Goal: Information Seeking & Learning: Learn about a topic

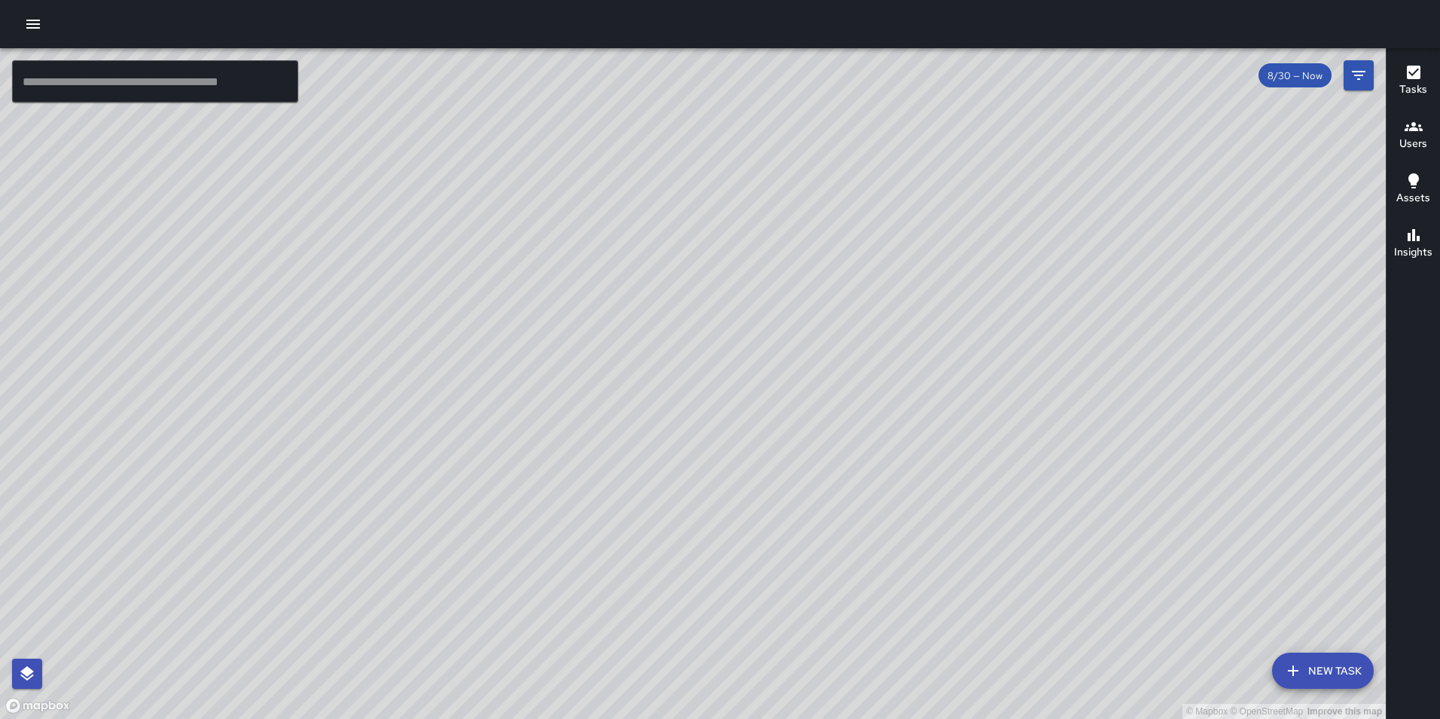
click at [32, 24] on icon "button" at bounding box center [33, 24] width 14 height 9
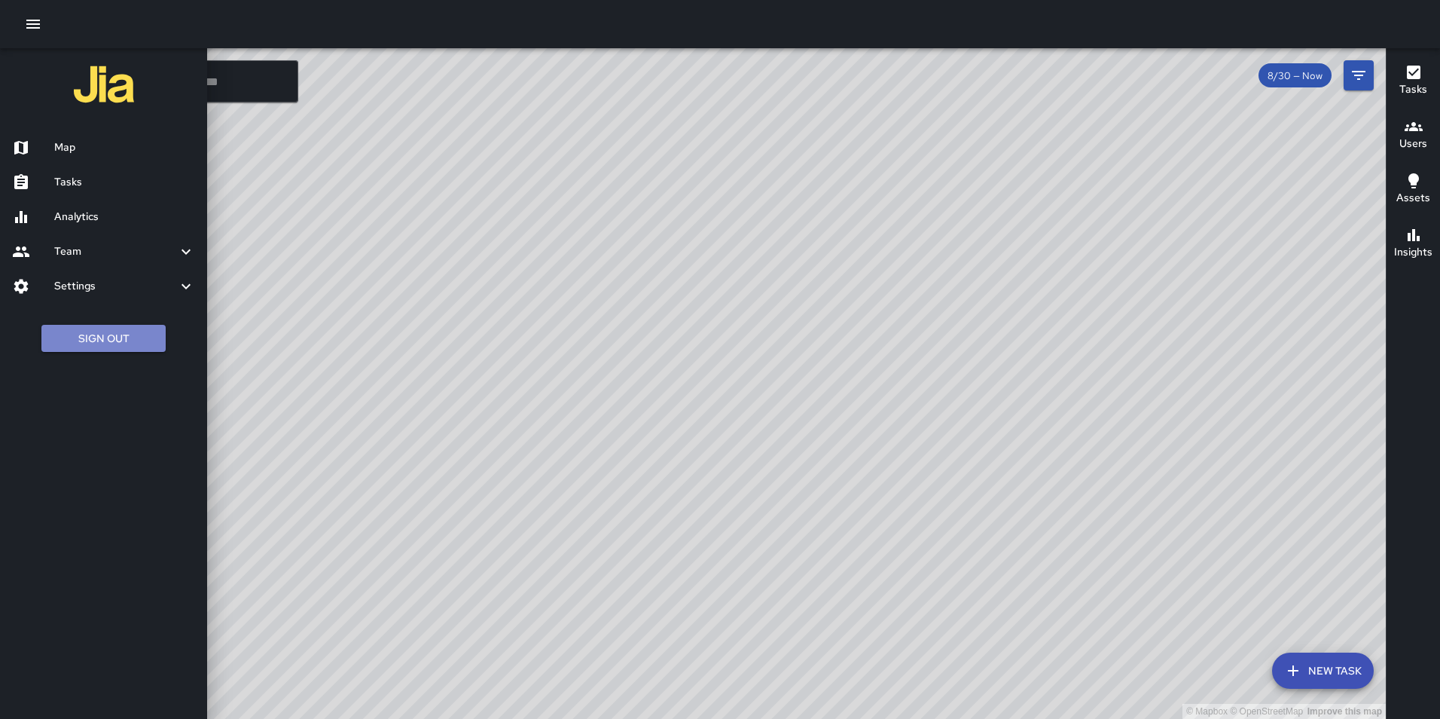
click at [117, 342] on button "Sign Out" at bounding box center [103, 339] width 124 height 28
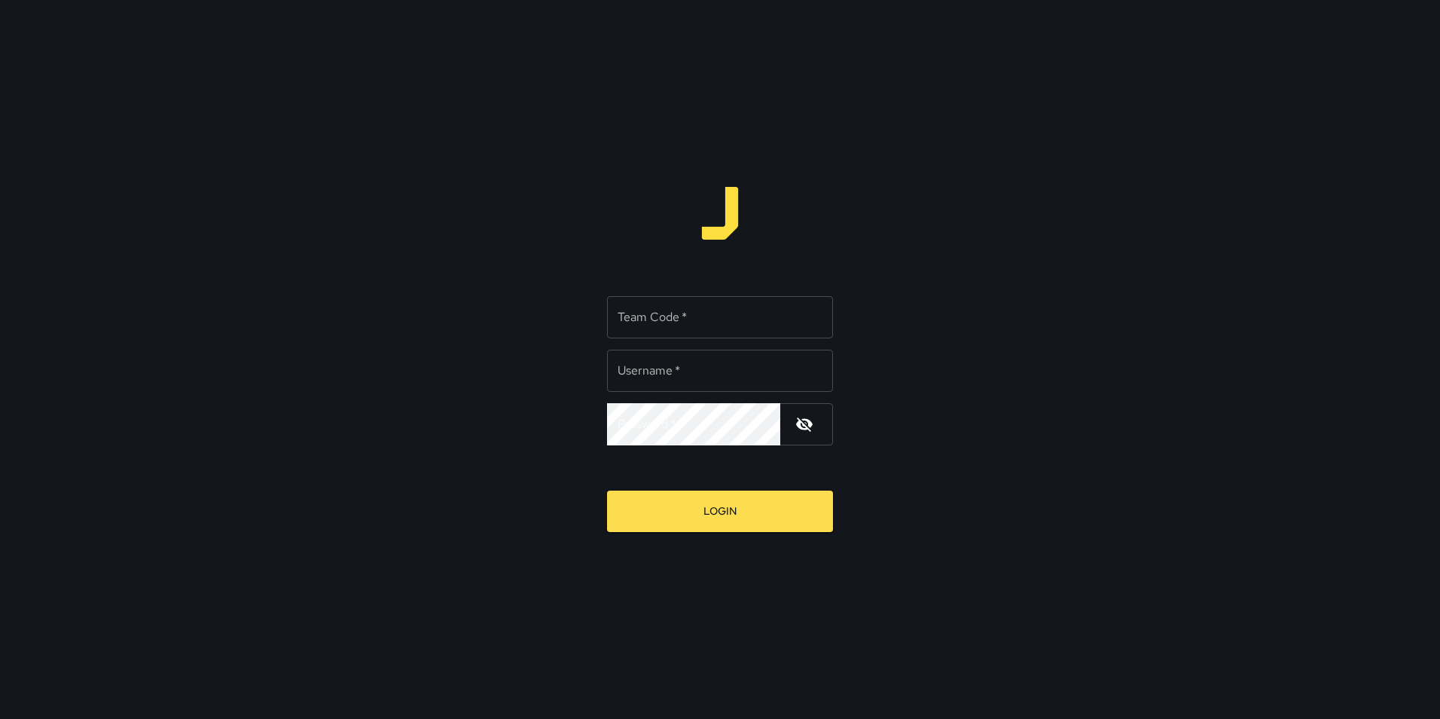
type input "**********"
click at [652, 323] on input "Team Code   *" at bounding box center [720, 317] width 226 height 42
type input "***"
click at [607, 490] on button "Login" at bounding box center [720, 510] width 226 height 41
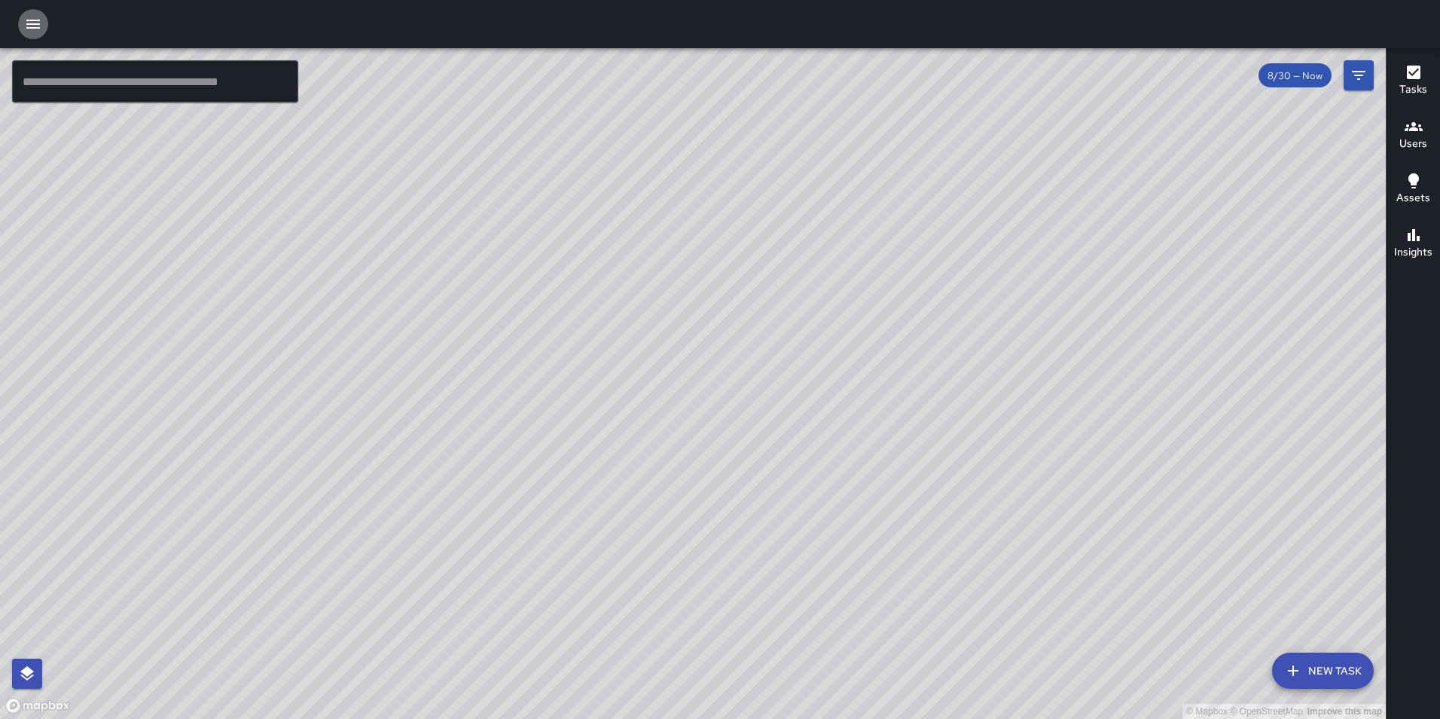
drag, startPoint x: 31, startPoint y: 24, endPoint x: 29, endPoint y: 33, distance: 9.2
click at [31, 24] on icon "button" at bounding box center [33, 24] width 14 height 9
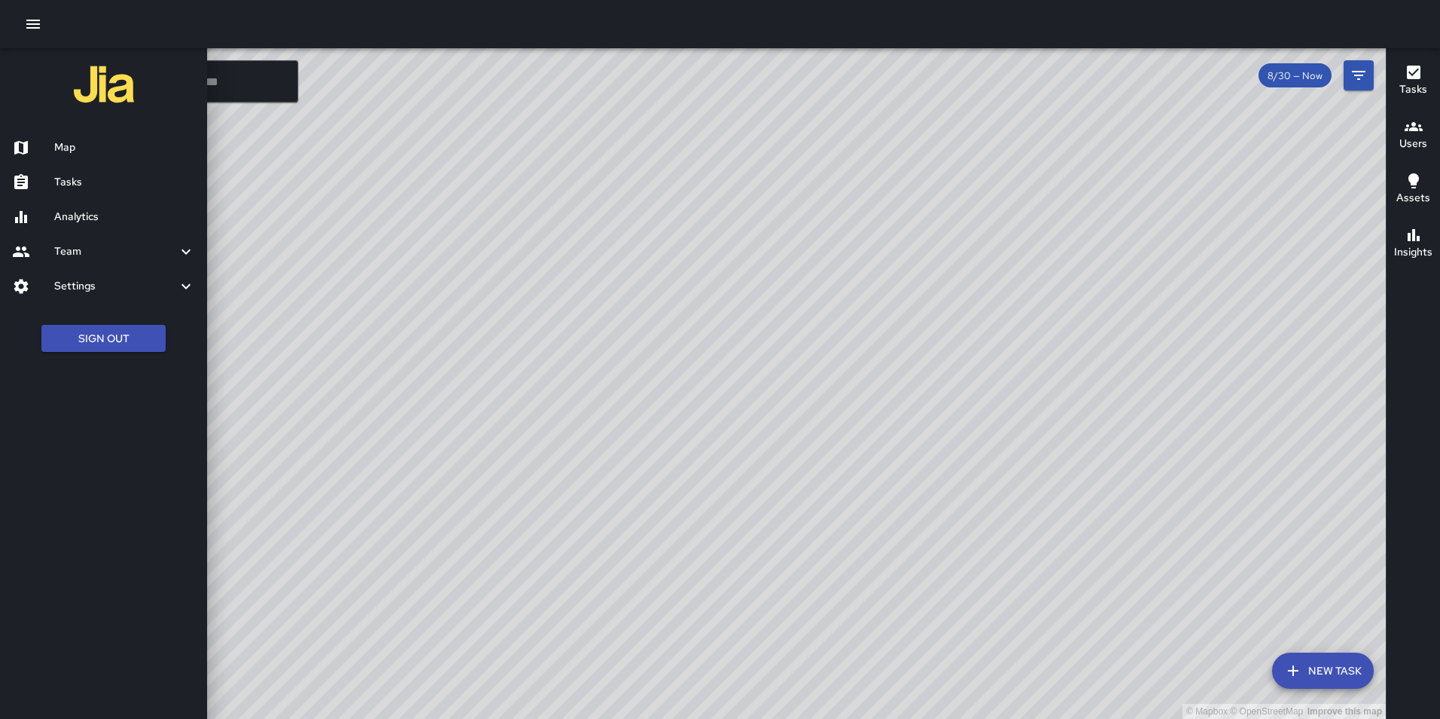
click at [84, 215] on h6 "Analytics" at bounding box center [124, 217] width 141 height 17
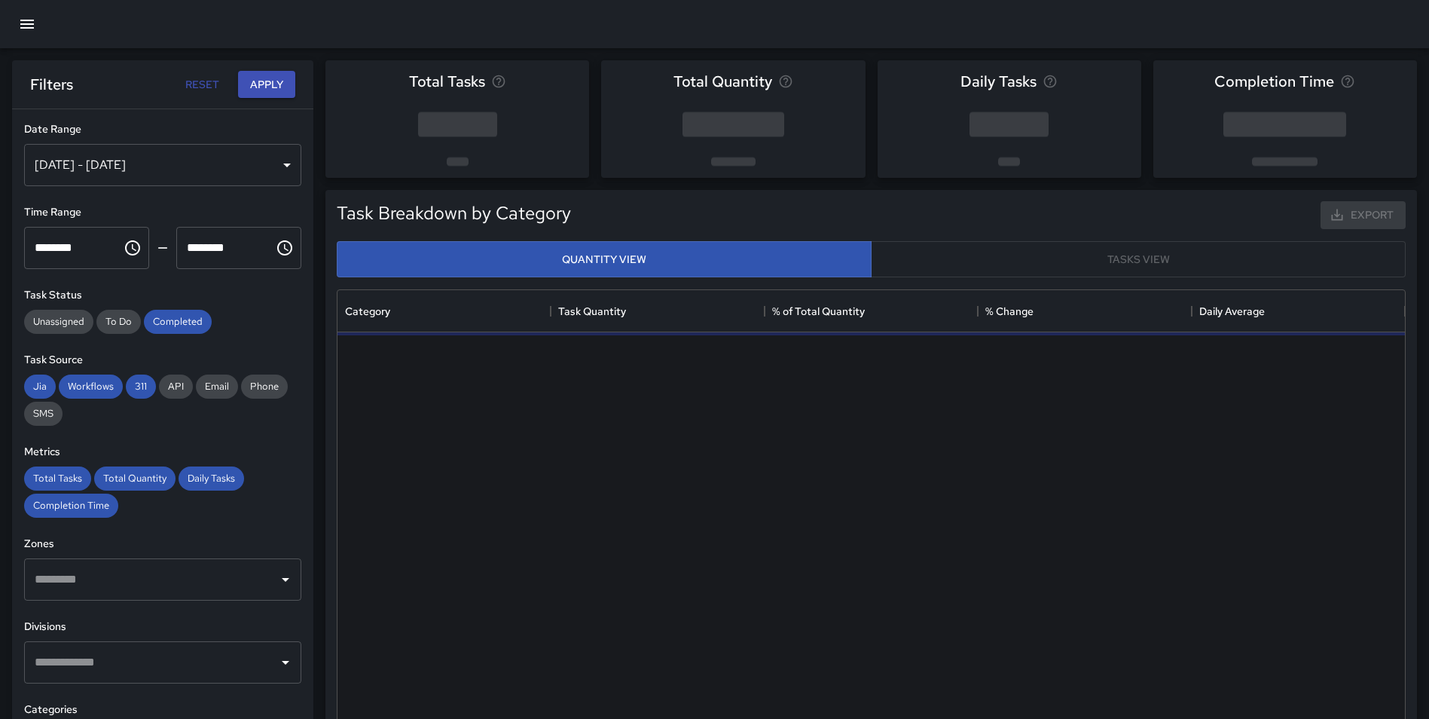
scroll to position [439, 1056]
click at [171, 165] on div "[DATE] - [DATE]" at bounding box center [162, 165] width 277 height 42
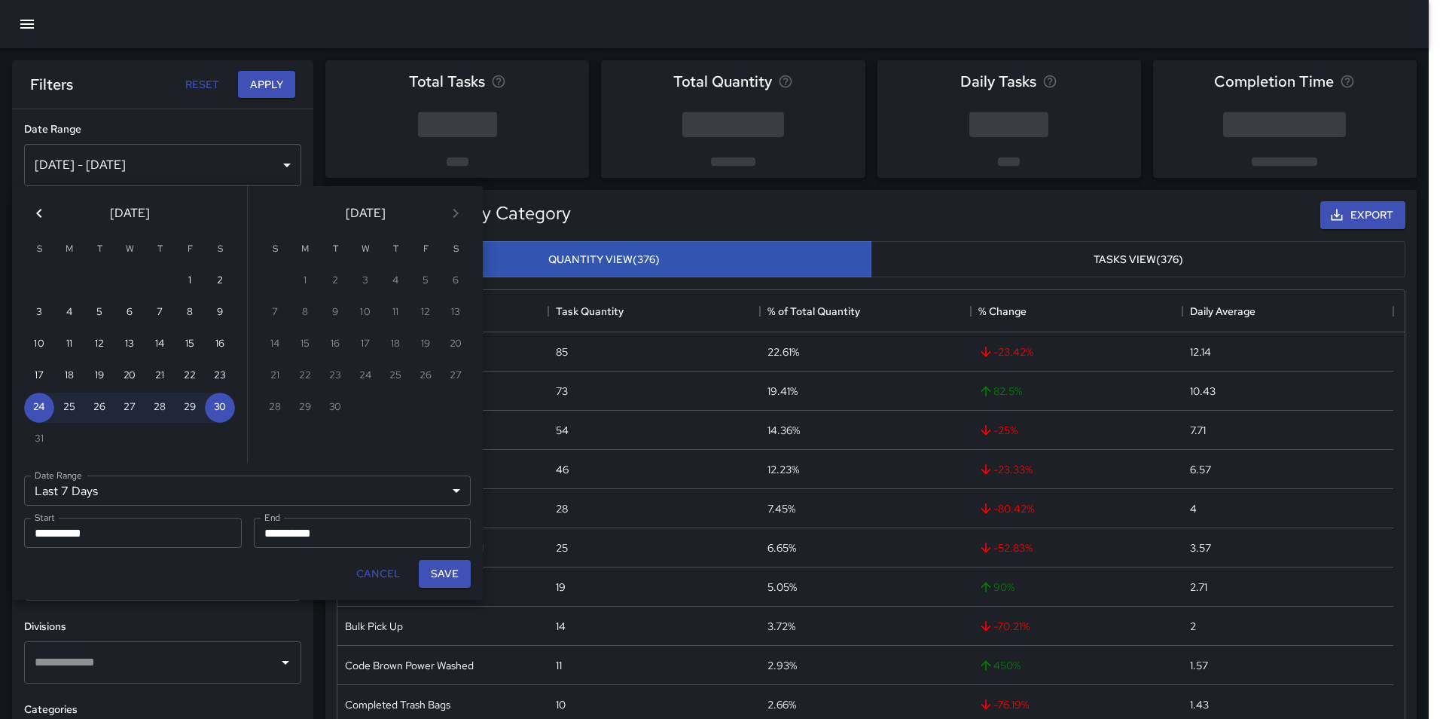
click at [41, 209] on icon "Previous month" at bounding box center [38, 213] width 5 height 9
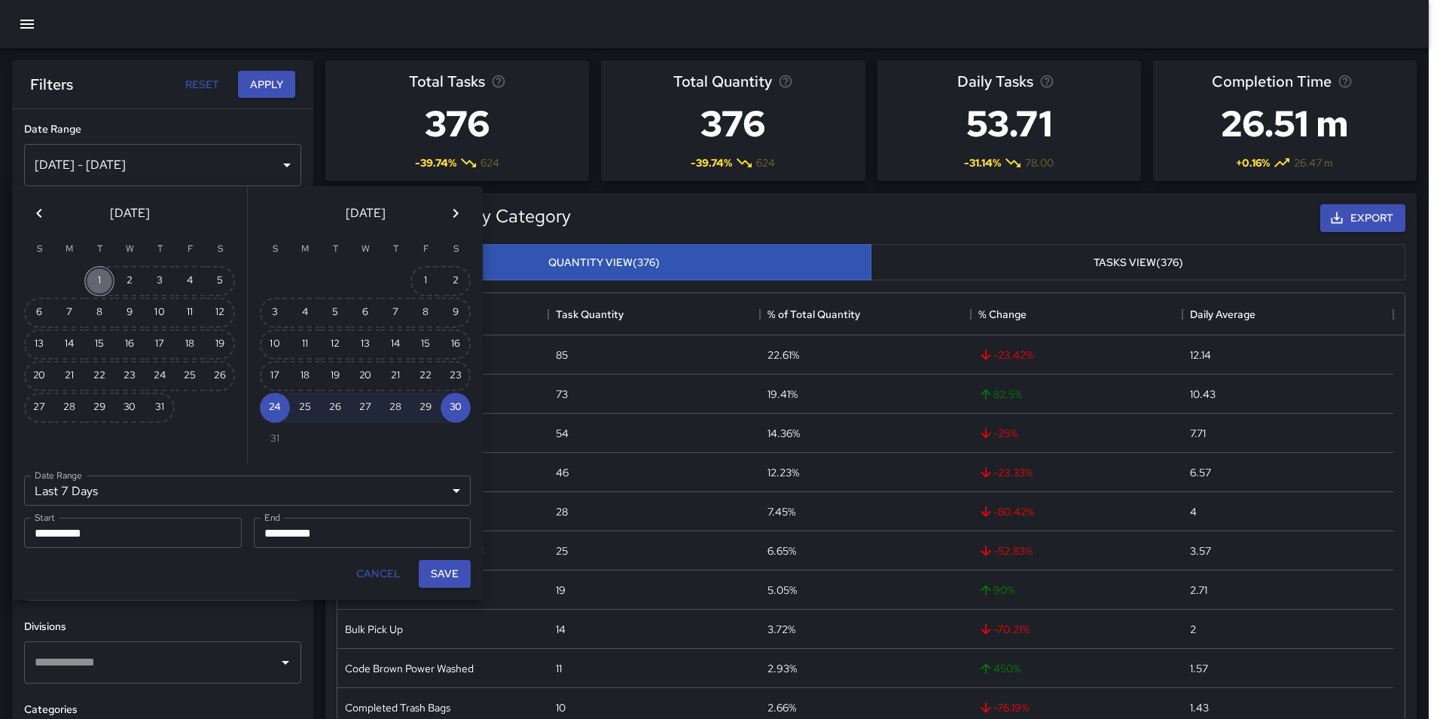
click at [95, 280] on button "1" at bounding box center [99, 281] width 30 height 30
type input "******"
type input "**********"
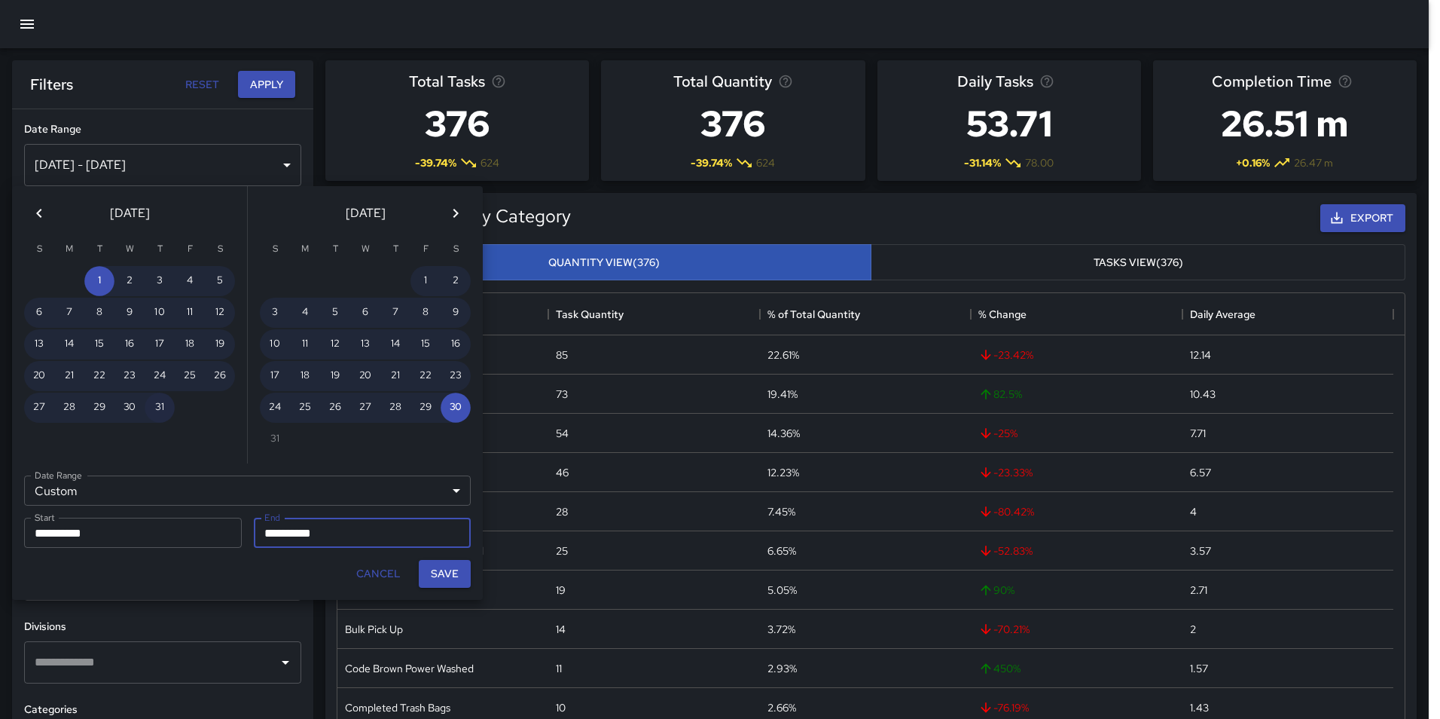
click at [157, 403] on button "31" at bounding box center [160, 407] width 30 height 30
type input "**********"
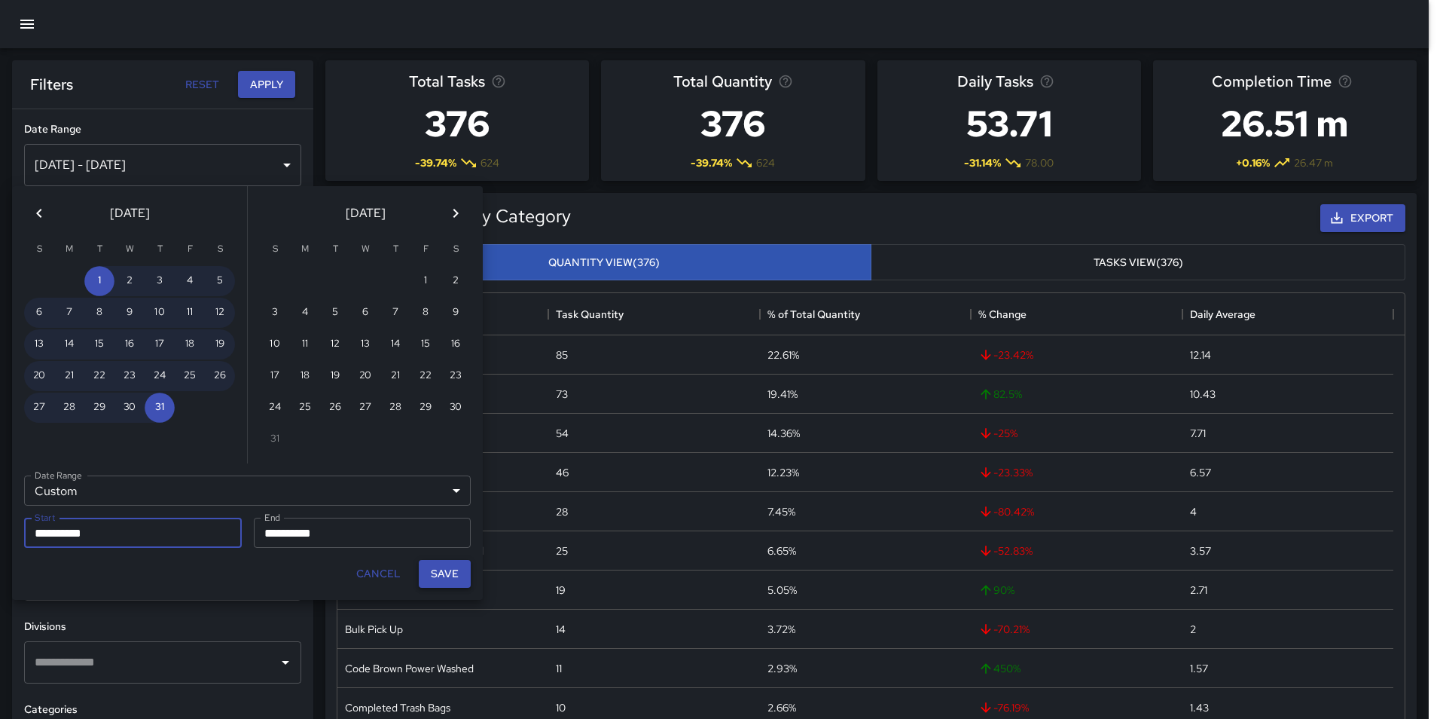
click at [441, 575] on button "Save" at bounding box center [445, 574] width 52 height 28
type input "**********"
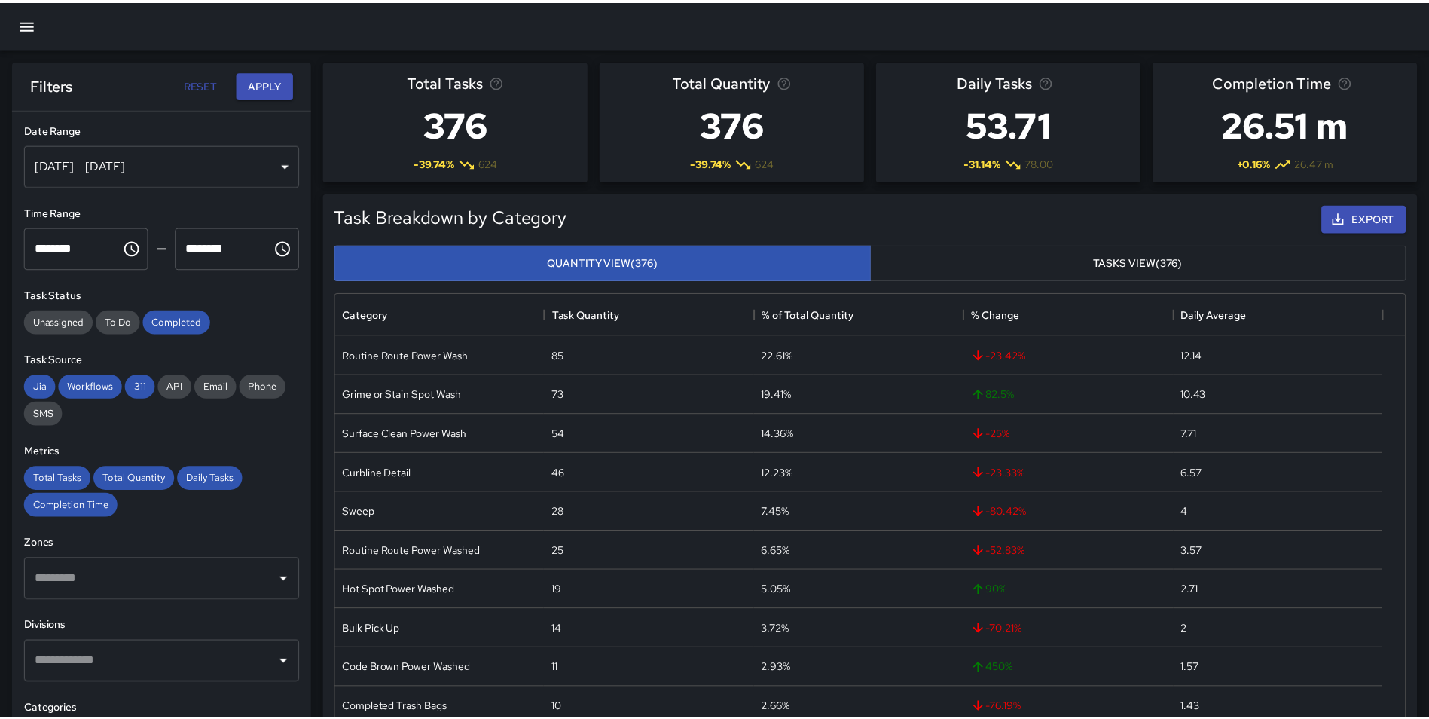
scroll to position [12, 12]
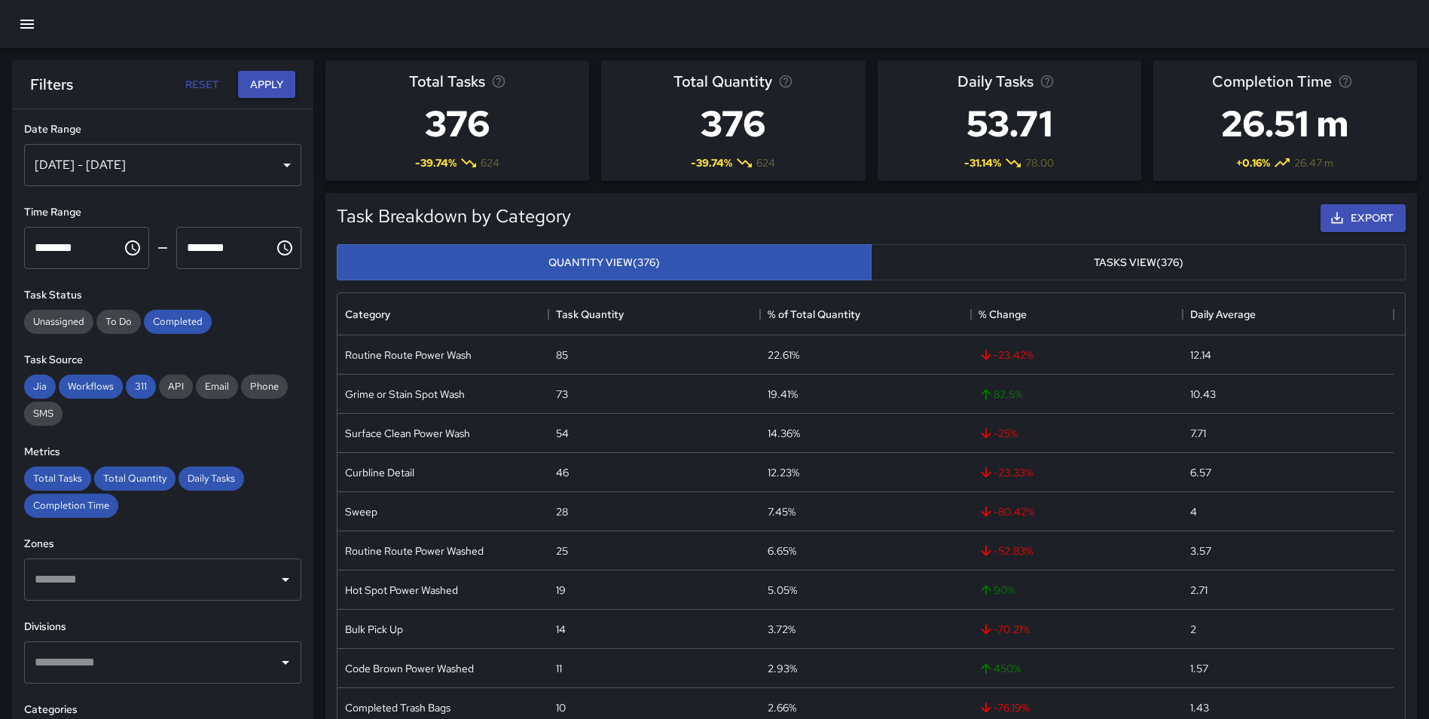
click at [261, 90] on button "Apply" at bounding box center [266, 85] width 57 height 28
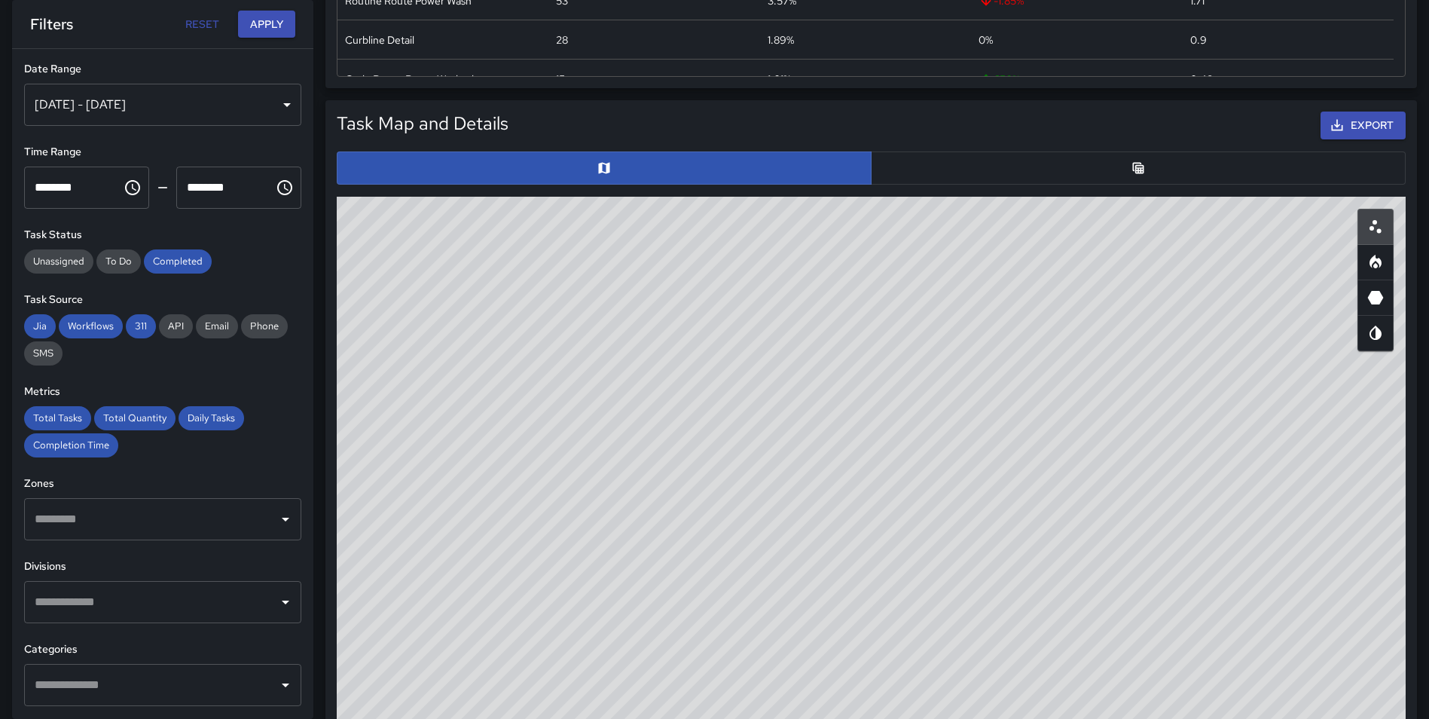
scroll to position [676, 0]
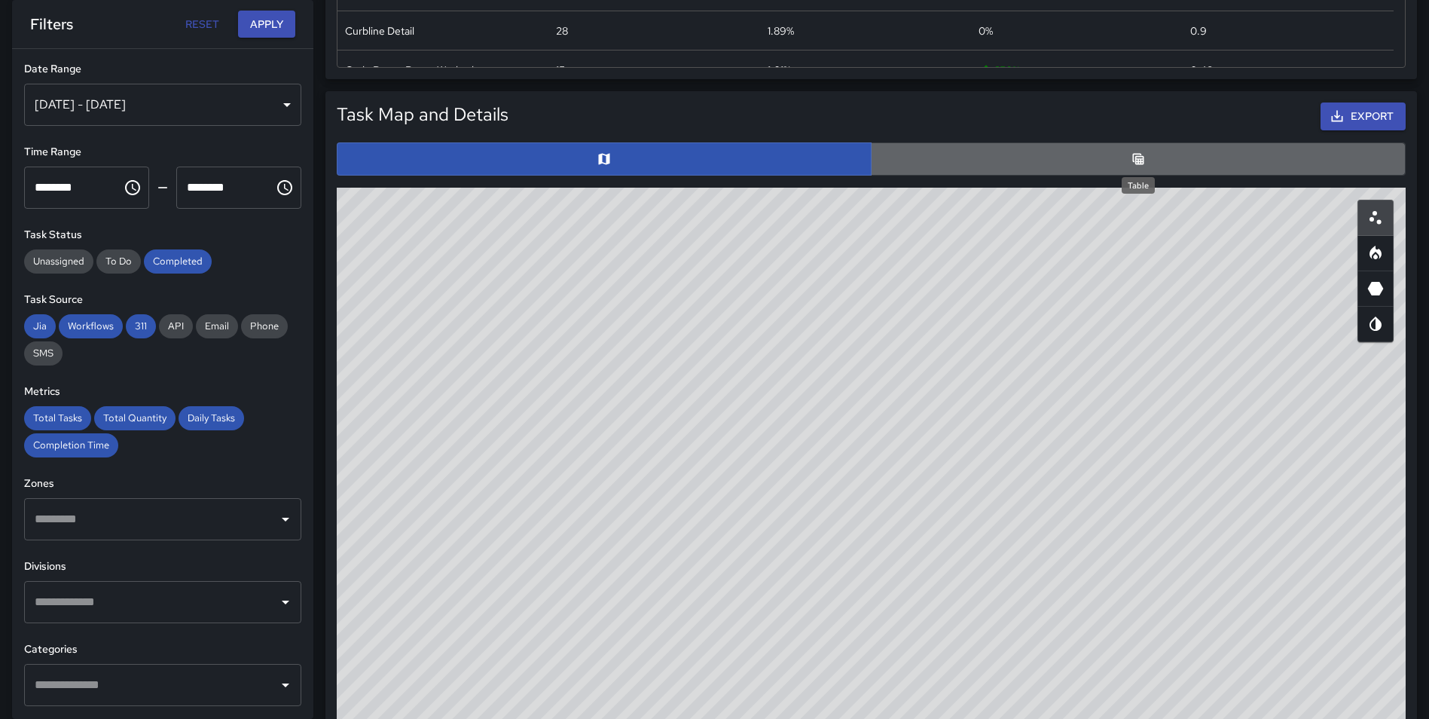
click at [1131, 157] on icon "Table" at bounding box center [1138, 158] width 15 height 15
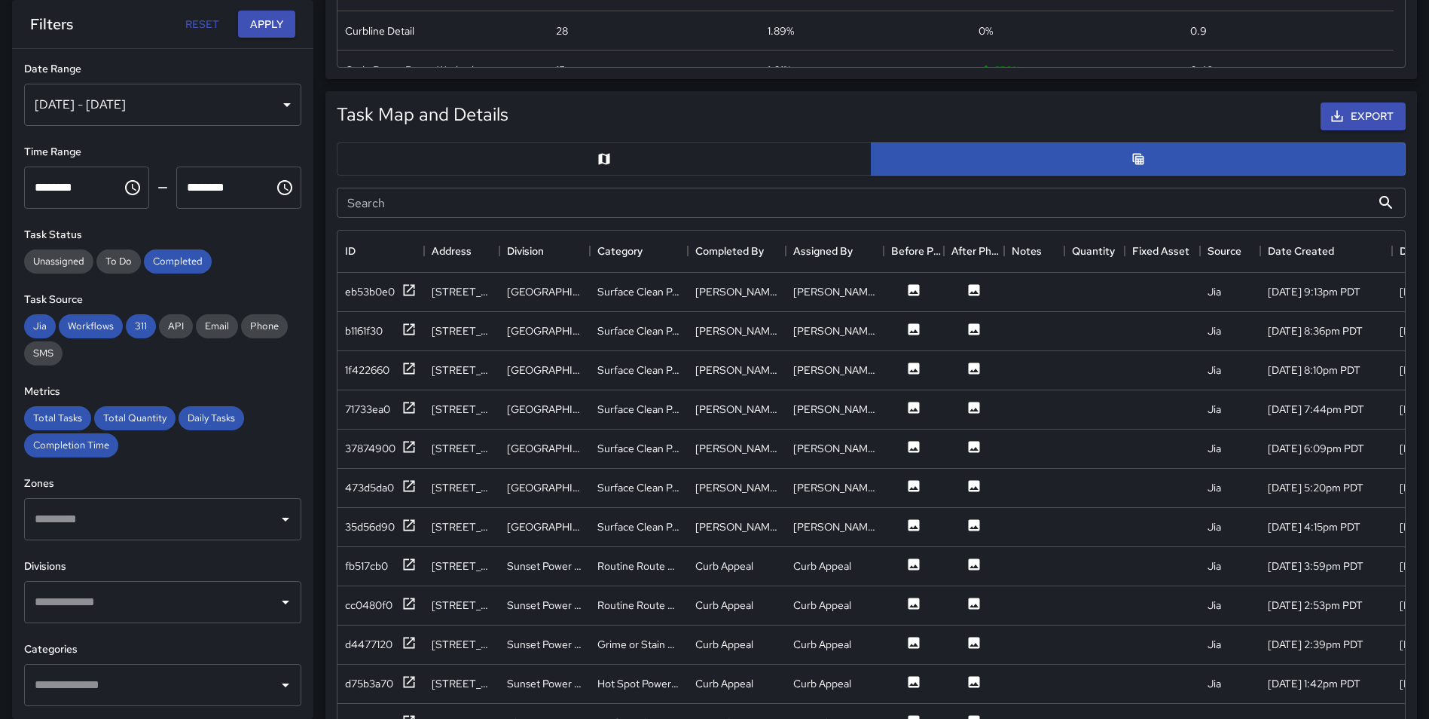
scroll to position [717, 0]
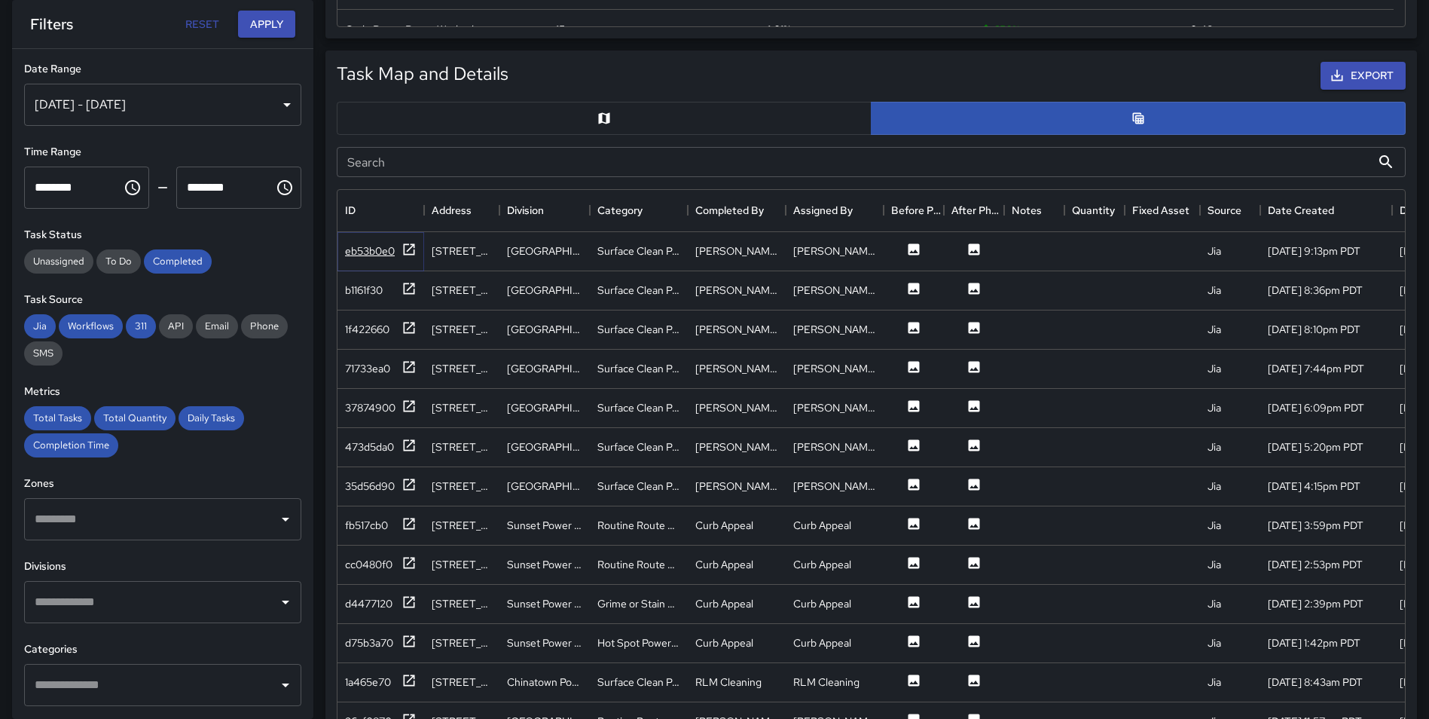
click at [408, 243] on icon at bounding box center [408, 249] width 15 height 15
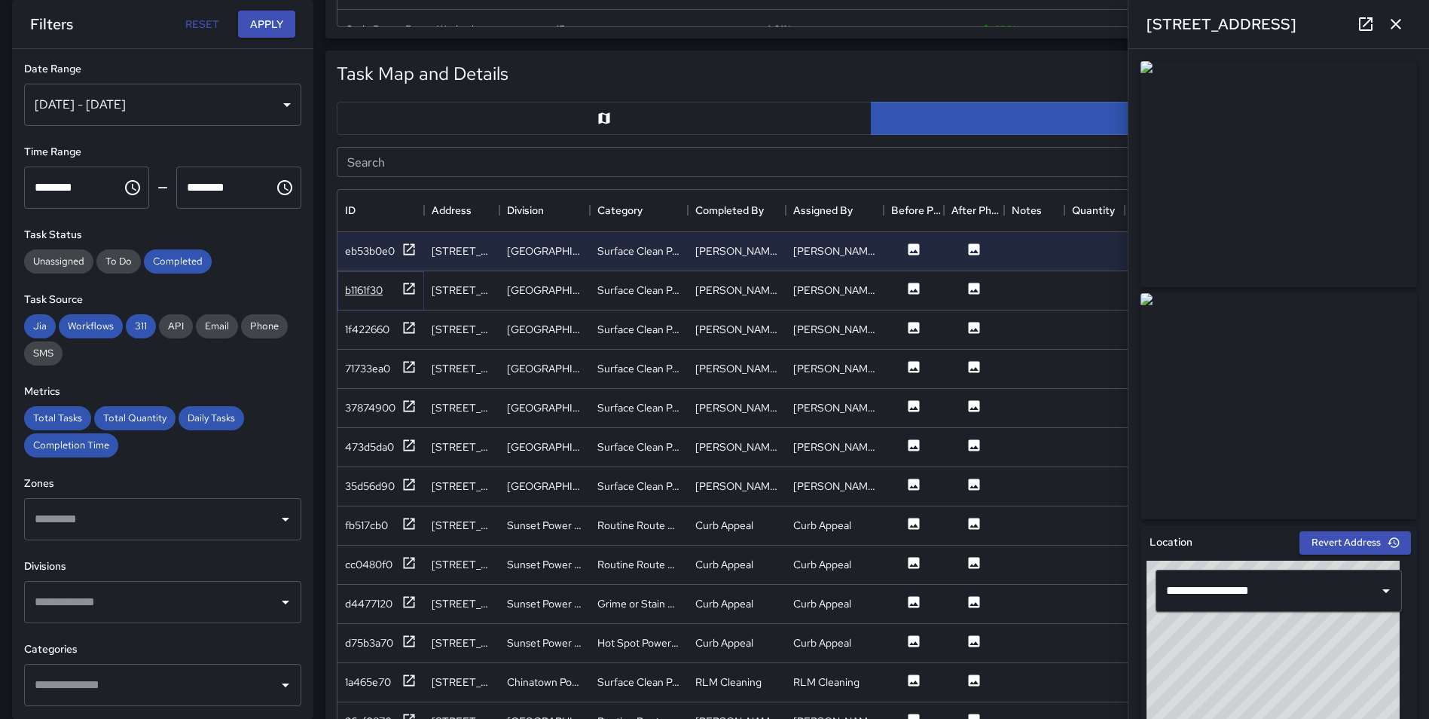
click at [408, 285] on icon at bounding box center [408, 288] width 15 height 15
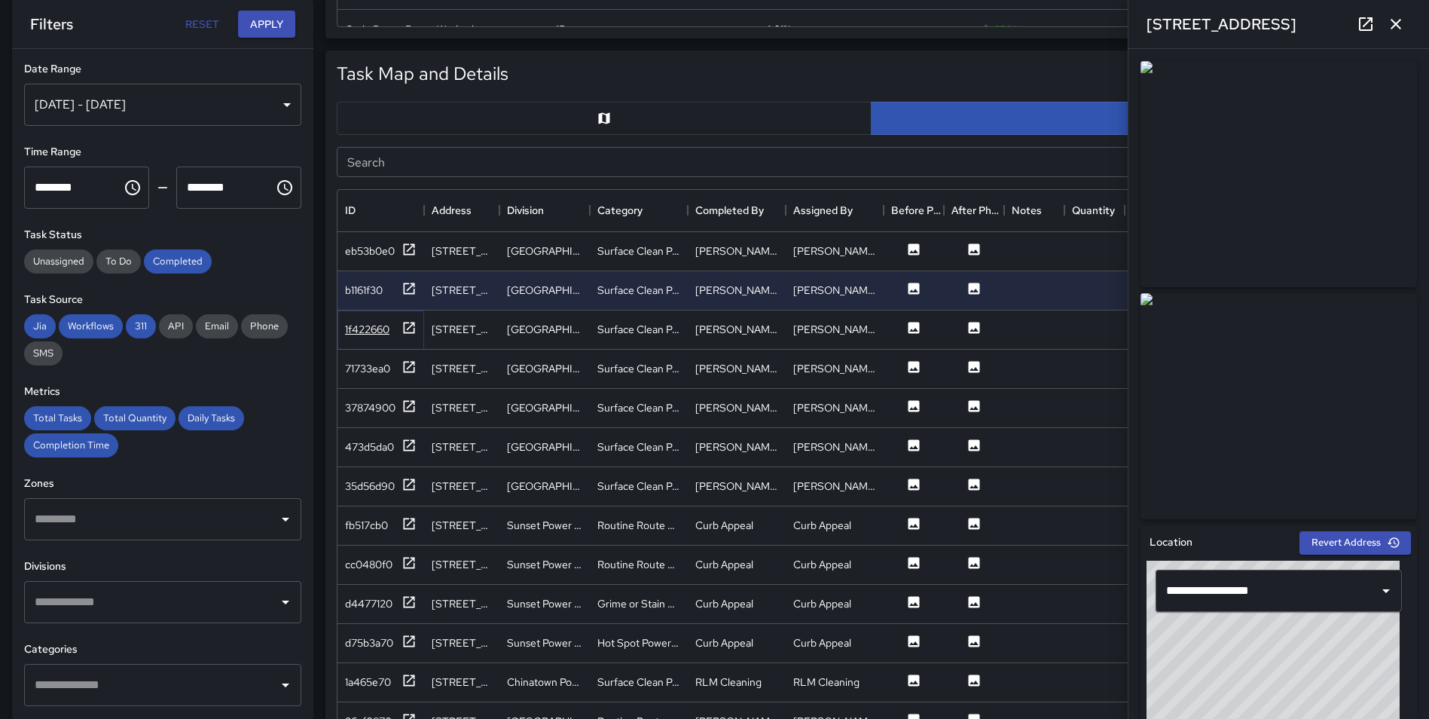
click at [405, 332] on icon at bounding box center [409, 327] width 11 height 11
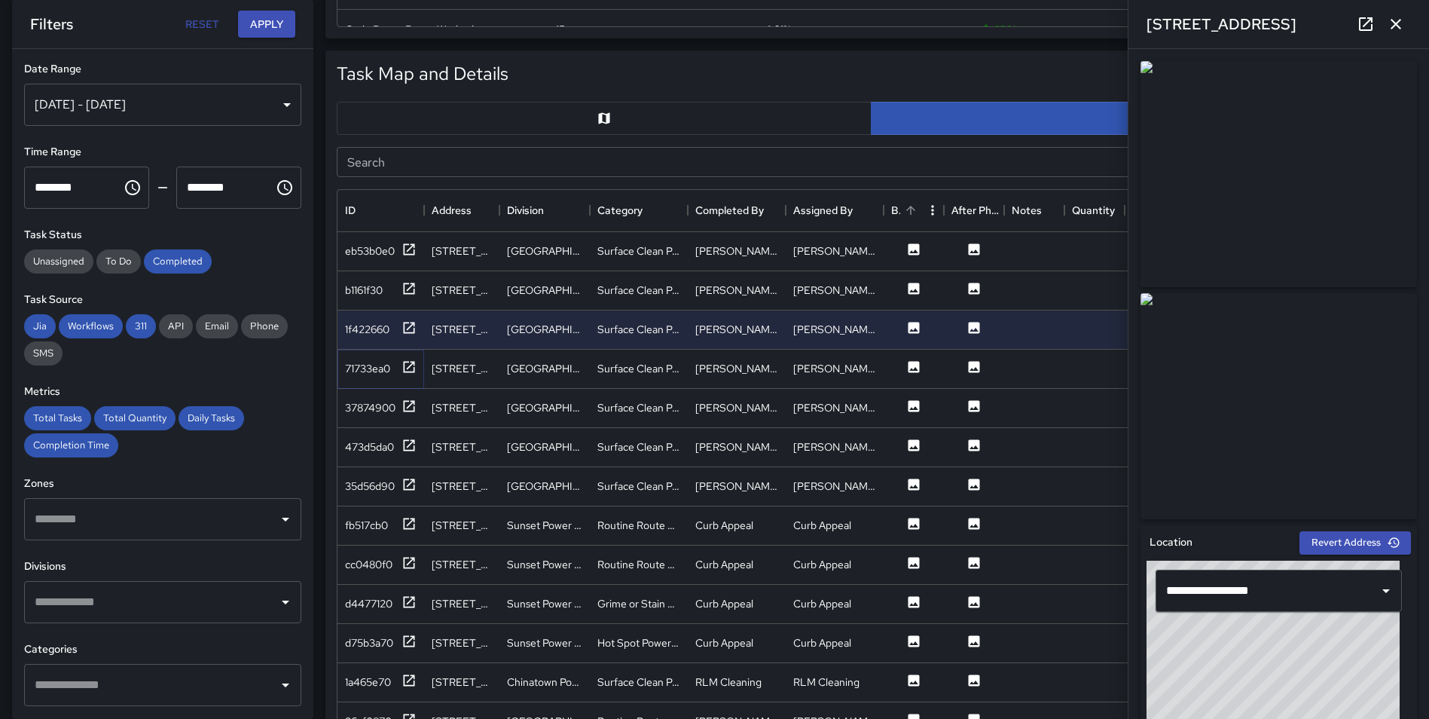
drag, startPoint x: 410, startPoint y: 362, endPoint x: 903, endPoint y: 193, distance: 521.7
click at [903, 193] on div "ID Address Division Category Completed By Assigned By Before Photo After Photo …" at bounding box center [870, 470] width 1067 height 561
click at [1307, 188] on img at bounding box center [1278, 174] width 276 height 226
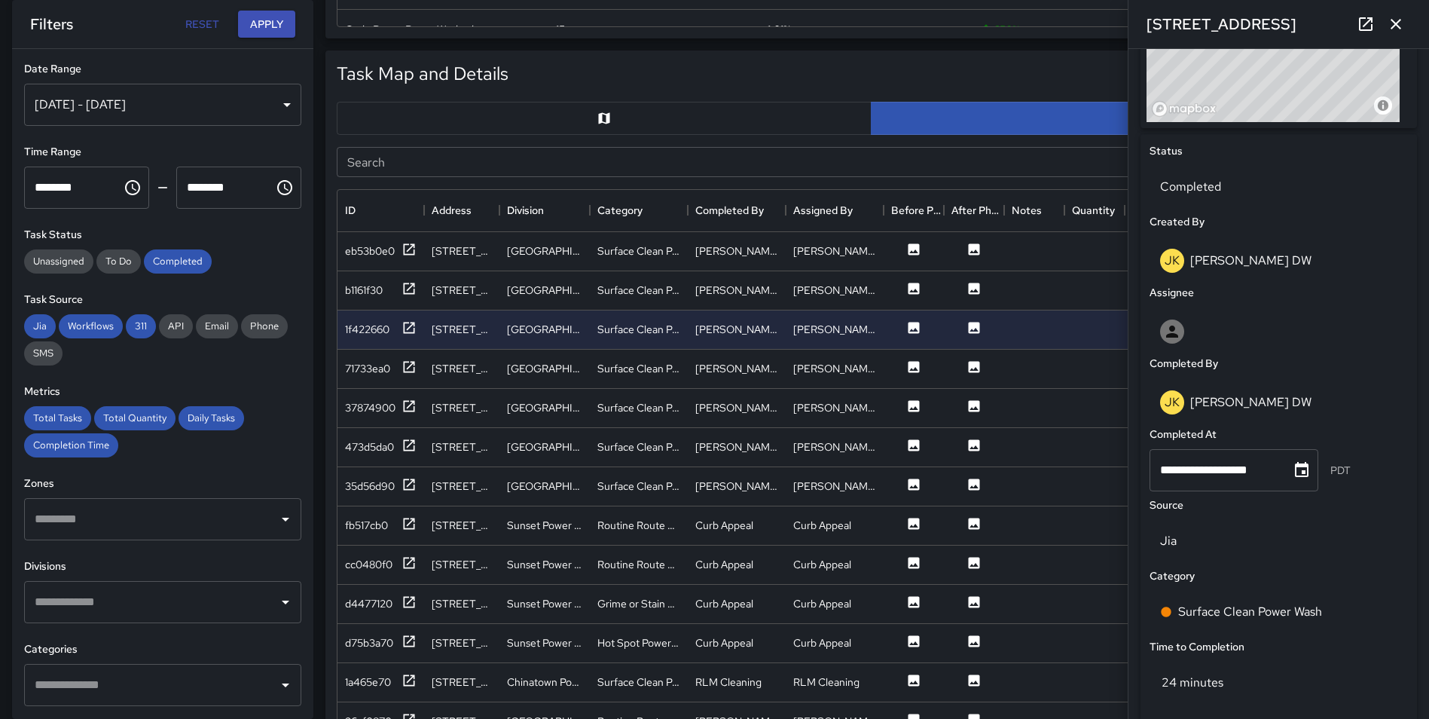
scroll to position [630, 0]
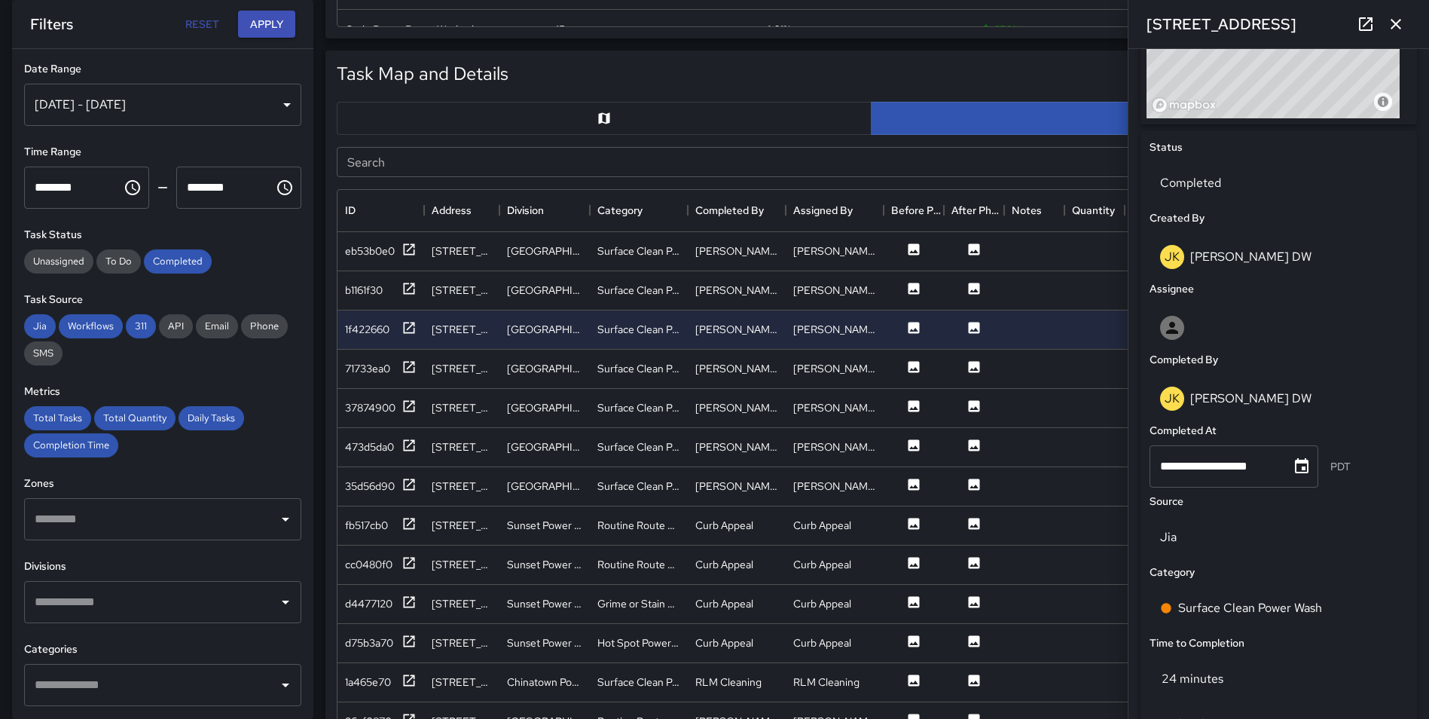
click at [1389, 26] on icon "button" at bounding box center [1396, 24] width 18 height 18
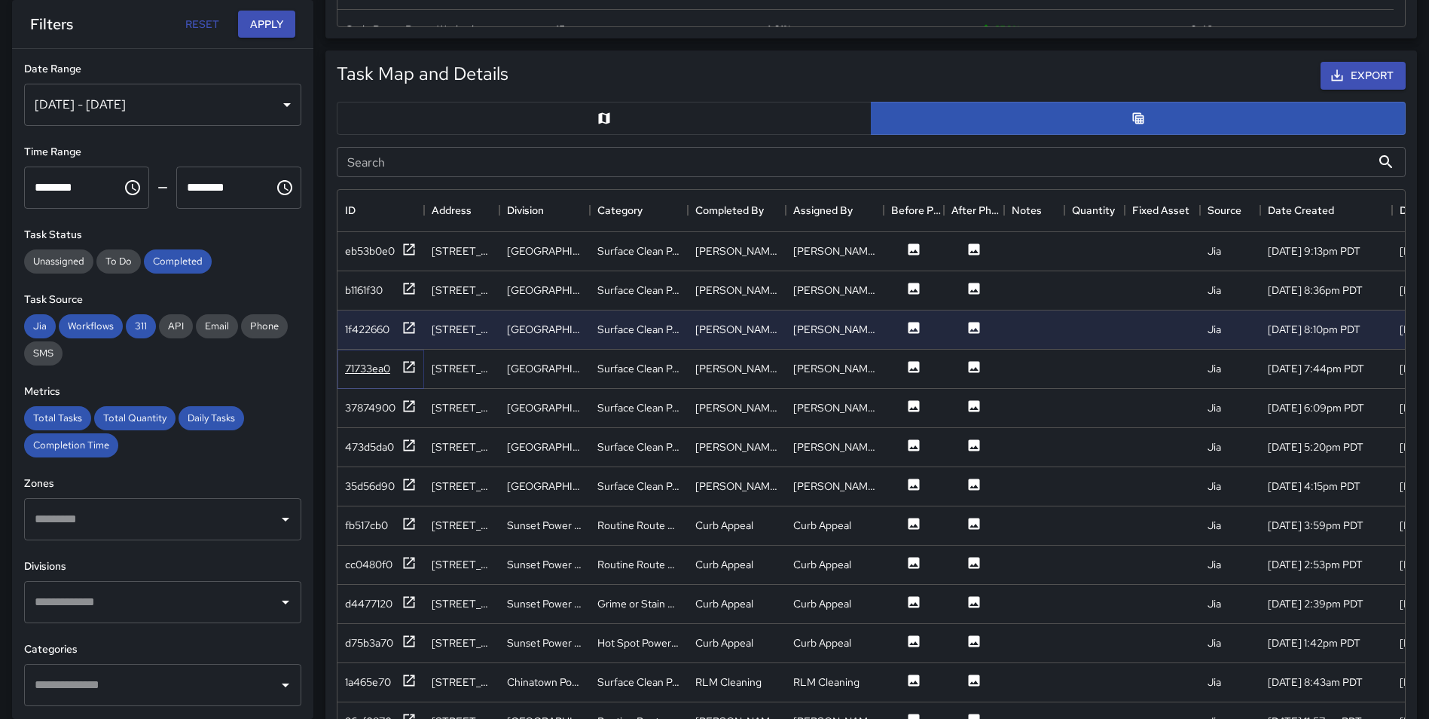
click at [415, 365] on icon at bounding box center [408, 366] width 15 height 15
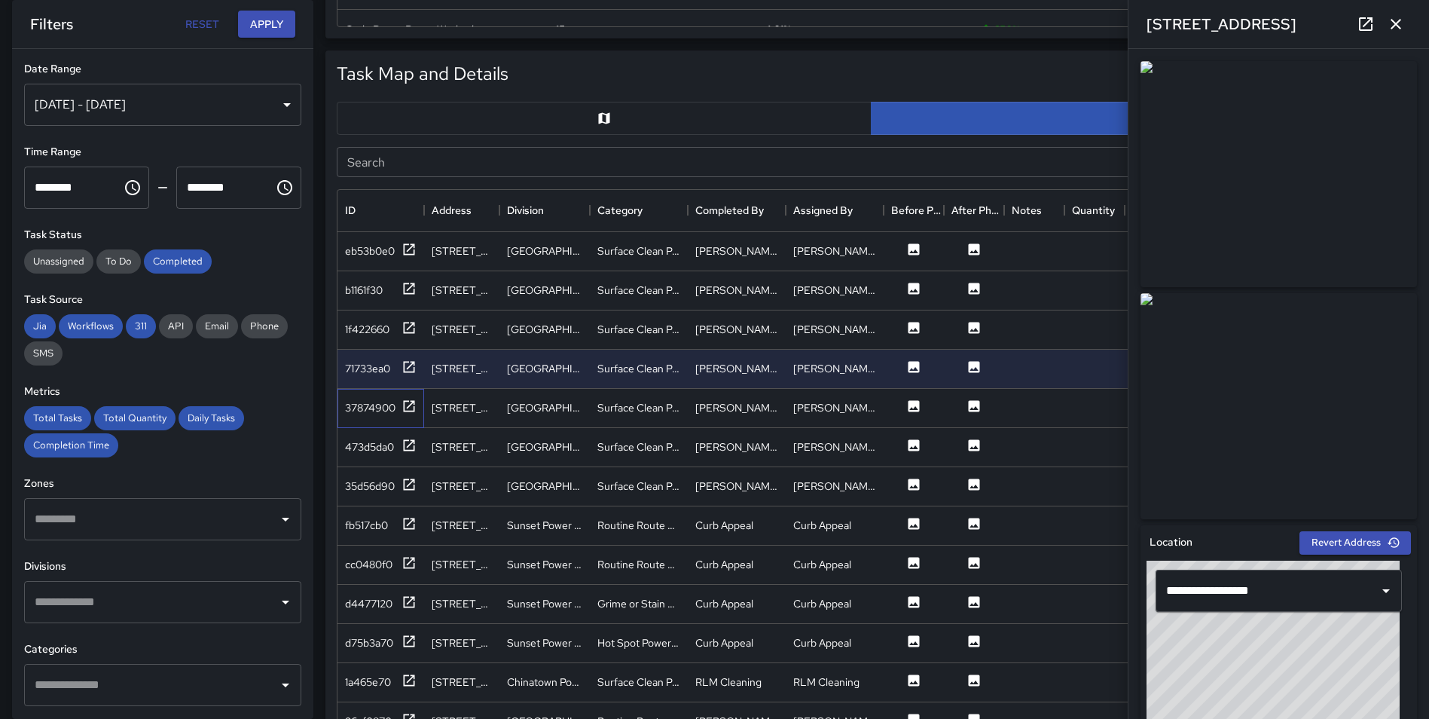
click at [417, 404] on div "37874900" at bounding box center [380, 408] width 87 height 39
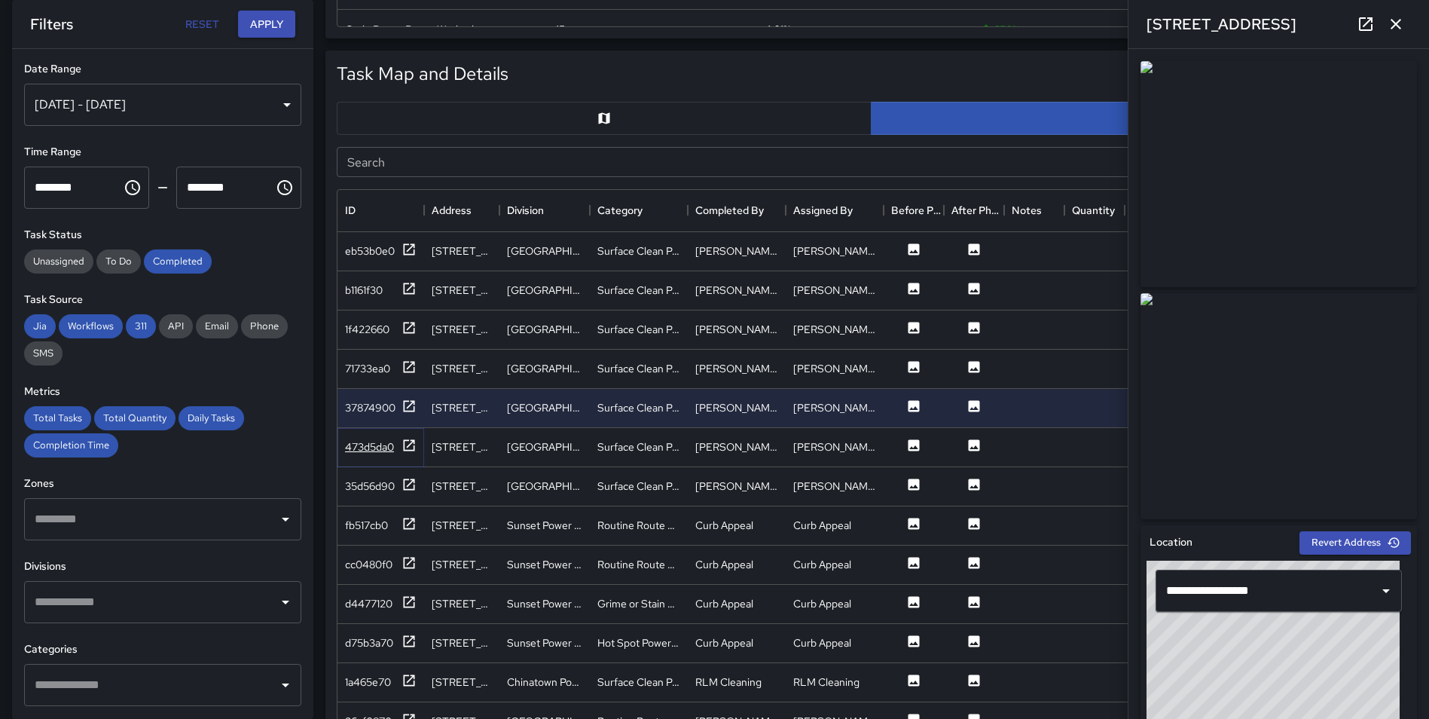
click at [399, 443] on div "473d5da0" at bounding box center [381, 447] width 72 height 19
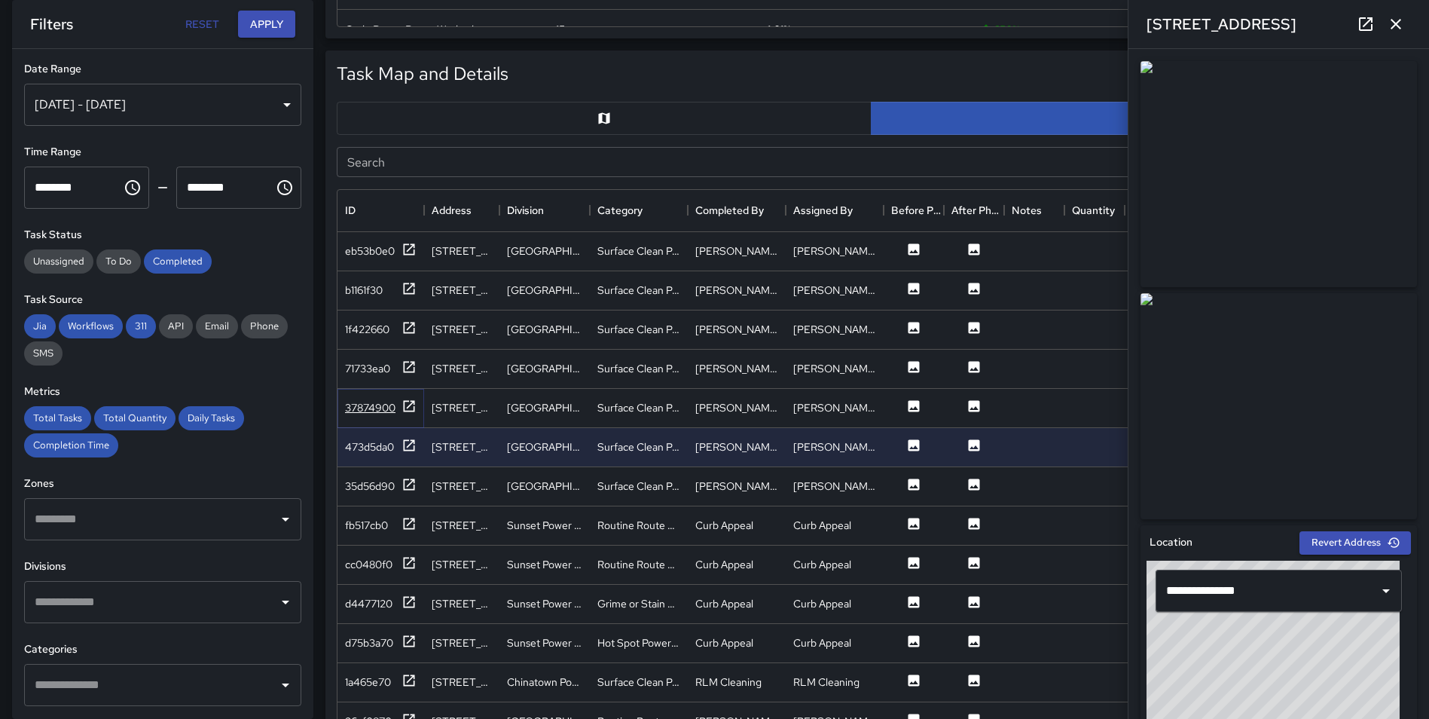
click at [404, 401] on icon at bounding box center [409, 405] width 11 height 11
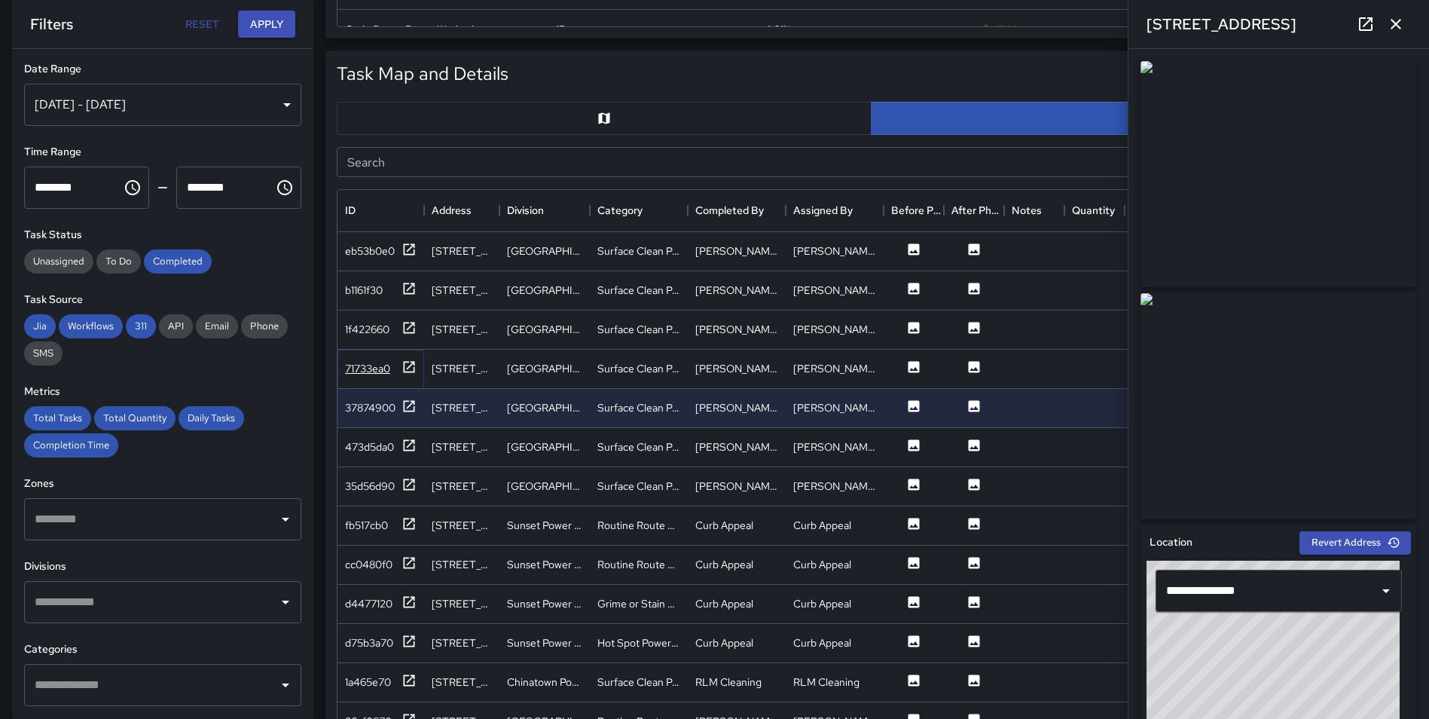
click at [414, 362] on icon at bounding box center [409, 366] width 11 height 11
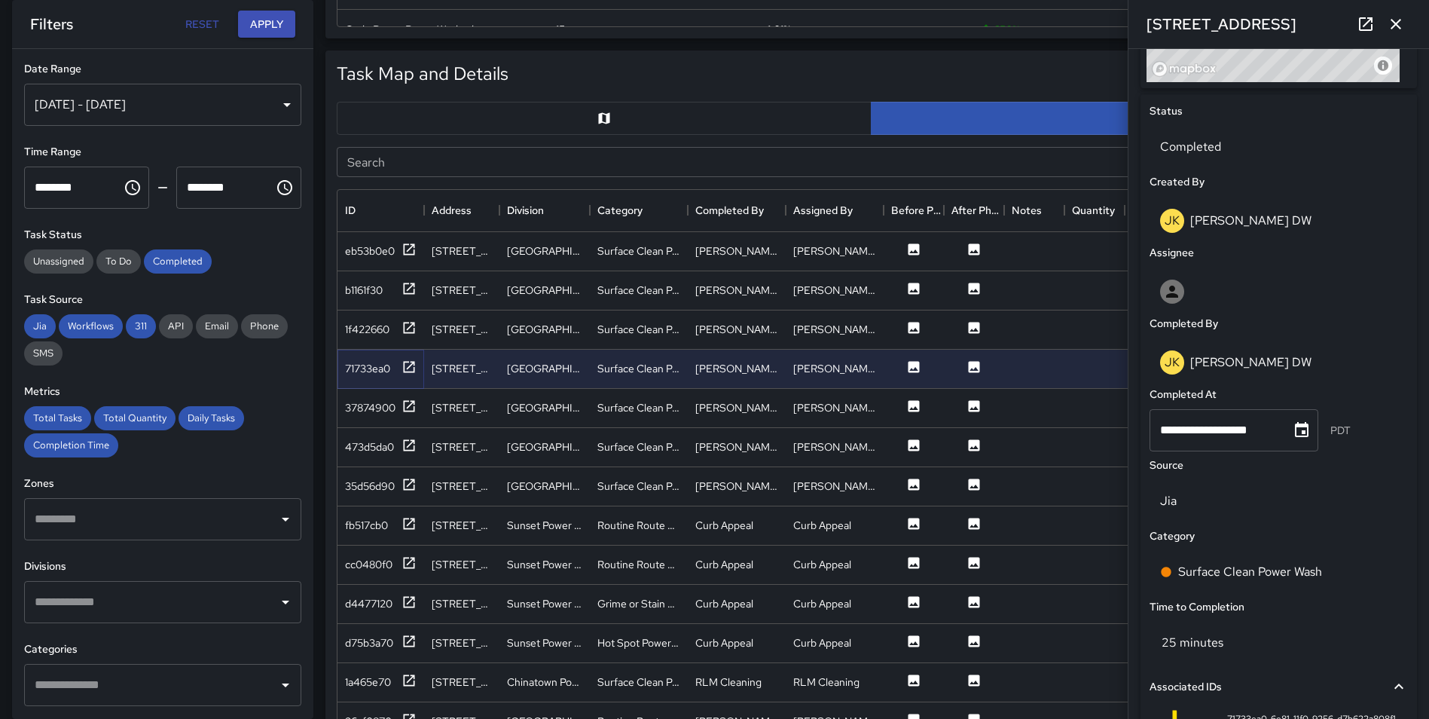
scroll to position [668, 0]
click at [411, 406] on icon at bounding box center [408, 405] width 15 height 15
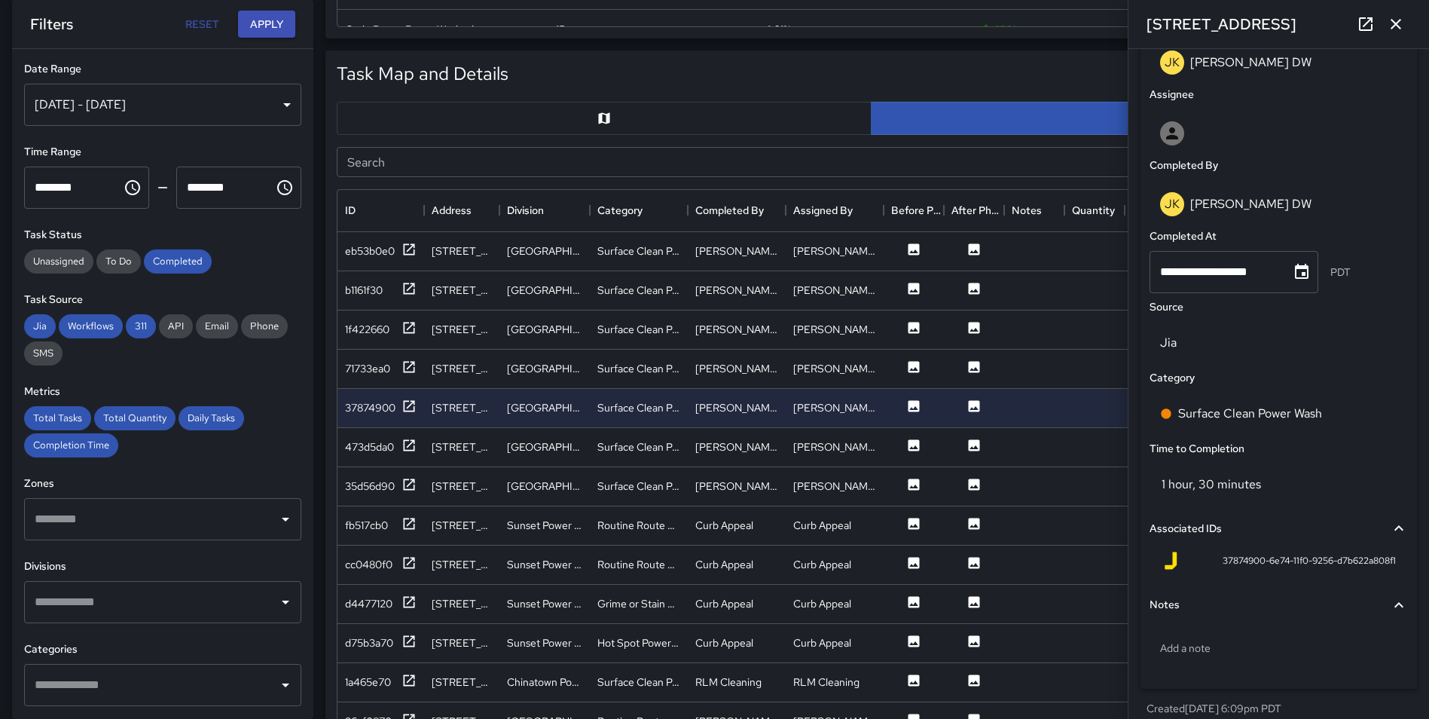
scroll to position [829, 0]
click at [412, 442] on icon at bounding box center [409, 444] width 11 height 11
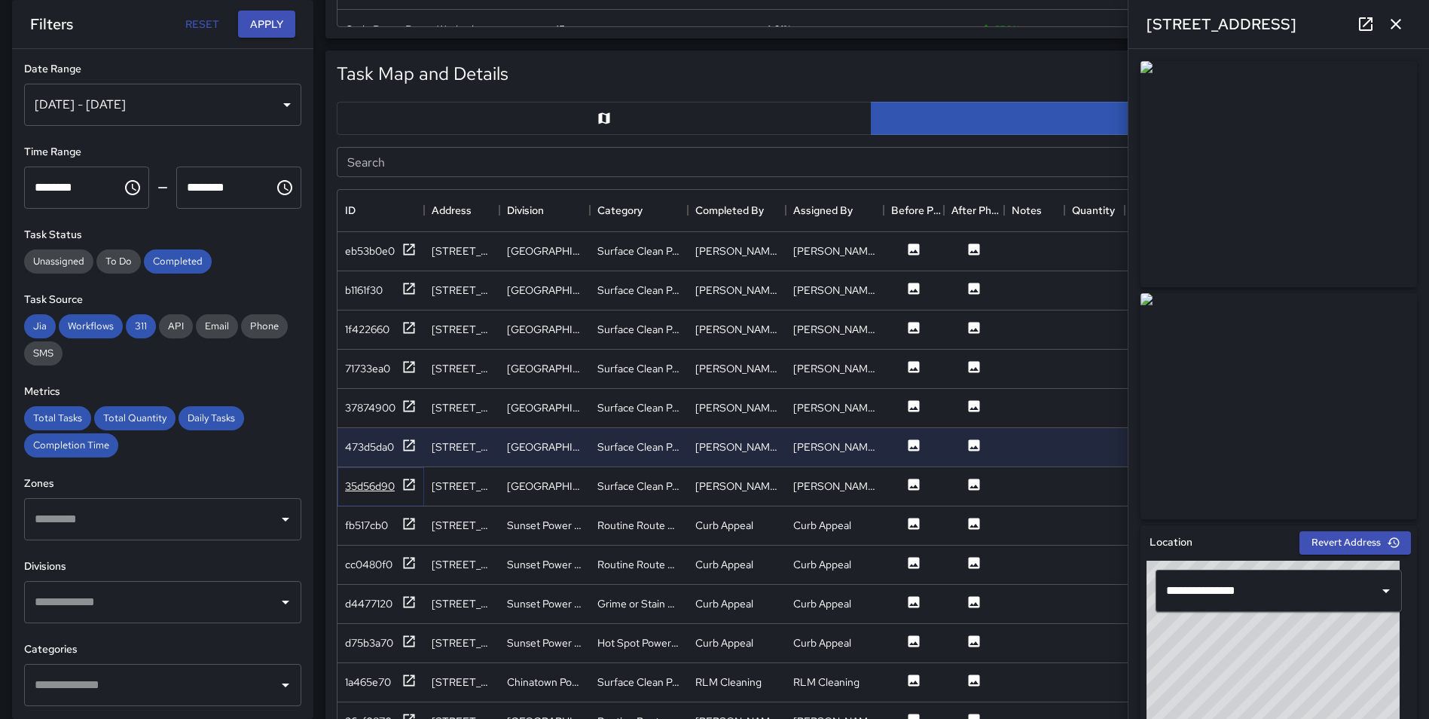
click at [412, 481] on icon at bounding box center [409, 483] width 11 height 11
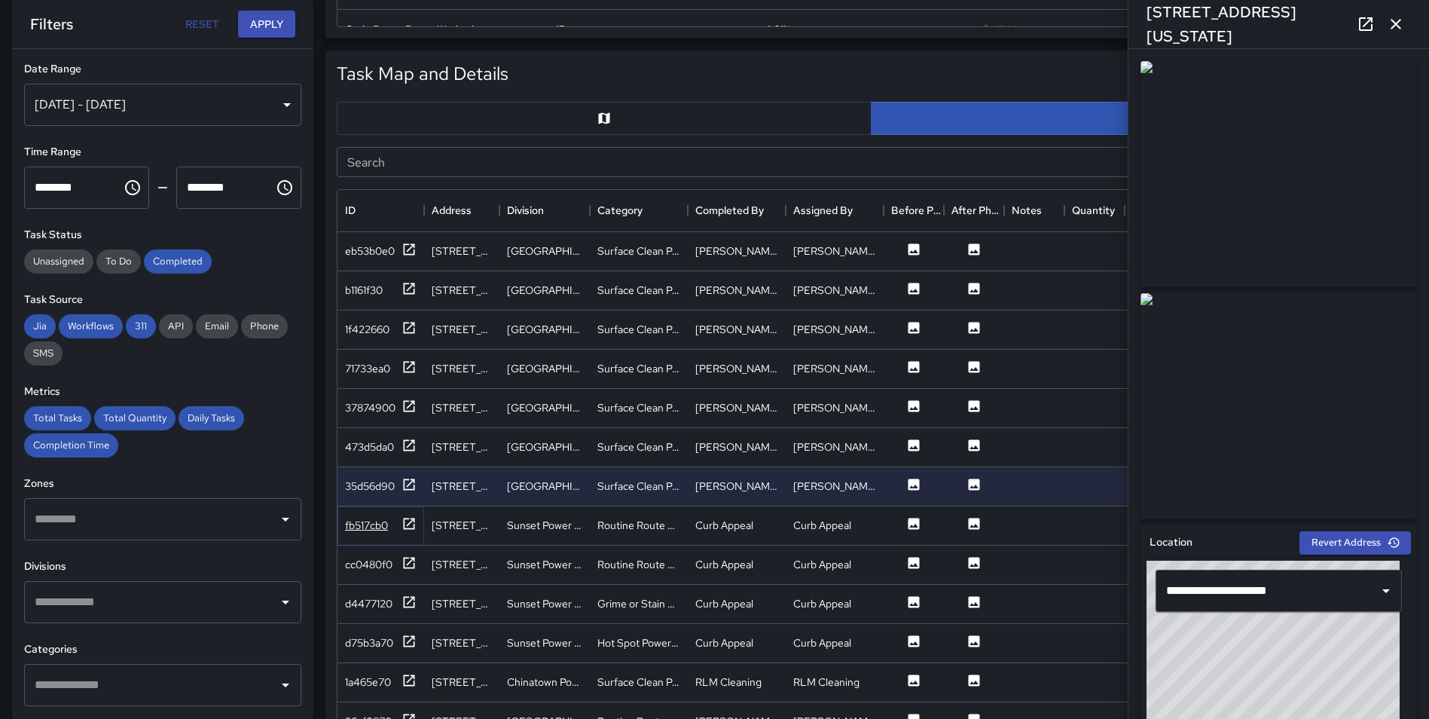
click at [409, 534] on div at bounding box center [408, 525] width 15 height 19
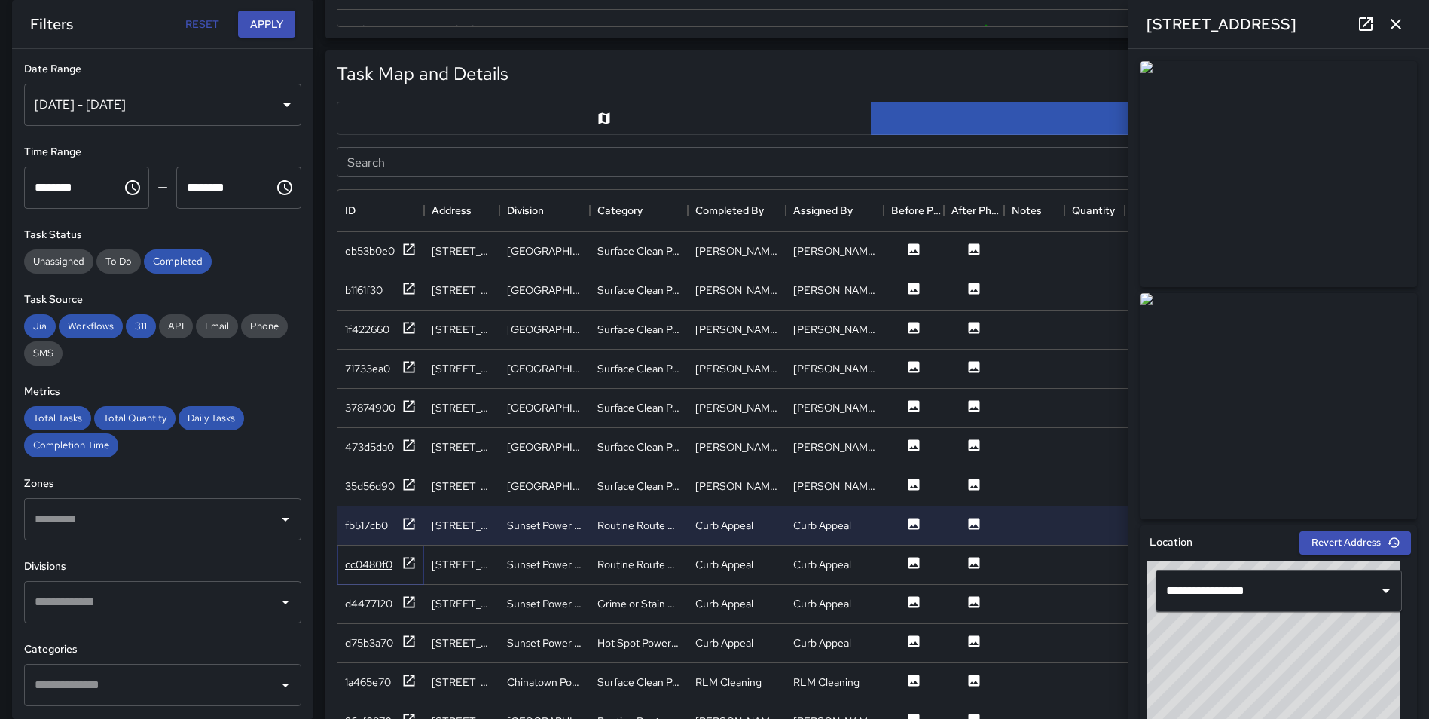
click at [410, 563] on icon at bounding box center [408, 562] width 15 height 15
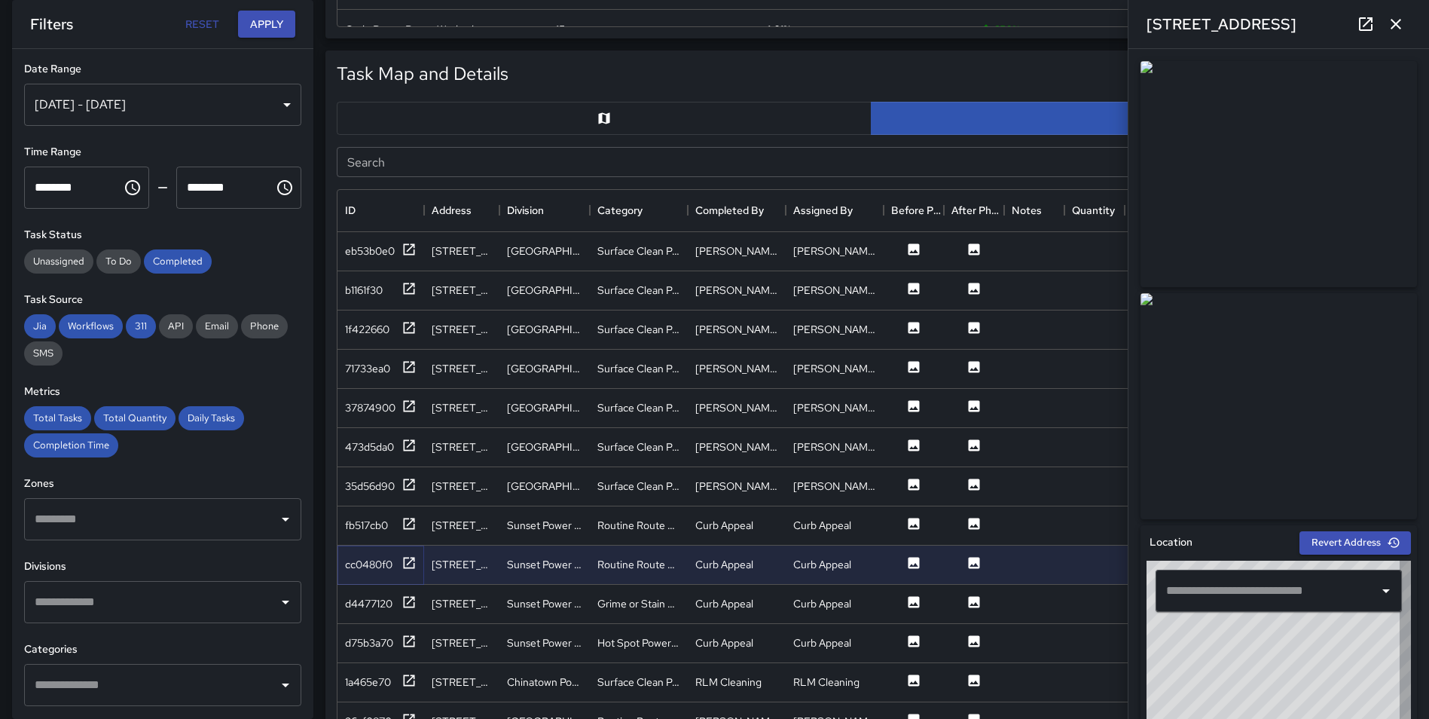
type input "**********"
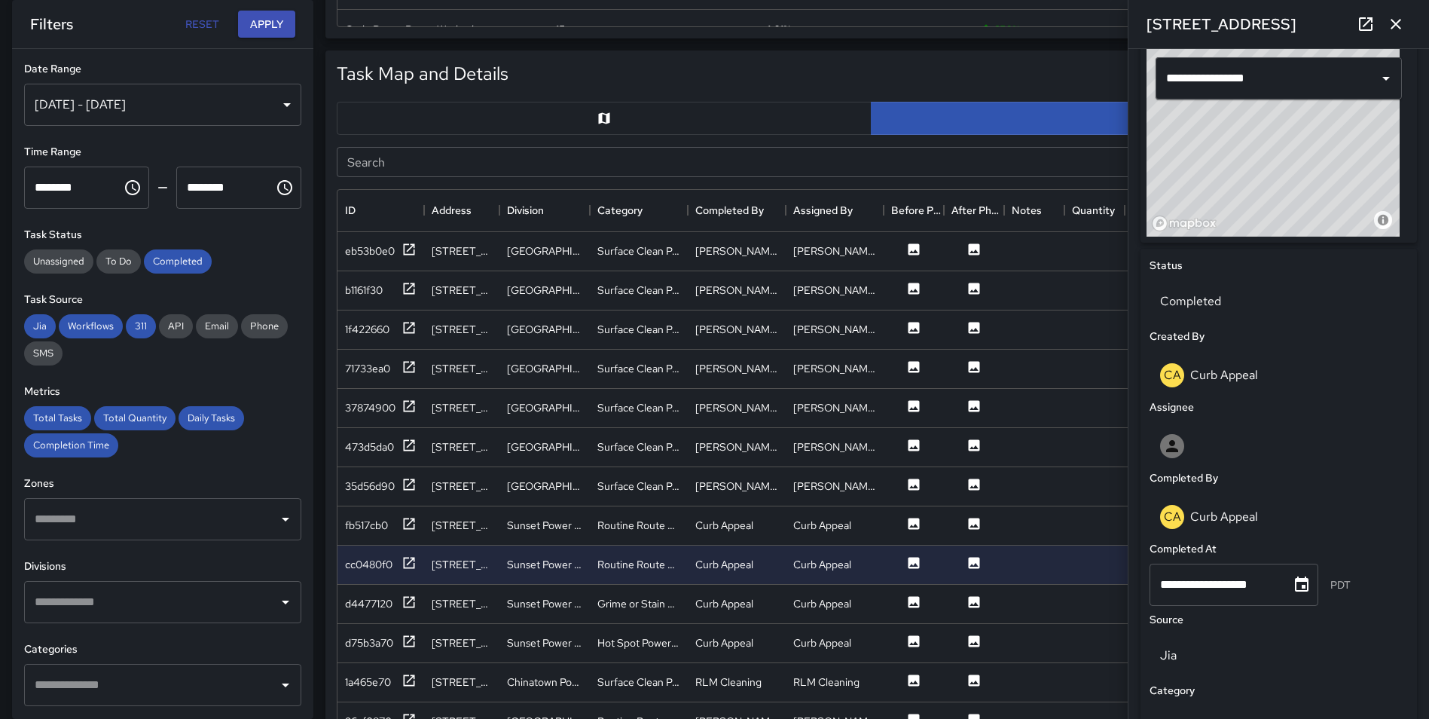
scroll to position [536, 0]
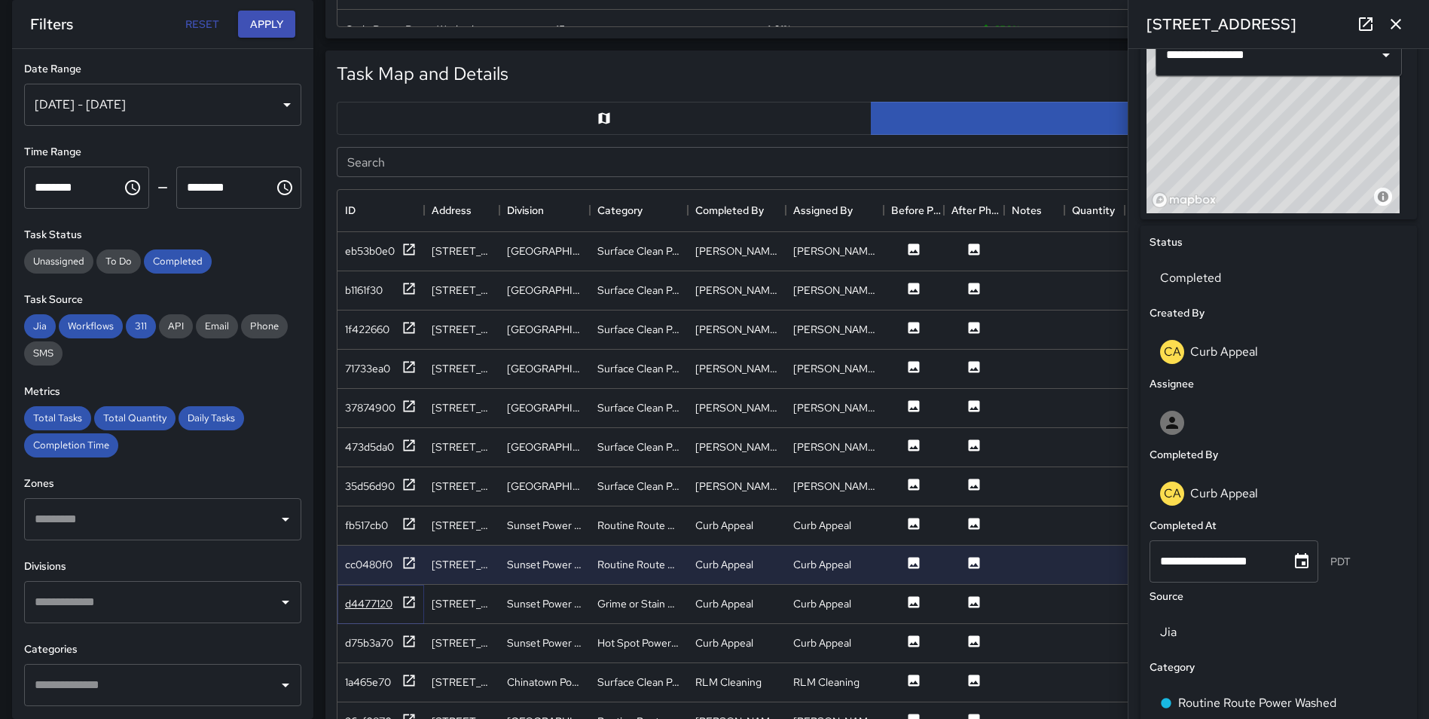
click at [407, 603] on icon at bounding box center [408, 601] width 15 height 15
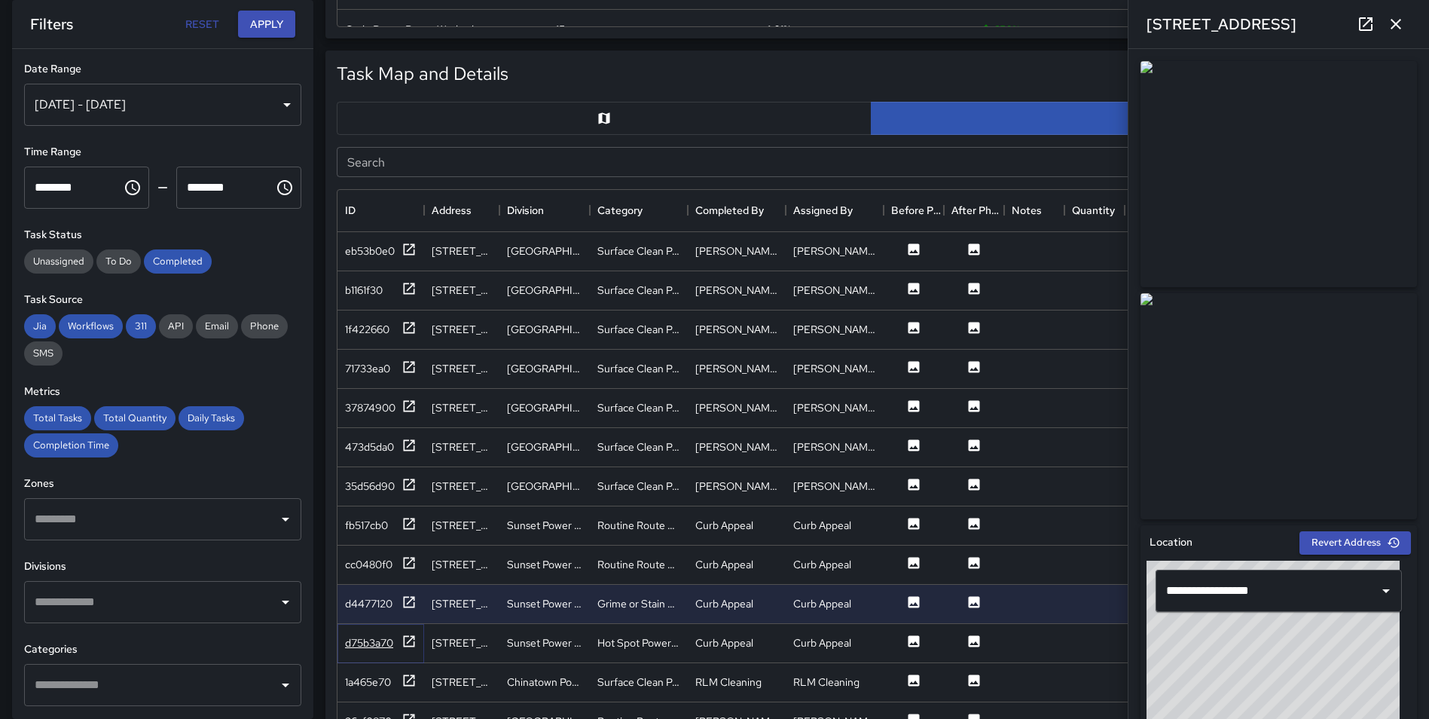
click at [404, 643] on icon at bounding box center [409, 640] width 11 height 11
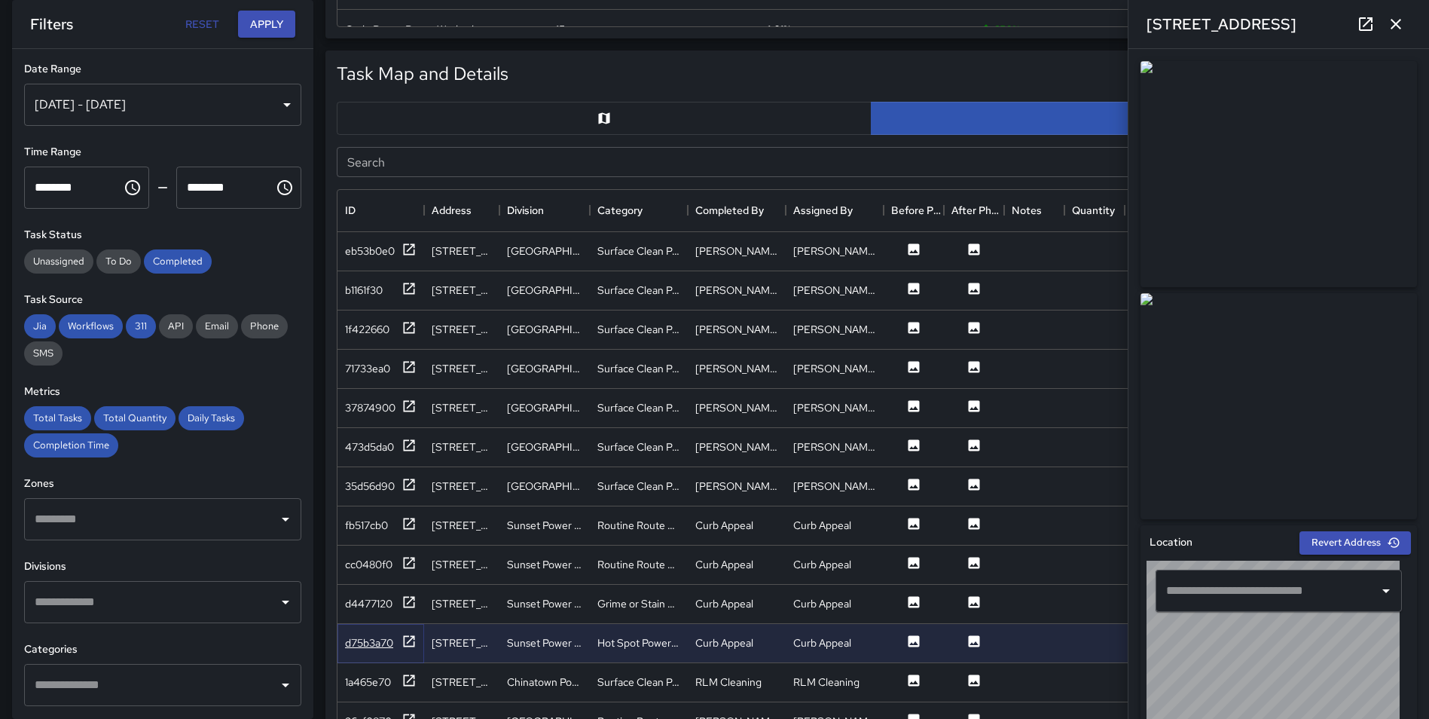
type input "**********"
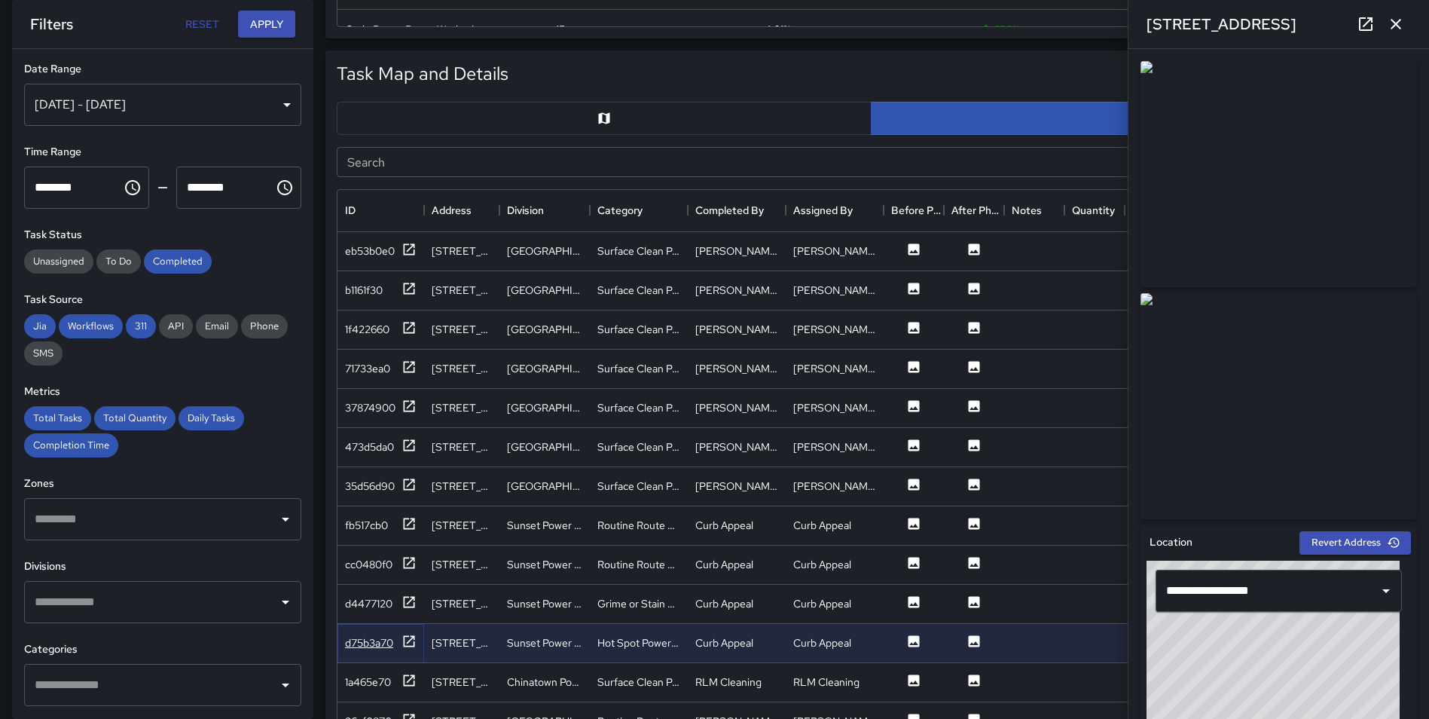
click at [404, 638] on icon at bounding box center [409, 640] width 11 height 11
click at [408, 603] on icon at bounding box center [409, 601] width 11 height 11
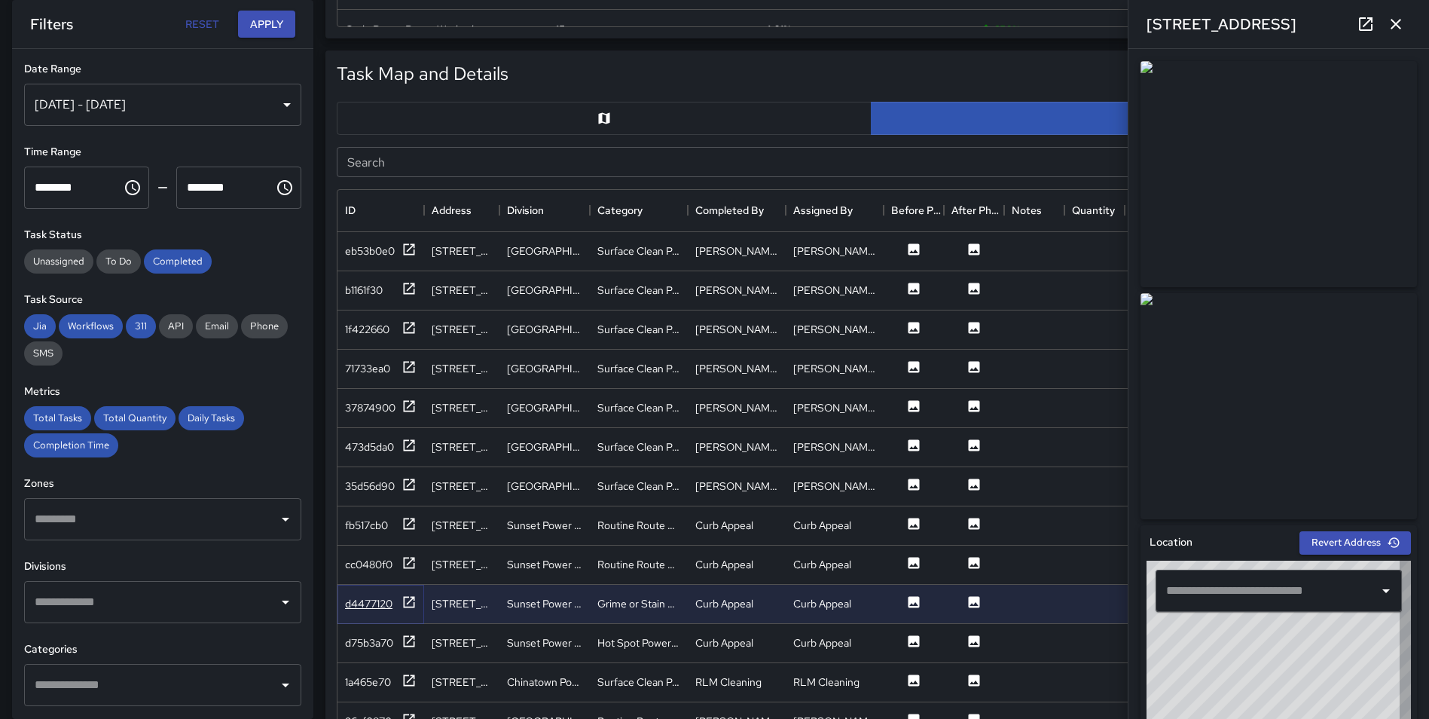
type input "**********"
click at [408, 682] on icon at bounding box center [408, 680] width 15 height 15
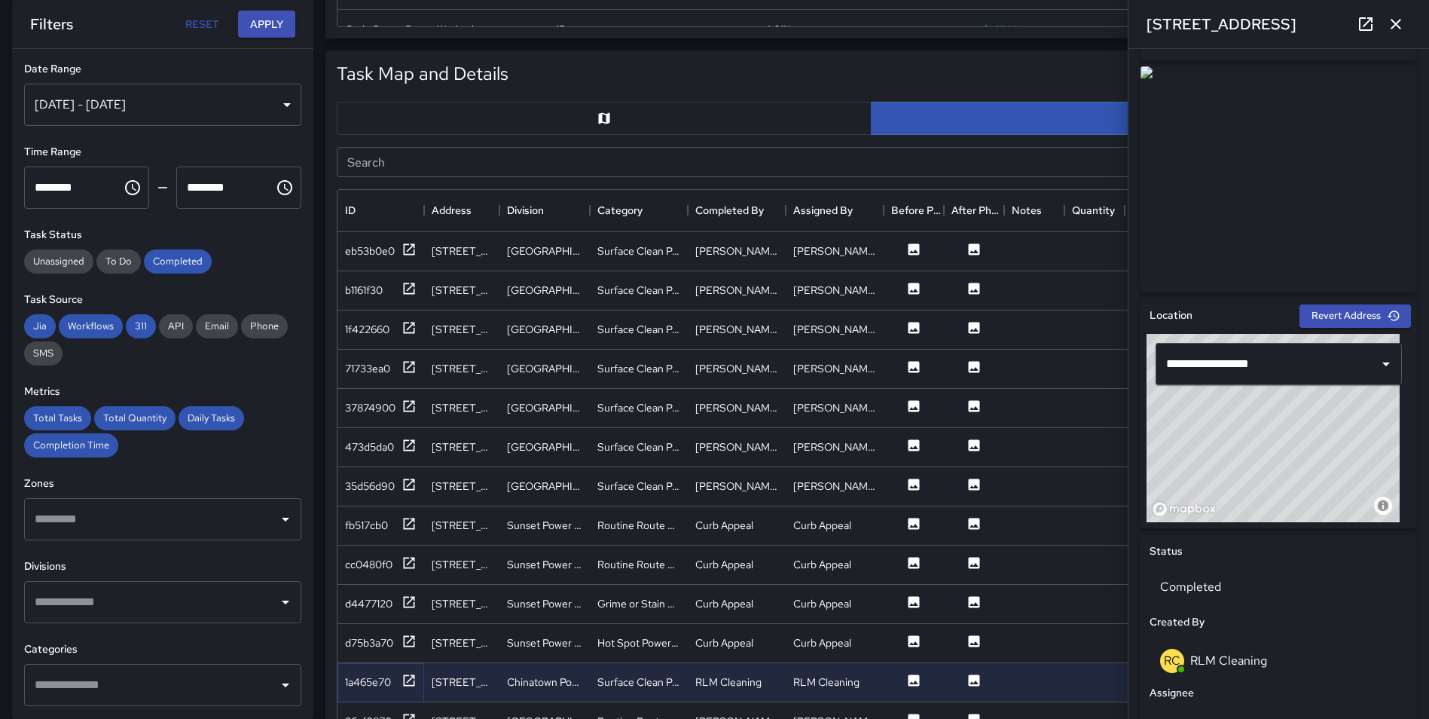
scroll to position [234, 0]
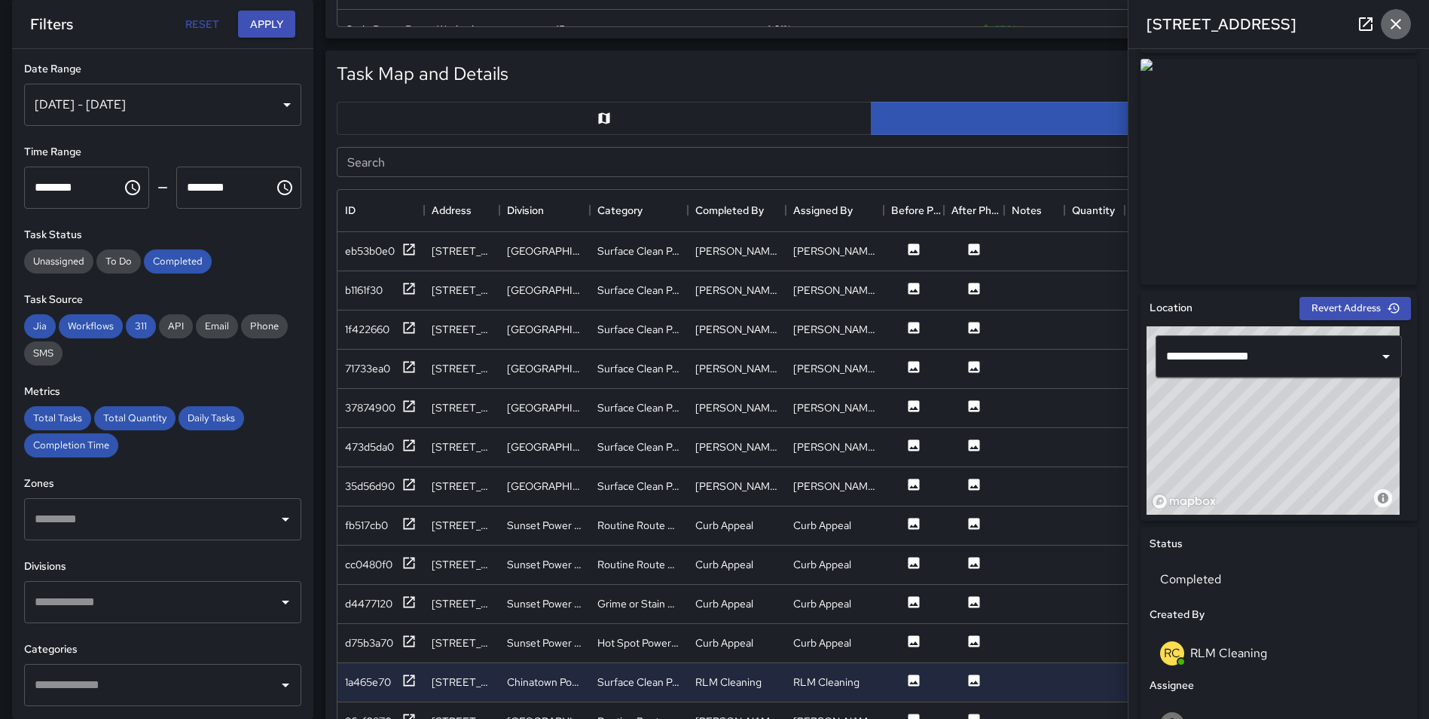
click at [1398, 26] on icon "button" at bounding box center [1395, 24] width 11 height 11
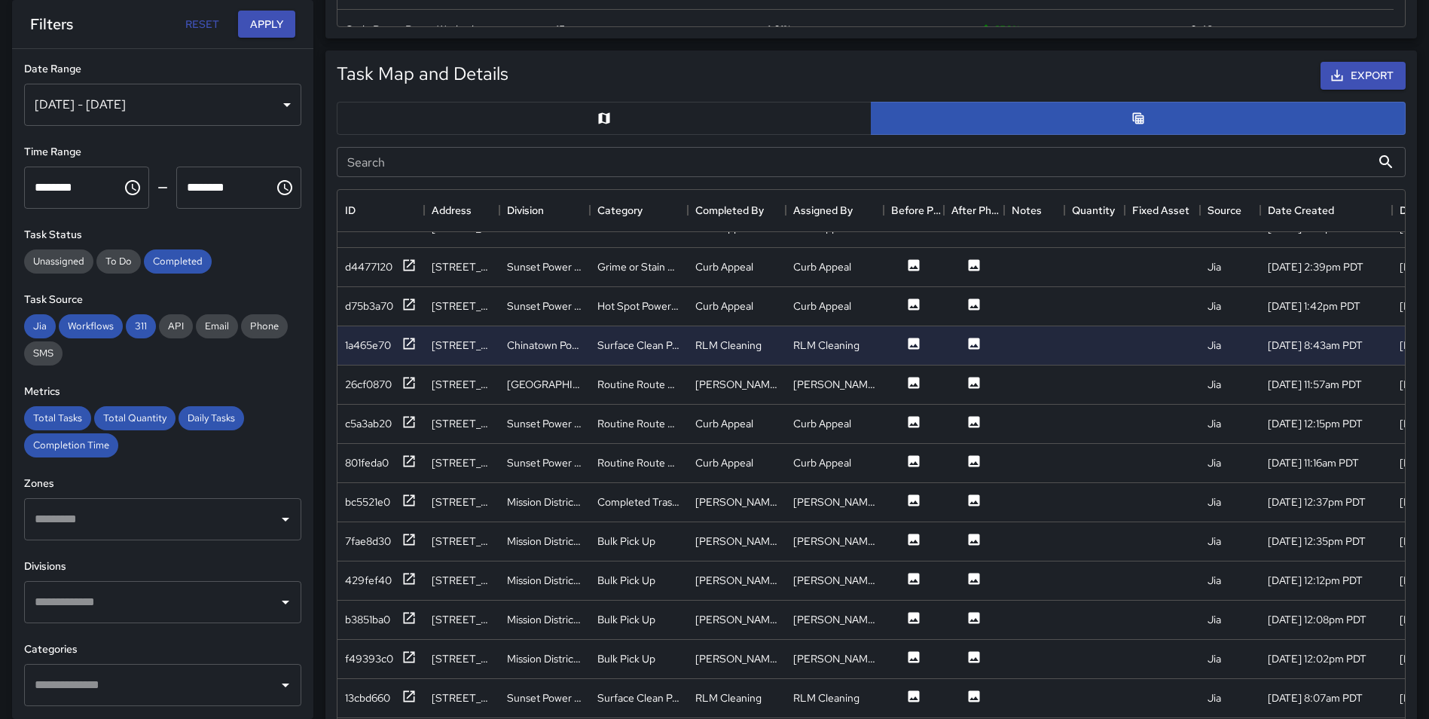
scroll to position [386, 0]
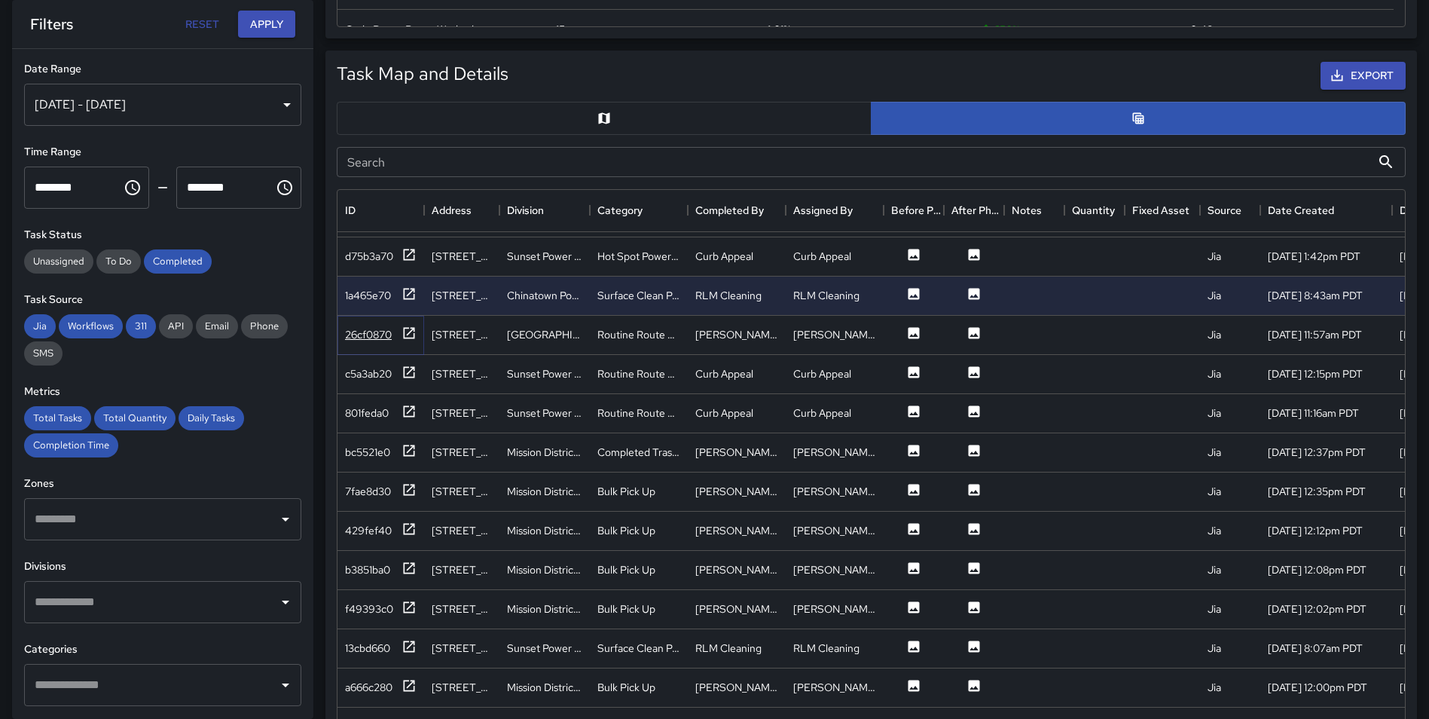
click at [406, 330] on icon at bounding box center [408, 332] width 15 height 15
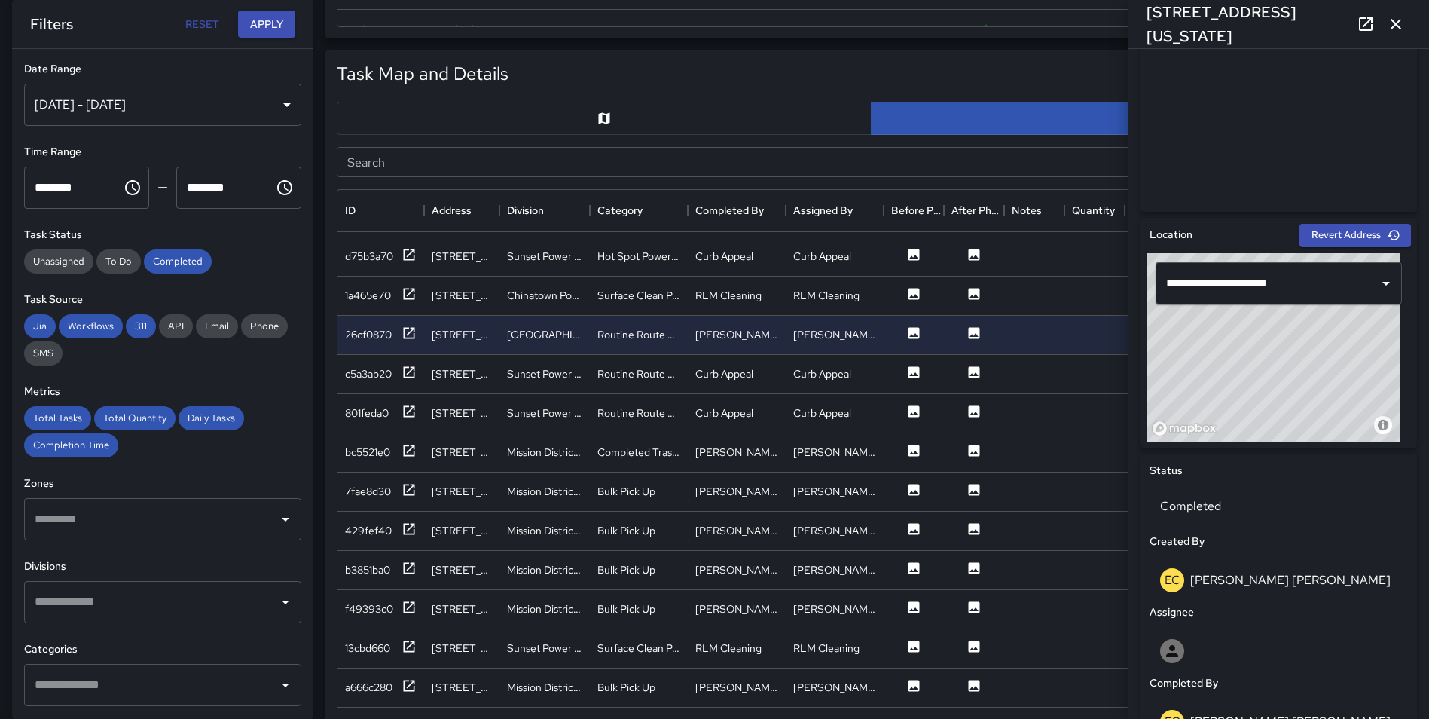
scroll to position [291, 0]
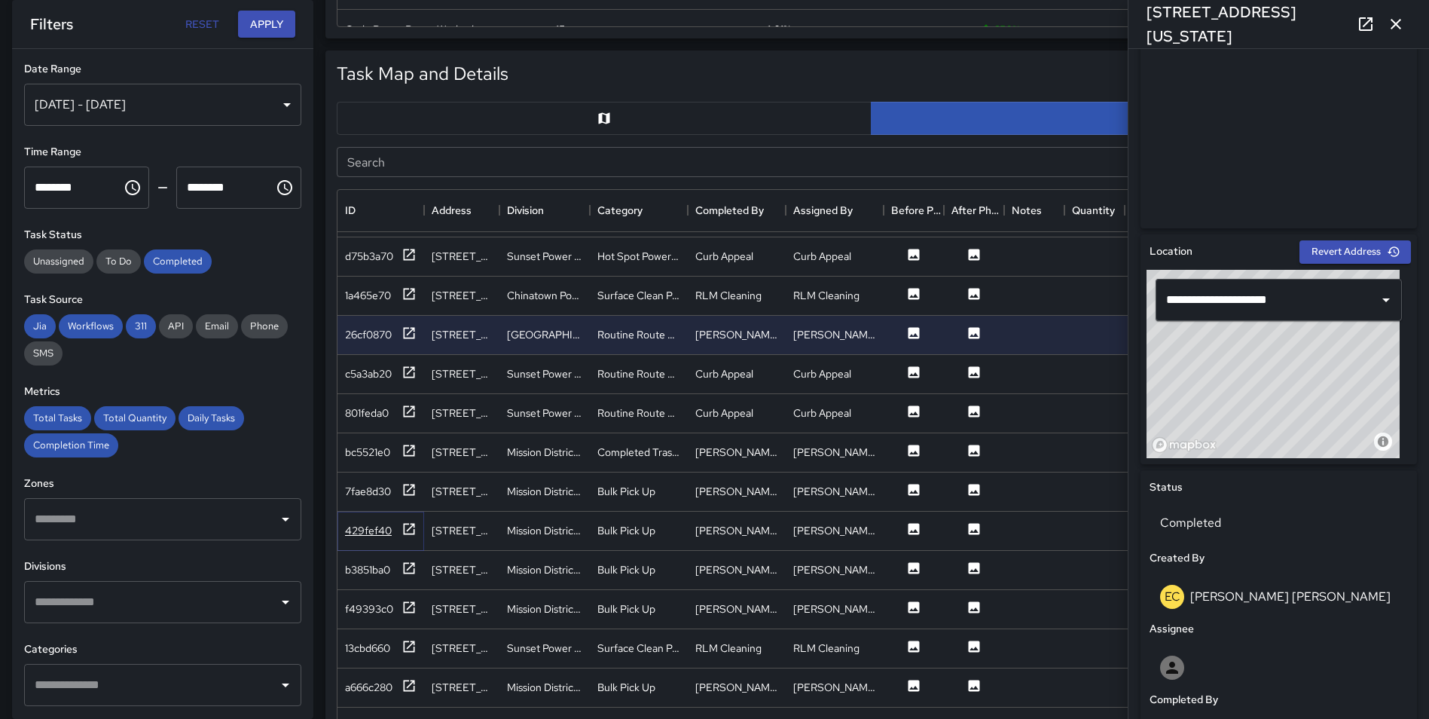
click at [406, 524] on icon at bounding box center [408, 528] width 15 height 15
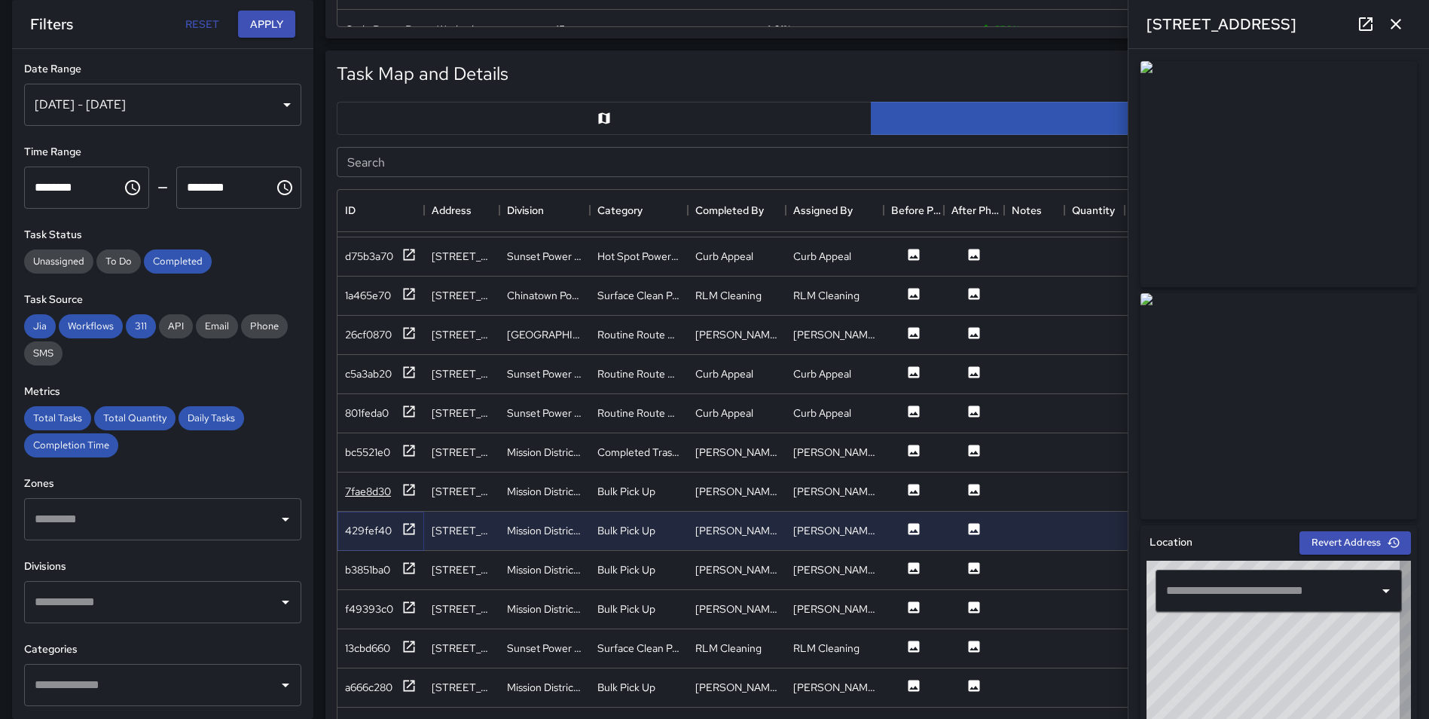
type input "**********"
drag, startPoint x: 399, startPoint y: 563, endPoint x: 407, endPoint y: 566, distance: 8.1
click at [407, 566] on div "b3851ba0" at bounding box center [381, 569] width 72 height 19
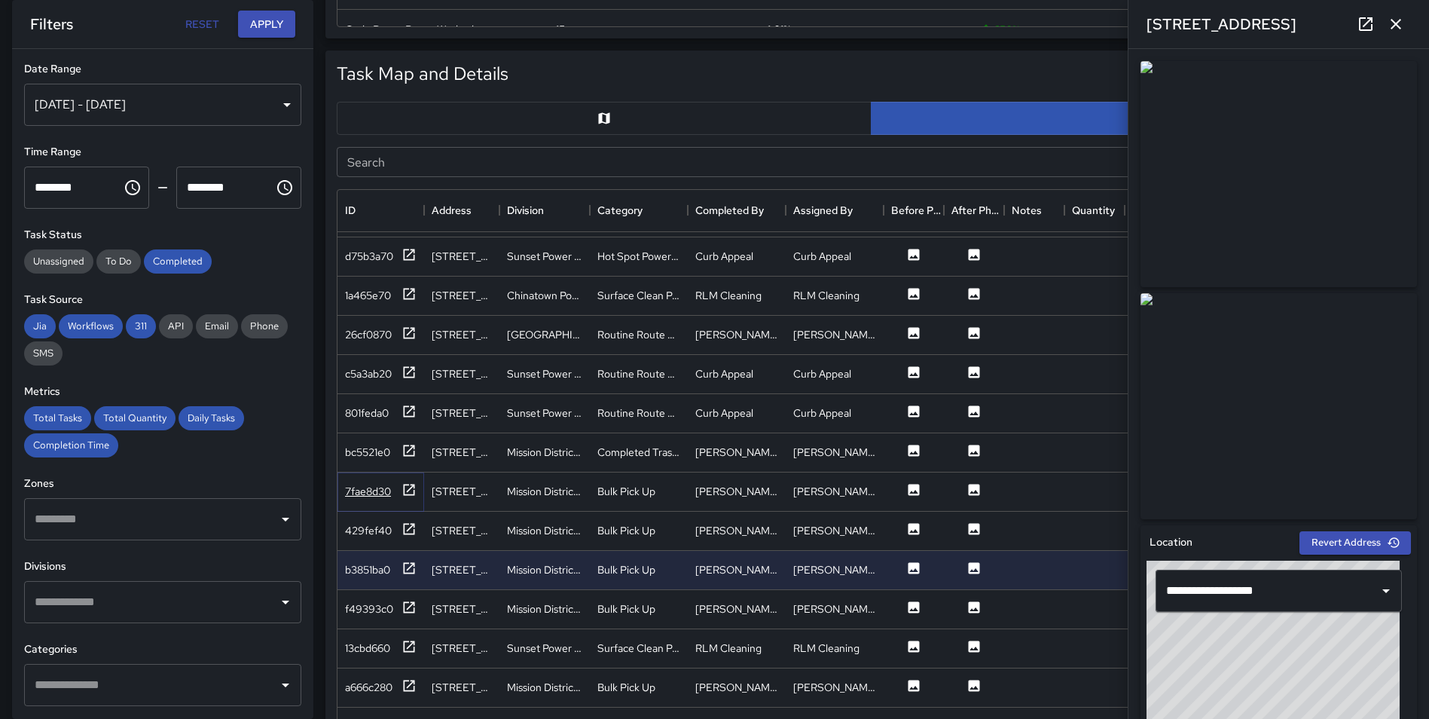
click at [406, 490] on icon at bounding box center [408, 489] width 15 height 15
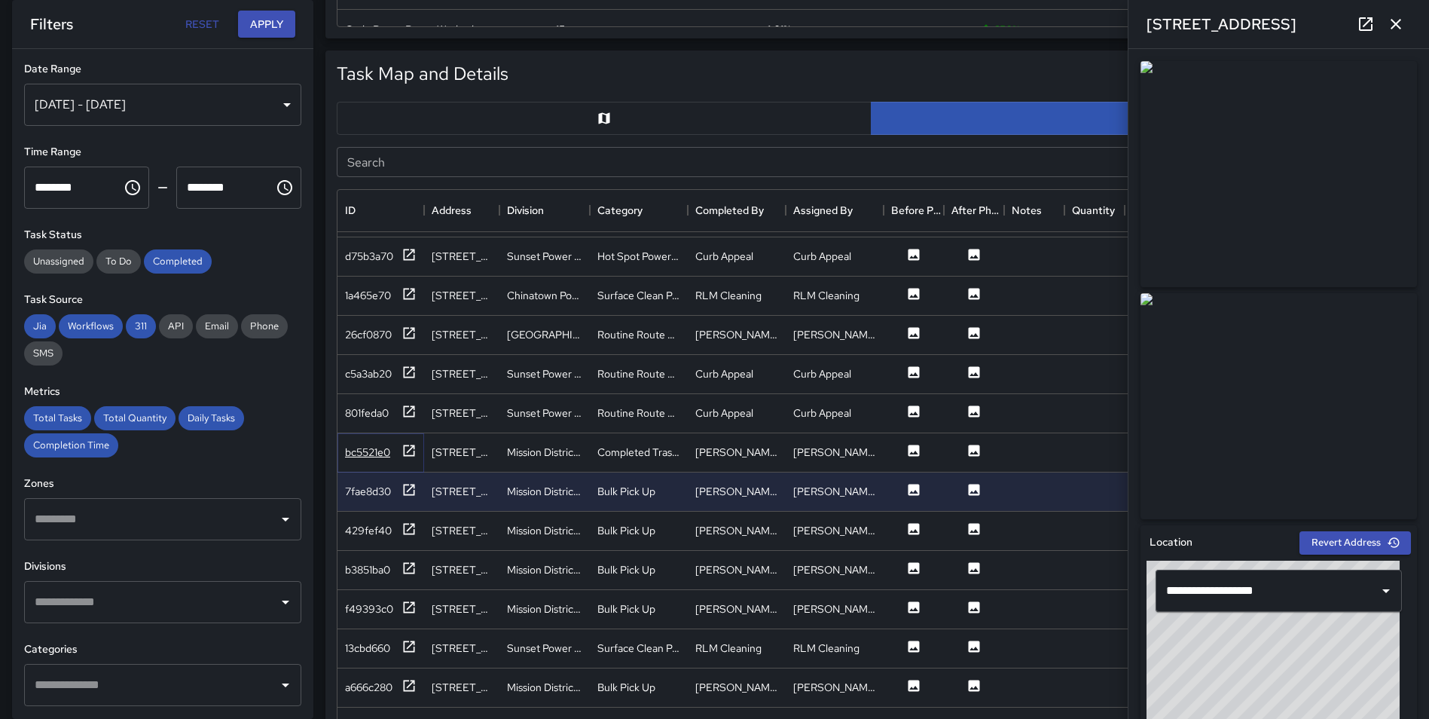
click at [405, 451] on icon at bounding box center [408, 450] width 15 height 15
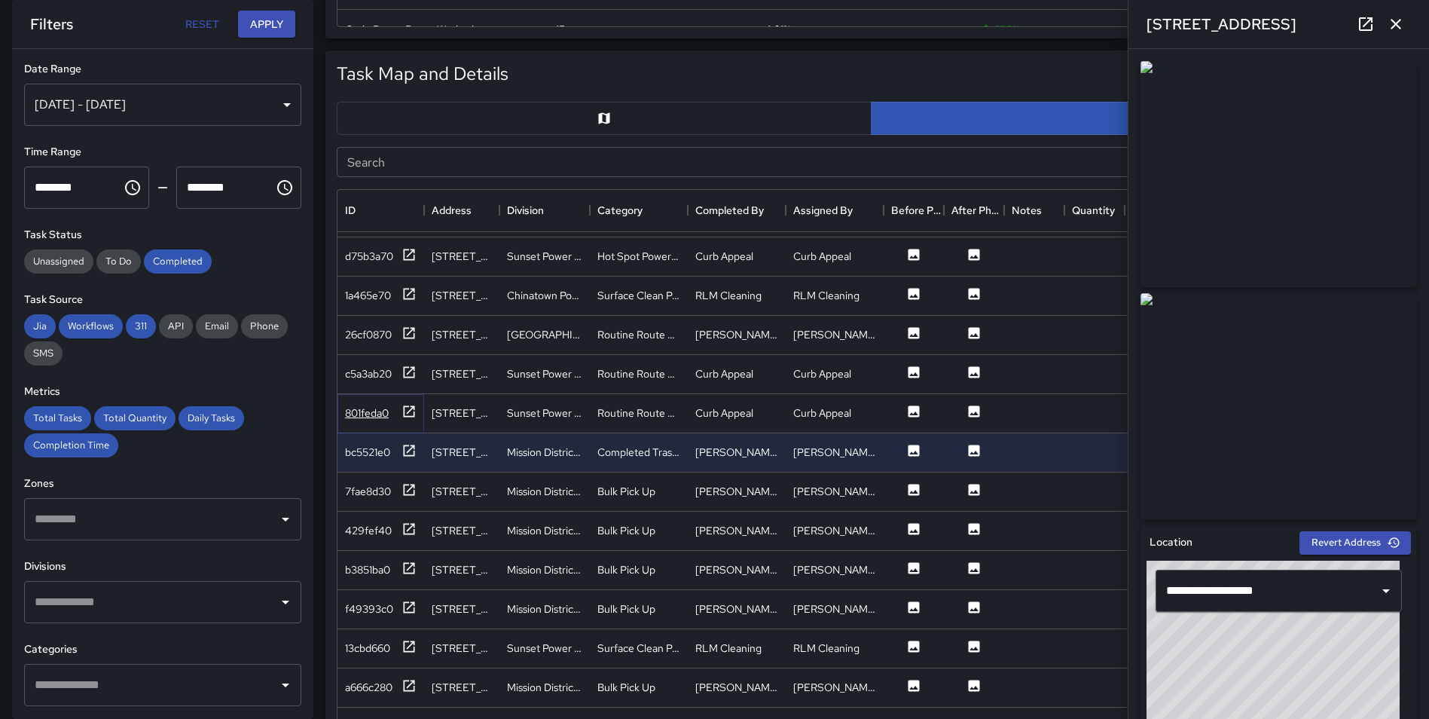
click at [403, 411] on icon at bounding box center [408, 411] width 15 height 15
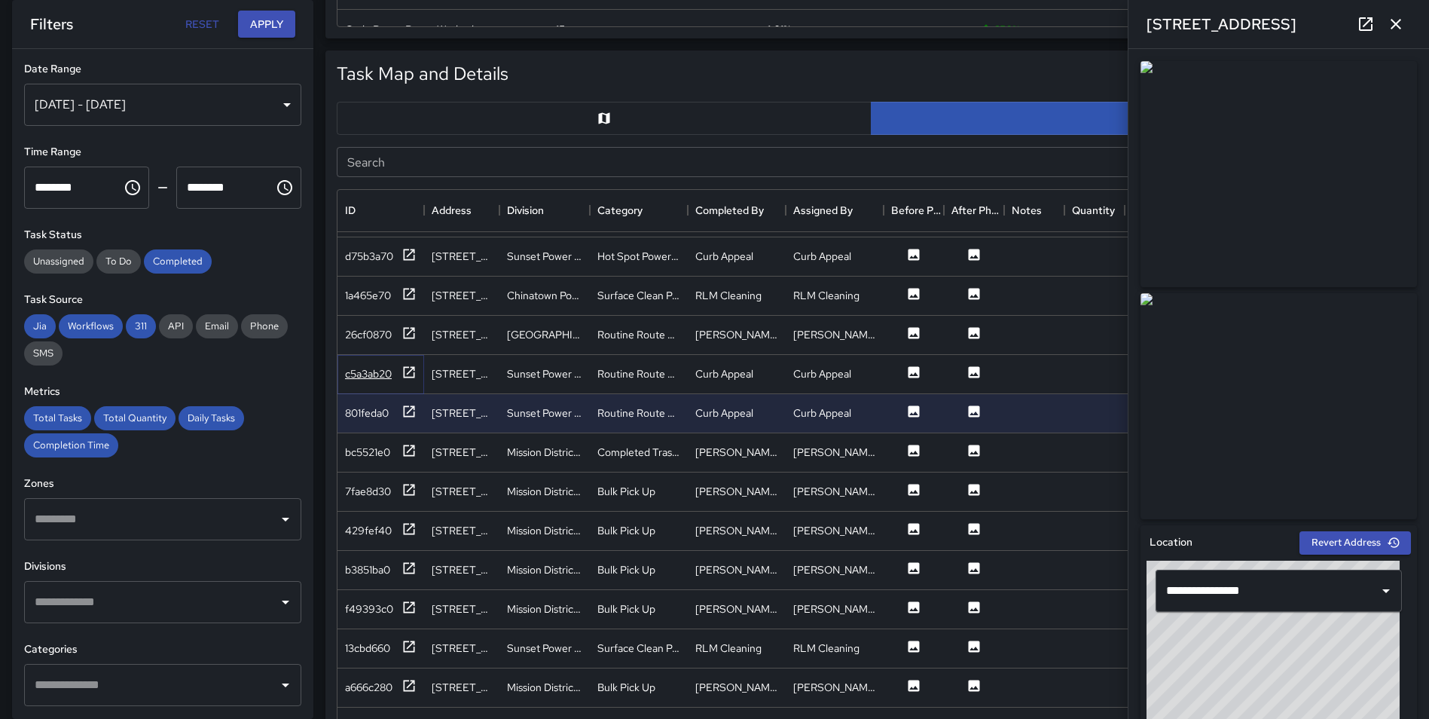
click at [409, 371] on icon at bounding box center [408, 372] width 15 height 15
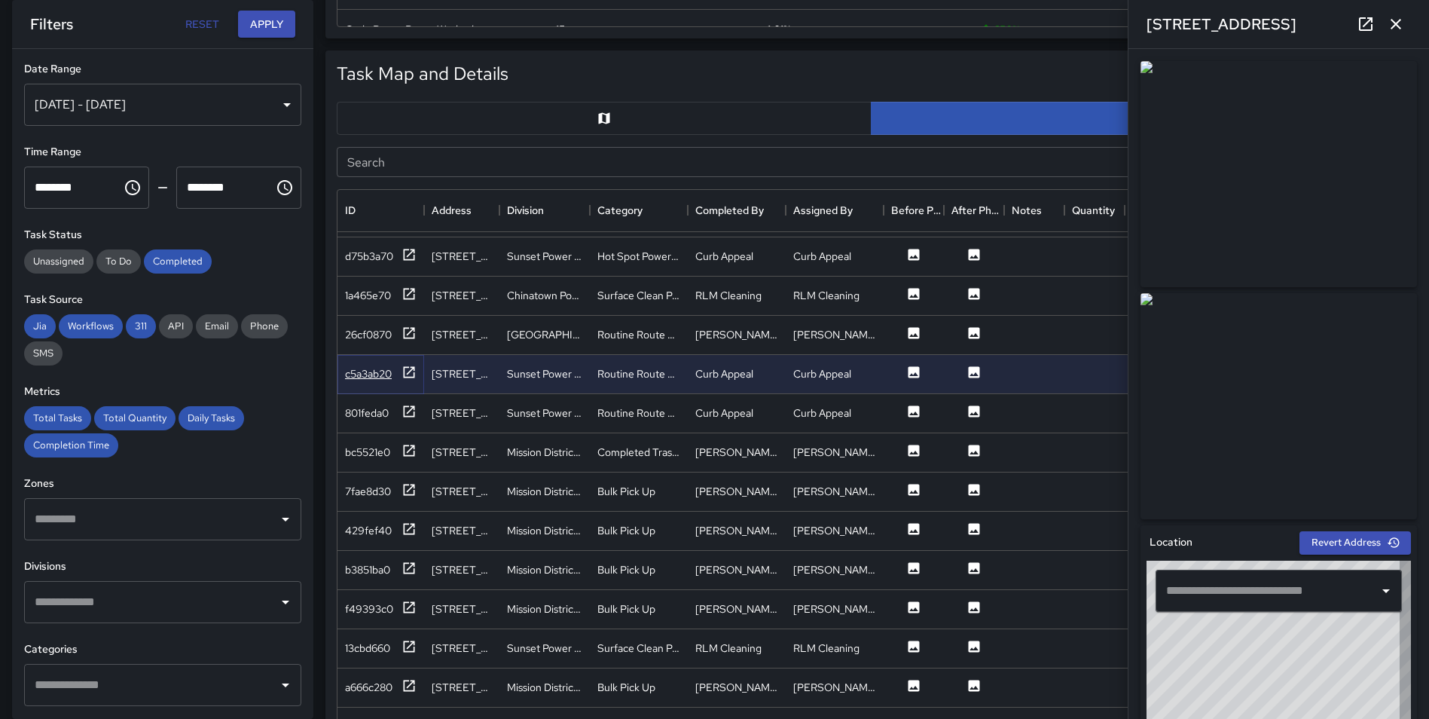
type input "**********"
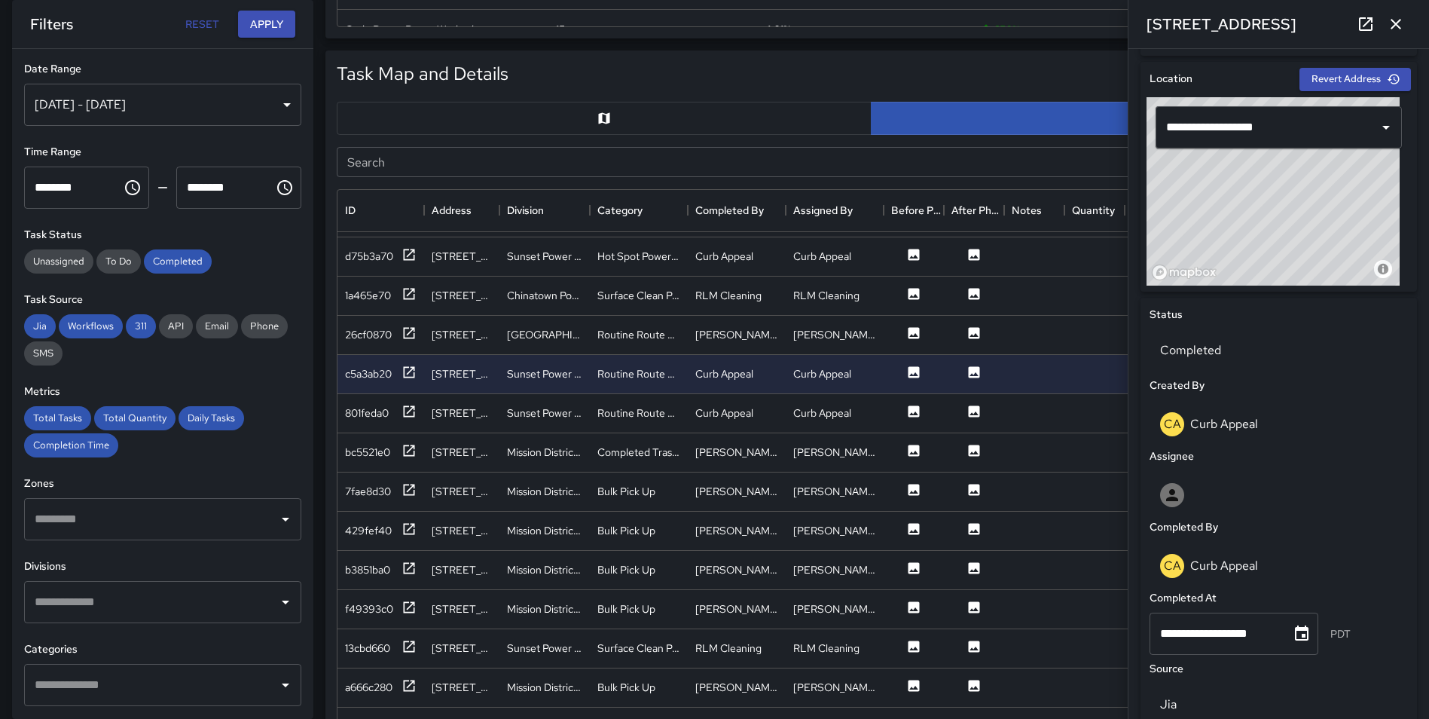
scroll to position [295, 0]
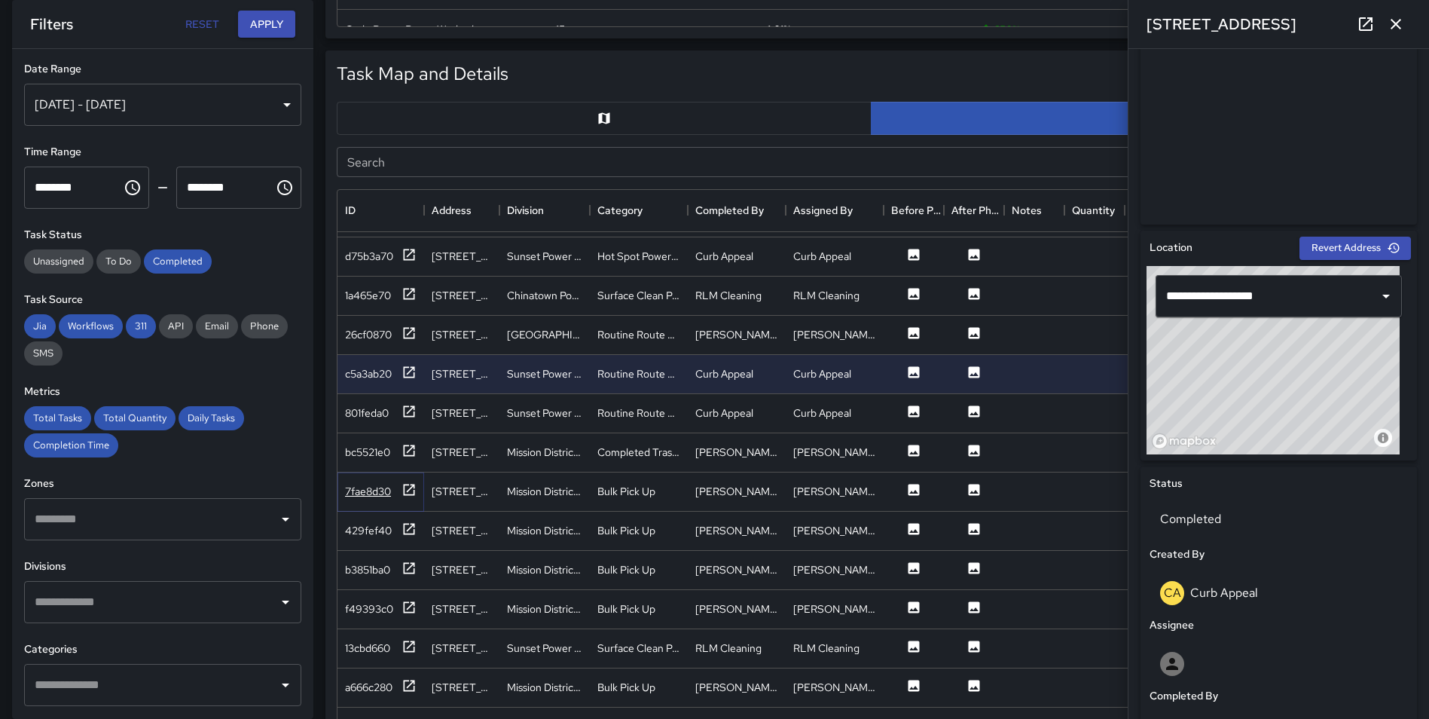
click at [402, 487] on icon at bounding box center [408, 489] width 15 height 15
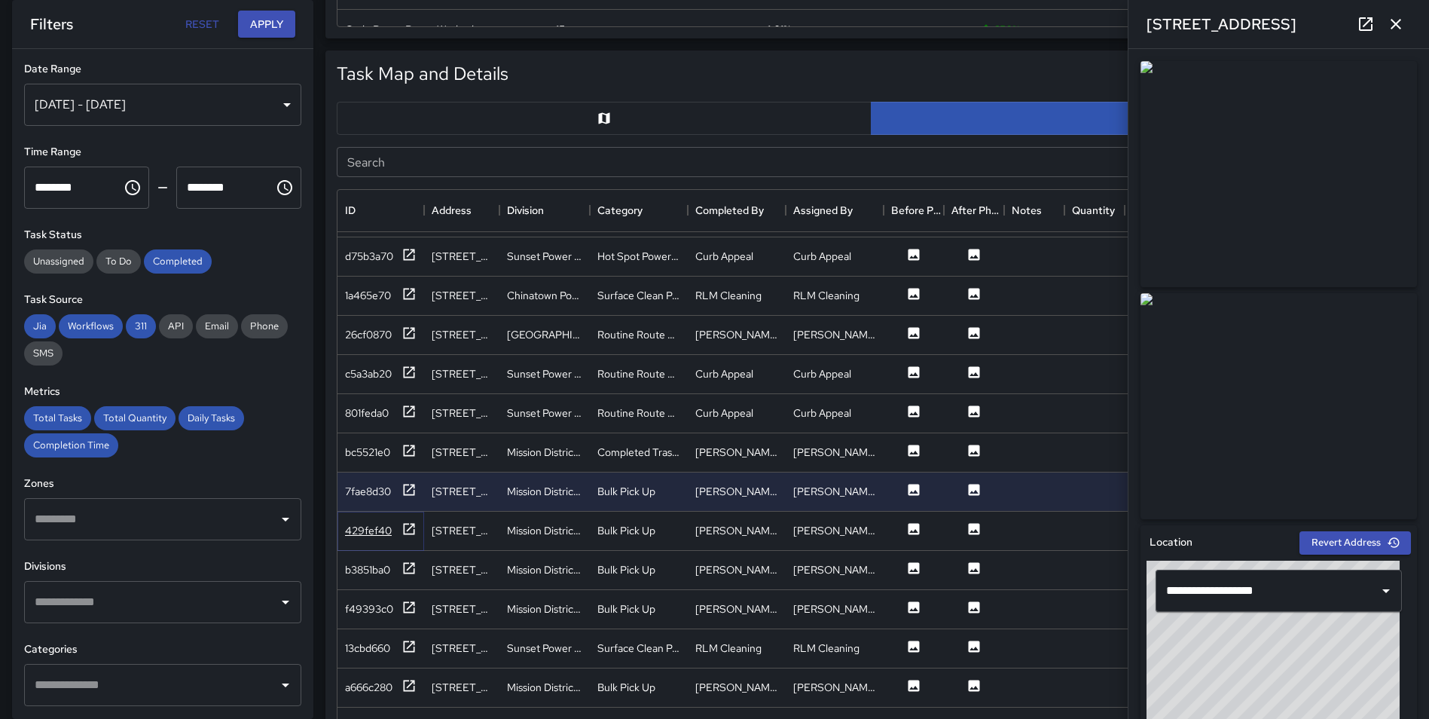
click at [407, 529] on icon at bounding box center [408, 528] width 15 height 15
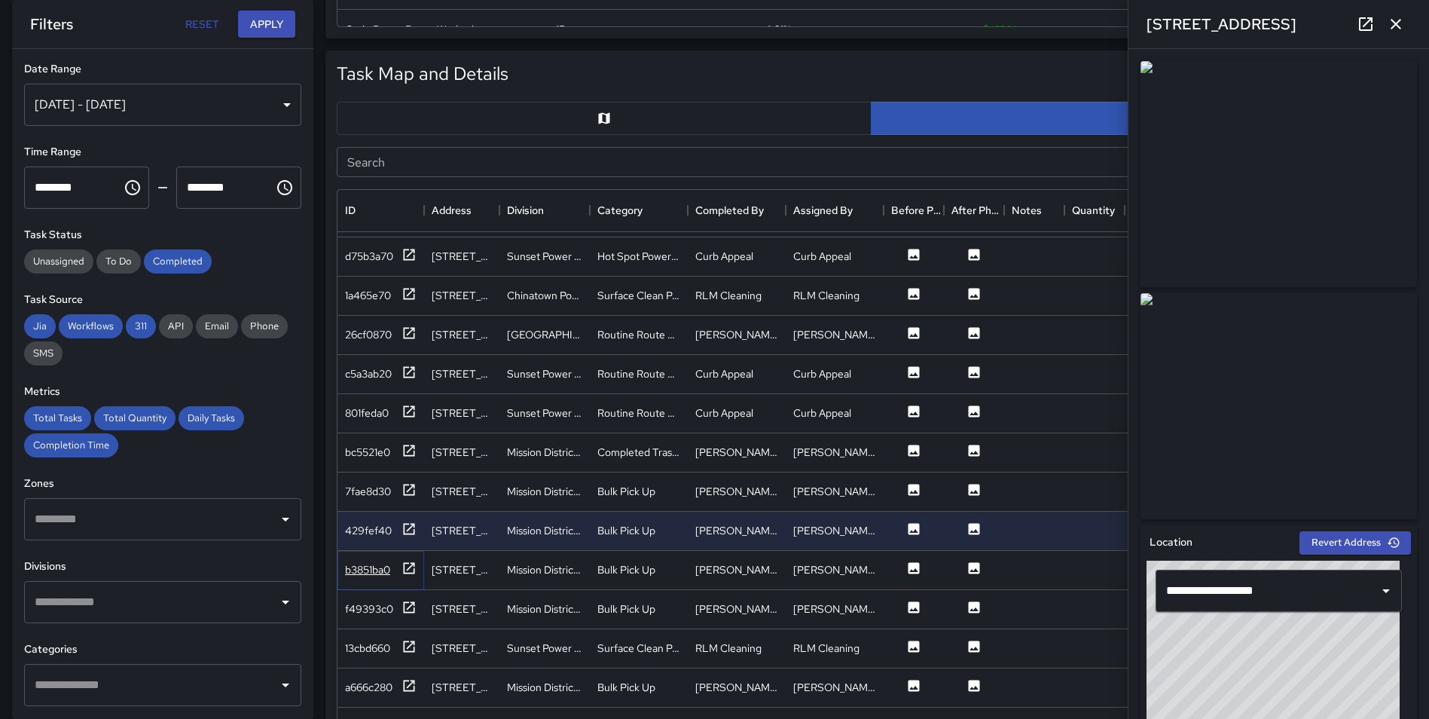
click at [402, 563] on icon at bounding box center [408, 567] width 15 height 15
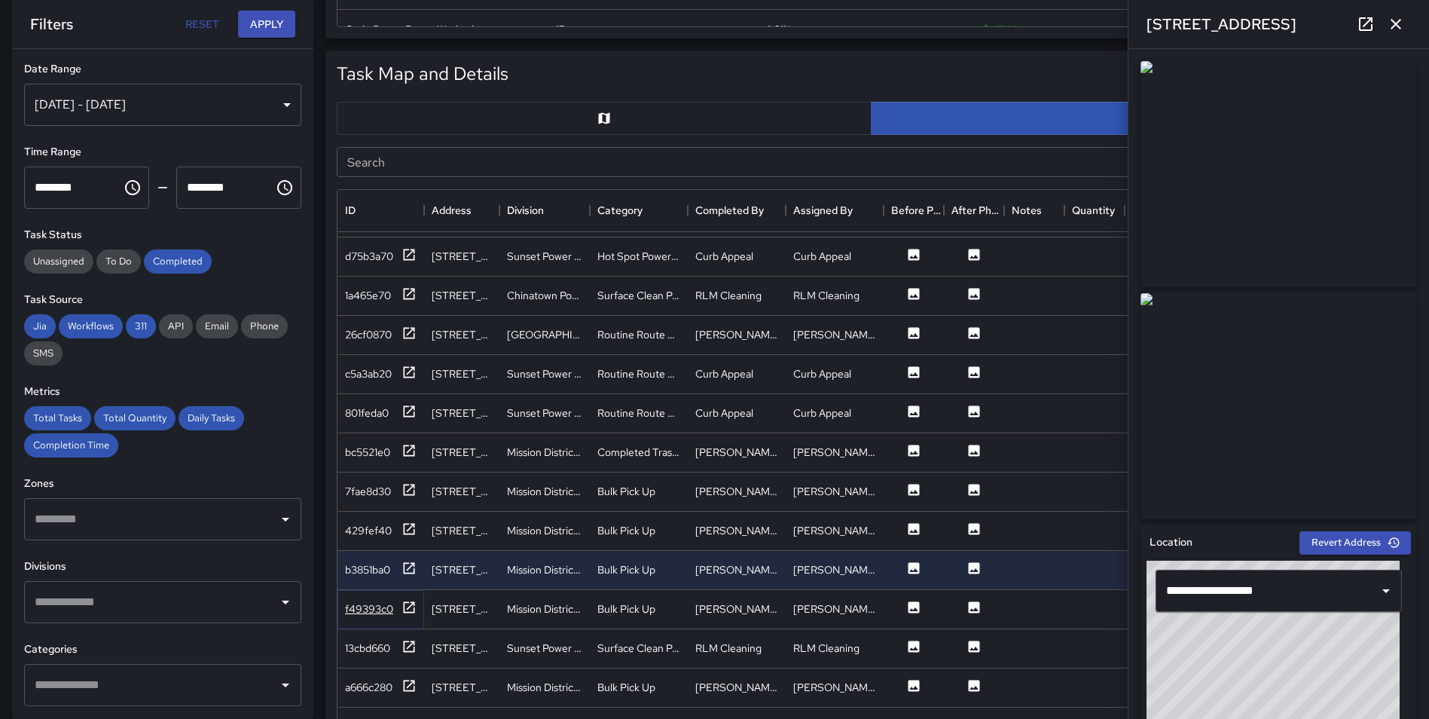
click at [404, 606] on icon at bounding box center [408, 607] width 15 height 15
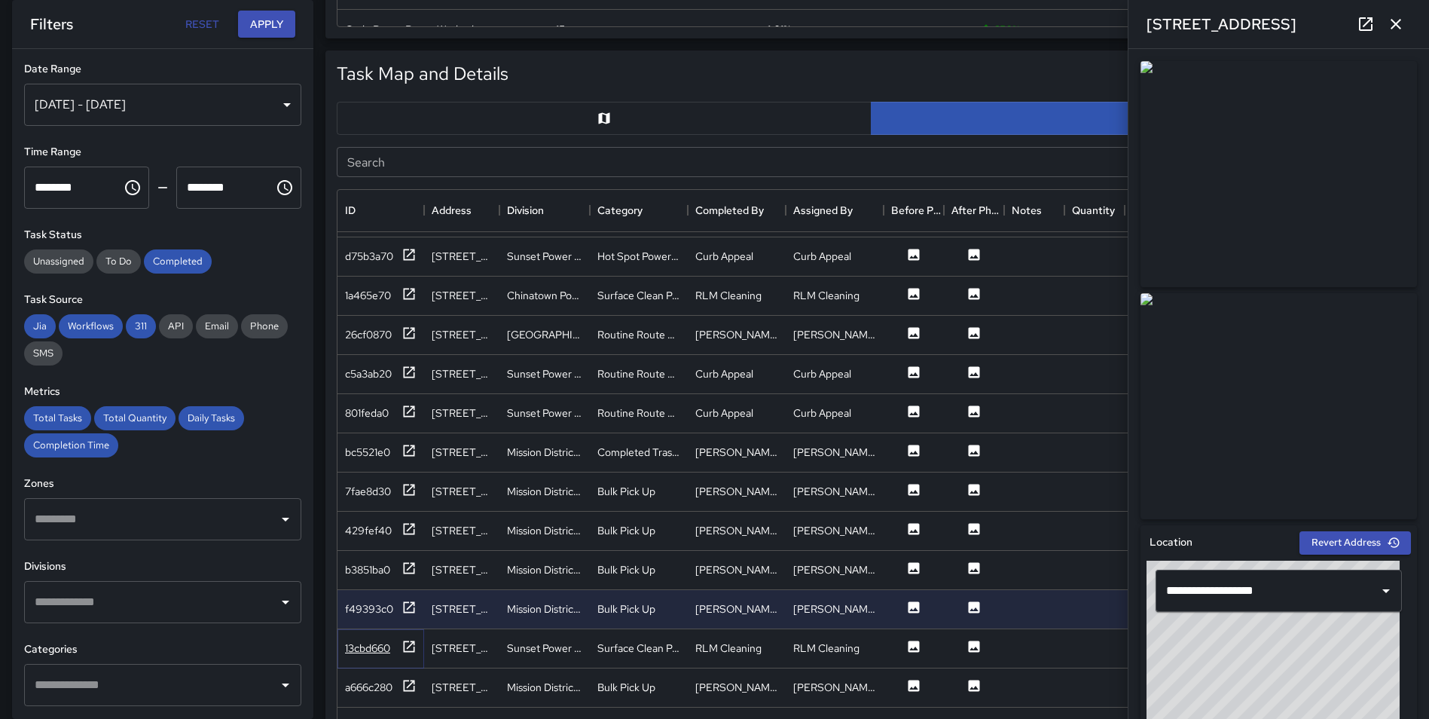
click at [409, 646] on icon at bounding box center [409, 645] width 11 height 11
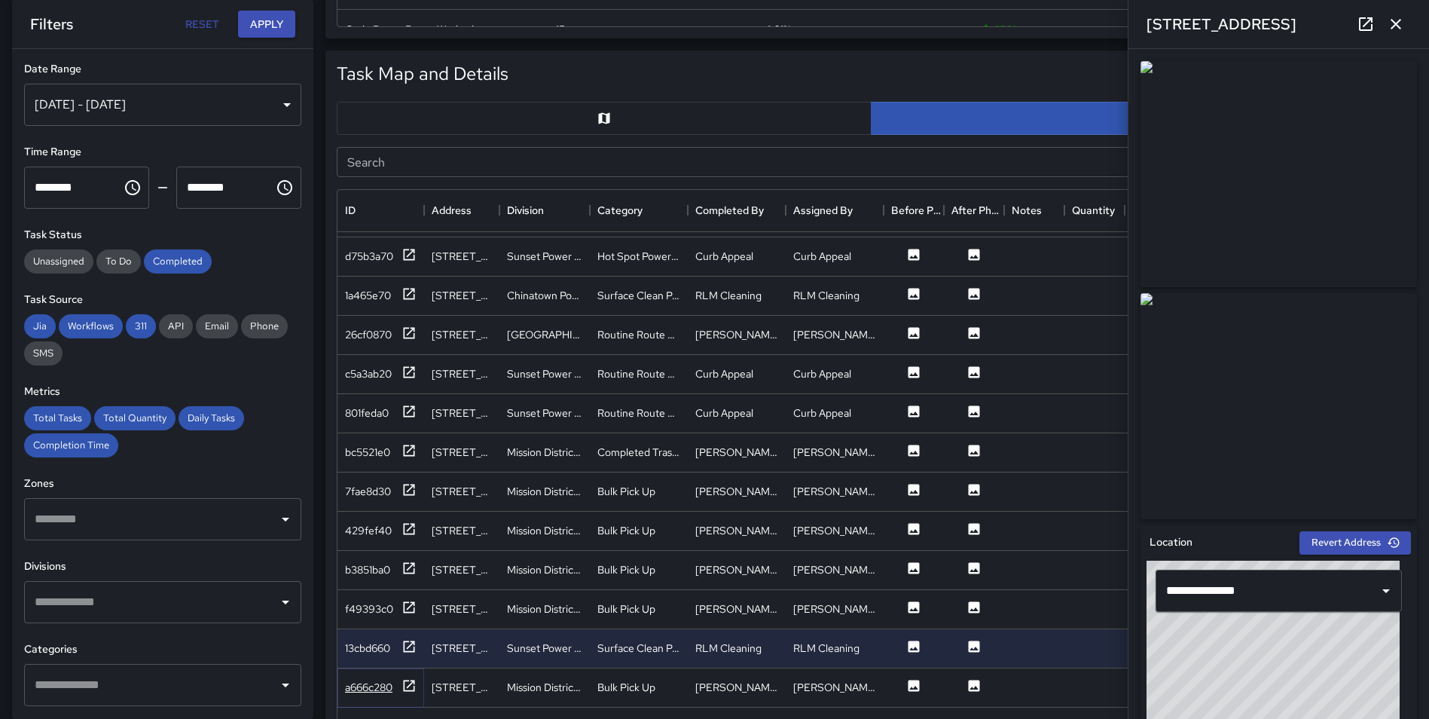
click at [411, 683] on icon at bounding box center [409, 684] width 11 height 11
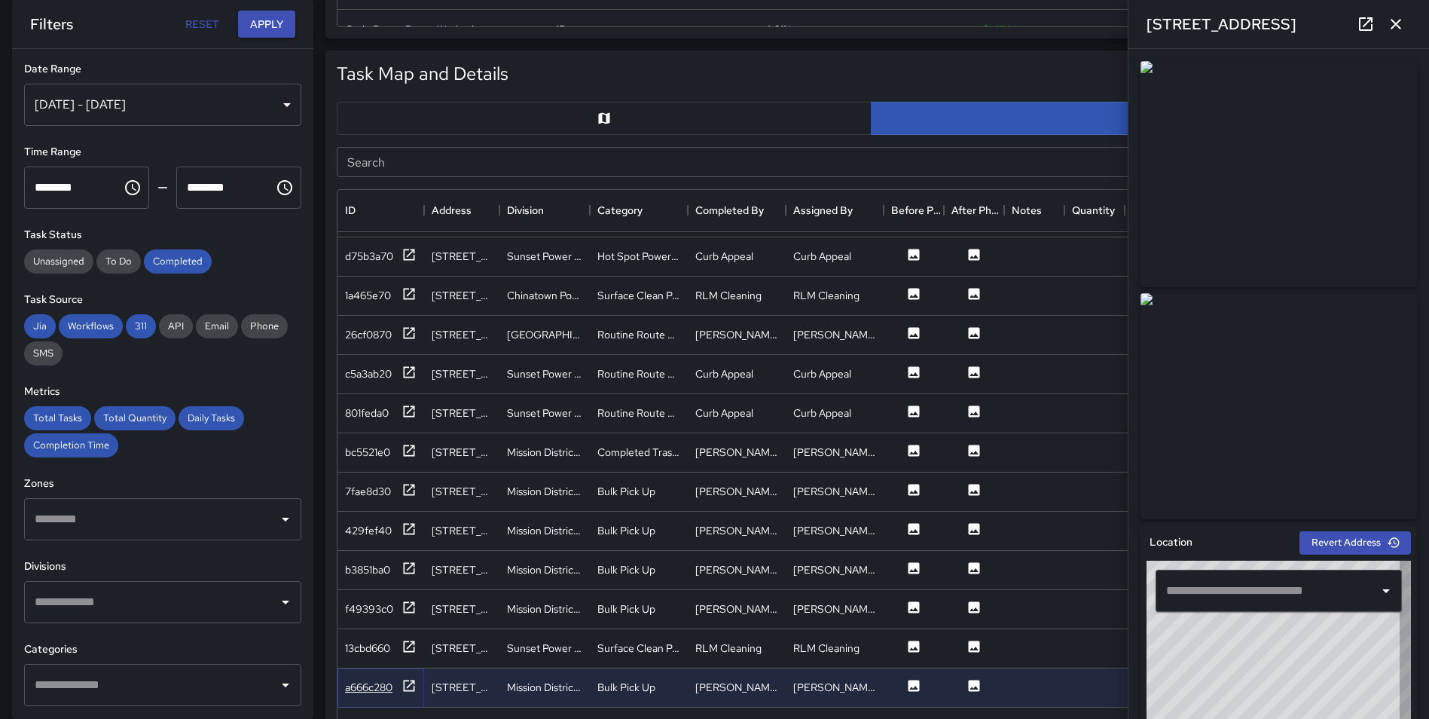
type input "**********"
click at [1397, 20] on icon "button" at bounding box center [1396, 24] width 18 height 18
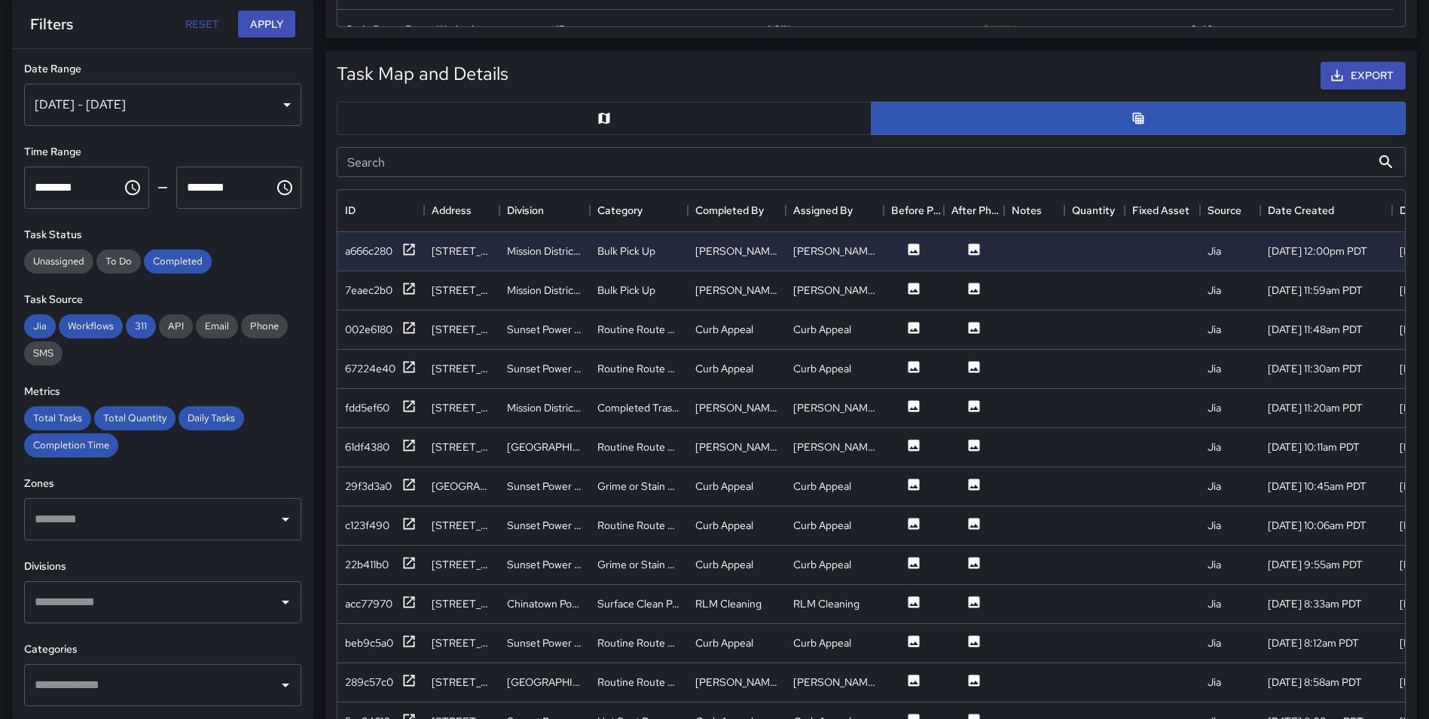
scroll to position [854, 0]
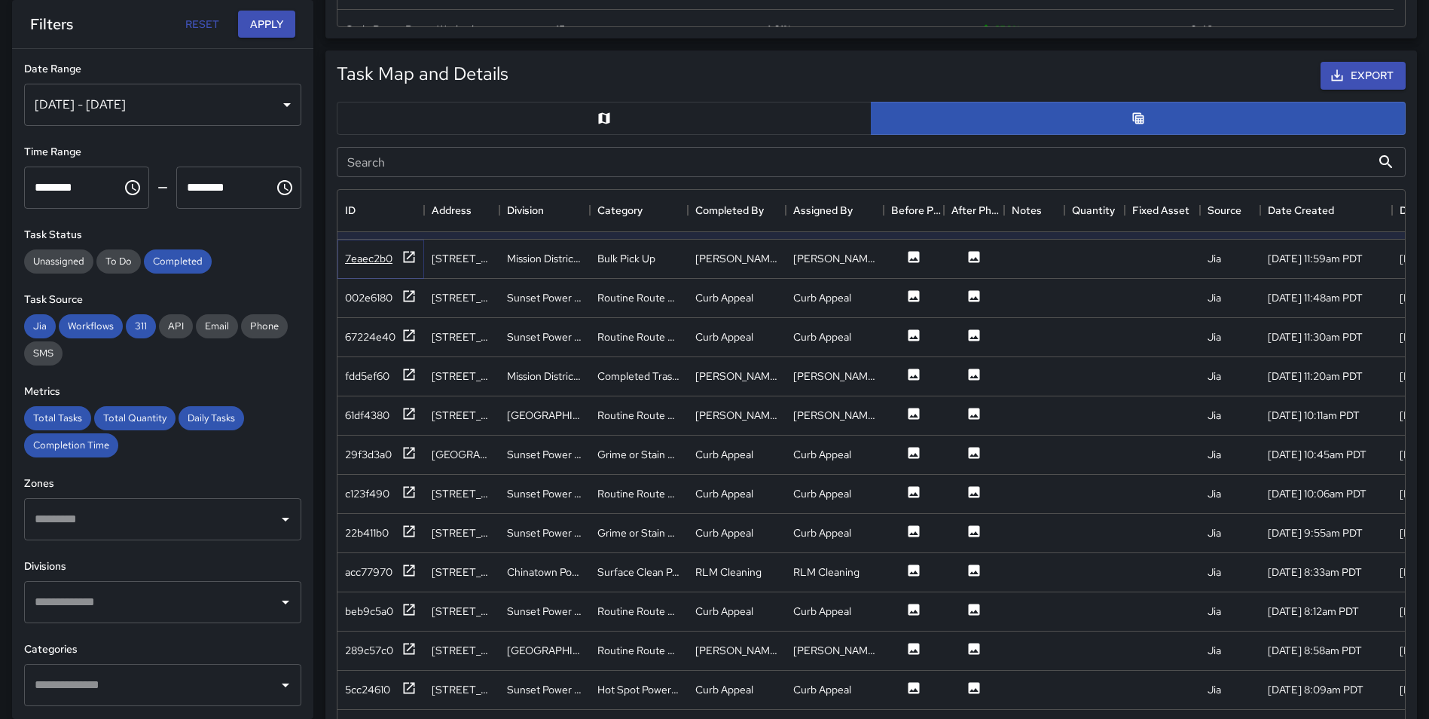
click at [411, 256] on icon at bounding box center [408, 256] width 15 height 15
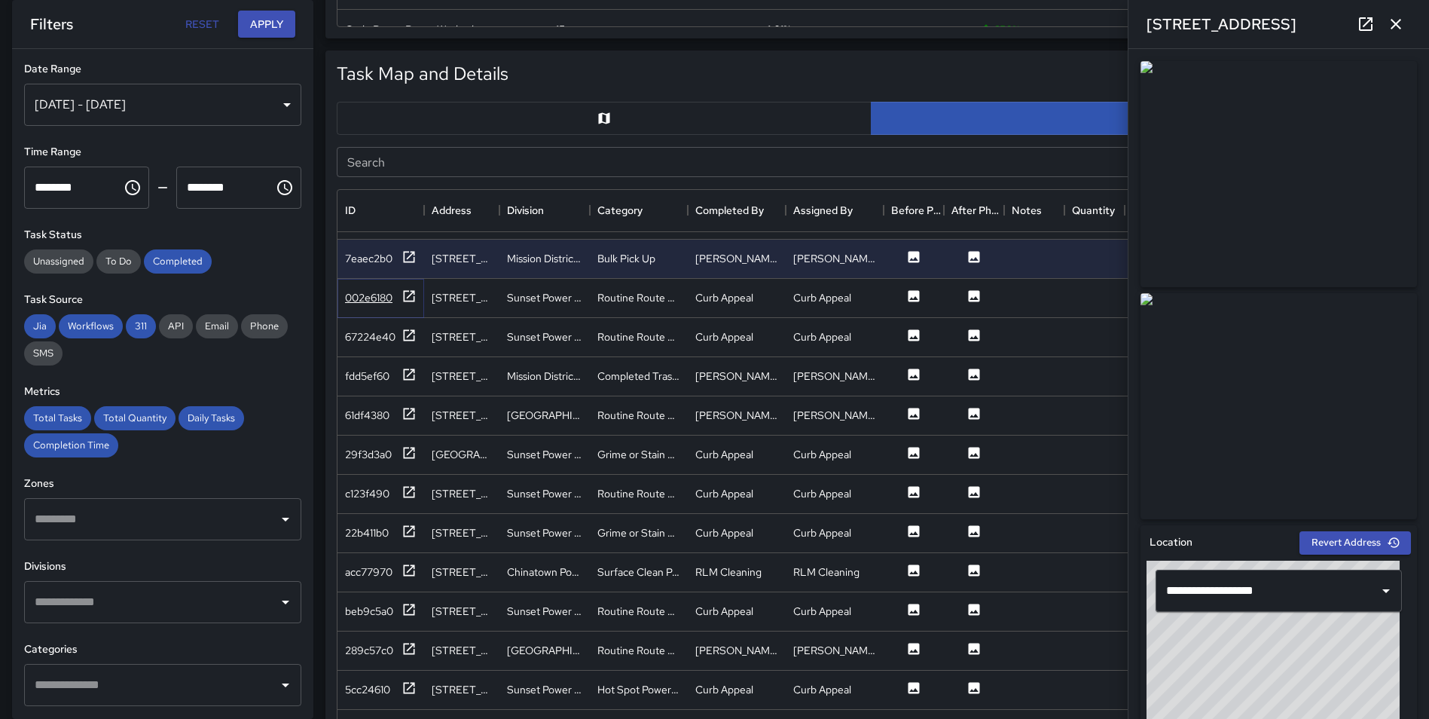
click at [404, 298] on icon at bounding box center [409, 295] width 11 height 11
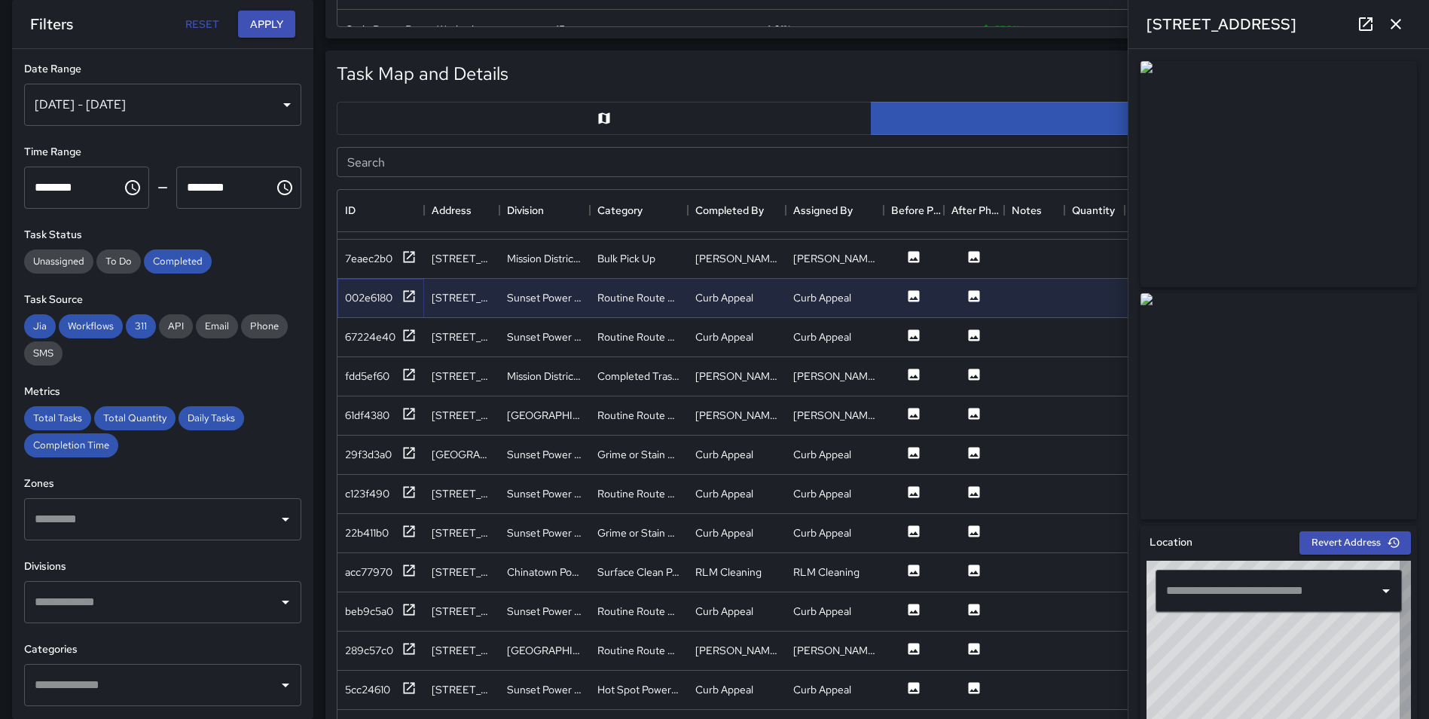
type input "**********"
click at [411, 338] on icon at bounding box center [408, 335] width 15 height 15
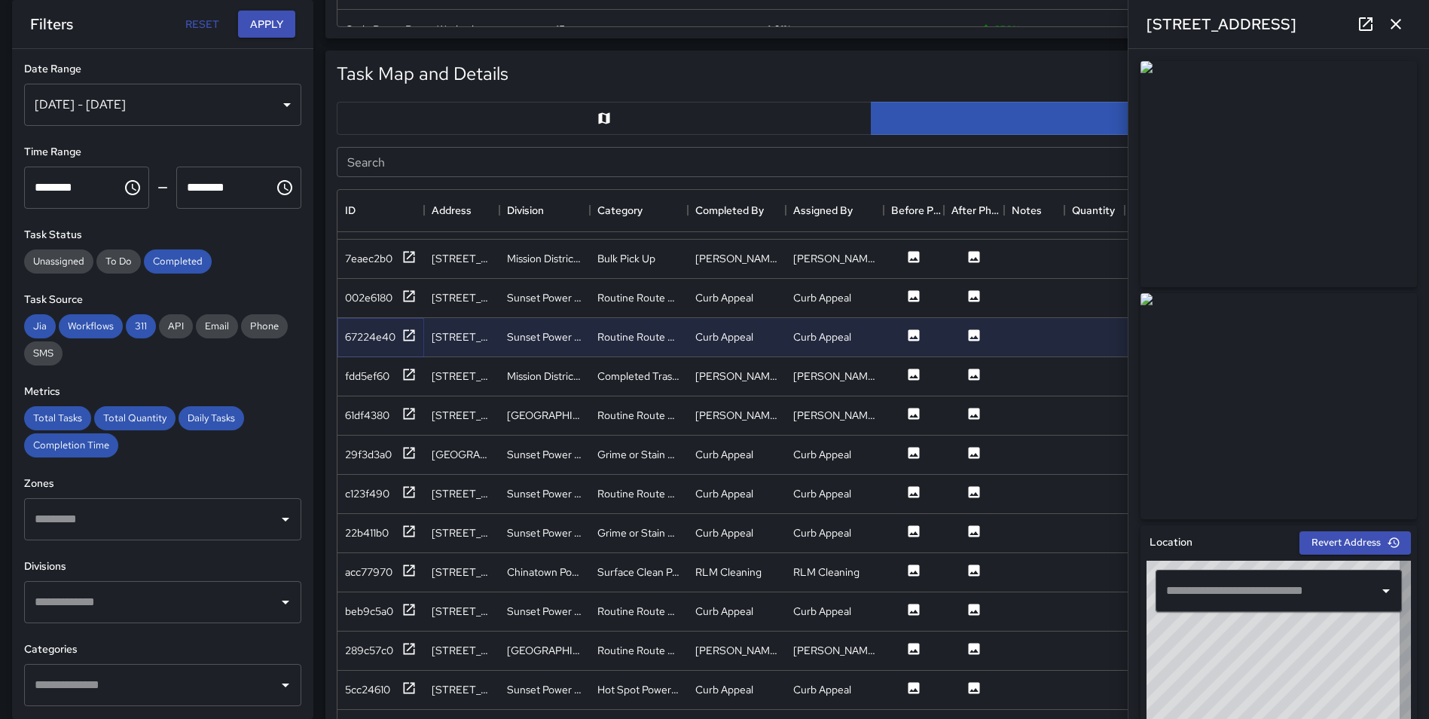
type input "**********"
click at [409, 374] on icon at bounding box center [409, 373] width 11 height 11
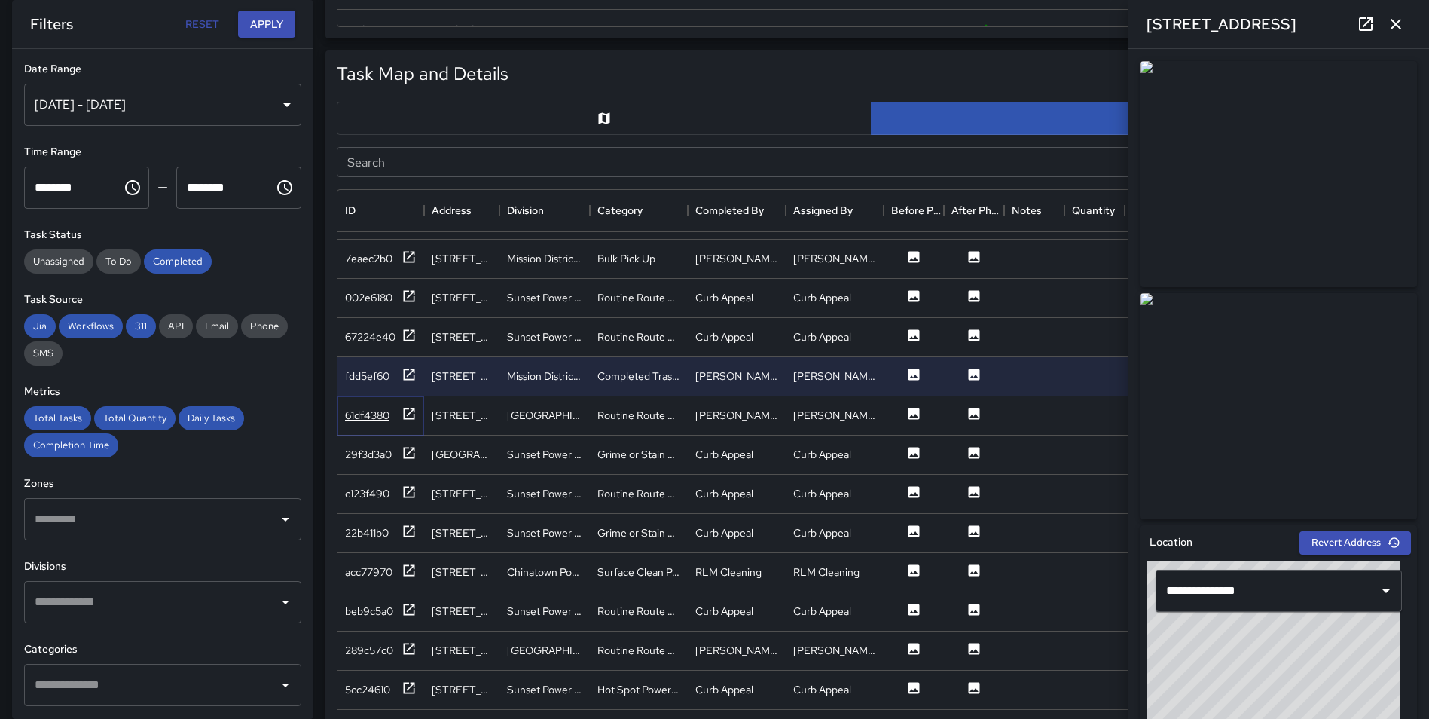
click at [405, 413] on icon at bounding box center [408, 413] width 15 height 15
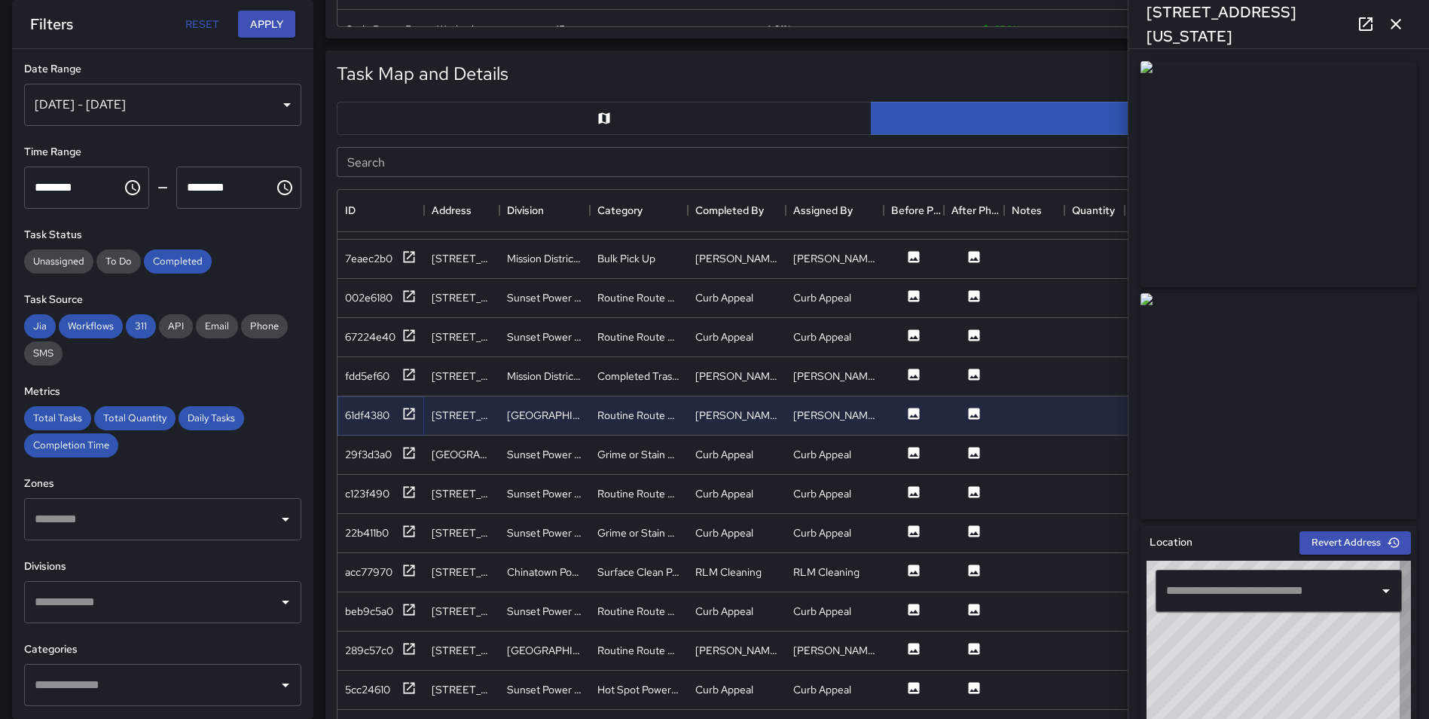
type input "**********"
drag, startPoint x: 408, startPoint y: 449, endPoint x: 723, endPoint y: 136, distance: 443.7
click at [722, 136] on div "Task Map and Details Export Search Search ID Address Division Category Complete…" at bounding box center [871, 421] width 1081 height 730
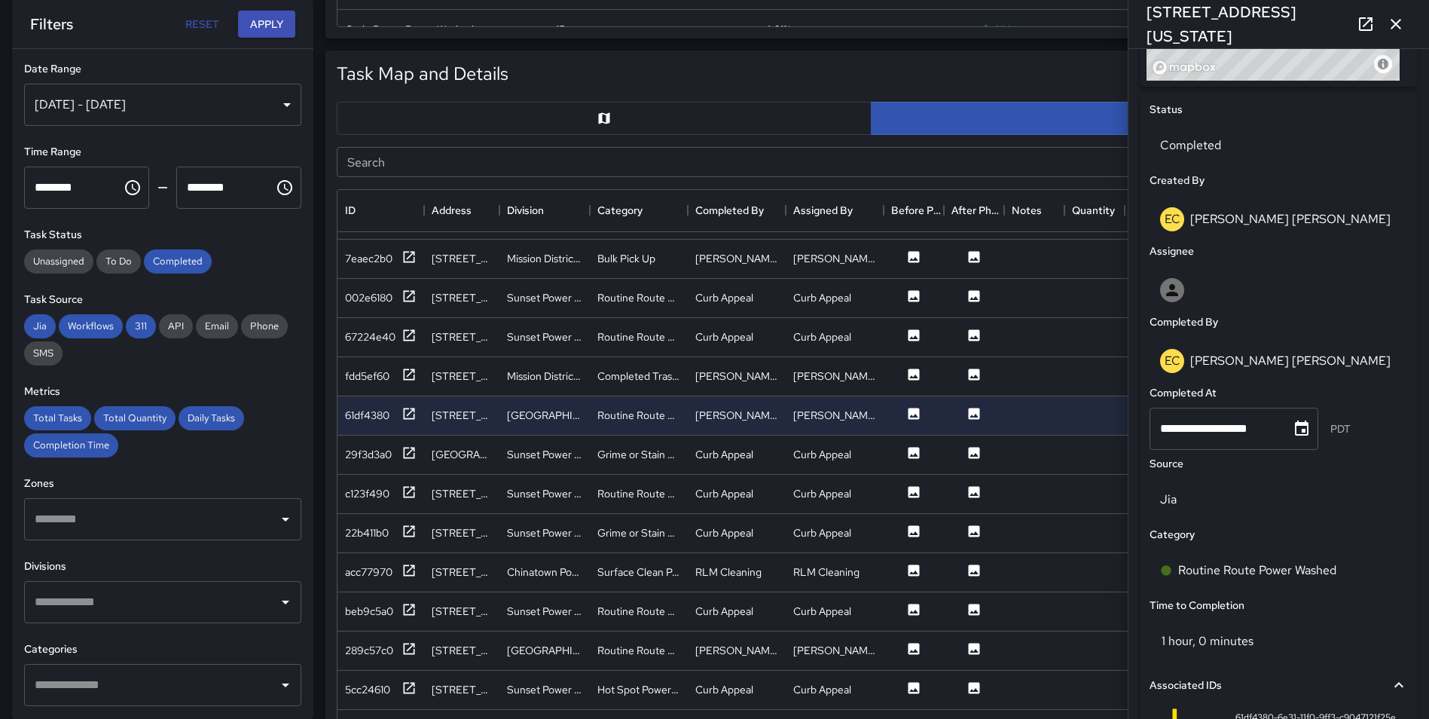
scroll to position [672, 0]
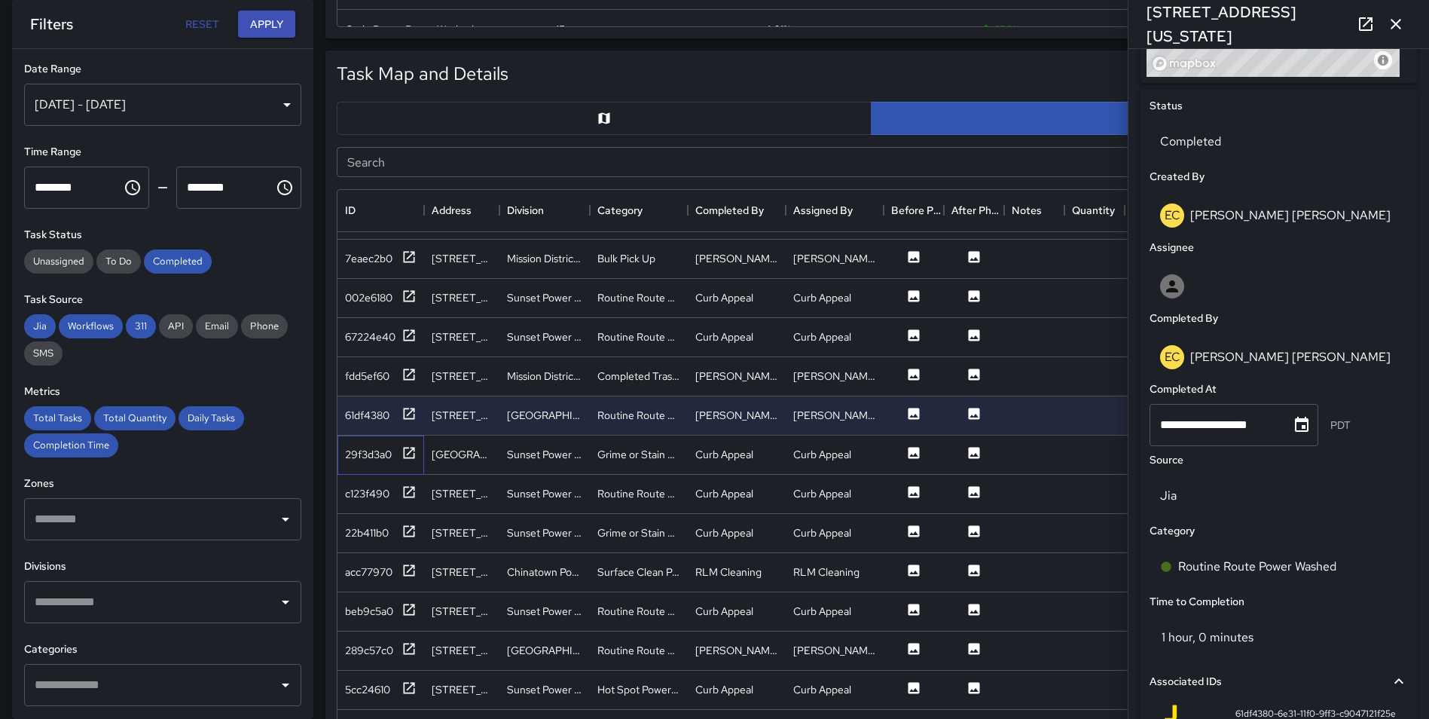
click at [420, 450] on div "29f3d3a0" at bounding box center [380, 454] width 87 height 39
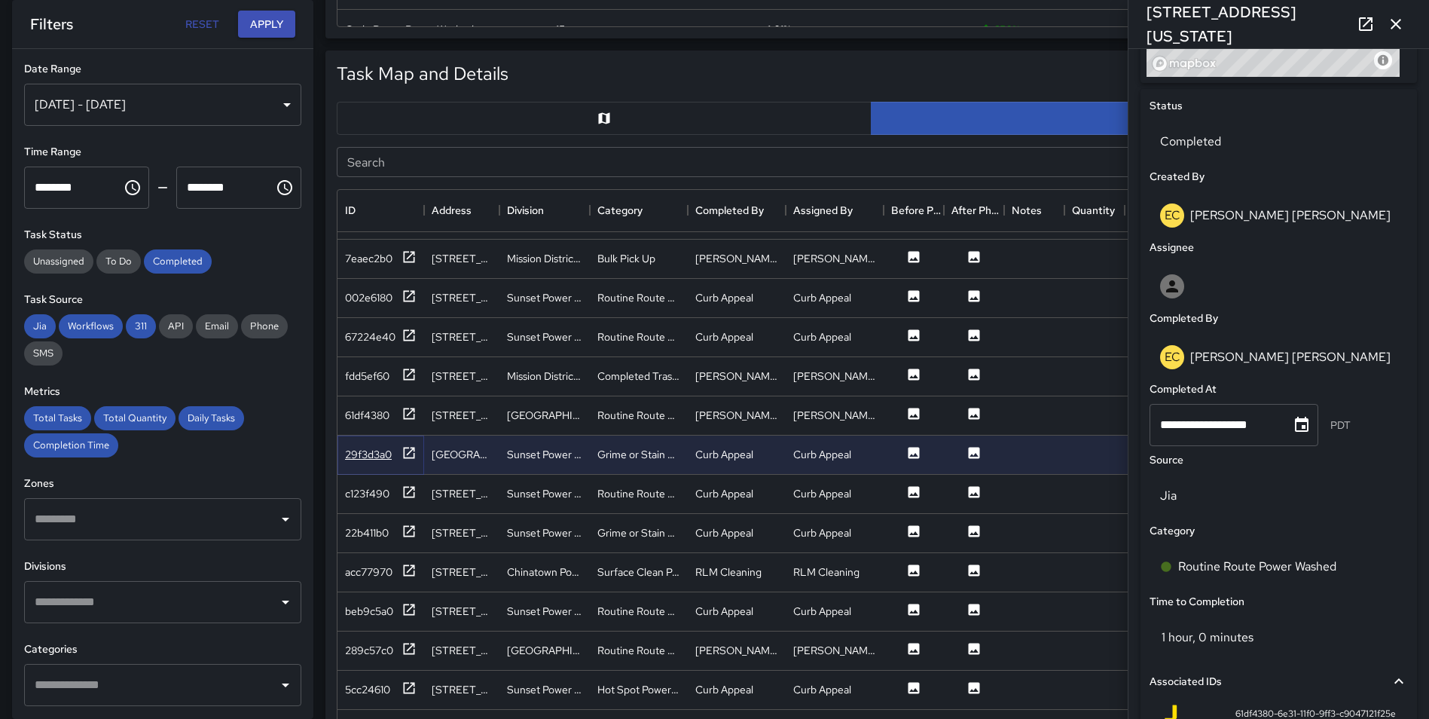
click at [408, 451] on icon at bounding box center [408, 452] width 15 height 15
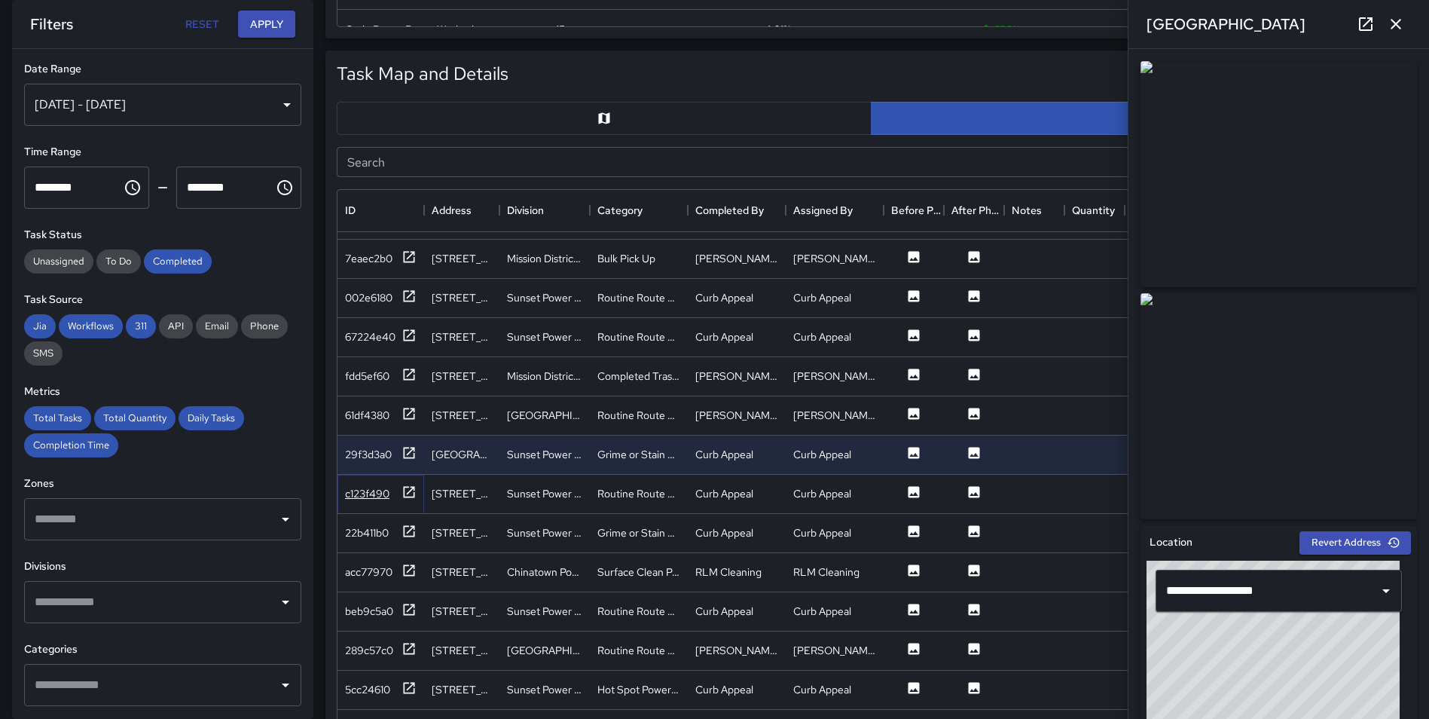
click at [404, 486] on icon at bounding box center [409, 491] width 11 height 11
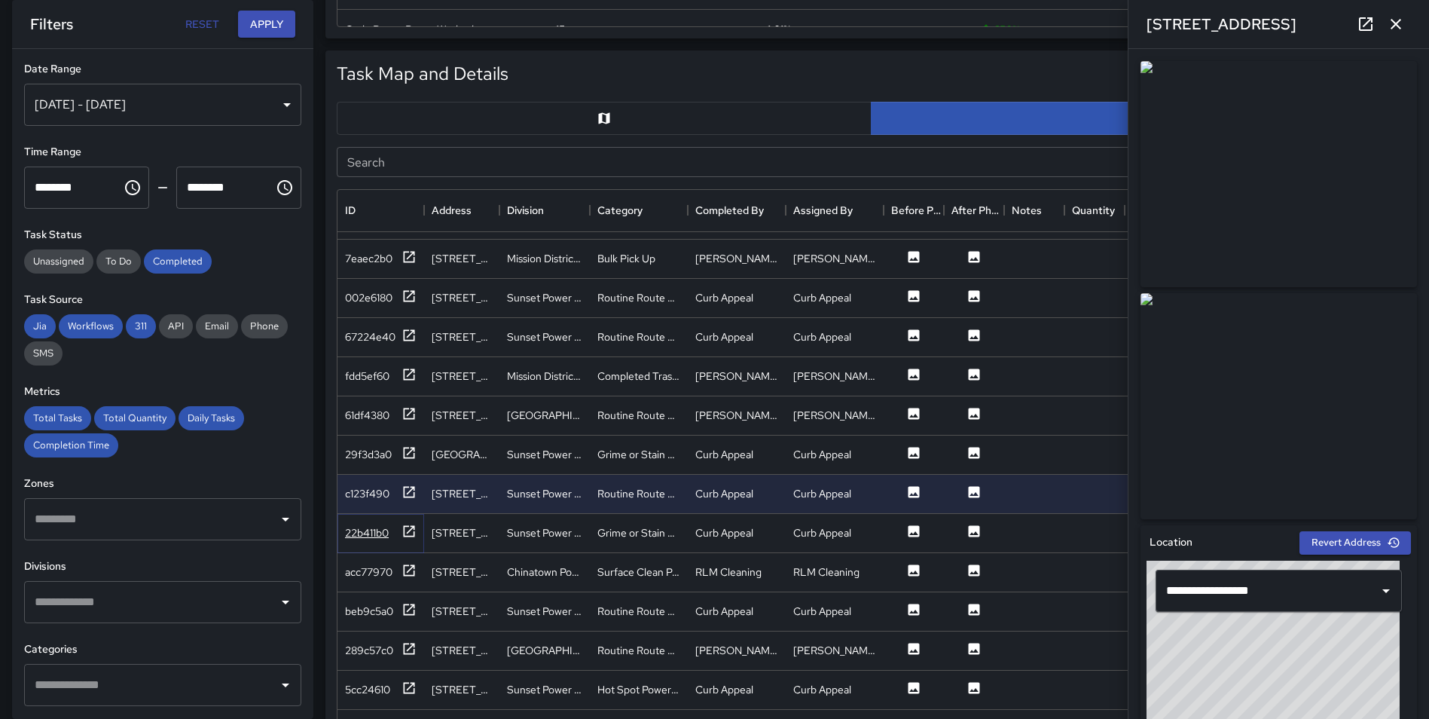
click at [409, 530] on icon at bounding box center [408, 530] width 15 height 15
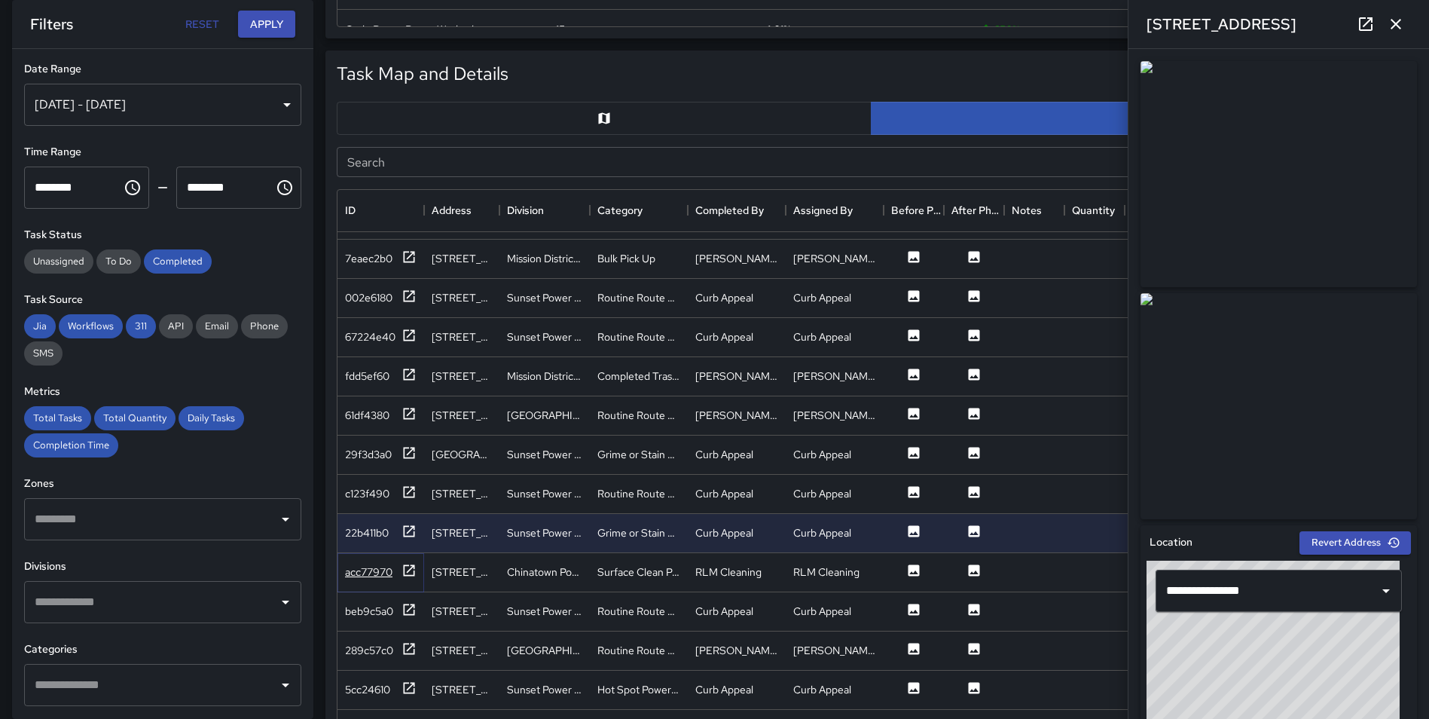
click at [413, 566] on icon at bounding box center [409, 569] width 11 height 11
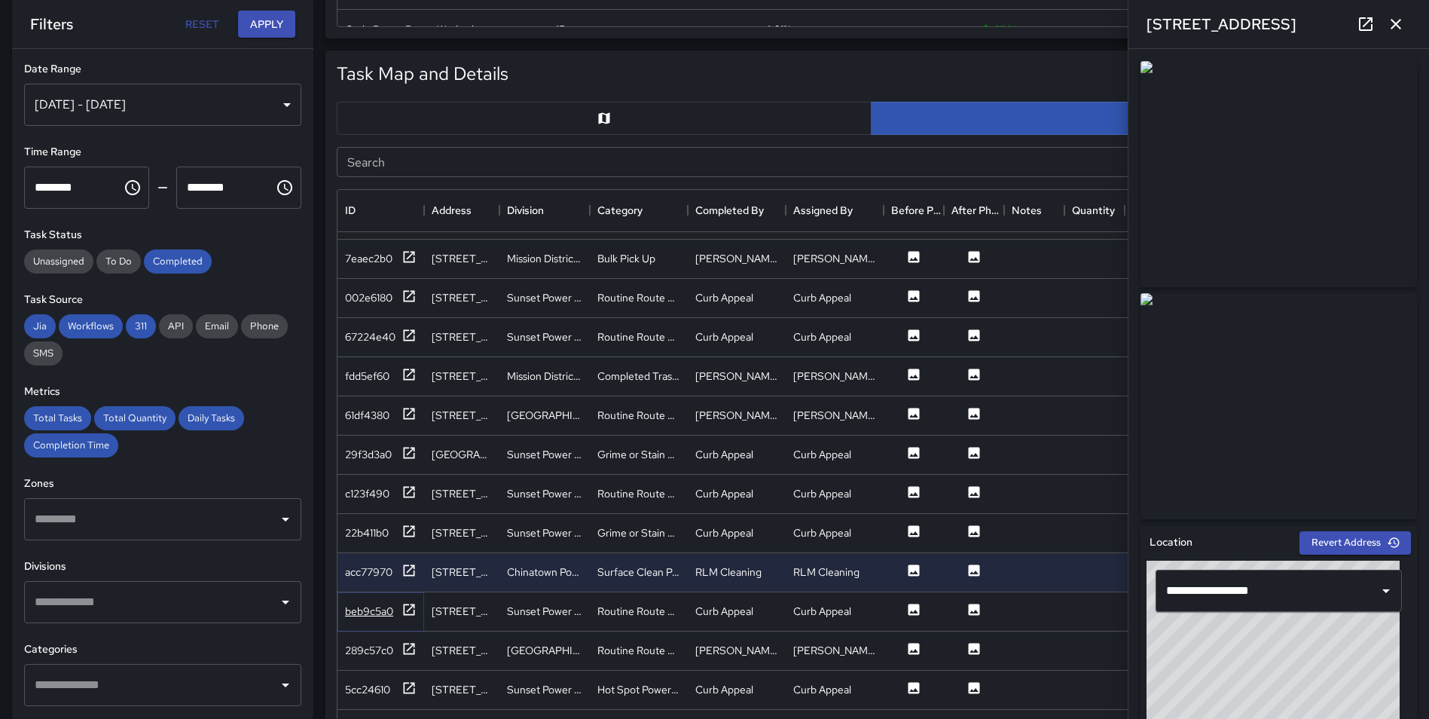
click at [407, 612] on icon at bounding box center [408, 609] width 15 height 15
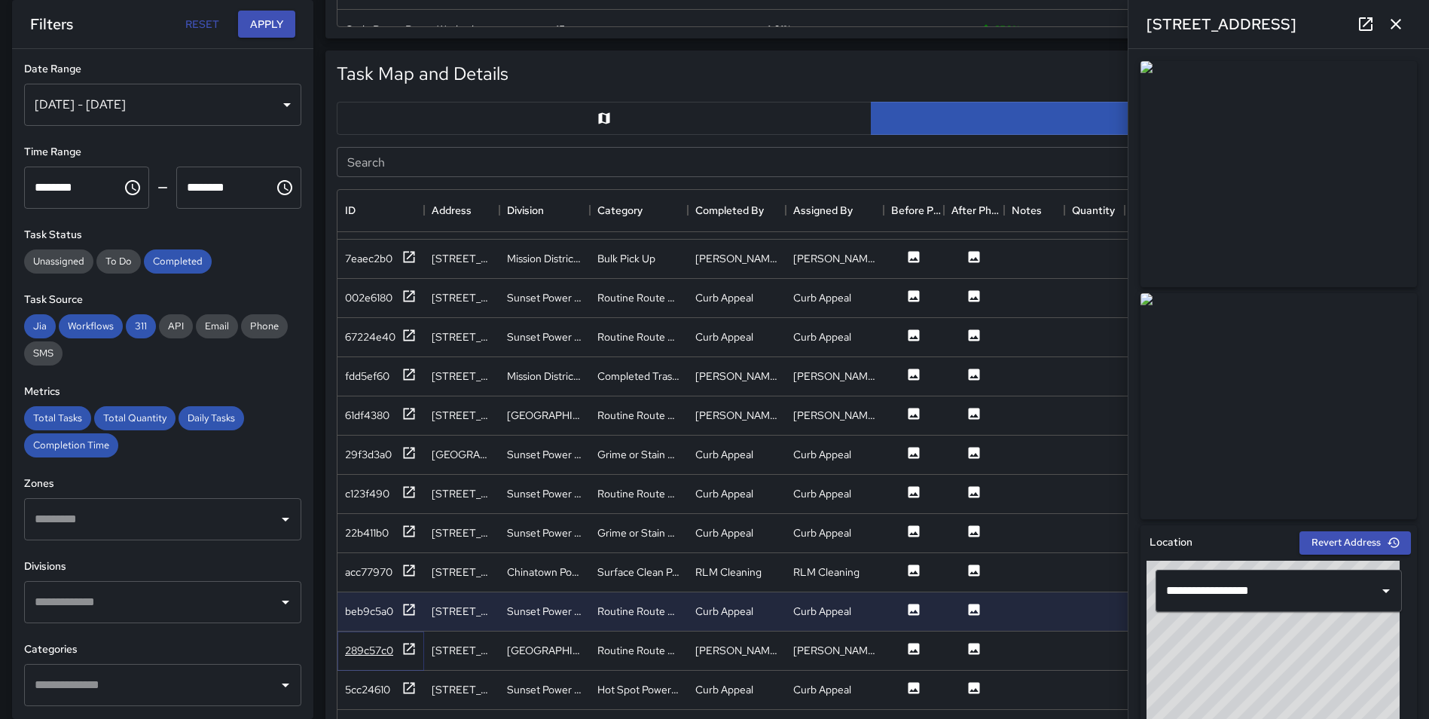
click at [407, 646] on icon at bounding box center [408, 648] width 15 height 15
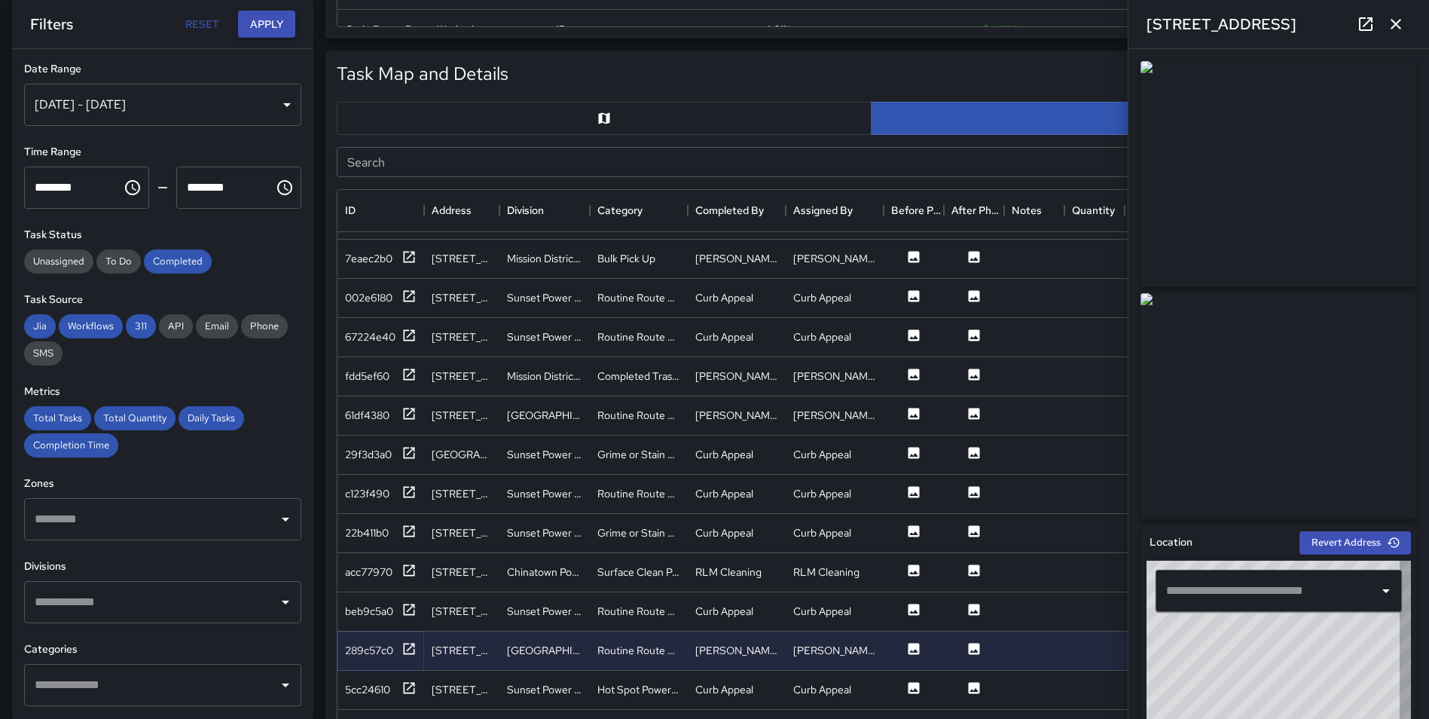
type input "**********"
click at [409, 688] on icon at bounding box center [408, 687] width 15 height 15
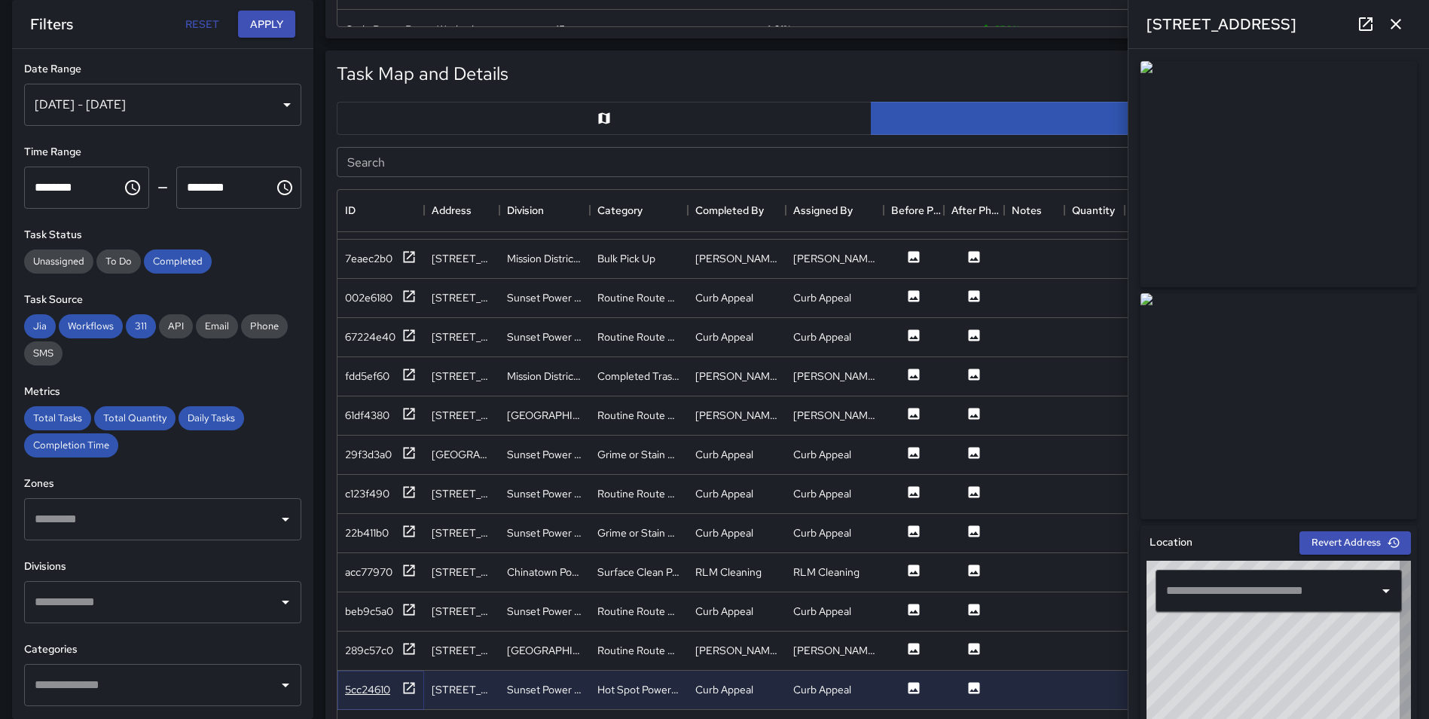
type input "**********"
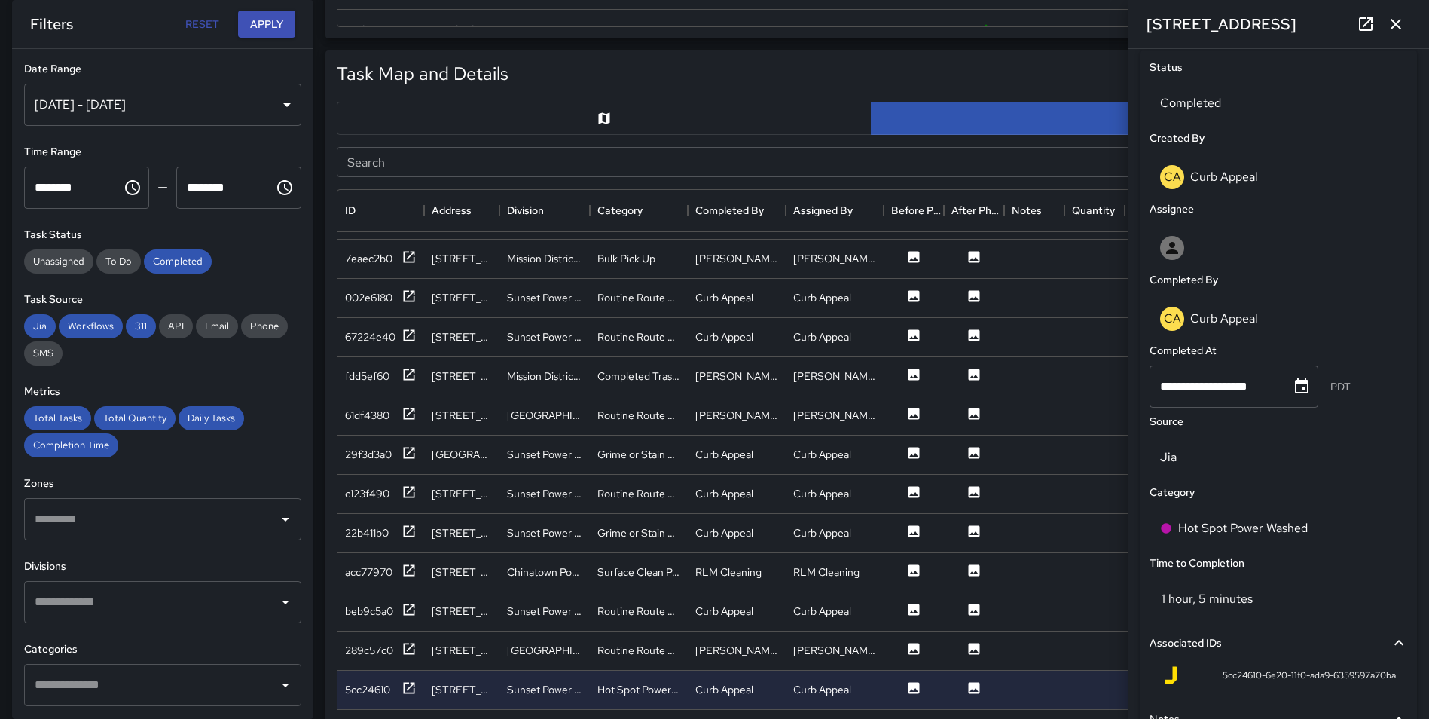
scroll to position [725, 0]
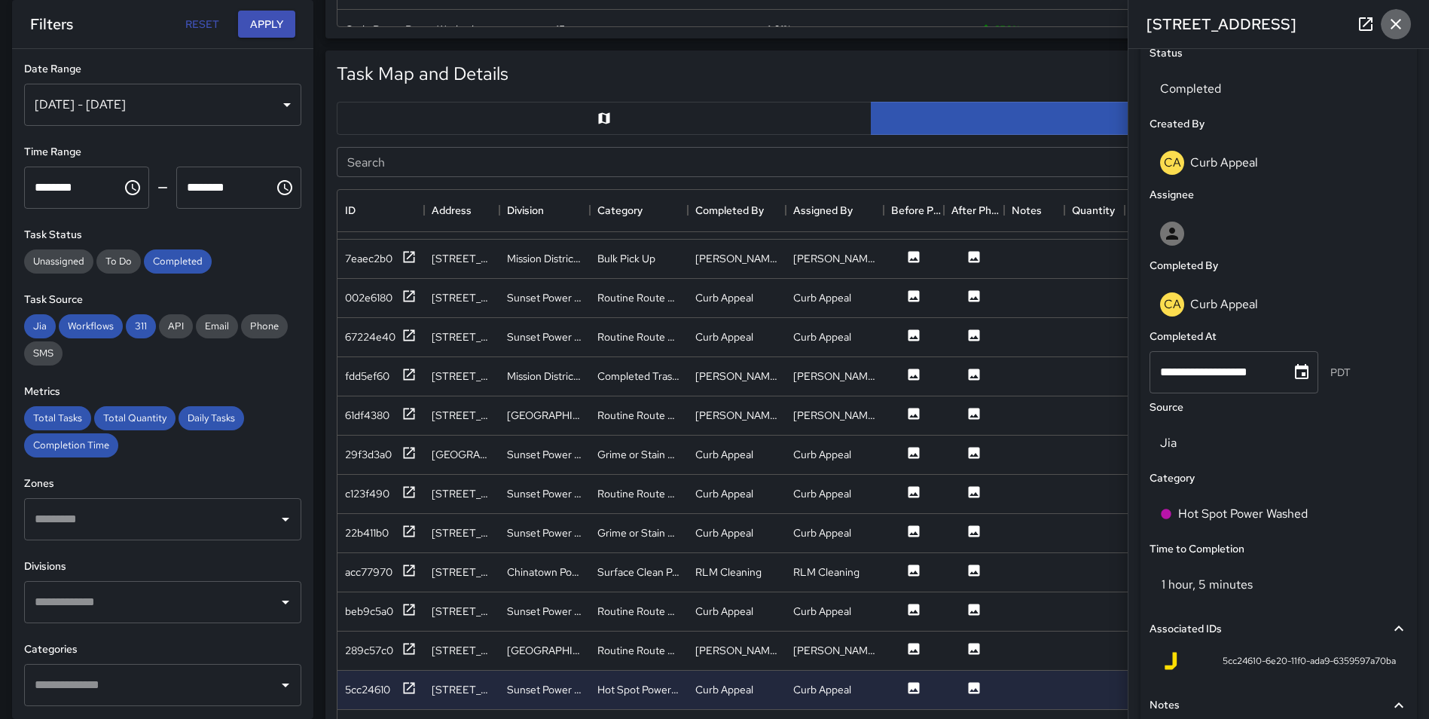
click at [1390, 16] on icon "button" at bounding box center [1396, 24] width 18 height 18
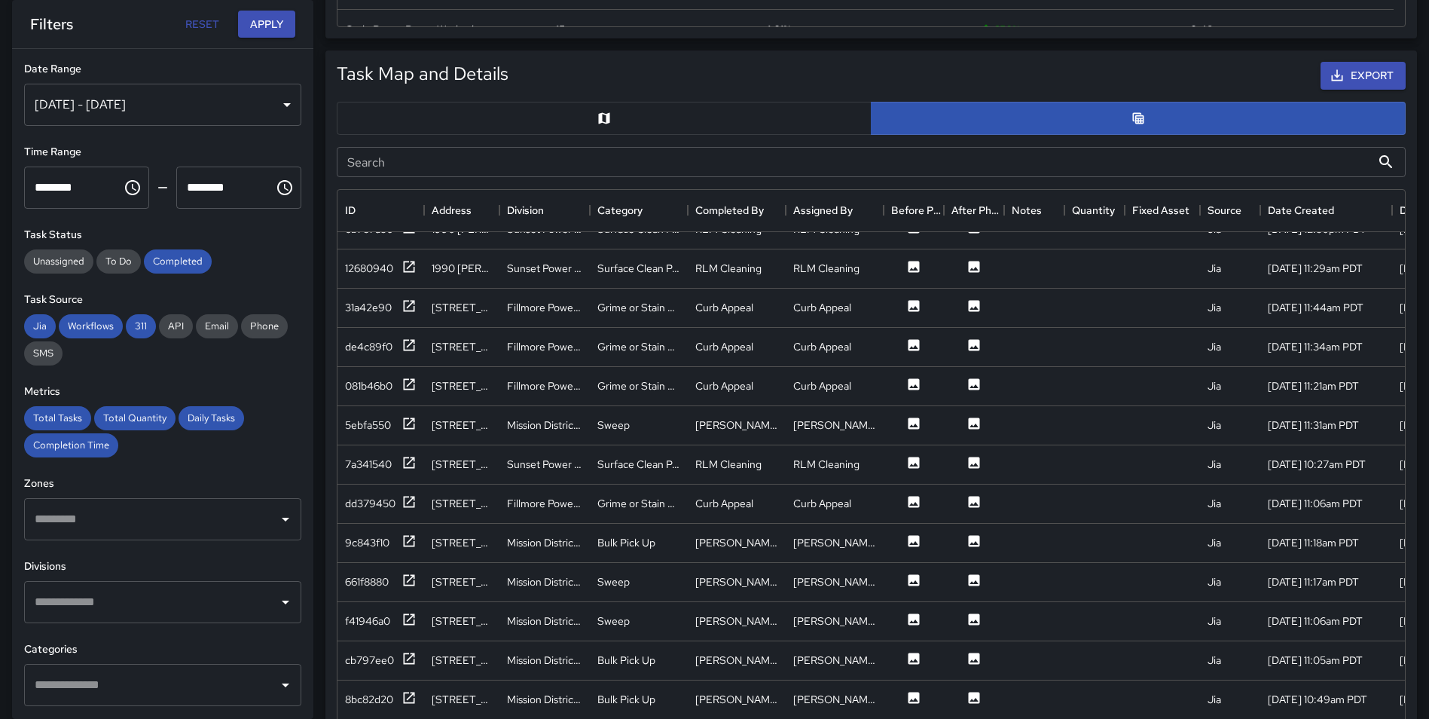
scroll to position [2368, 0]
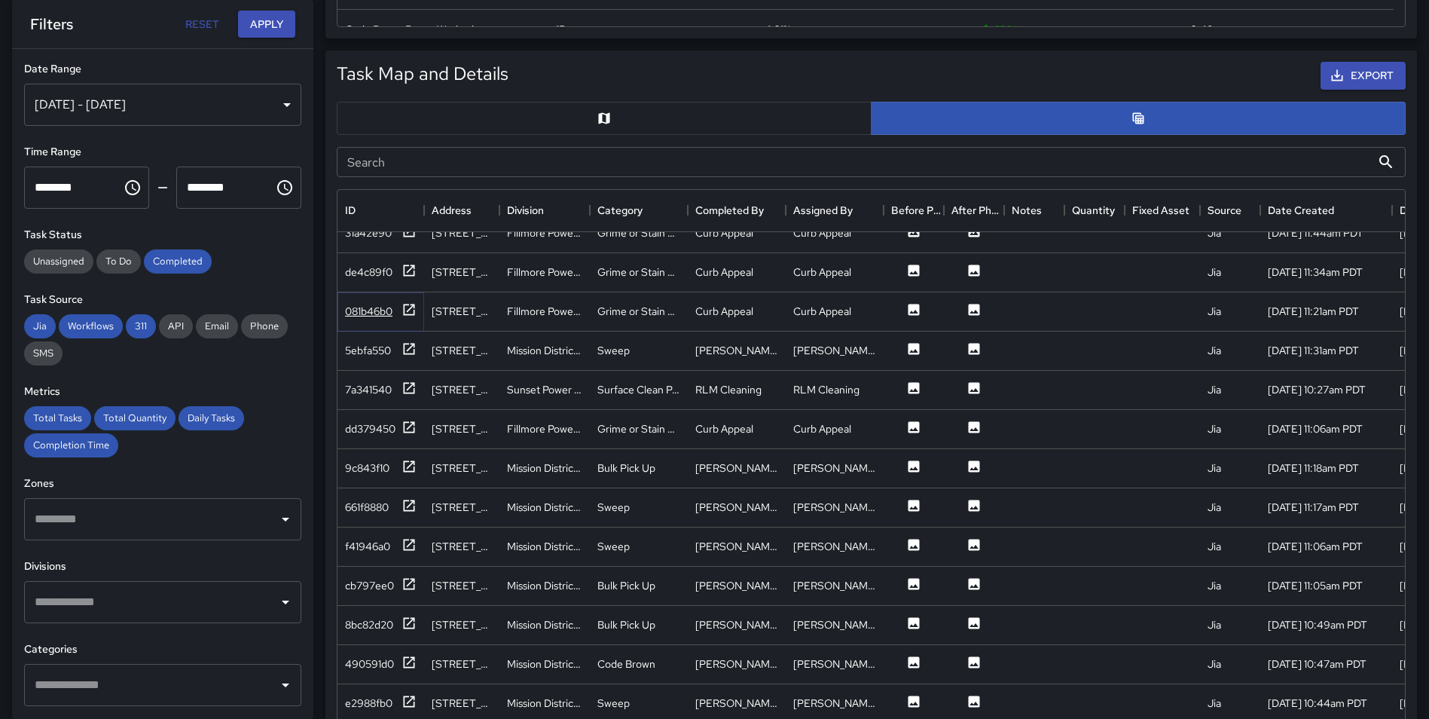
click at [406, 308] on icon at bounding box center [408, 309] width 15 height 15
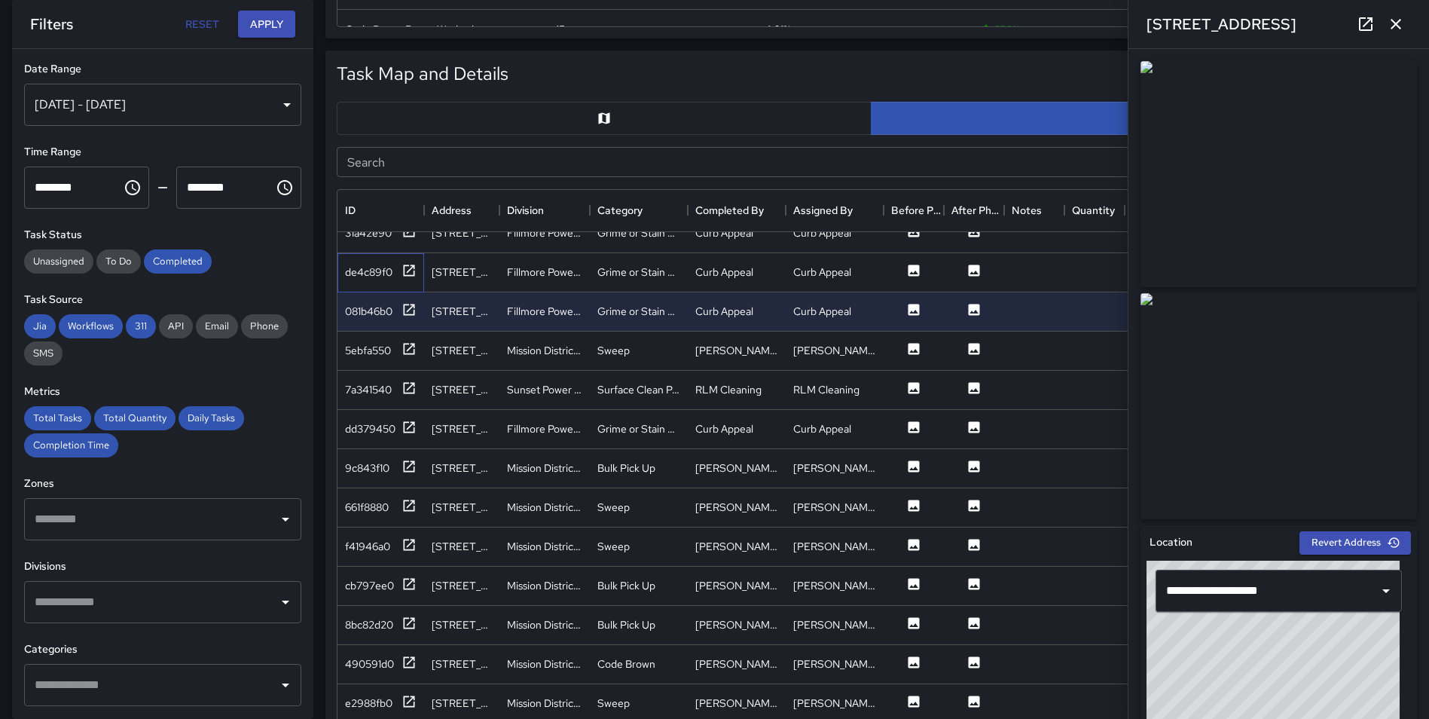
click at [410, 261] on div "de4c89f0" at bounding box center [380, 272] width 87 height 39
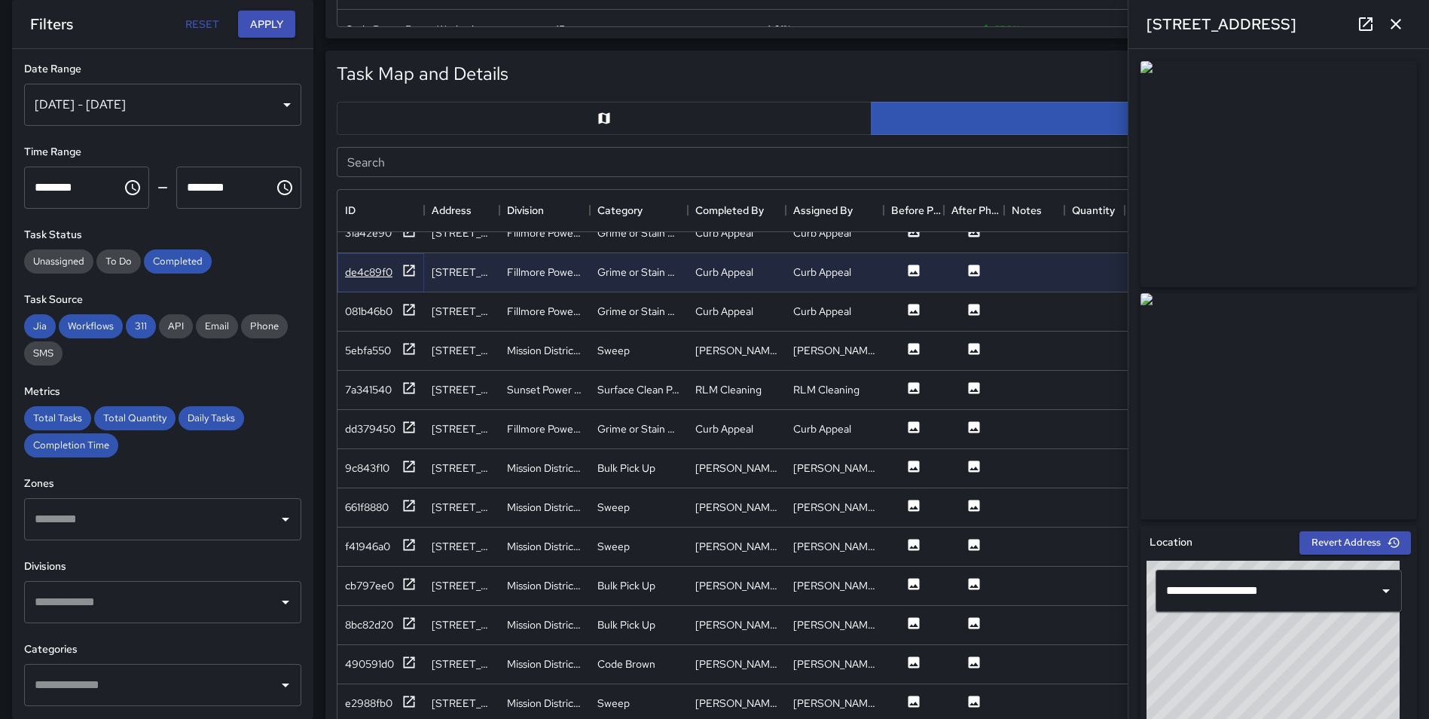
click at [415, 276] on icon at bounding box center [408, 270] width 15 height 15
click at [406, 235] on icon at bounding box center [408, 231] width 15 height 15
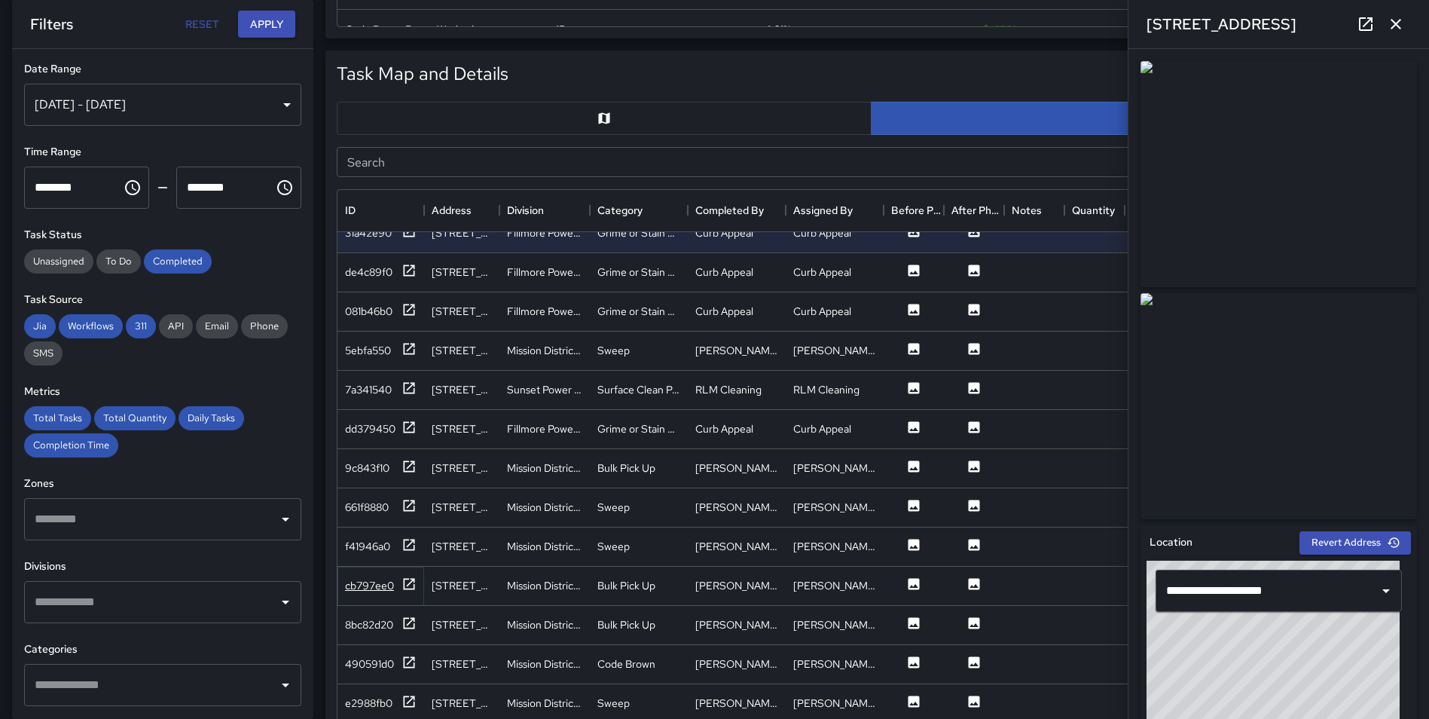
click at [407, 585] on icon at bounding box center [409, 583] width 11 height 11
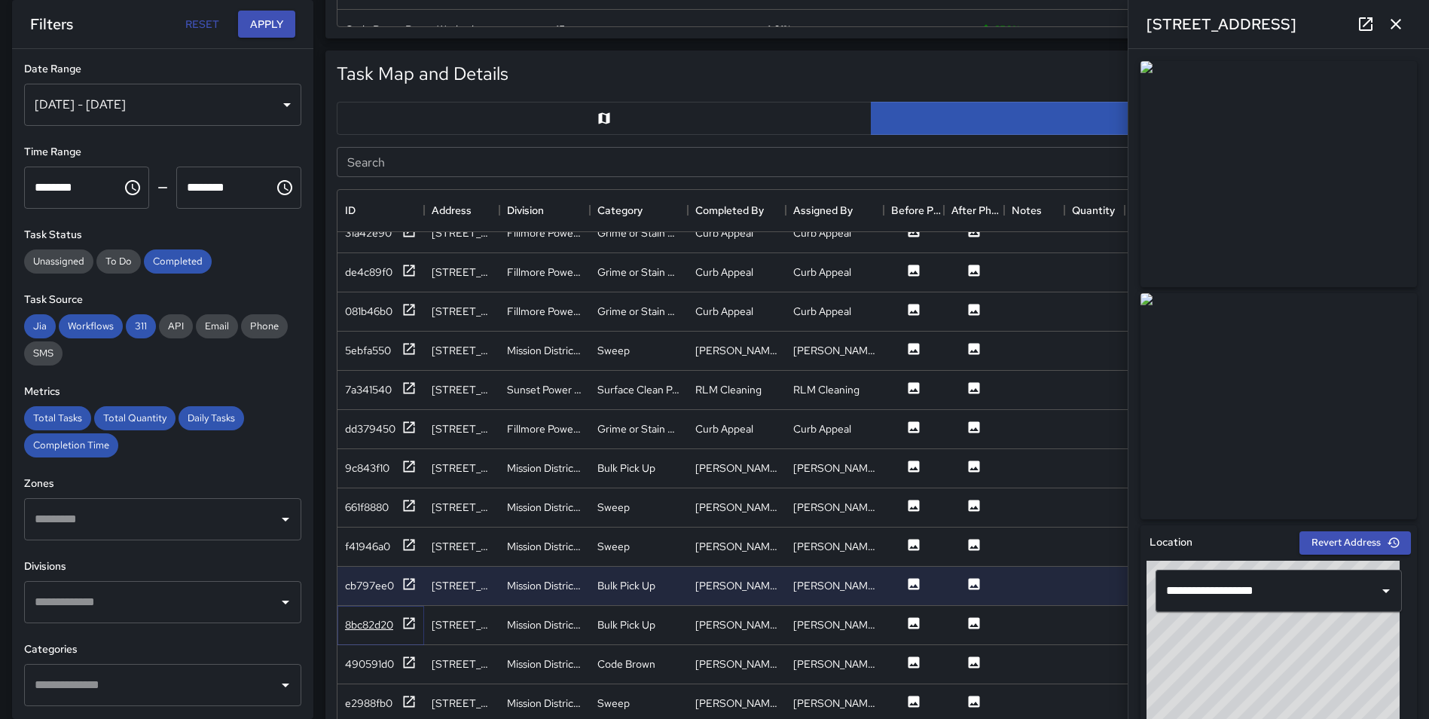
click at [411, 624] on icon at bounding box center [408, 622] width 15 height 15
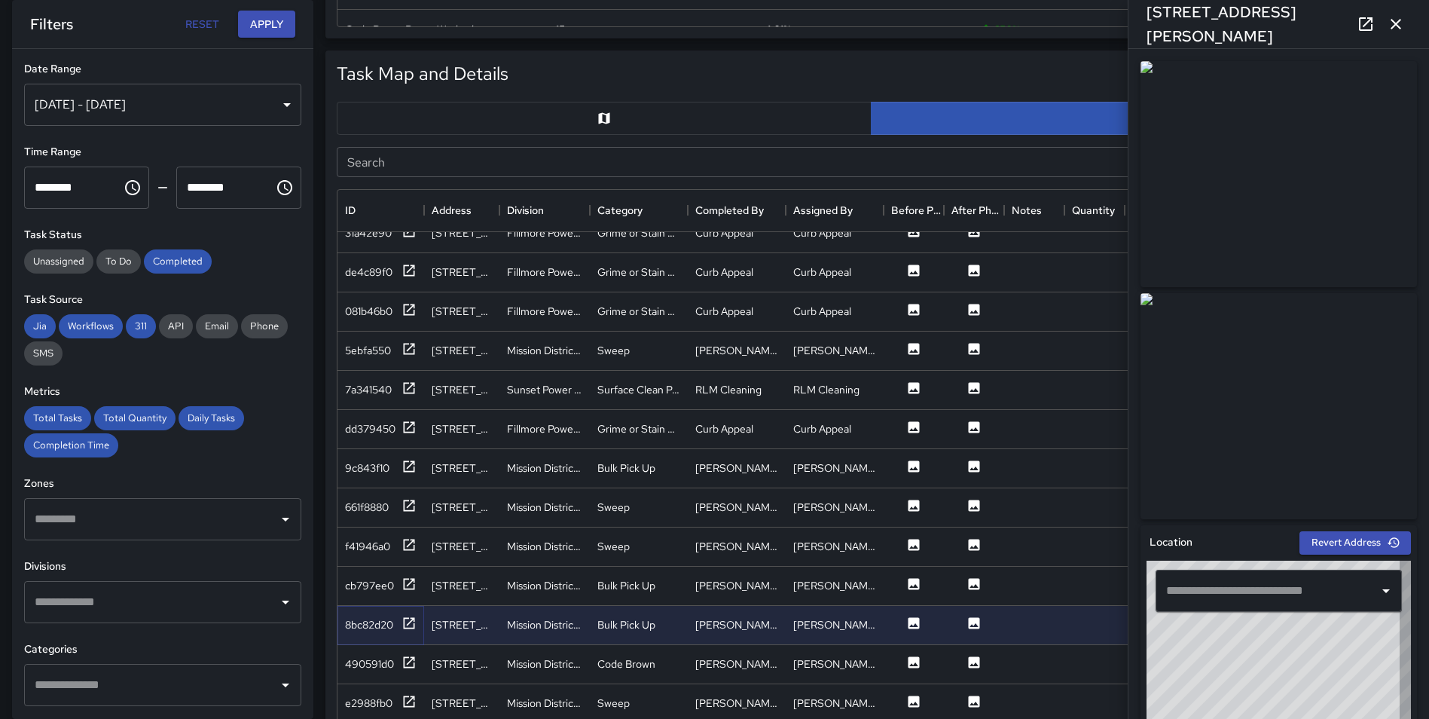
type input "**********"
click at [408, 704] on icon at bounding box center [408, 701] width 15 height 15
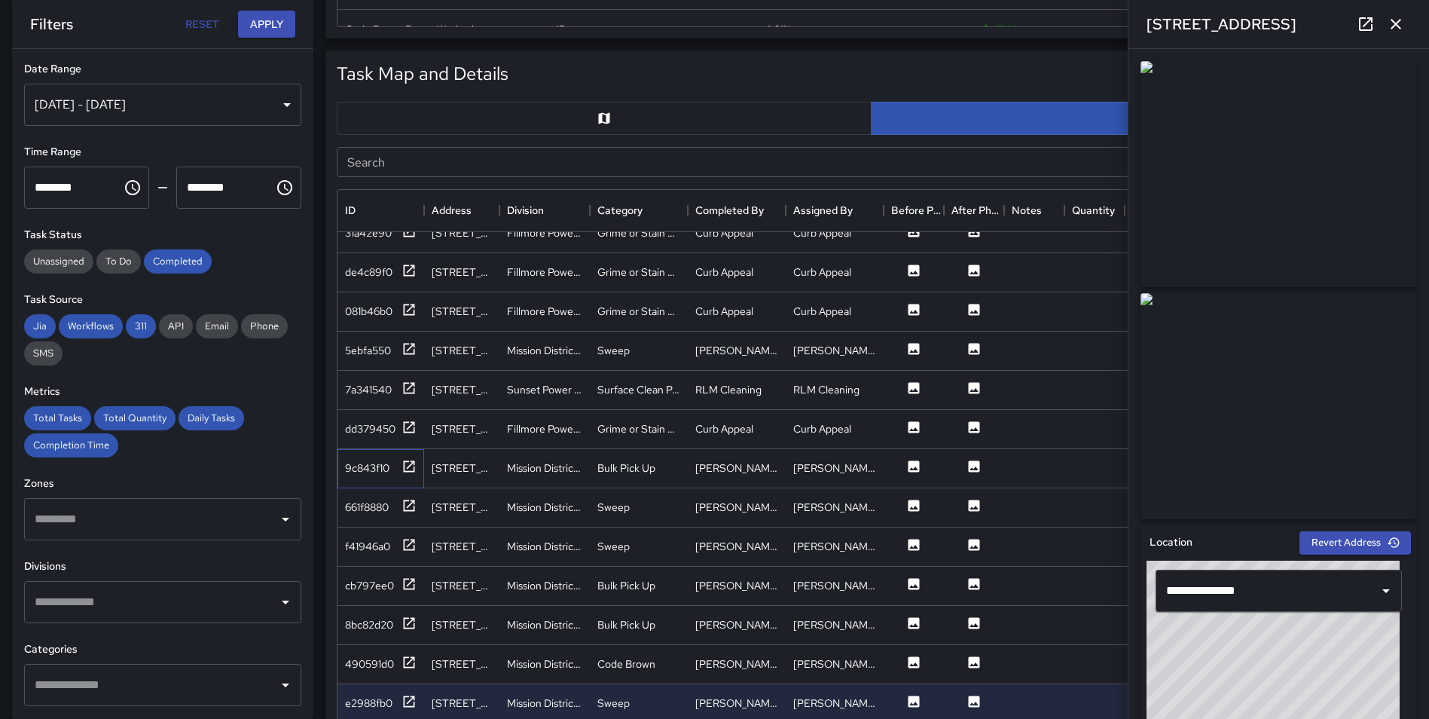
click at [413, 456] on div "9c843f10" at bounding box center [380, 468] width 87 height 39
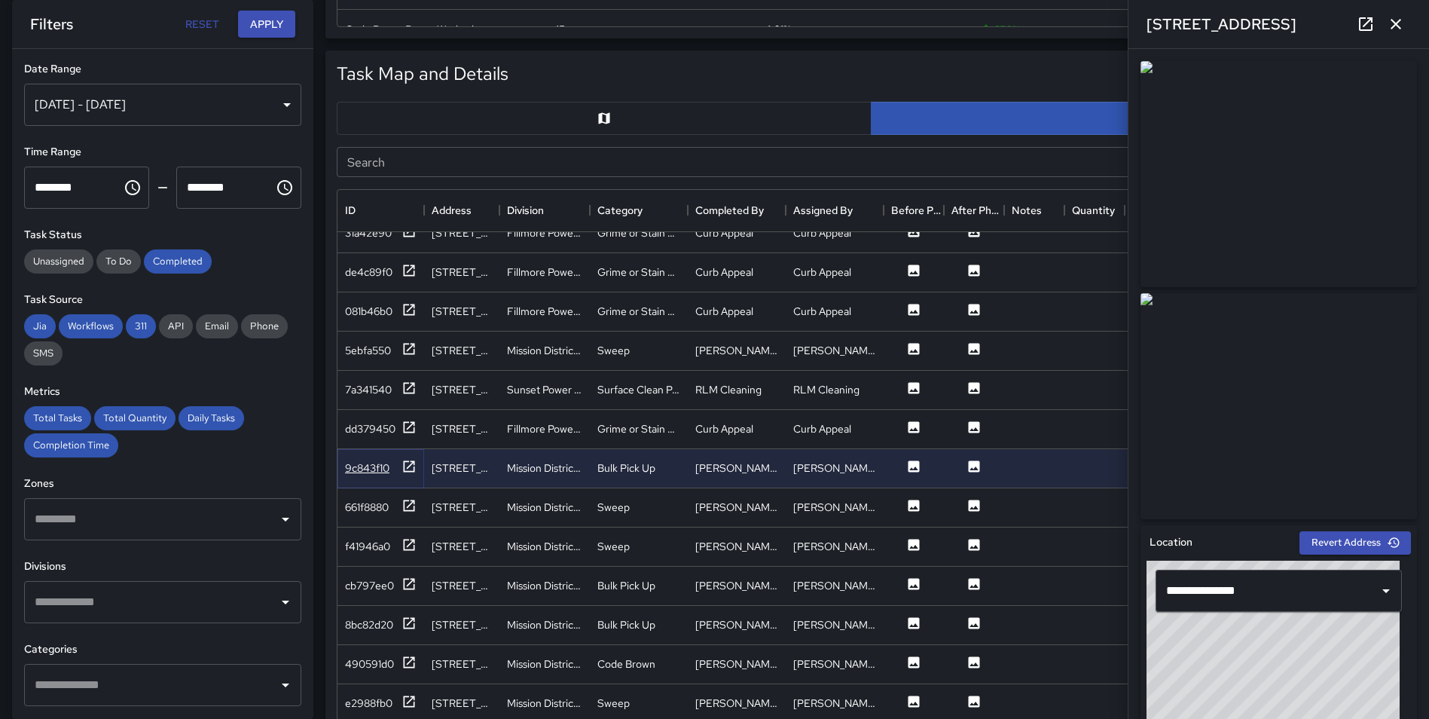
click at [407, 475] on div at bounding box center [408, 468] width 15 height 19
click at [413, 343] on icon at bounding box center [409, 348] width 11 height 11
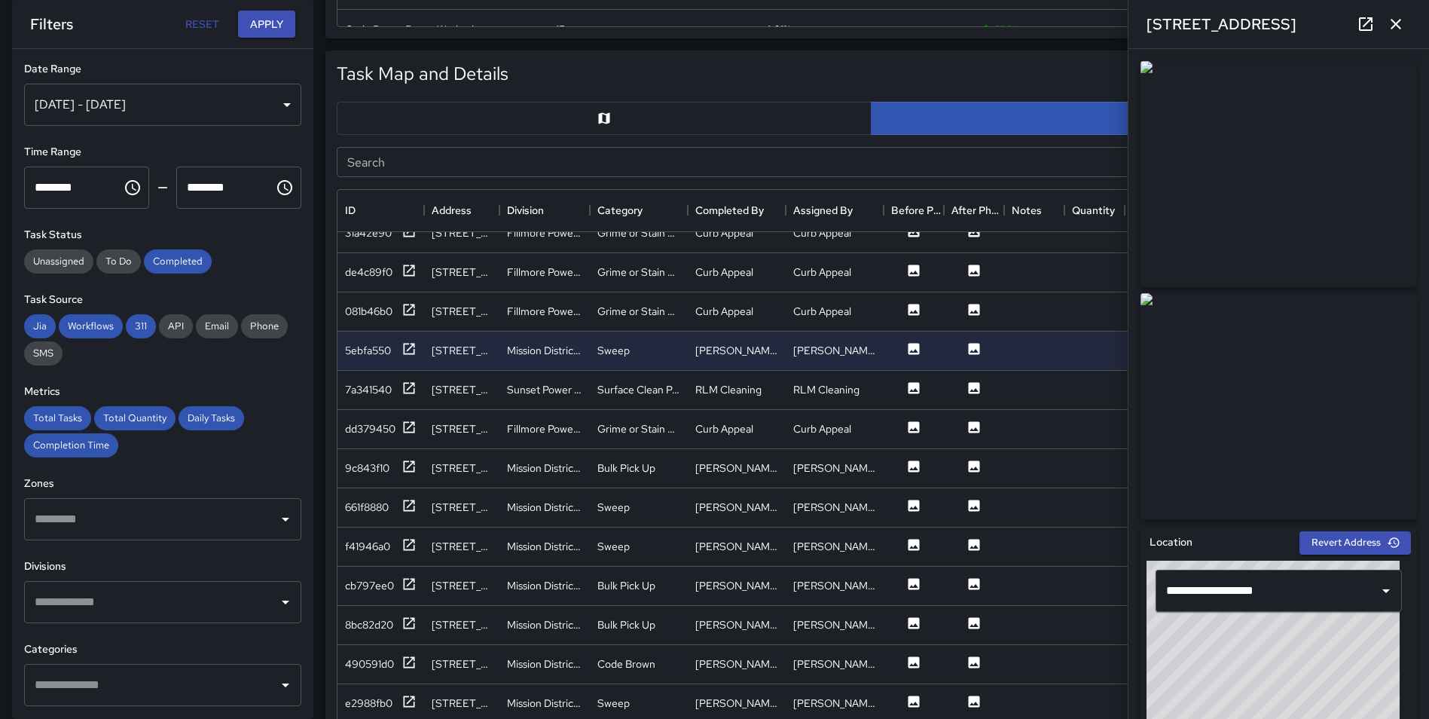
drag, startPoint x: 1400, startPoint y: 27, endPoint x: 1286, endPoint y: 240, distance: 241.3
click at [1308, 250] on div "**********" at bounding box center [1278, 359] width 301 height 719
click at [401, 465] on icon at bounding box center [408, 466] width 15 height 15
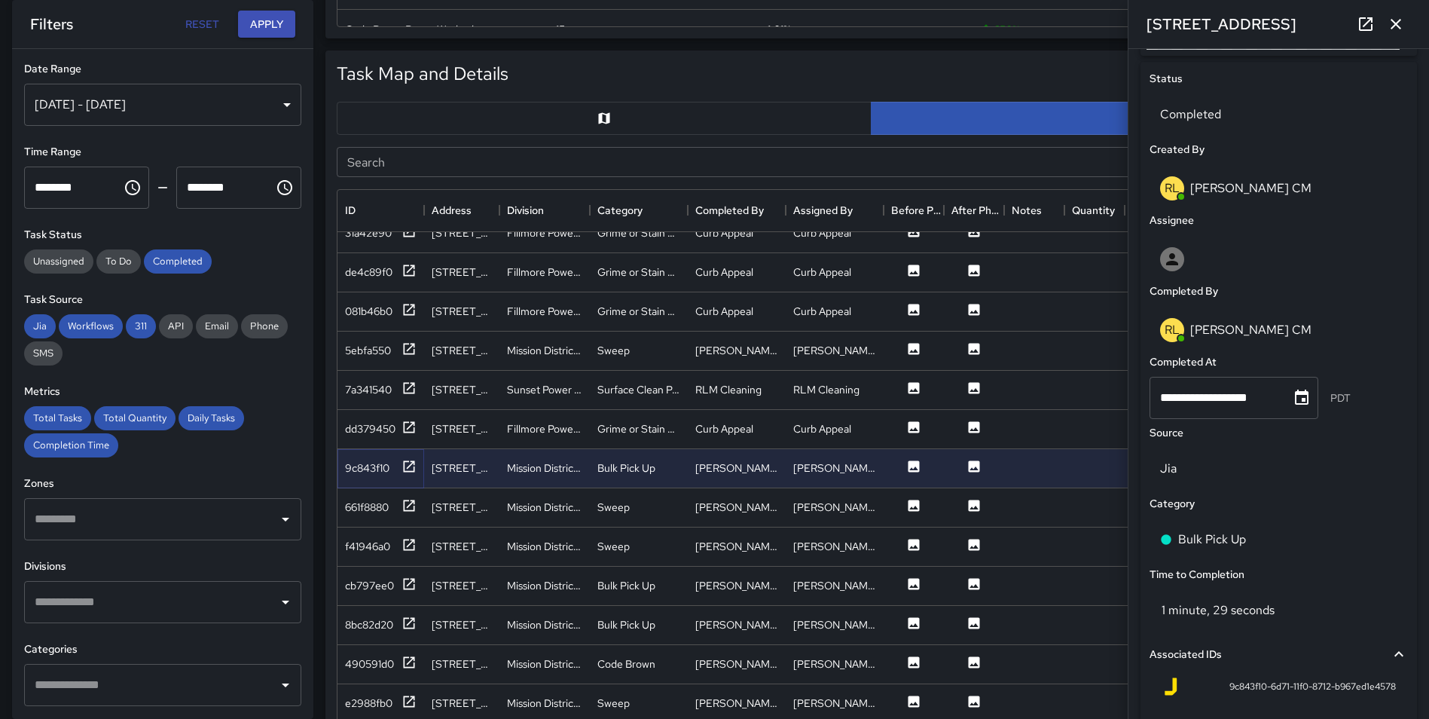
scroll to position [716, 0]
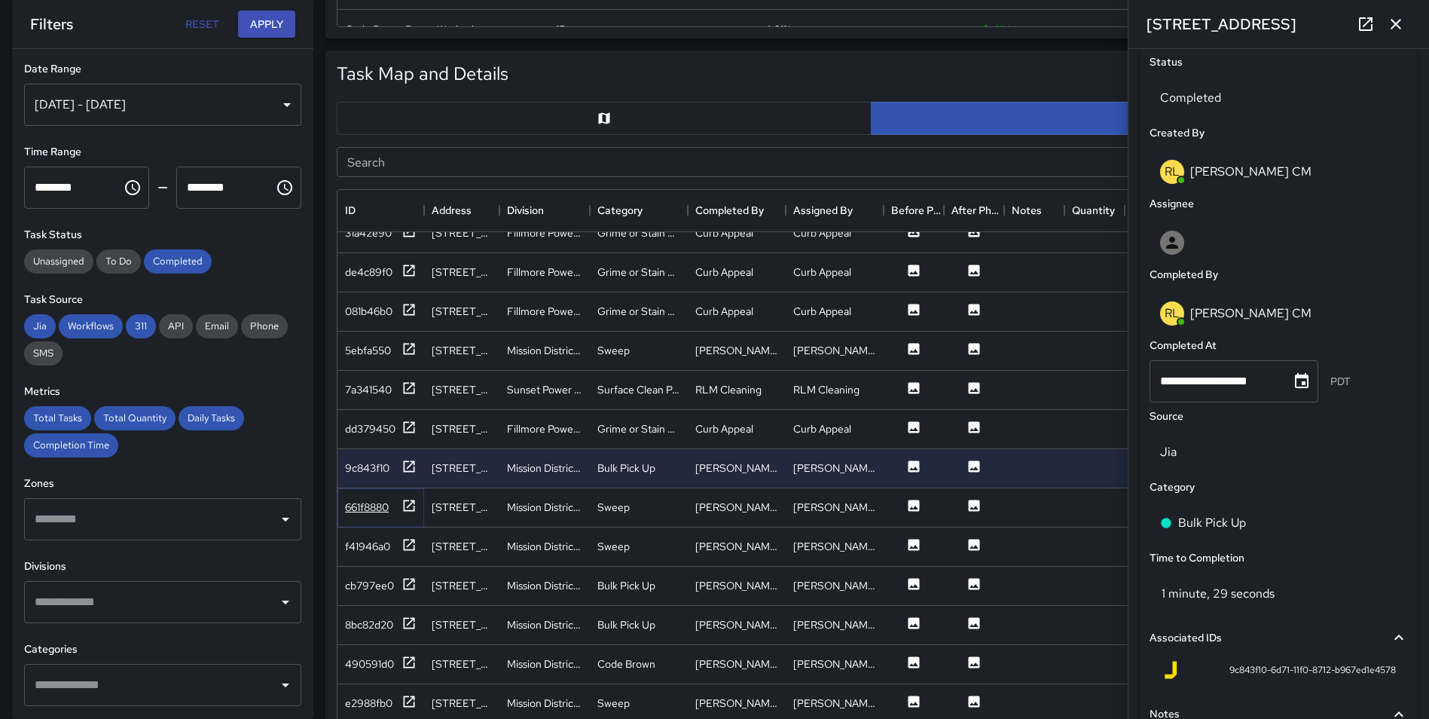
click at [407, 498] on icon at bounding box center [408, 505] width 15 height 15
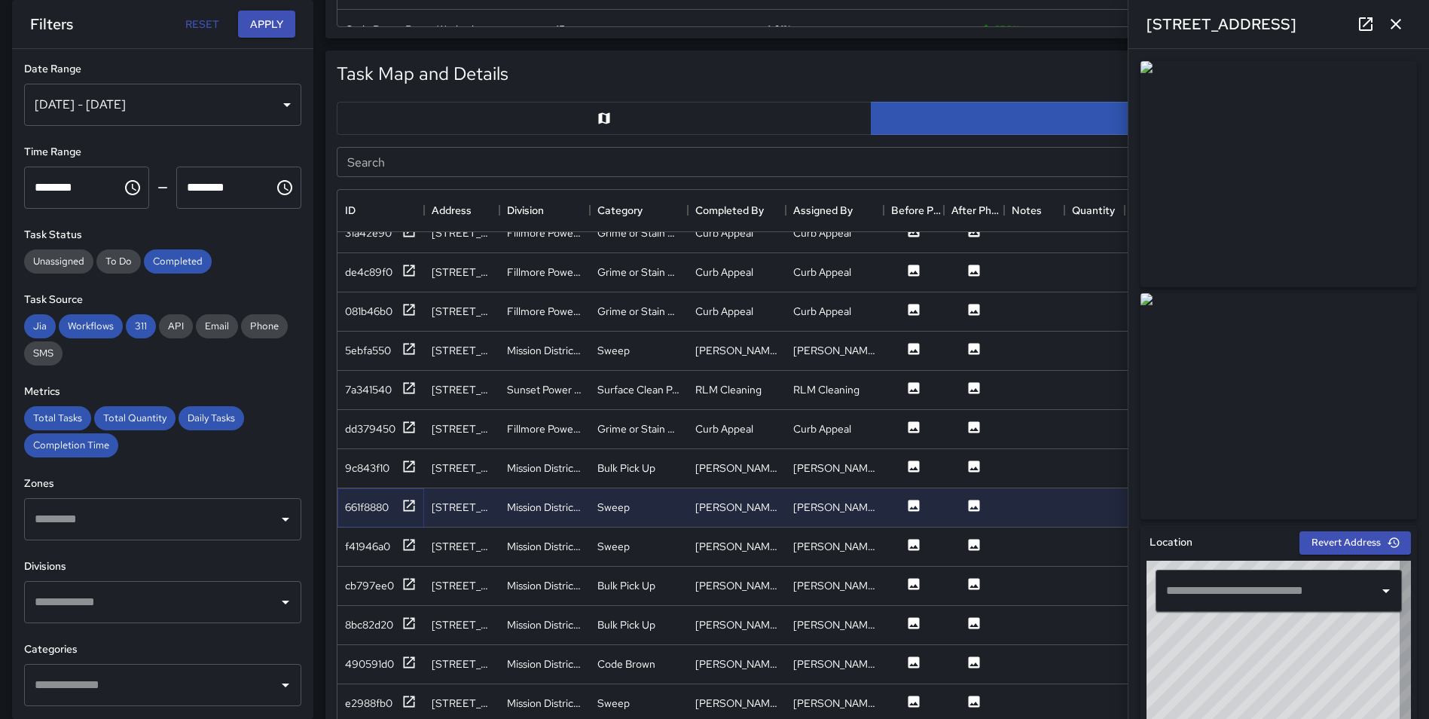
type input "**********"
click at [410, 355] on icon at bounding box center [408, 348] width 15 height 15
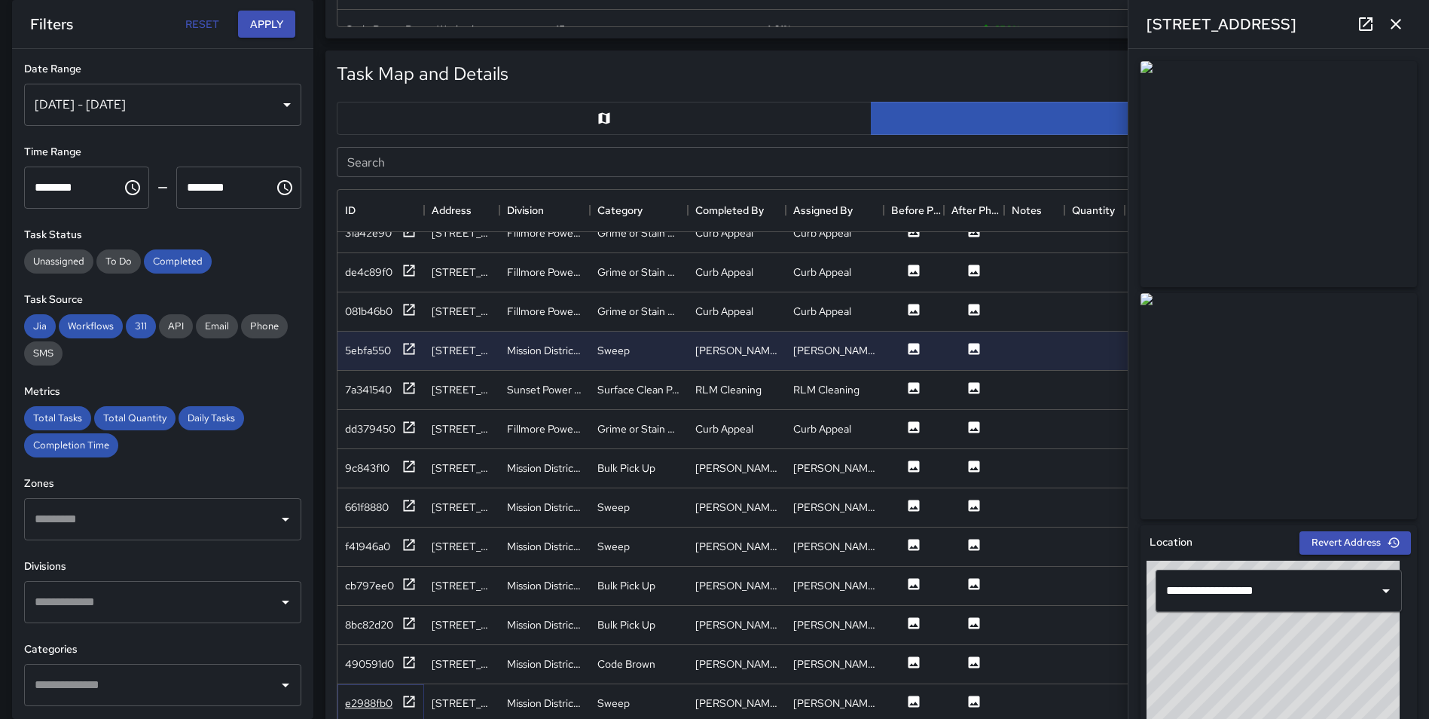
click at [407, 703] on icon at bounding box center [409, 700] width 11 height 11
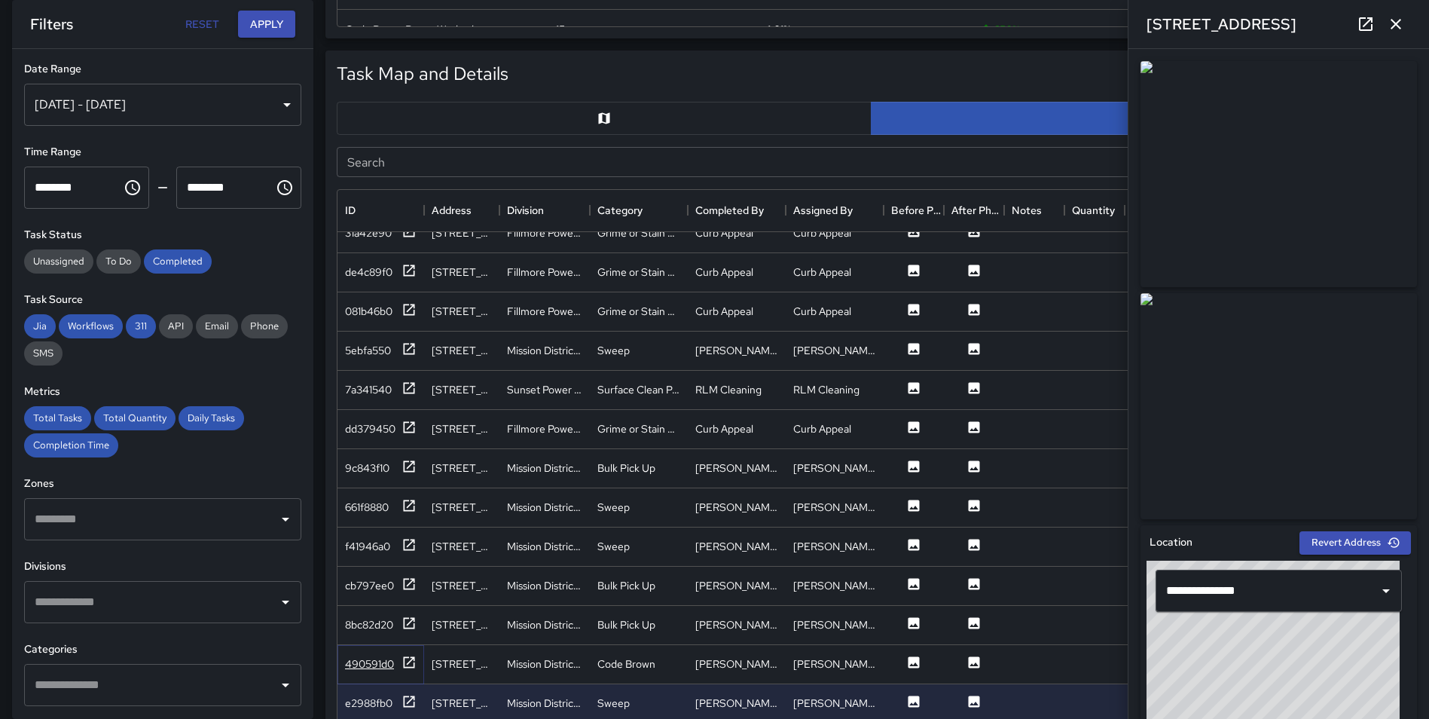
click at [407, 661] on icon at bounding box center [408, 662] width 15 height 15
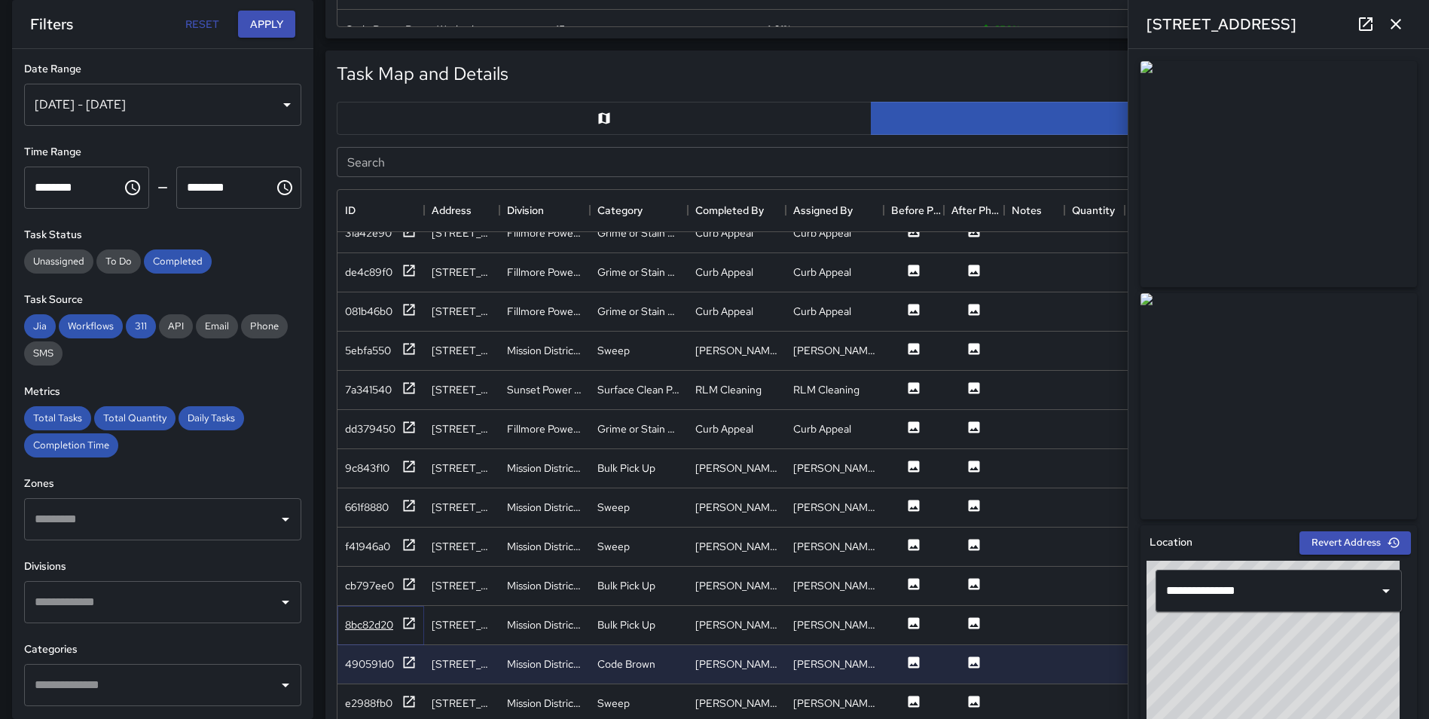
click at [409, 618] on icon at bounding box center [408, 622] width 15 height 15
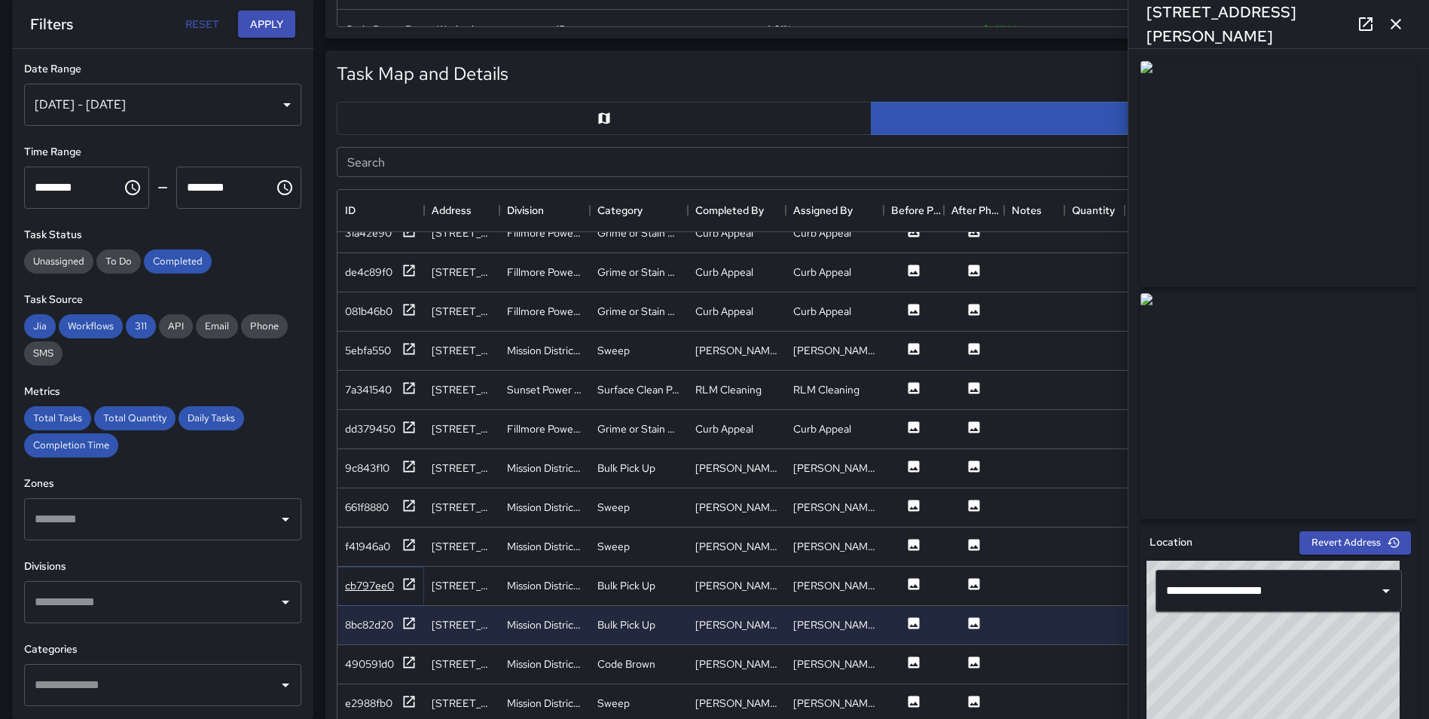
click at [411, 581] on icon at bounding box center [408, 583] width 15 height 15
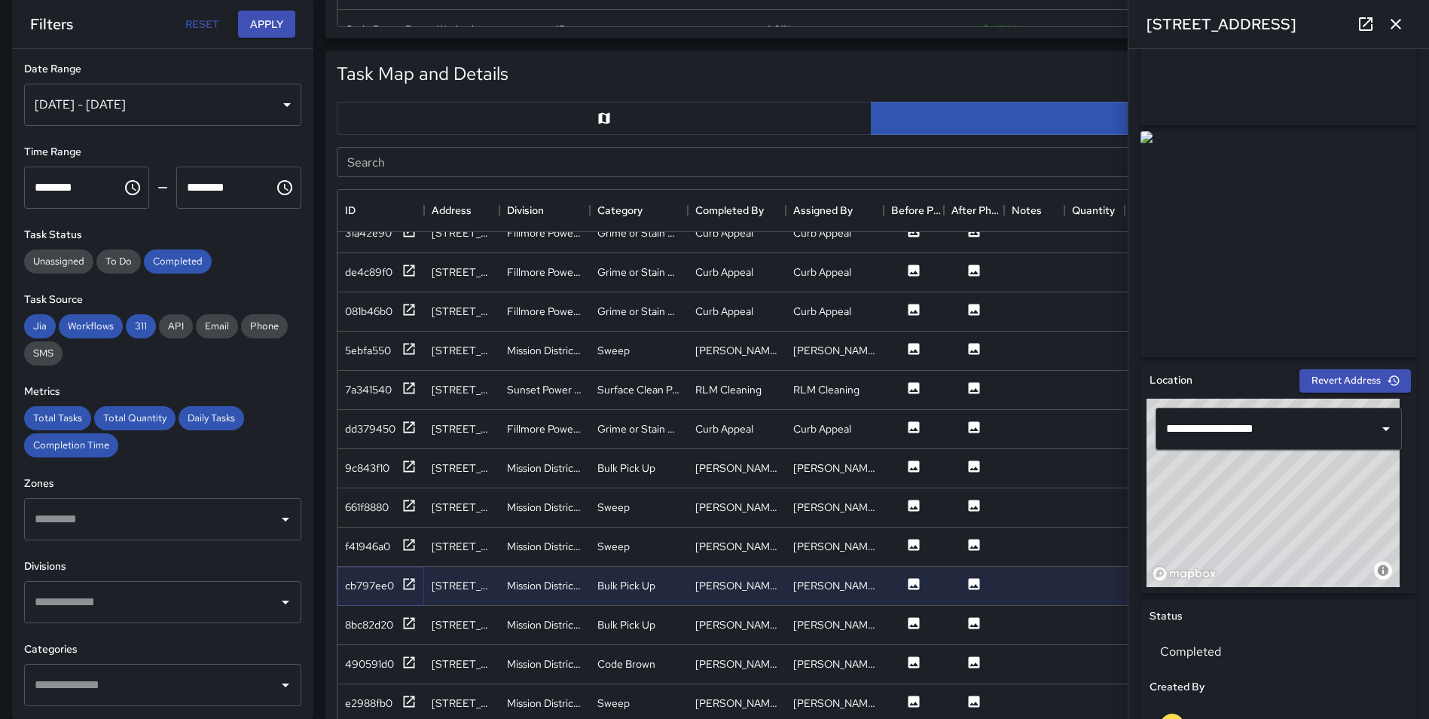
scroll to position [0, 0]
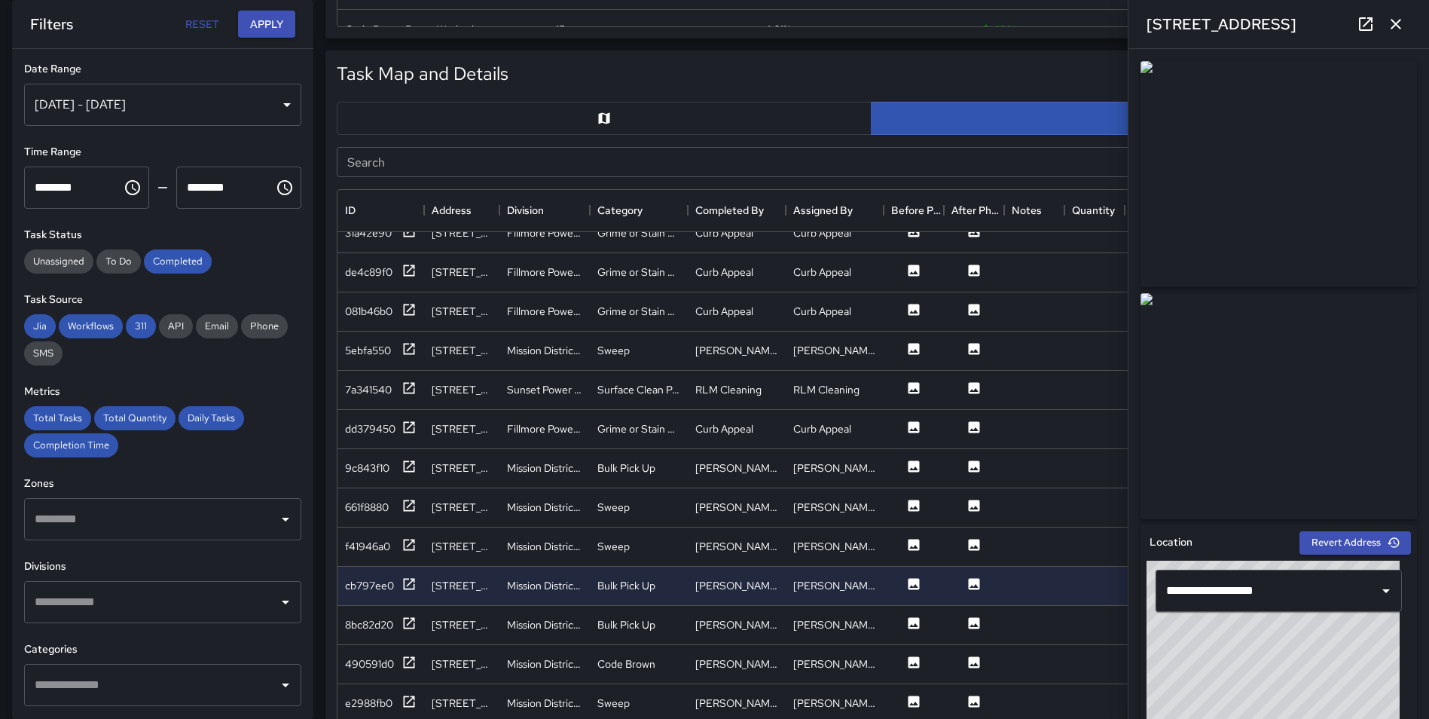
click at [1397, 19] on icon "button" at bounding box center [1396, 24] width 18 height 18
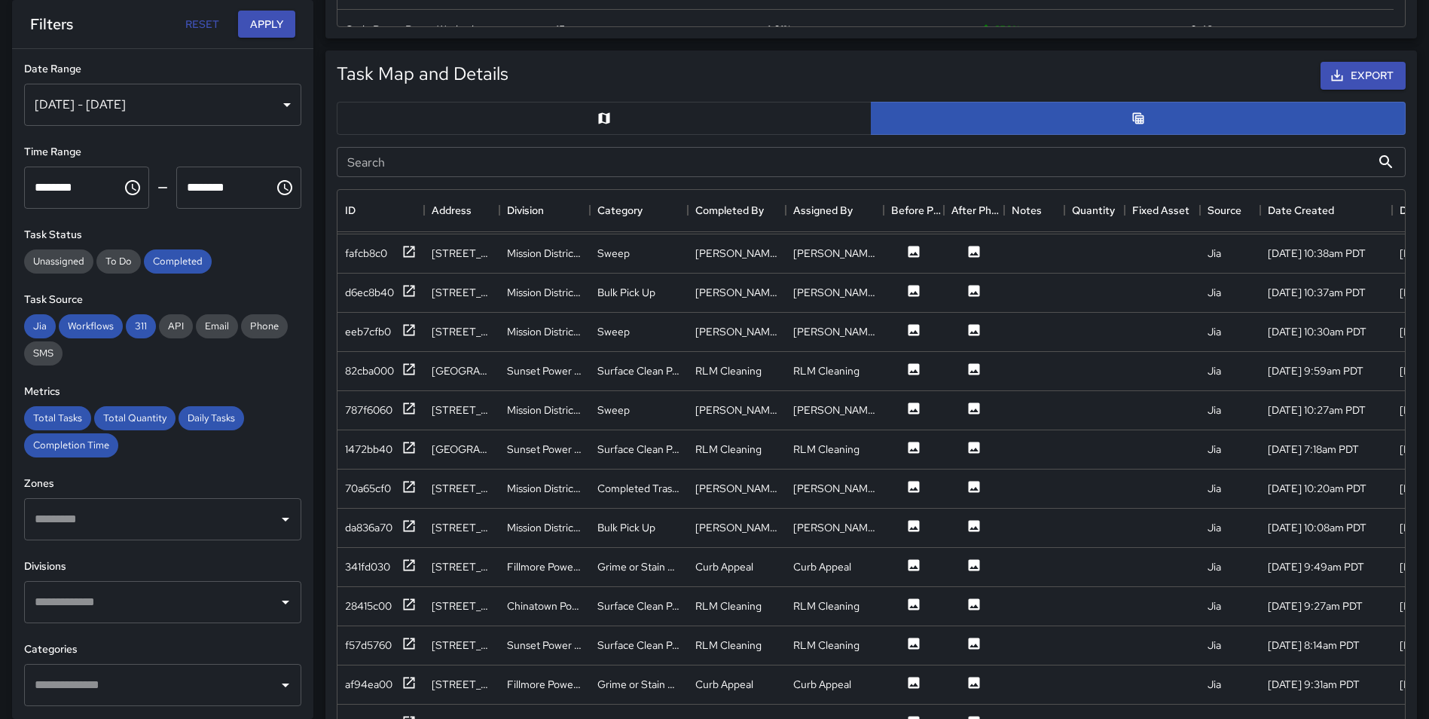
scroll to position [2960, 0]
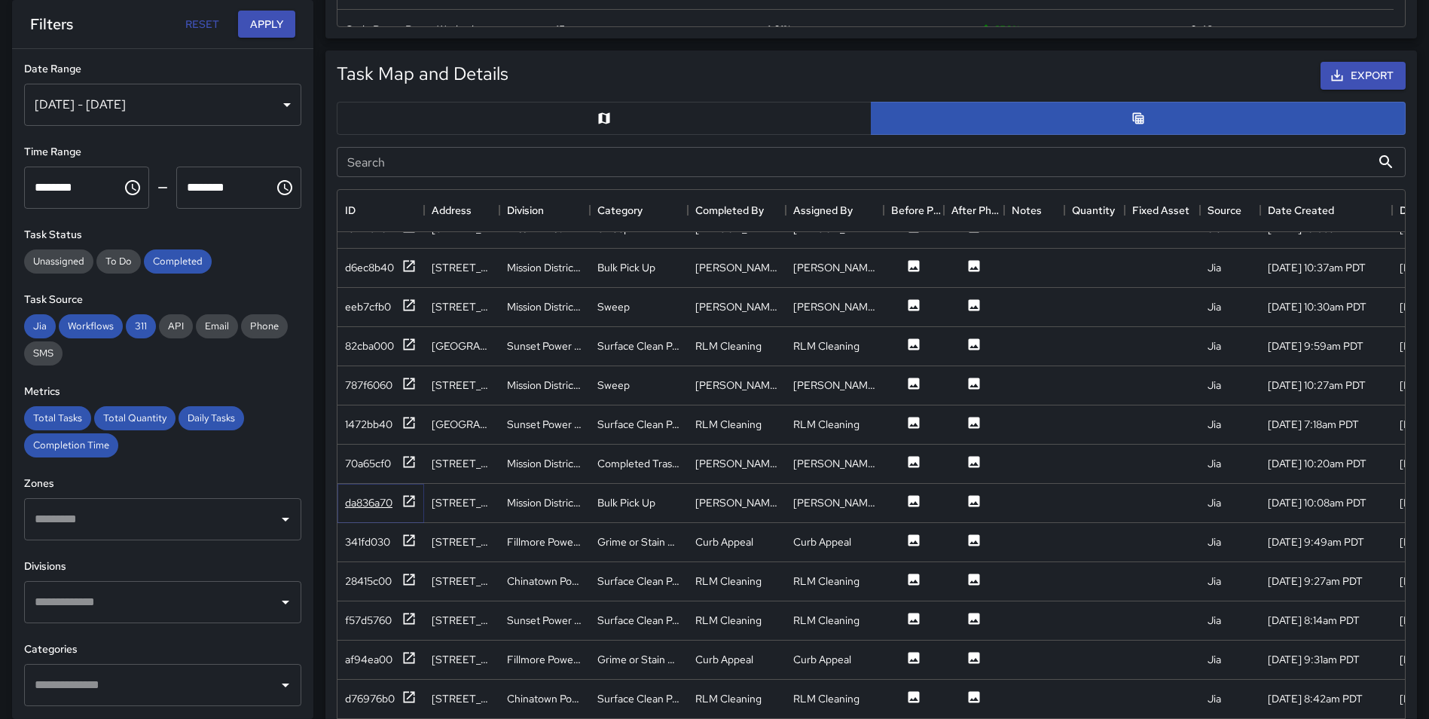
click at [407, 503] on icon at bounding box center [408, 500] width 15 height 15
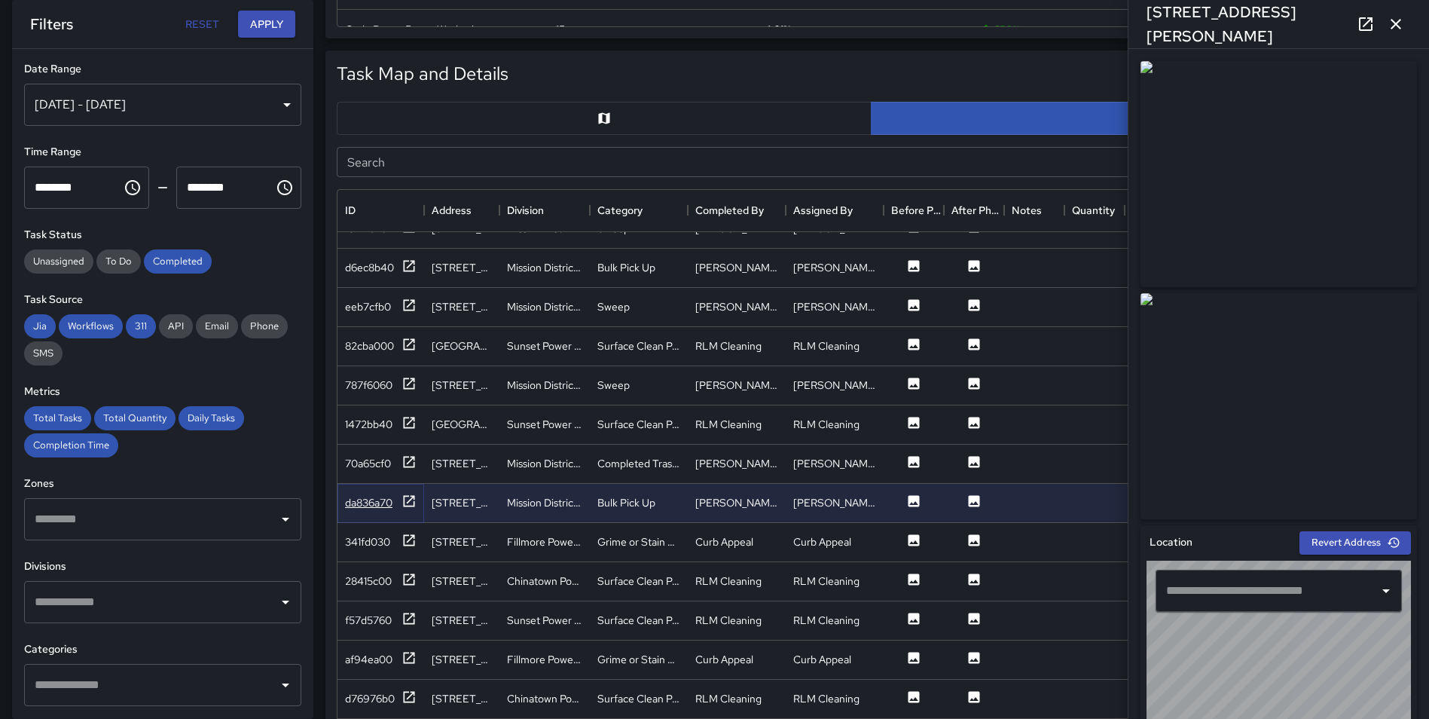
type input "**********"
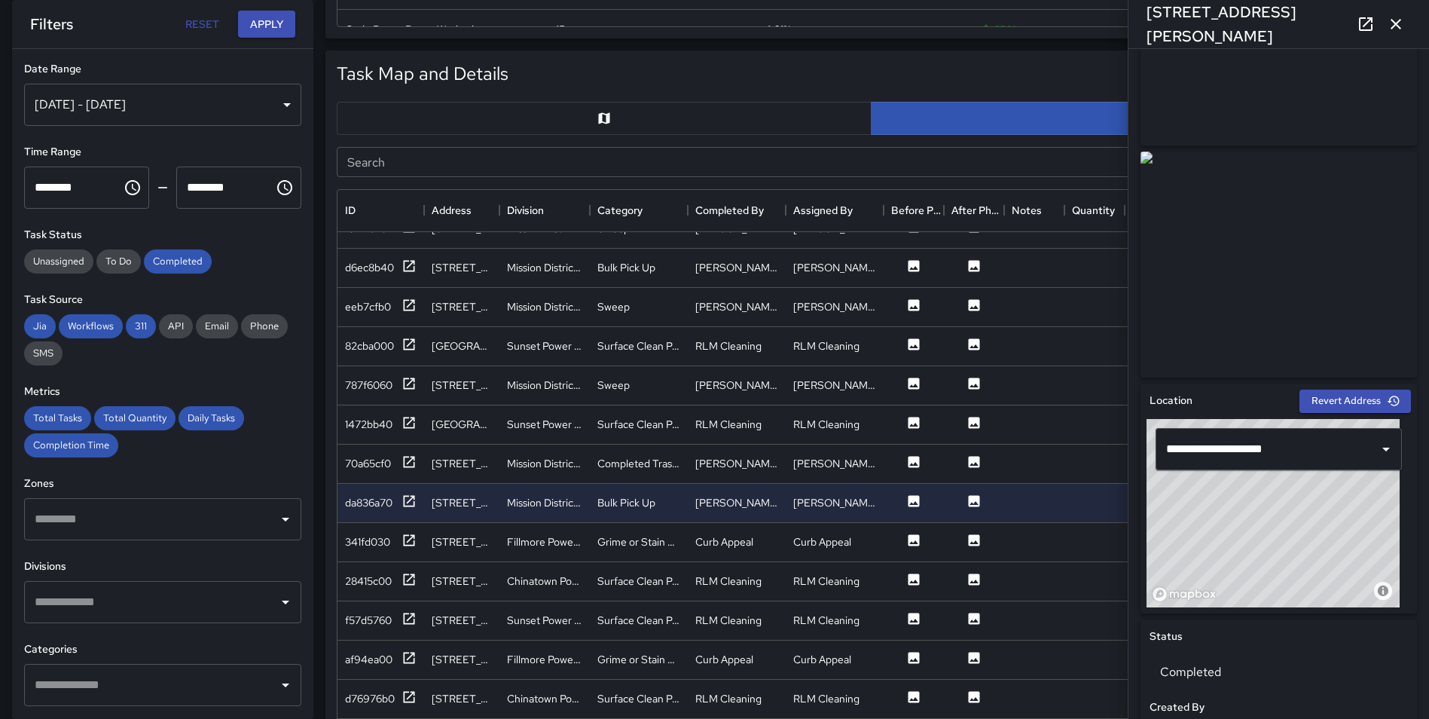
scroll to position [62, 0]
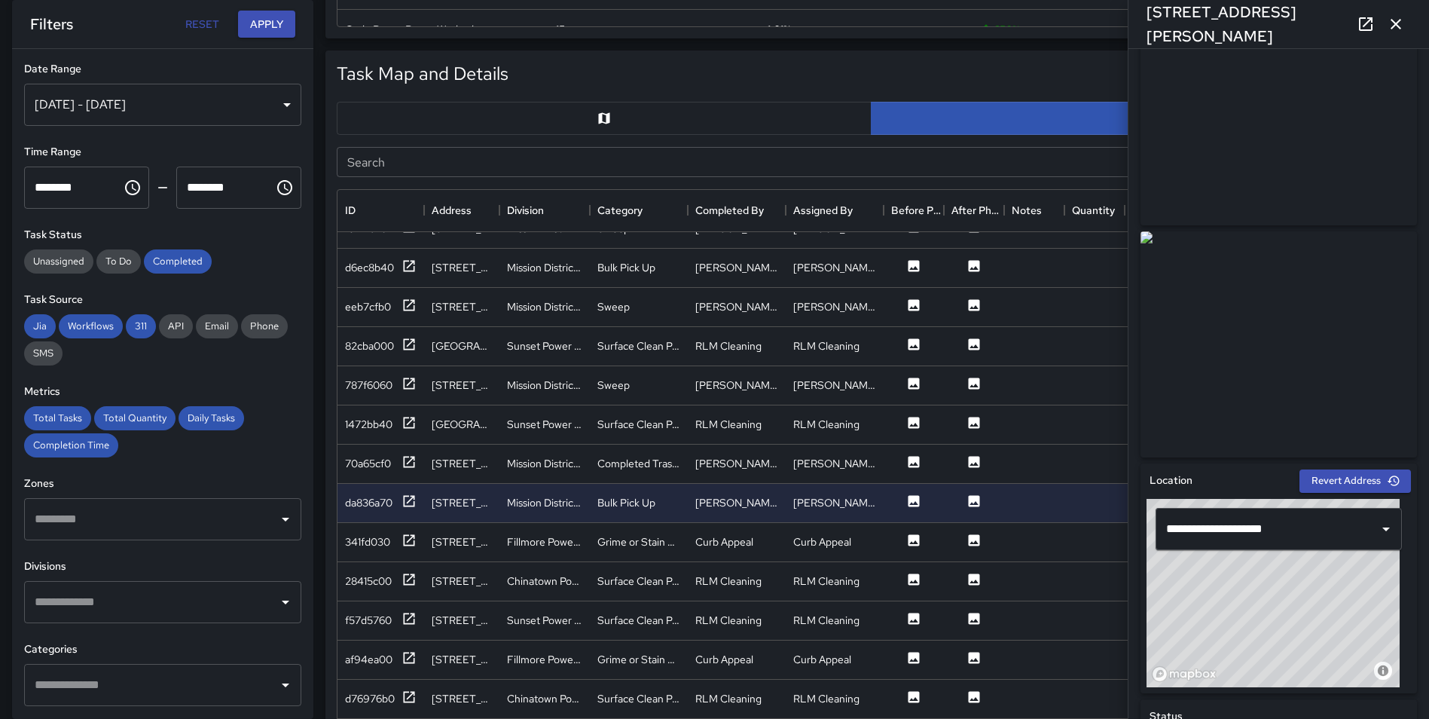
click at [1397, 30] on icon "button" at bounding box center [1396, 24] width 18 height 18
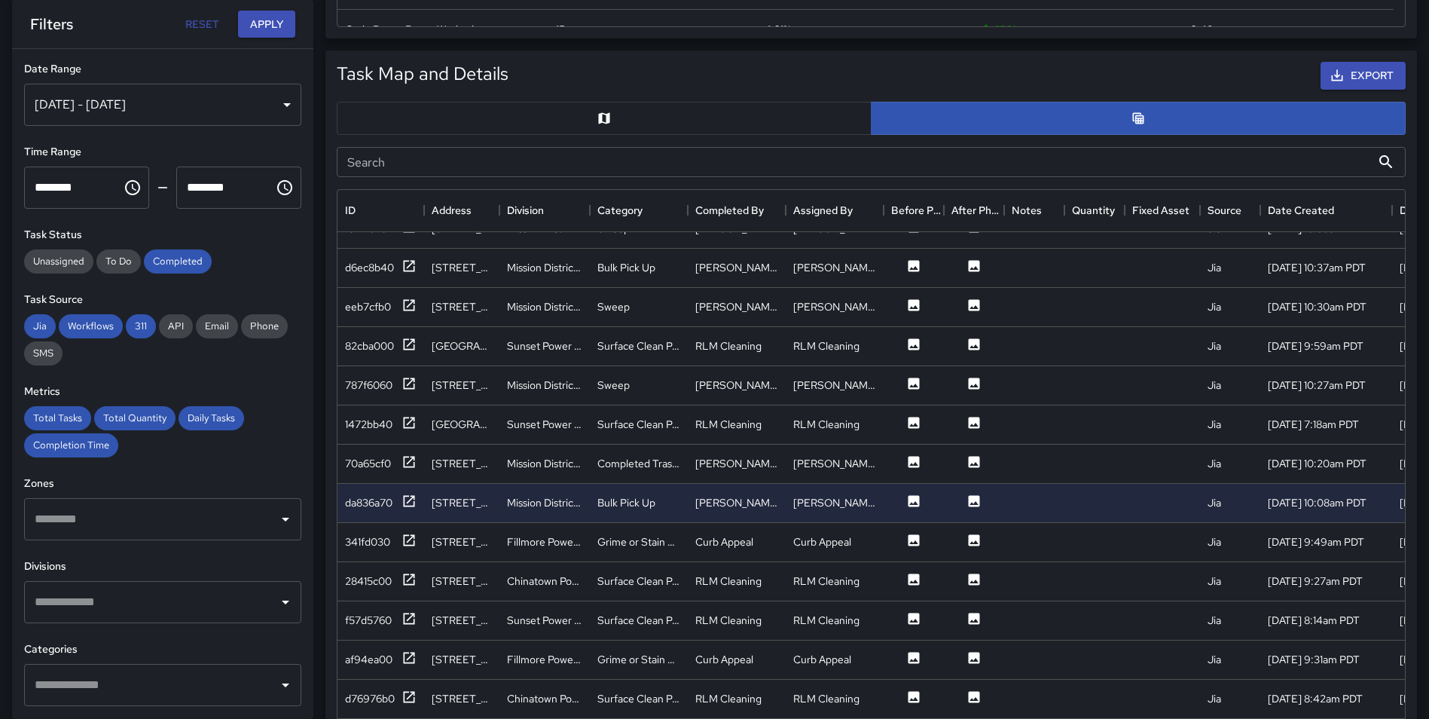
scroll to position [3197, 0]
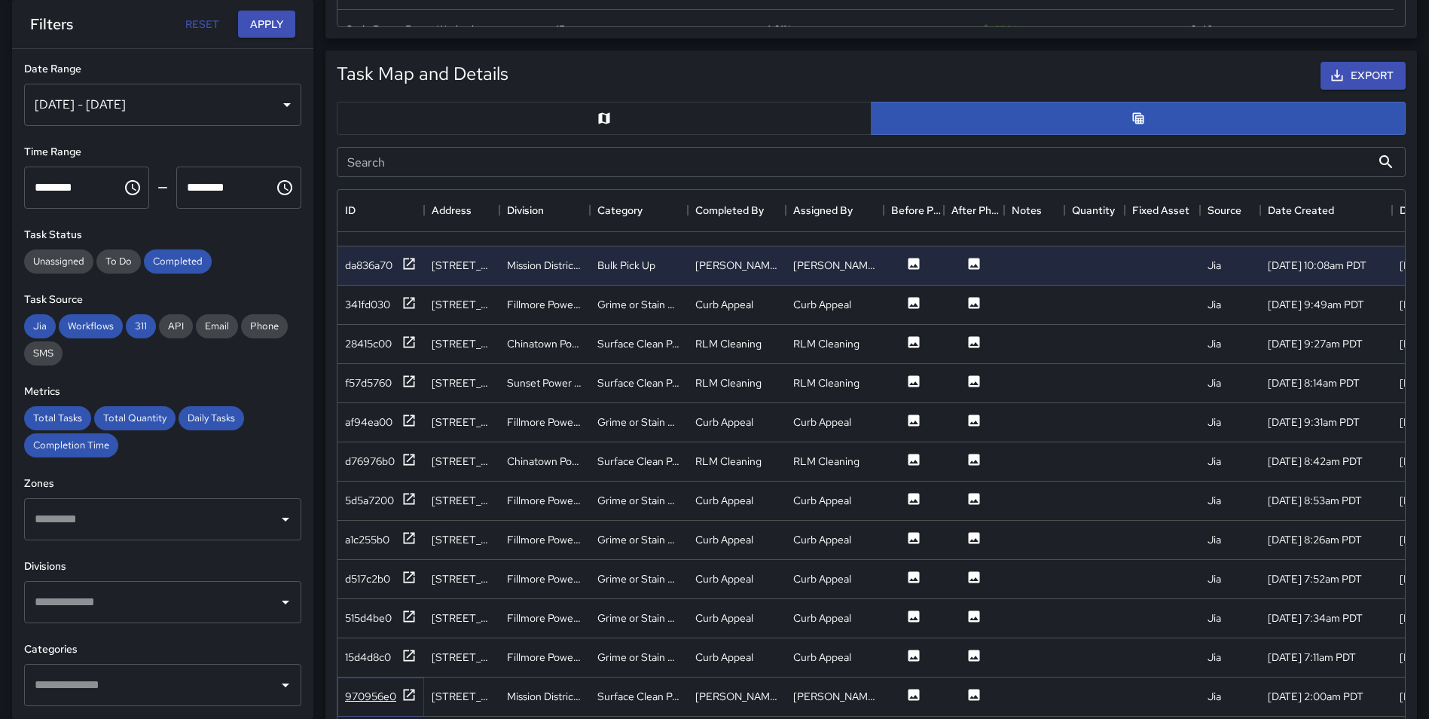
click at [406, 689] on icon at bounding box center [409, 693] width 11 height 11
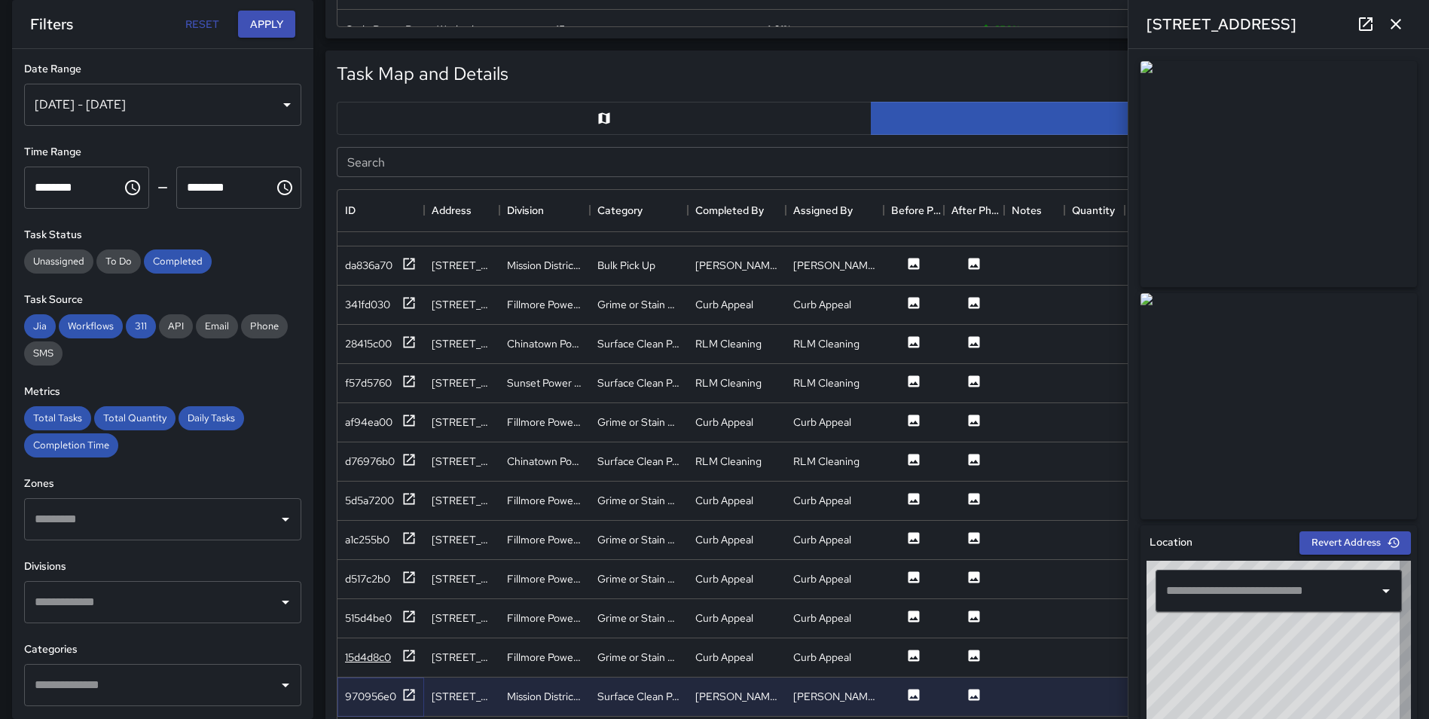
type input "**********"
click at [409, 656] on icon at bounding box center [408, 655] width 15 height 15
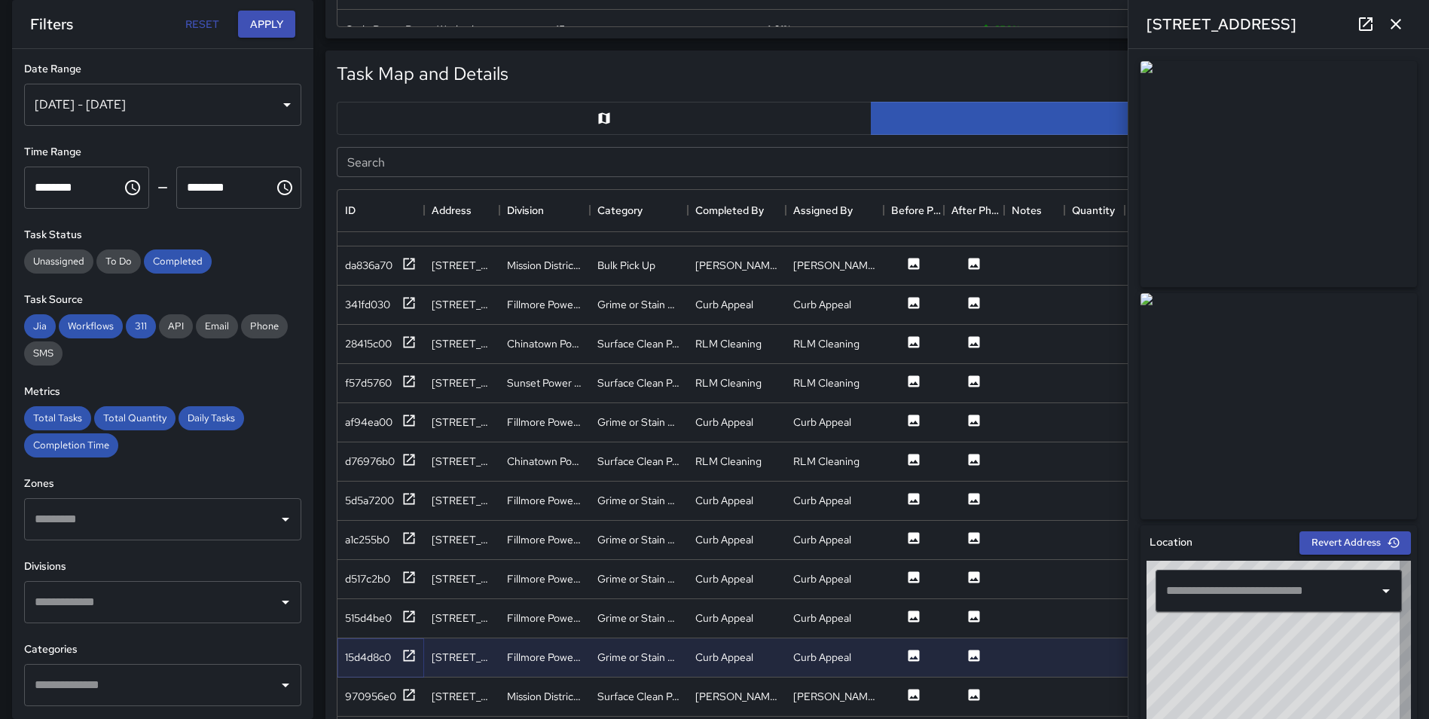
type input "**********"
click at [412, 496] on icon at bounding box center [409, 498] width 11 height 11
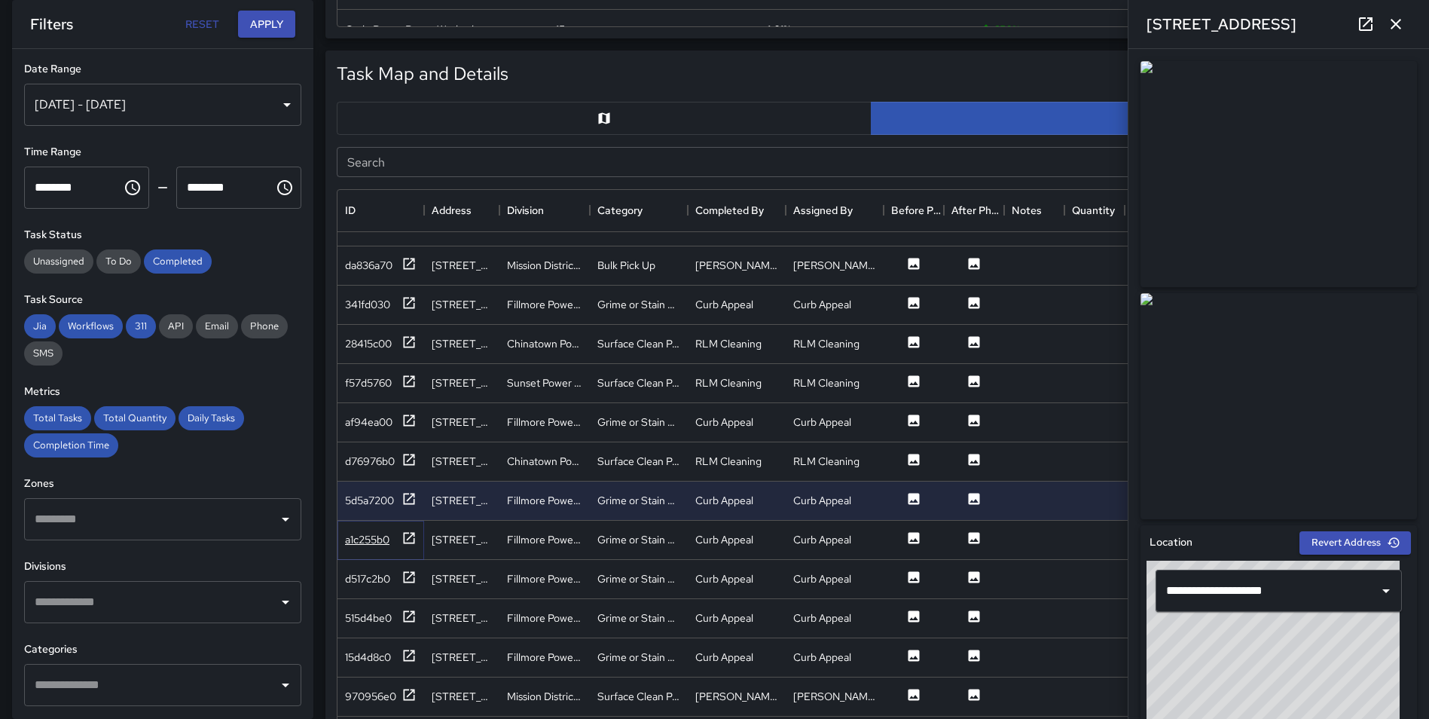
click at [404, 545] on icon at bounding box center [408, 537] width 15 height 15
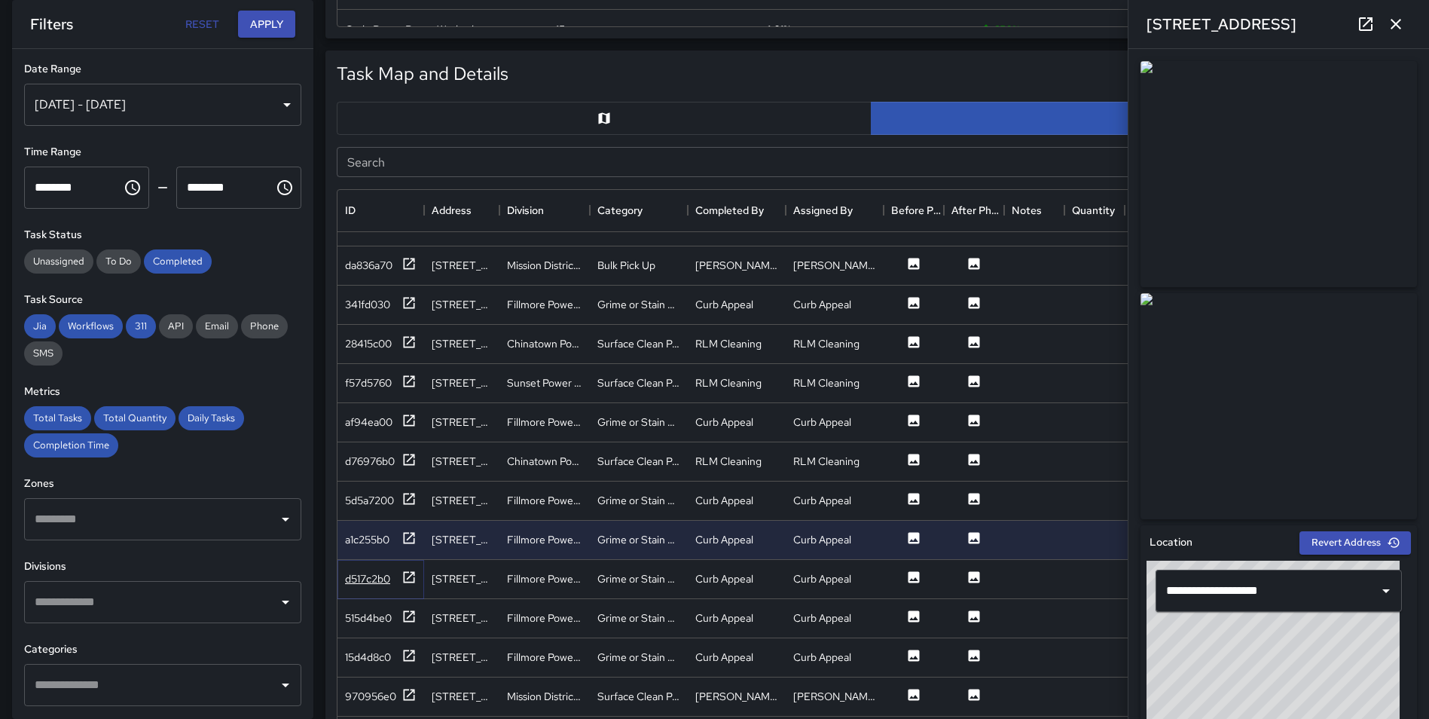
click at [409, 573] on icon at bounding box center [408, 576] width 15 height 15
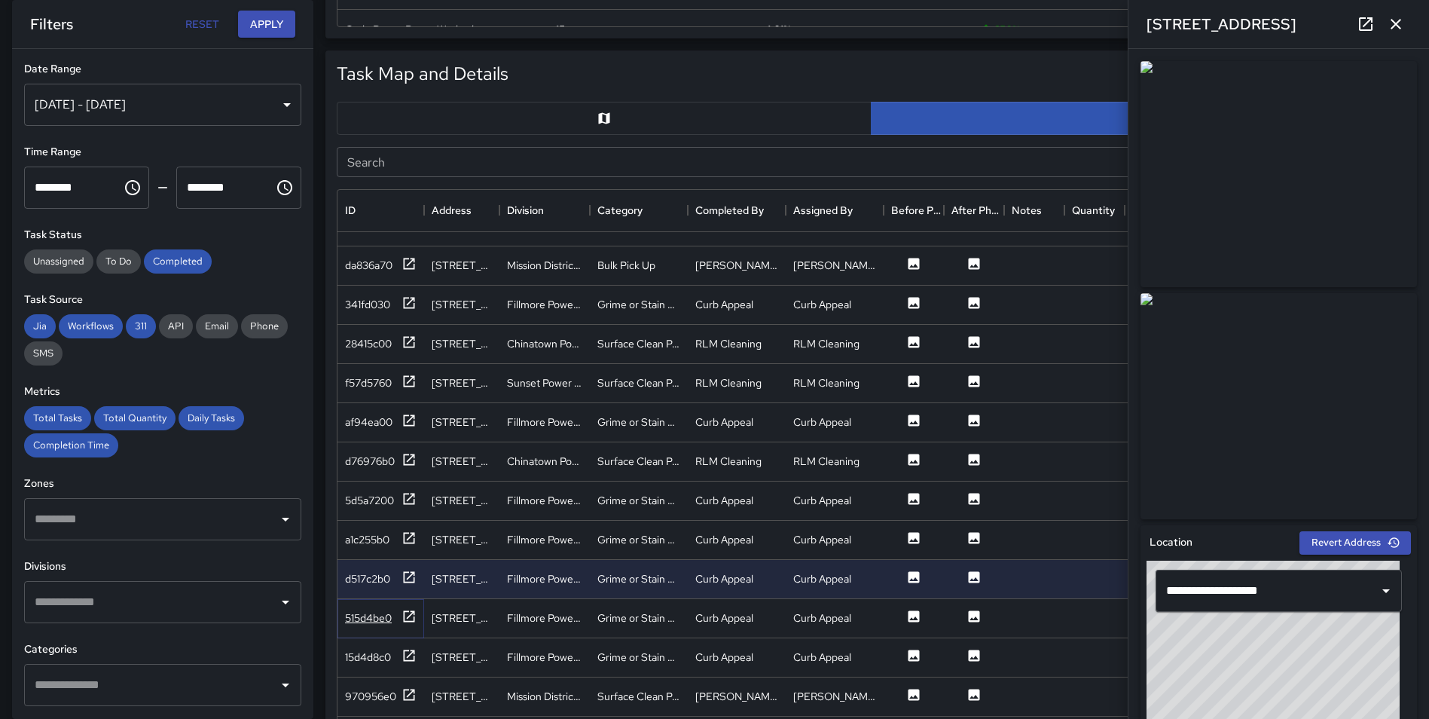
click at [412, 615] on icon at bounding box center [408, 616] width 15 height 15
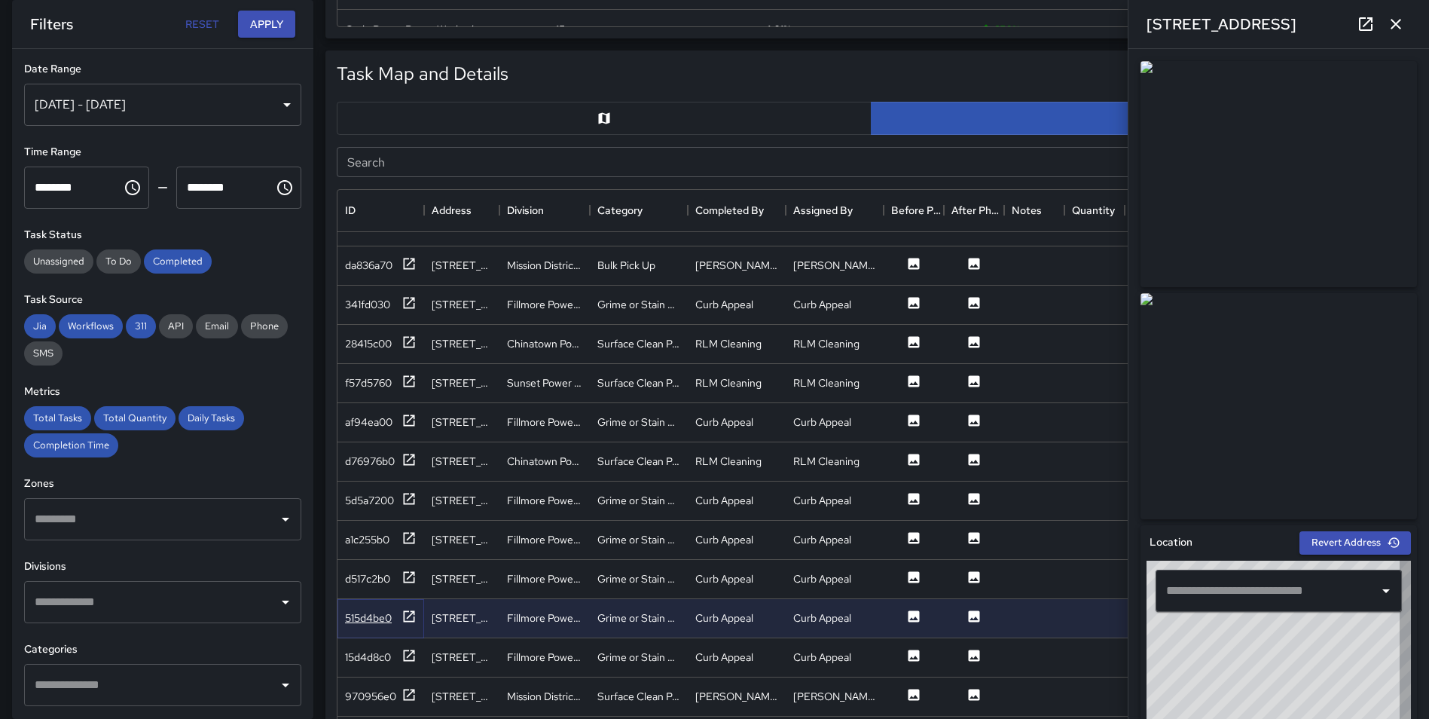
type input "**********"
click at [417, 261] on div "da836a70" at bounding box center [380, 265] width 87 height 39
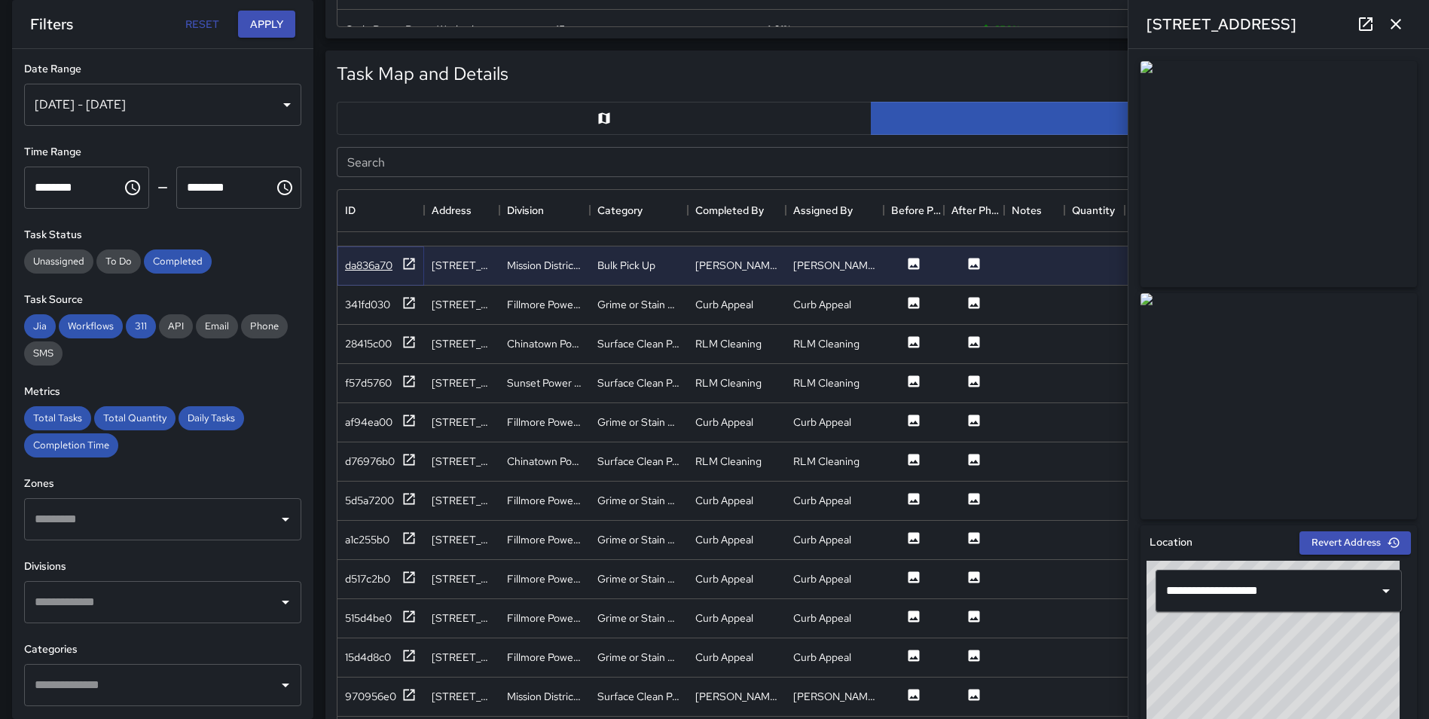
click at [412, 263] on icon at bounding box center [408, 263] width 15 height 15
type input "**********"
click at [405, 612] on icon at bounding box center [408, 616] width 15 height 15
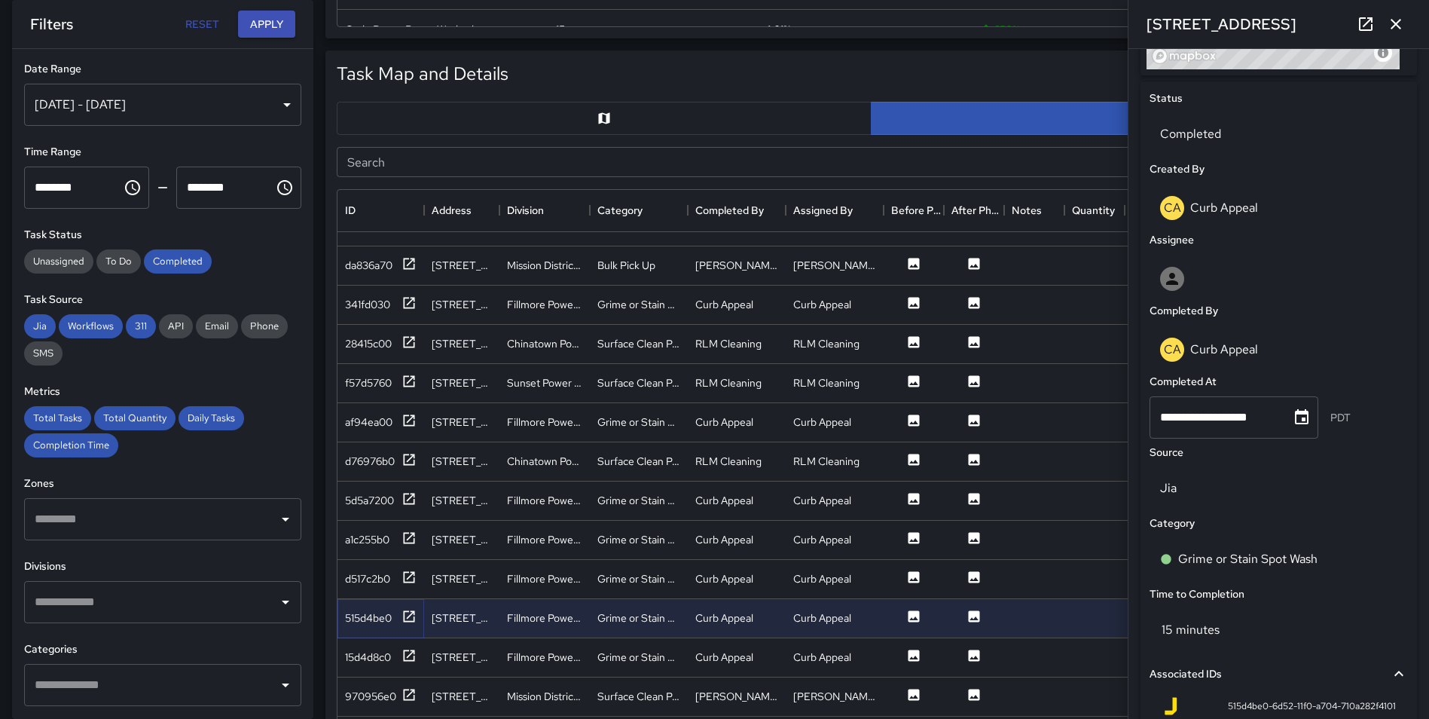
scroll to position [681, 0]
click at [1395, 20] on icon "button" at bounding box center [1396, 24] width 18 height 18
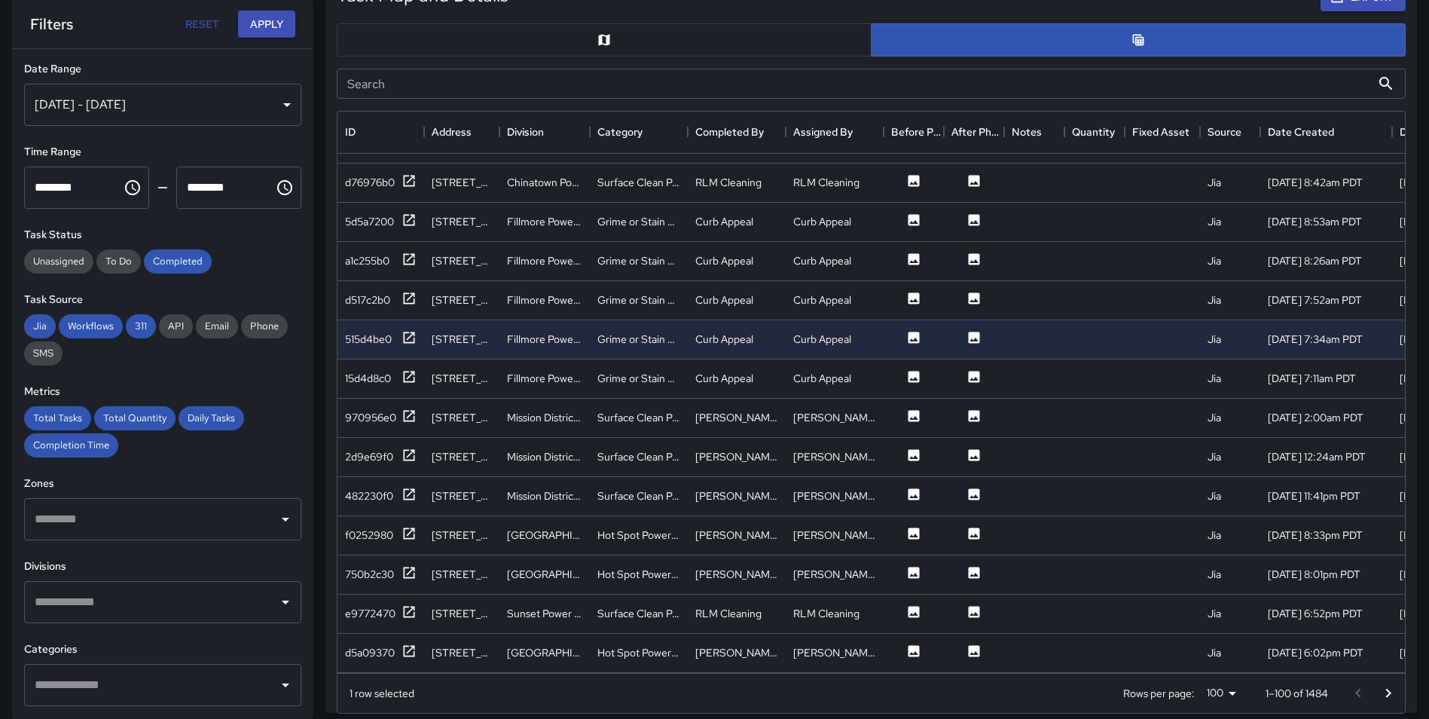
scroll to position [798, 0]
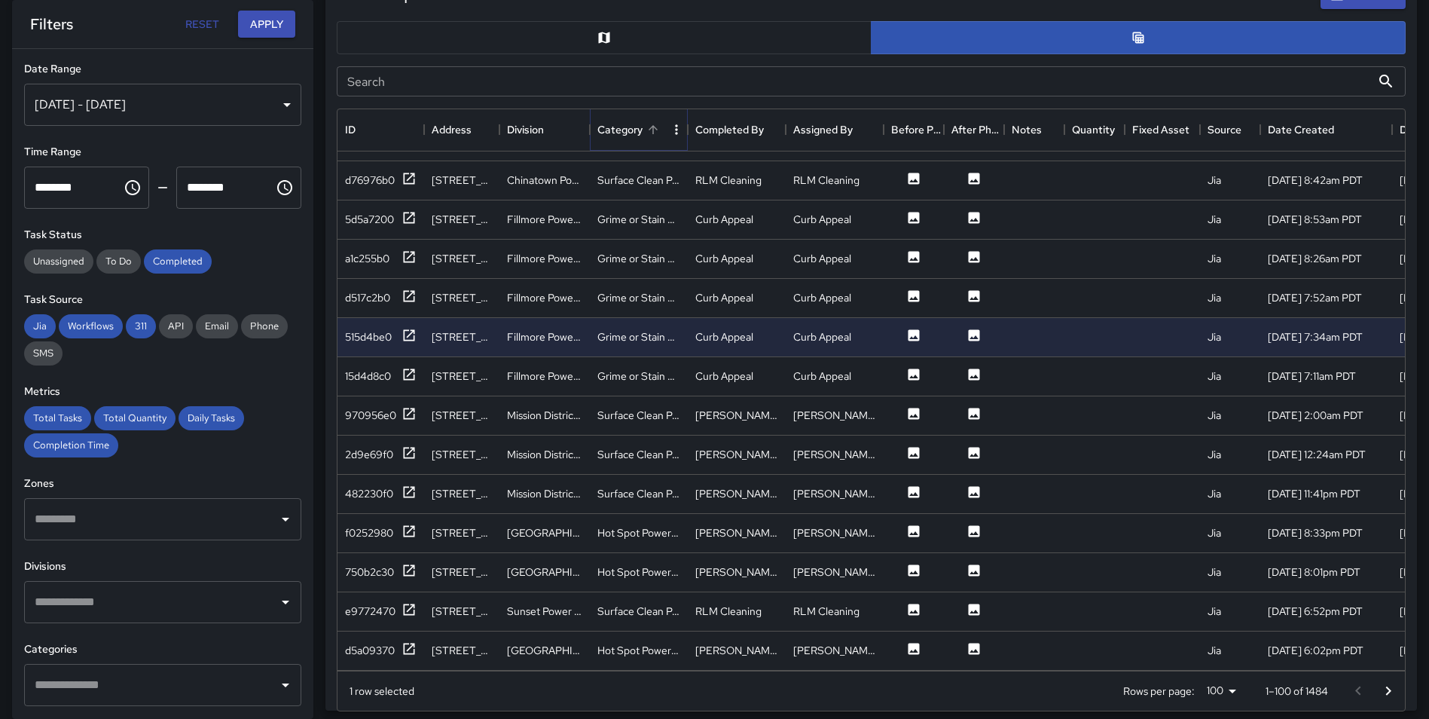
click at [648, 129] on icon "Sort" at bounding box center [653, 130] width 14 height 14
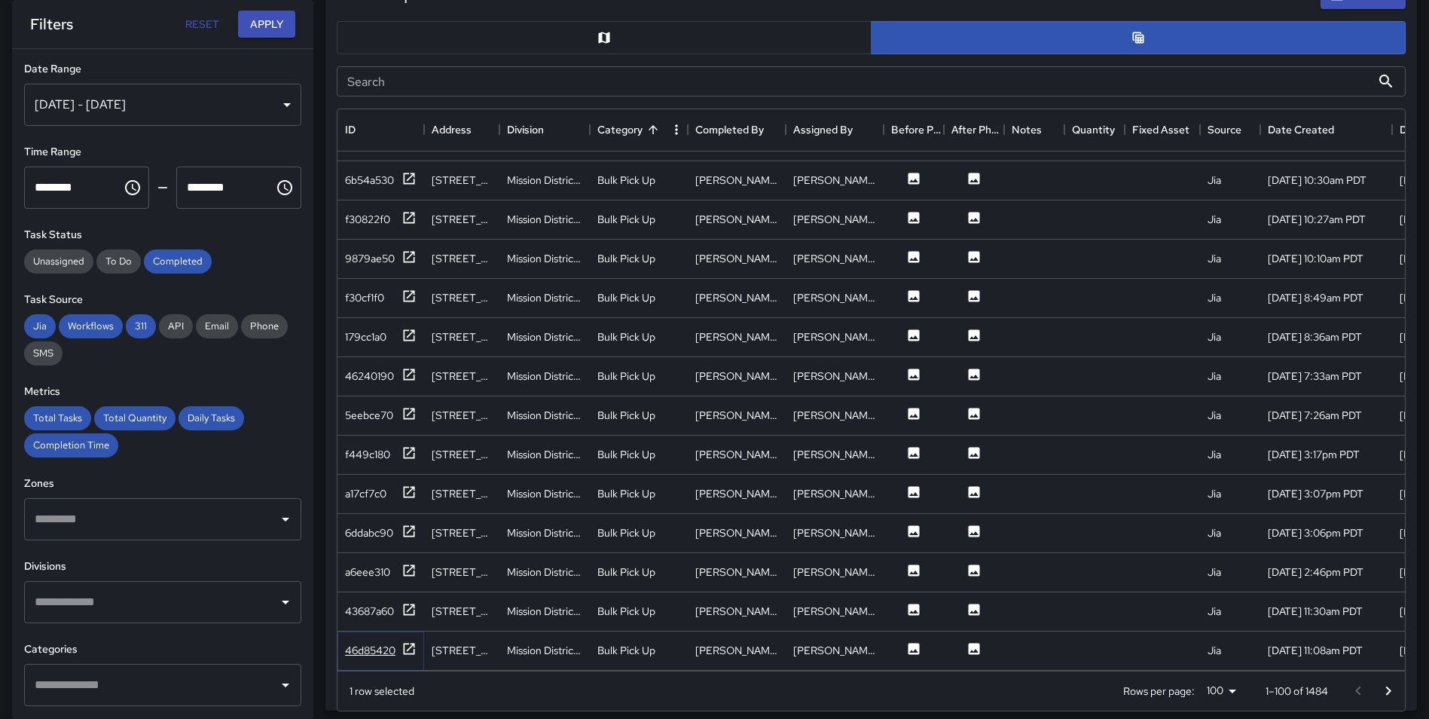
click at [404, 643] on icon at bounding box center [409, 648] width 11 height 11
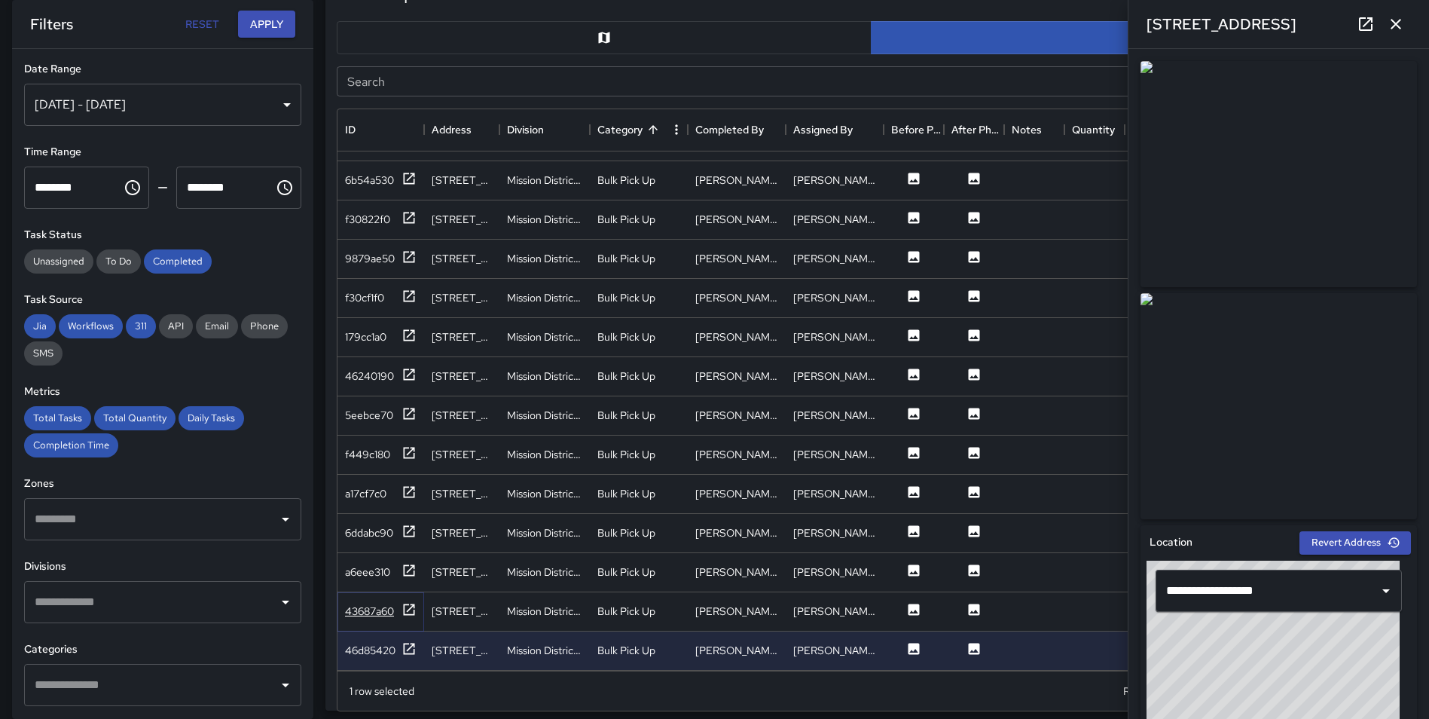
click at [407, 602] on icon at bounding box center [408, 609] width 15 height 15
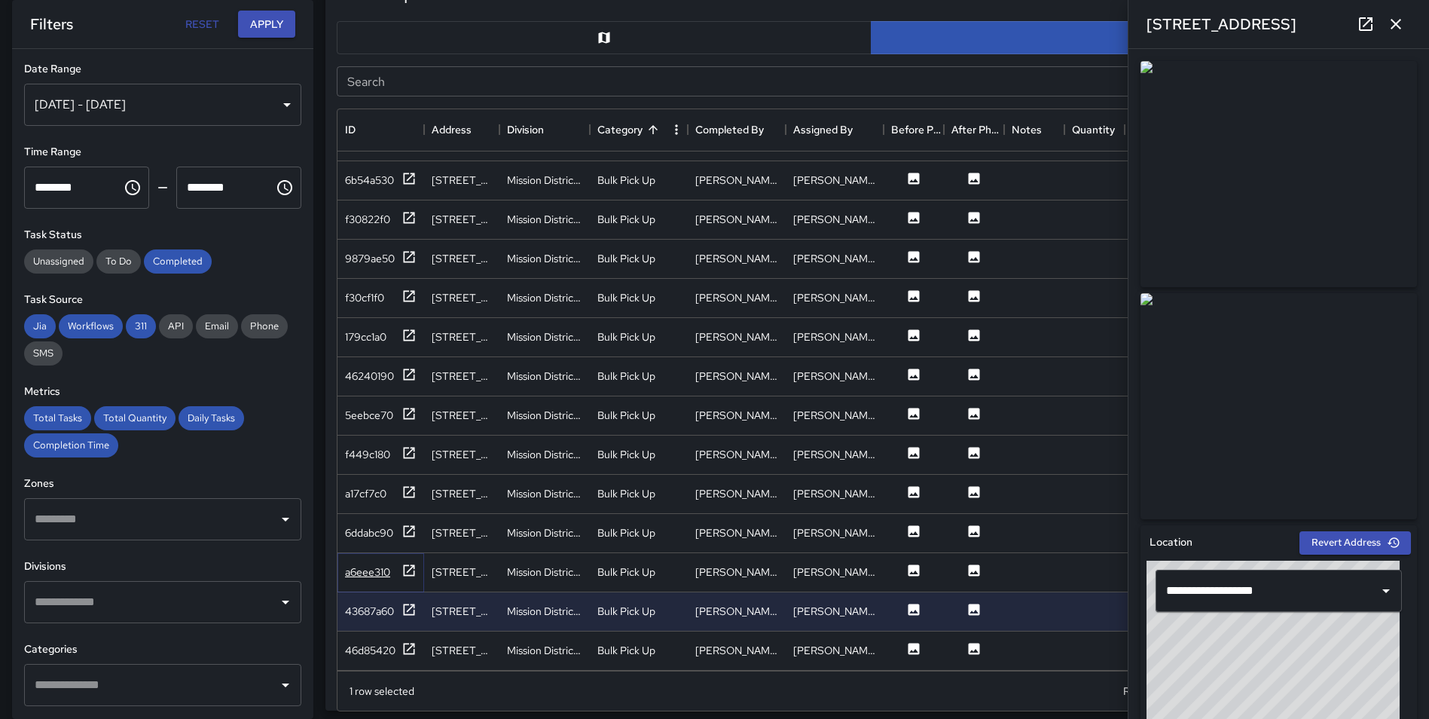
click at [408, 563] on icon at bounding box center [408, 570] width 15 height 15
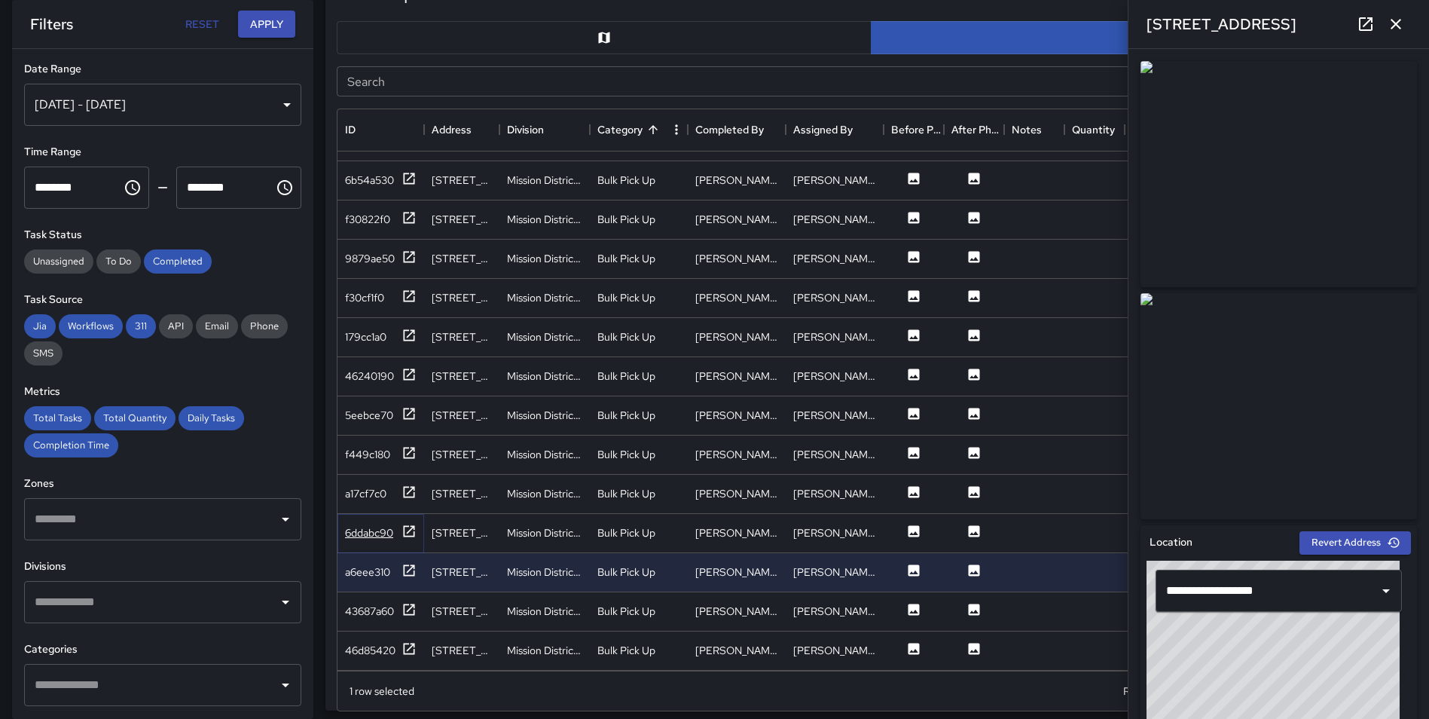
click at [412, 525] on icon at bounding box center [409, 530] width 11 height 11
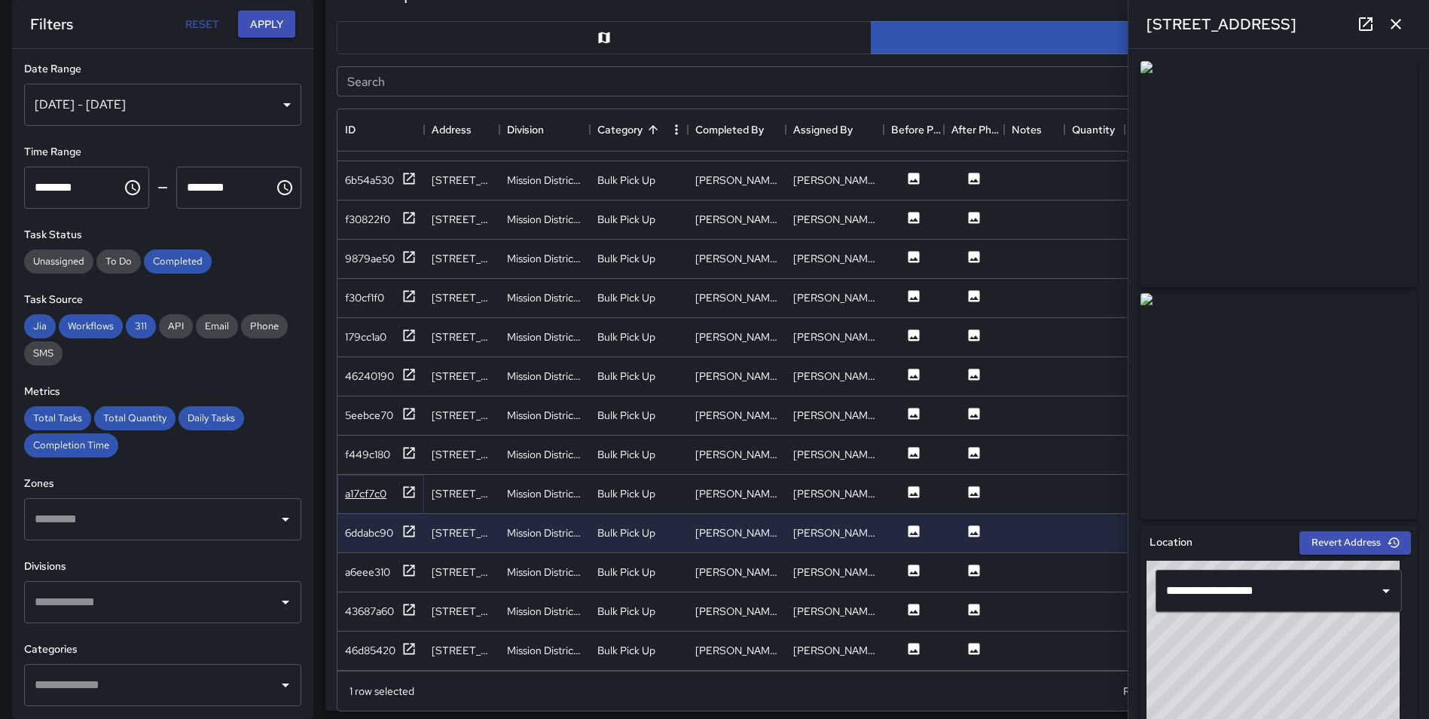
click at [411, 484] on icon at bounding box center [408, 491] width 15 height 15
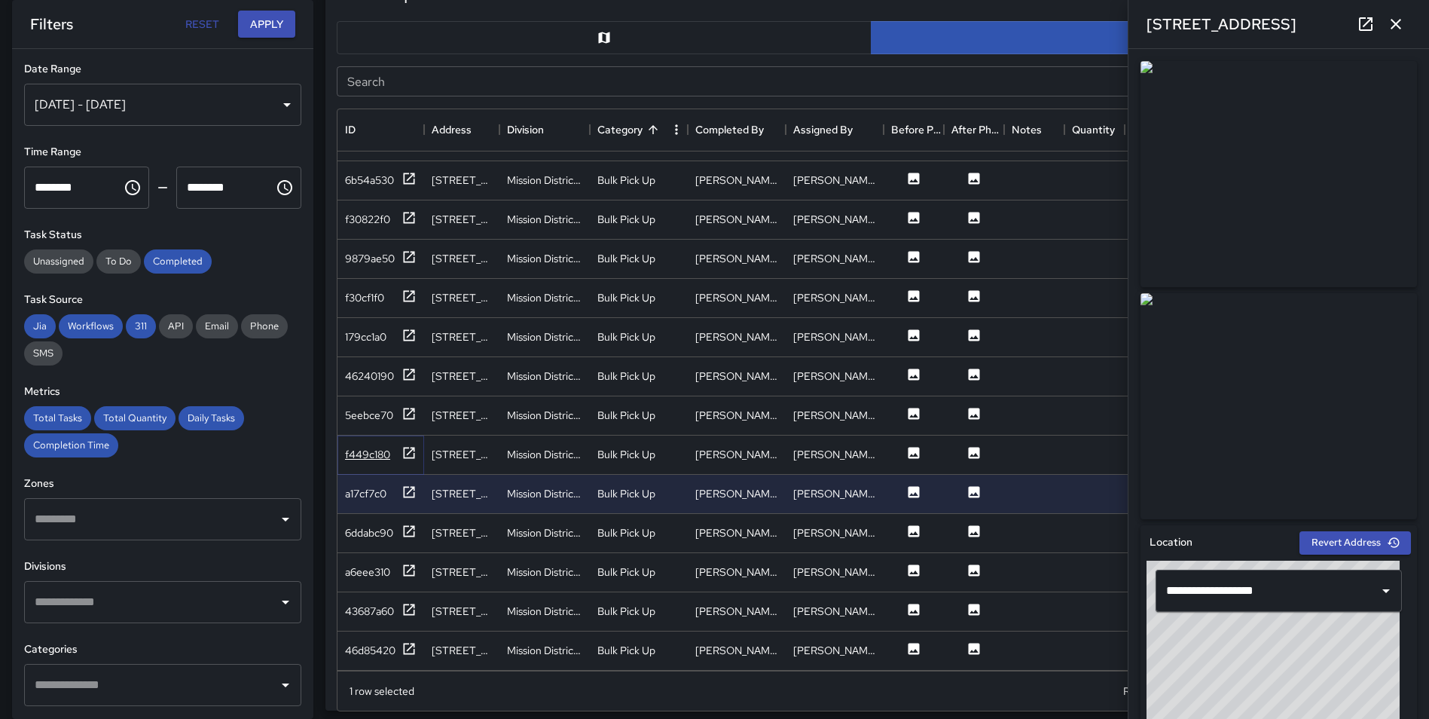
click at [408, 445] on icon at bounding box center [408, 452] width 15 height 15
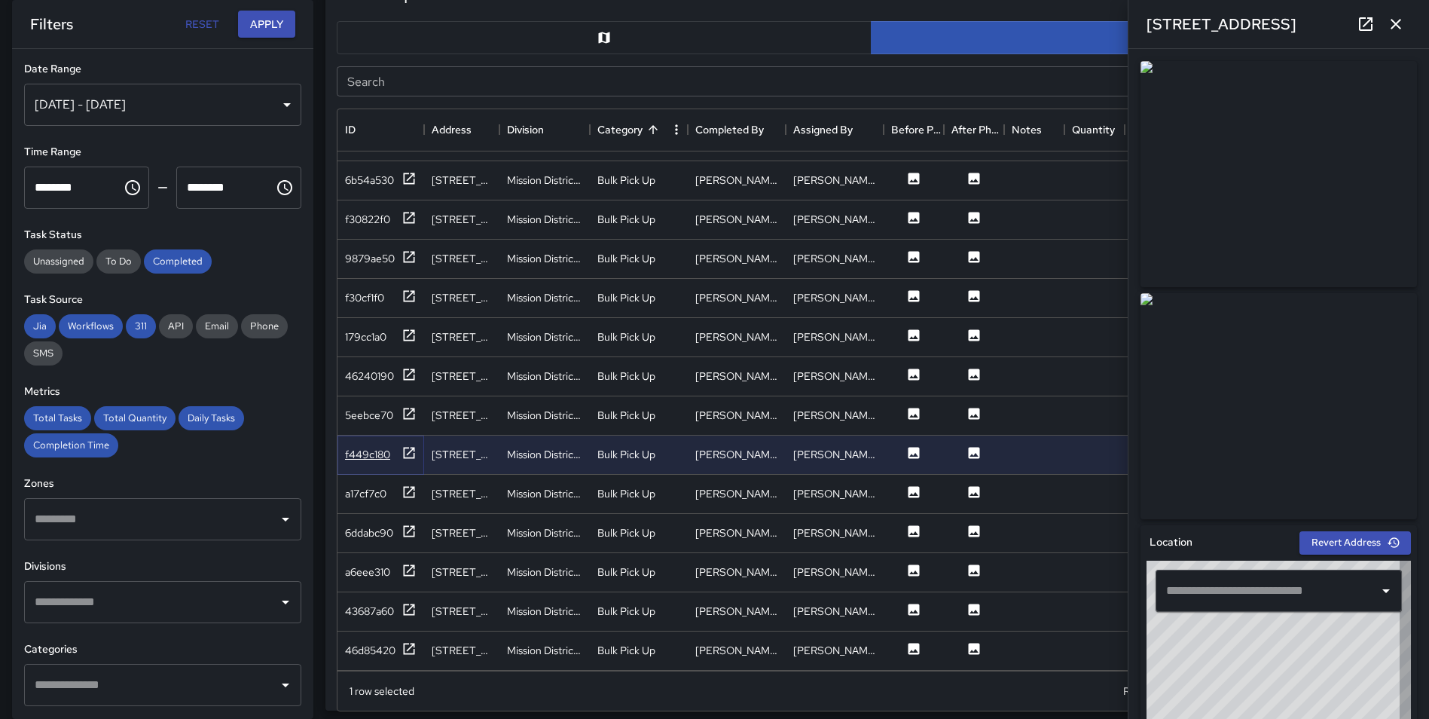
type input "**********"
click at [409, 407] on icon at bounding box center [409, 412] width 11 height 11
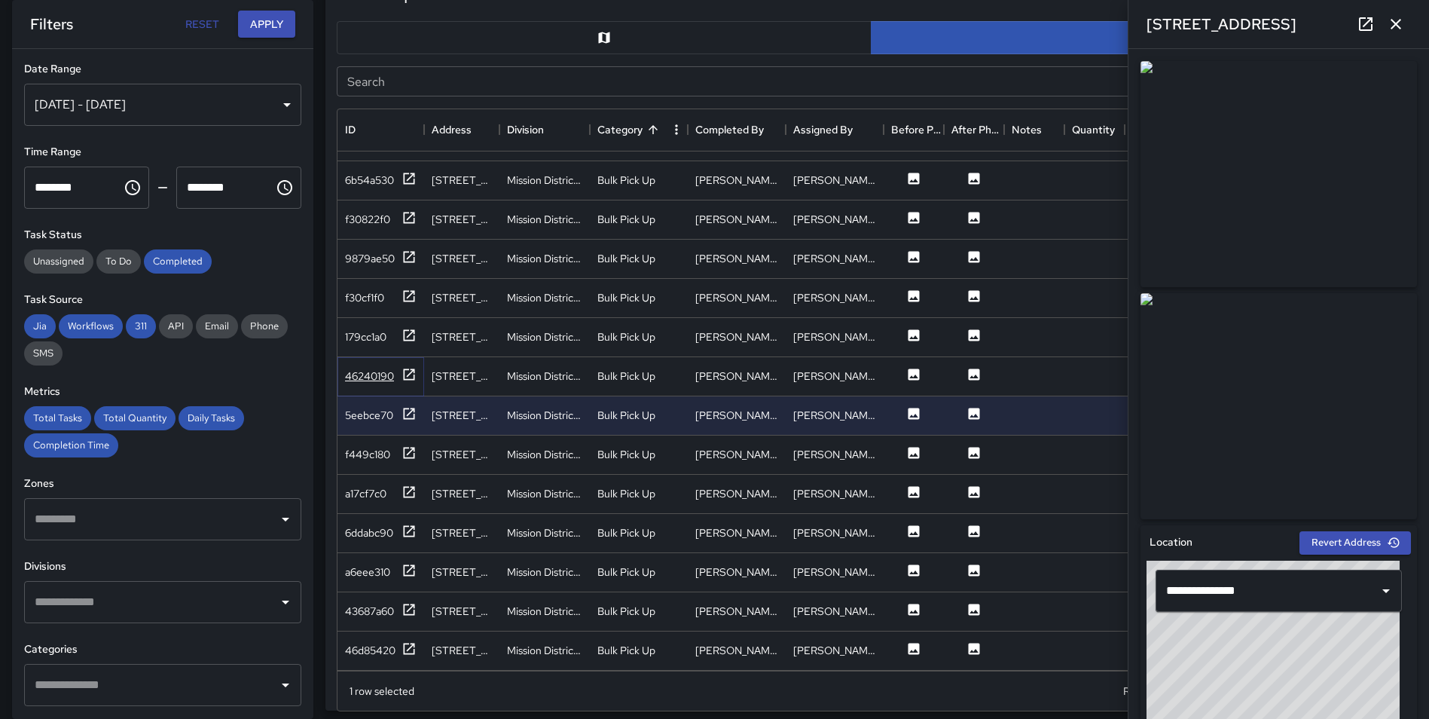
click at [410, 367] on icon at bounding box center [408, 374] width 15 height 15
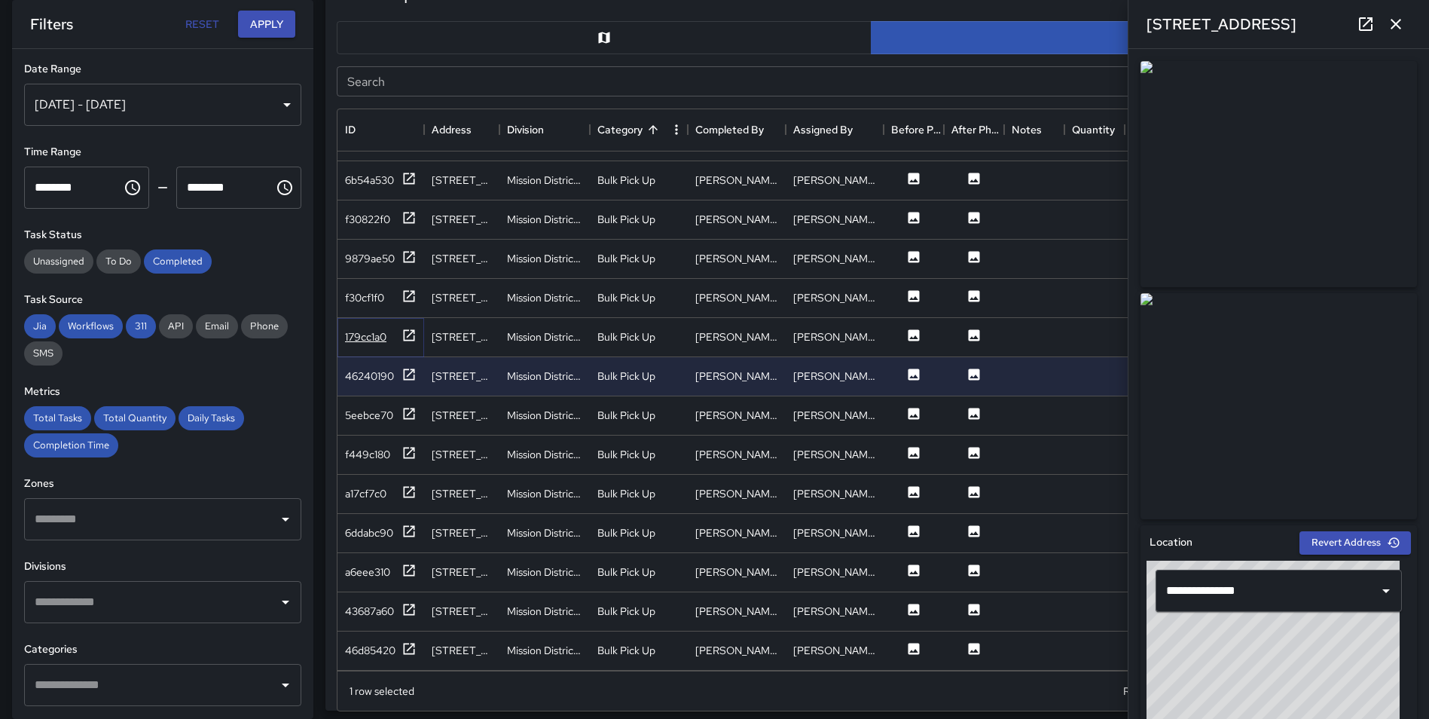
click at [411, 329] on icon at bounding box center [409, 334] width 11 height 11
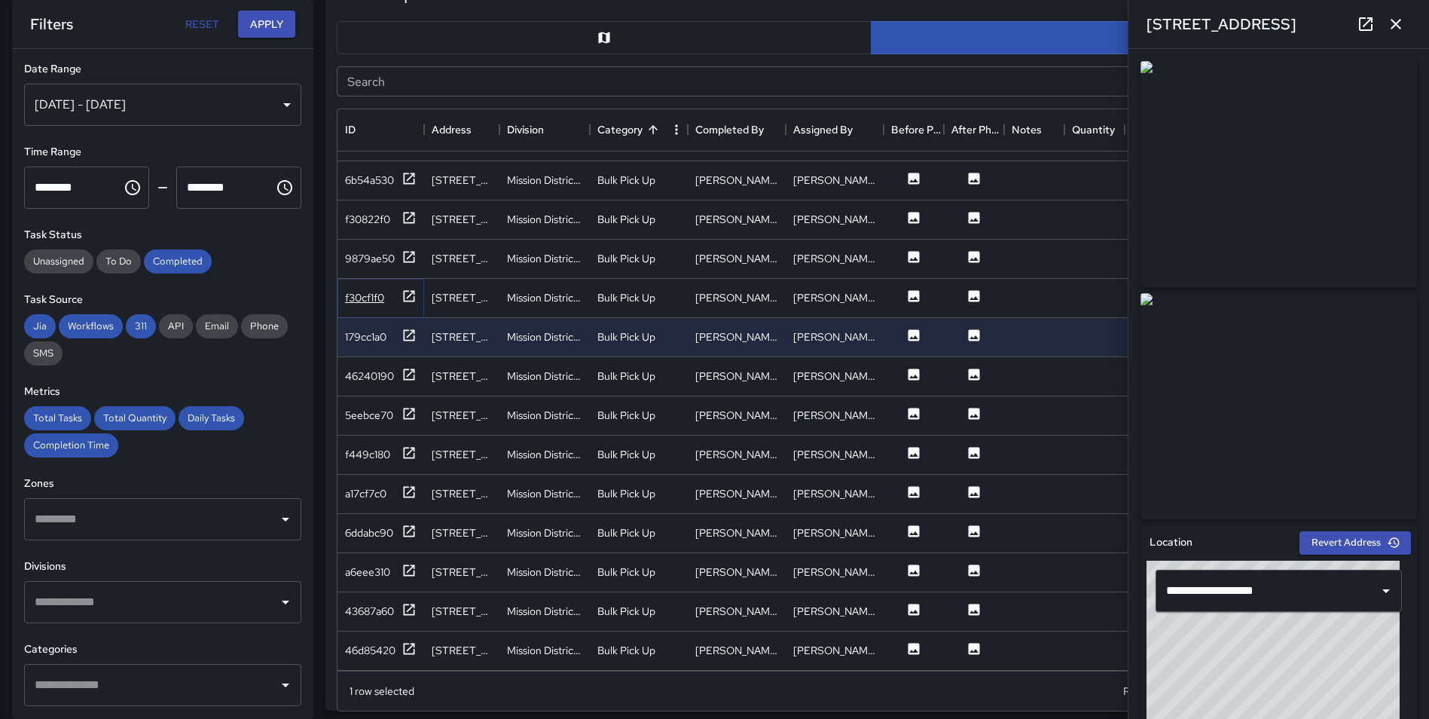
click at [411, 288] on icon at bounding box center [408, 295] width 15 height 15
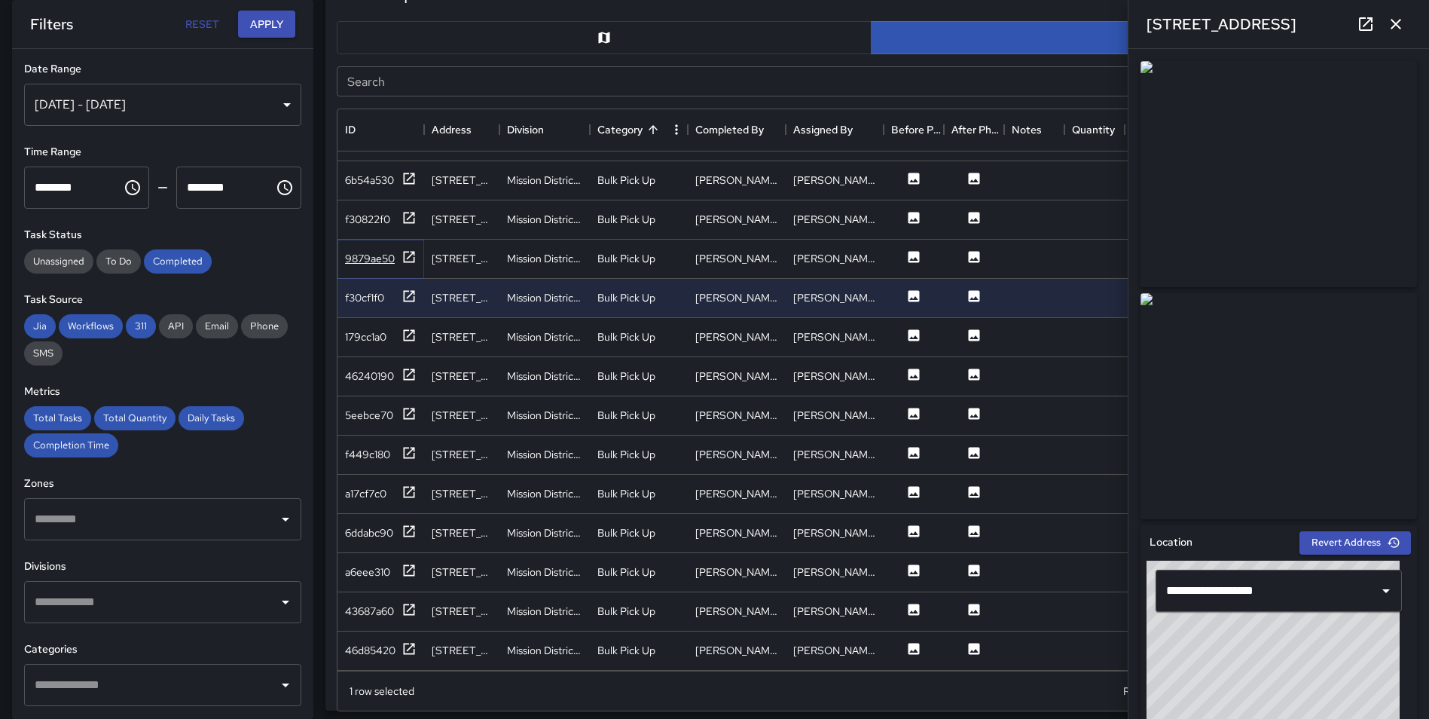
click at [411, 249] on icon at bounding box center [408, 256] width 15 height 15
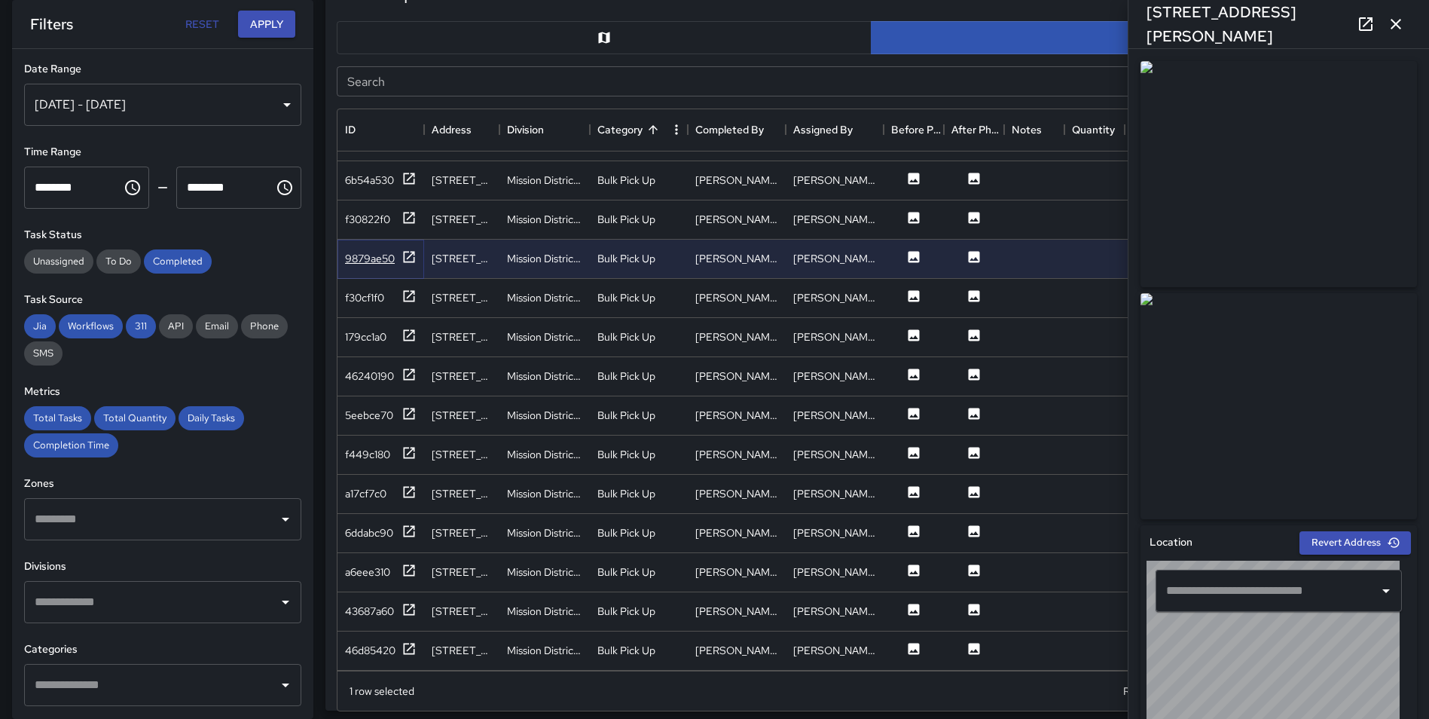
type input "**********"
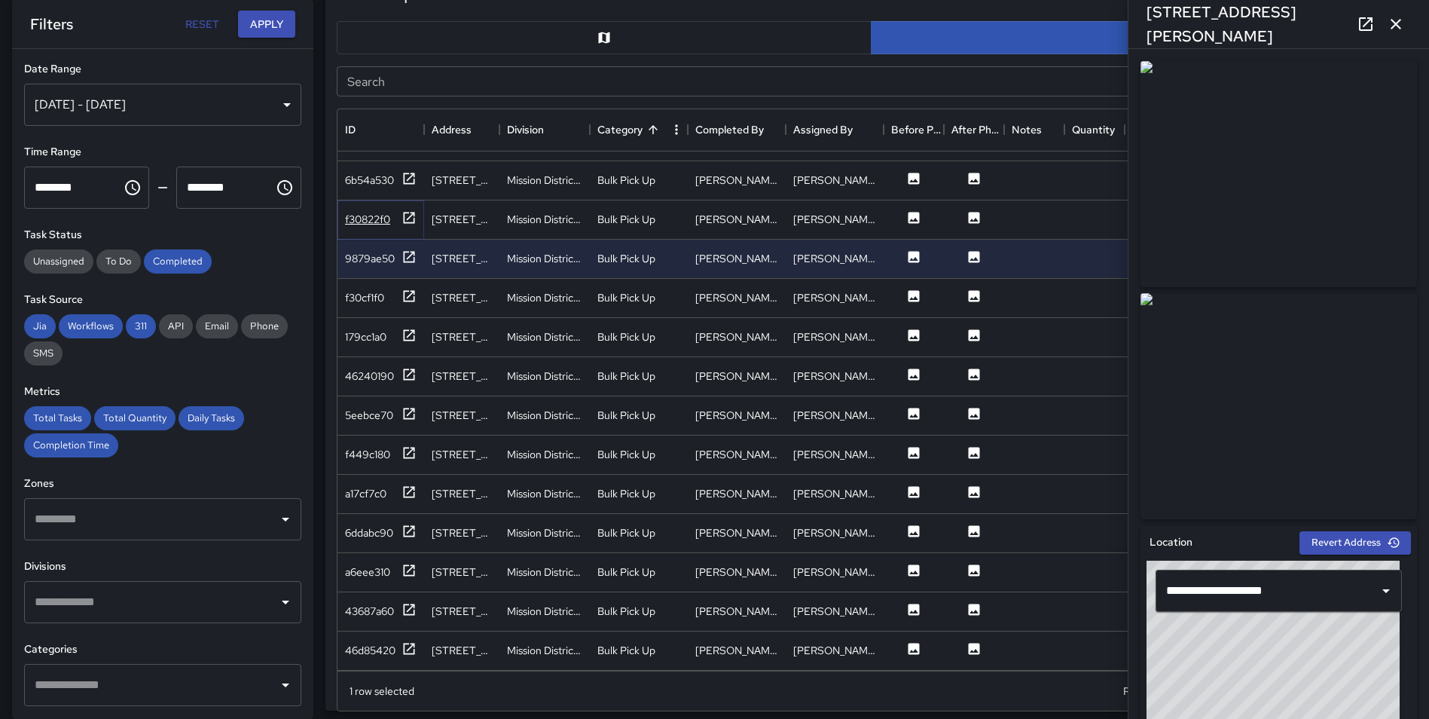
click at [409, 210] on icon at bounding box center [408, 217] width 15 height 15
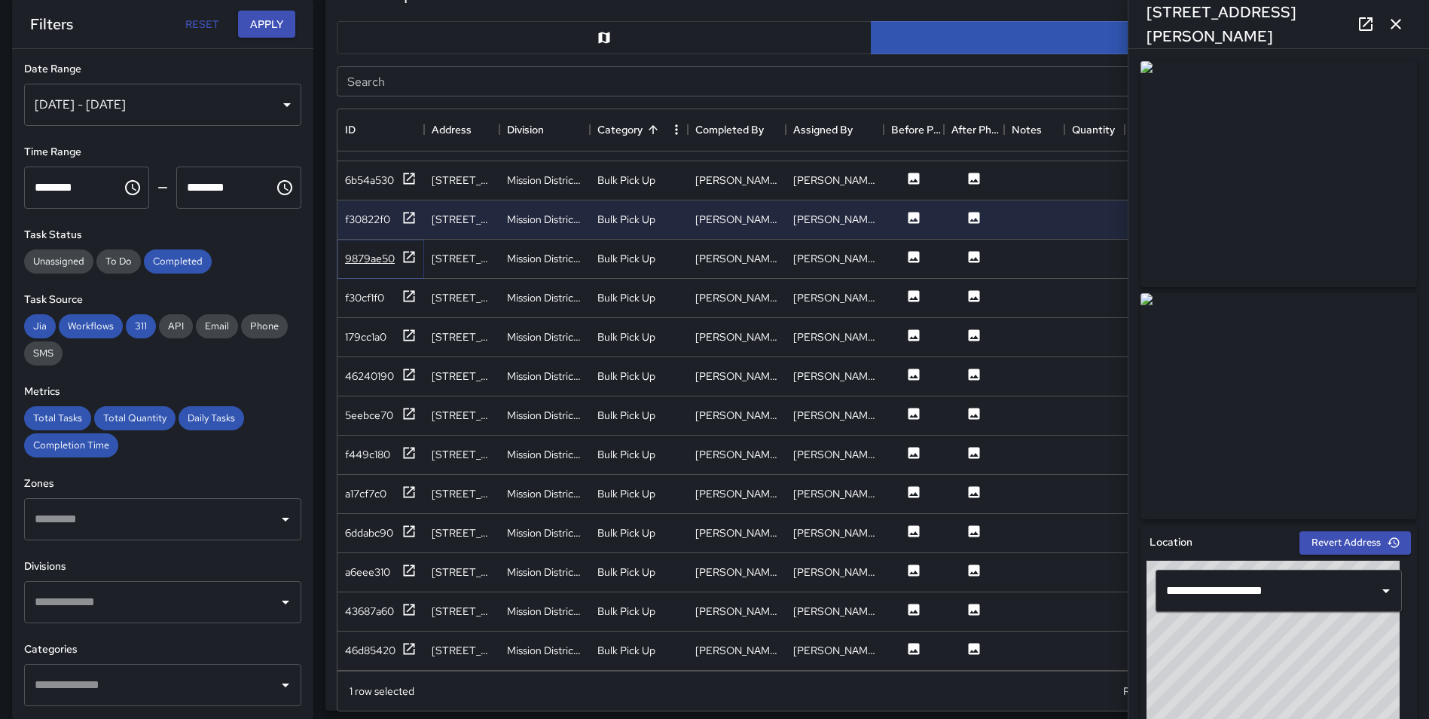
click at [409, 249] on icon at bounding box center [408, 256] width 15 height 15
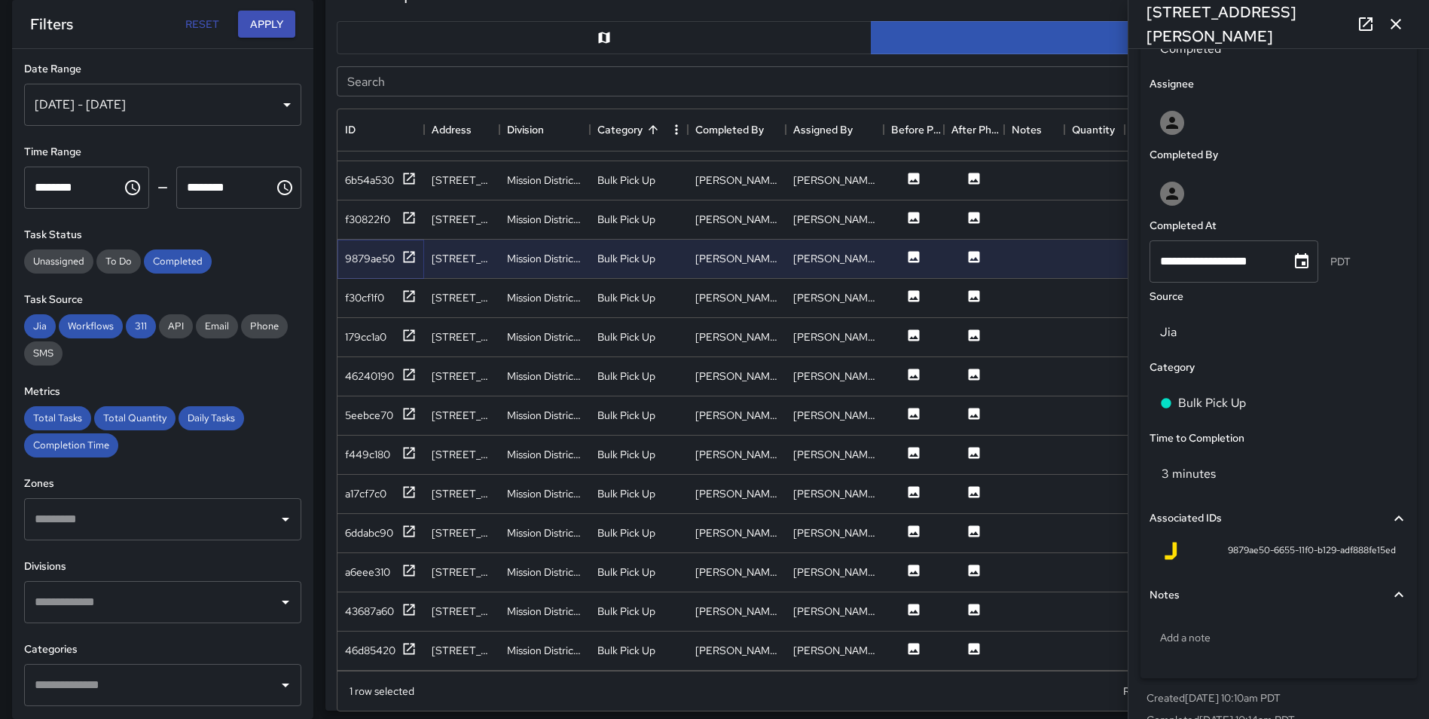
scroll to position [0, 0]
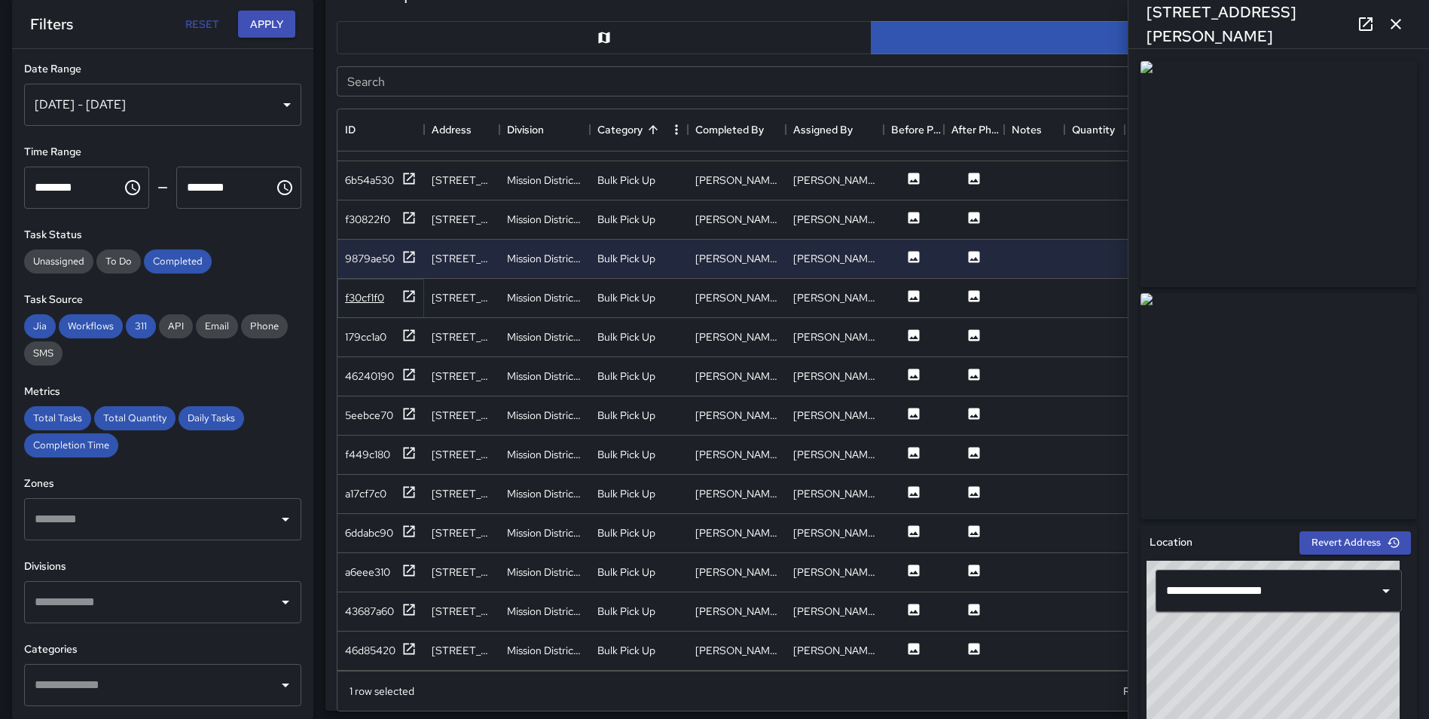
click at [414, 290] on icon at bounding box center [409, 295] width 11 height 11
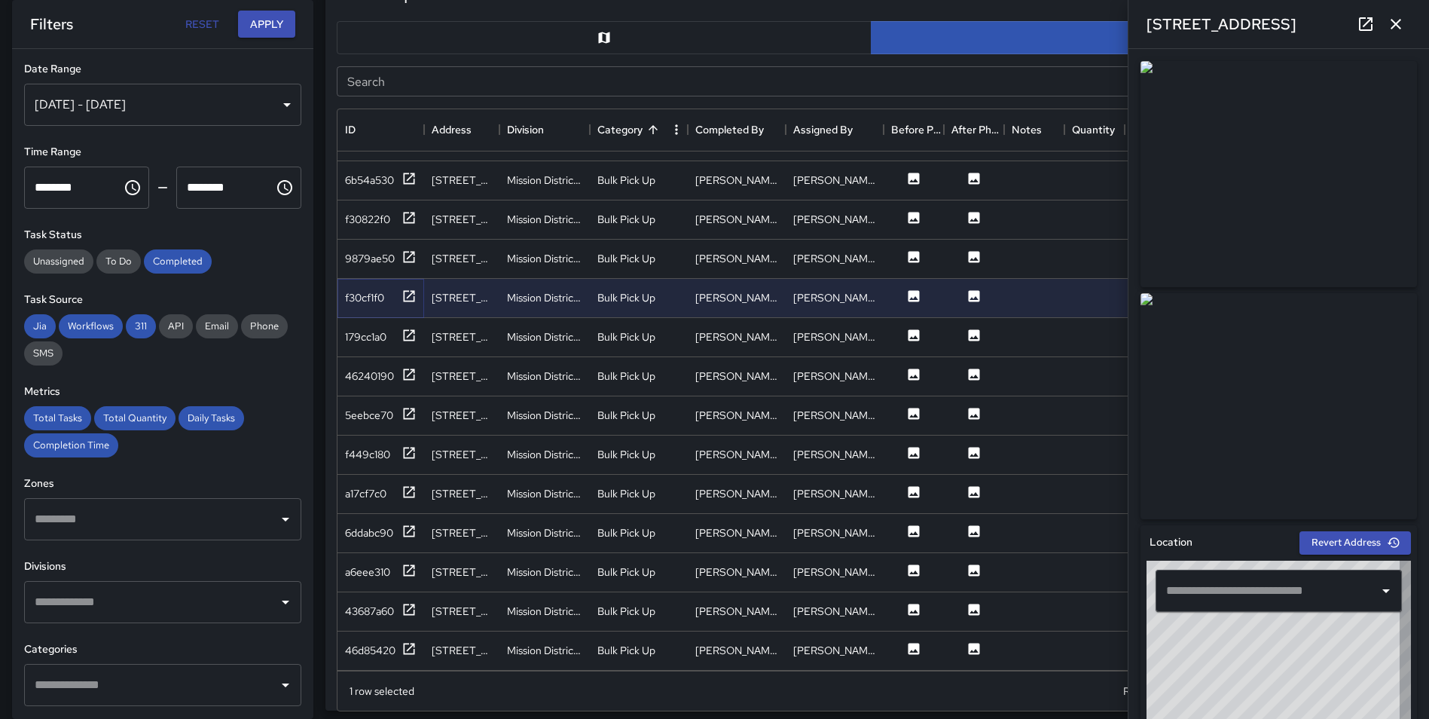
type input "**********"
click at [402, 210] on icon at bounding box center [408, 217] width 15 height 15
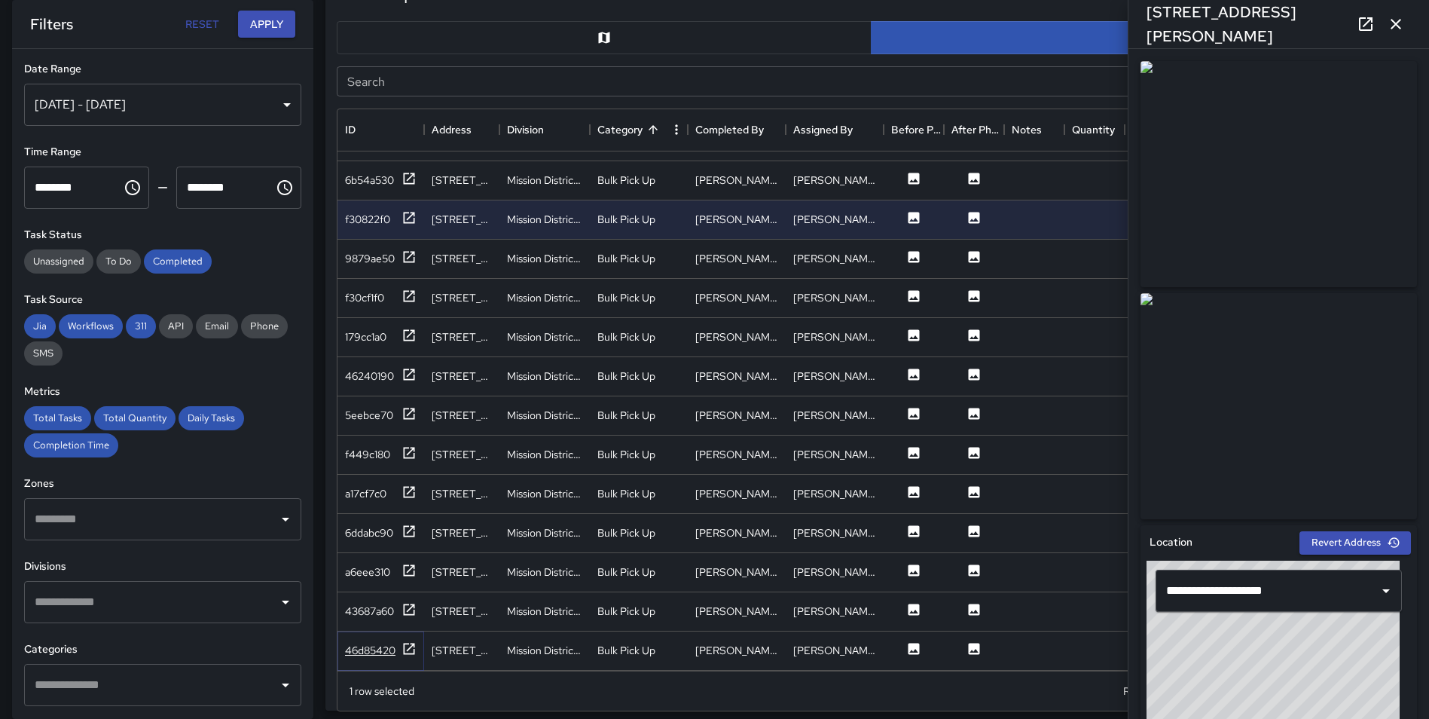
click at [405, 641] on icon at bounding box center [408, 648] width 15 height 15
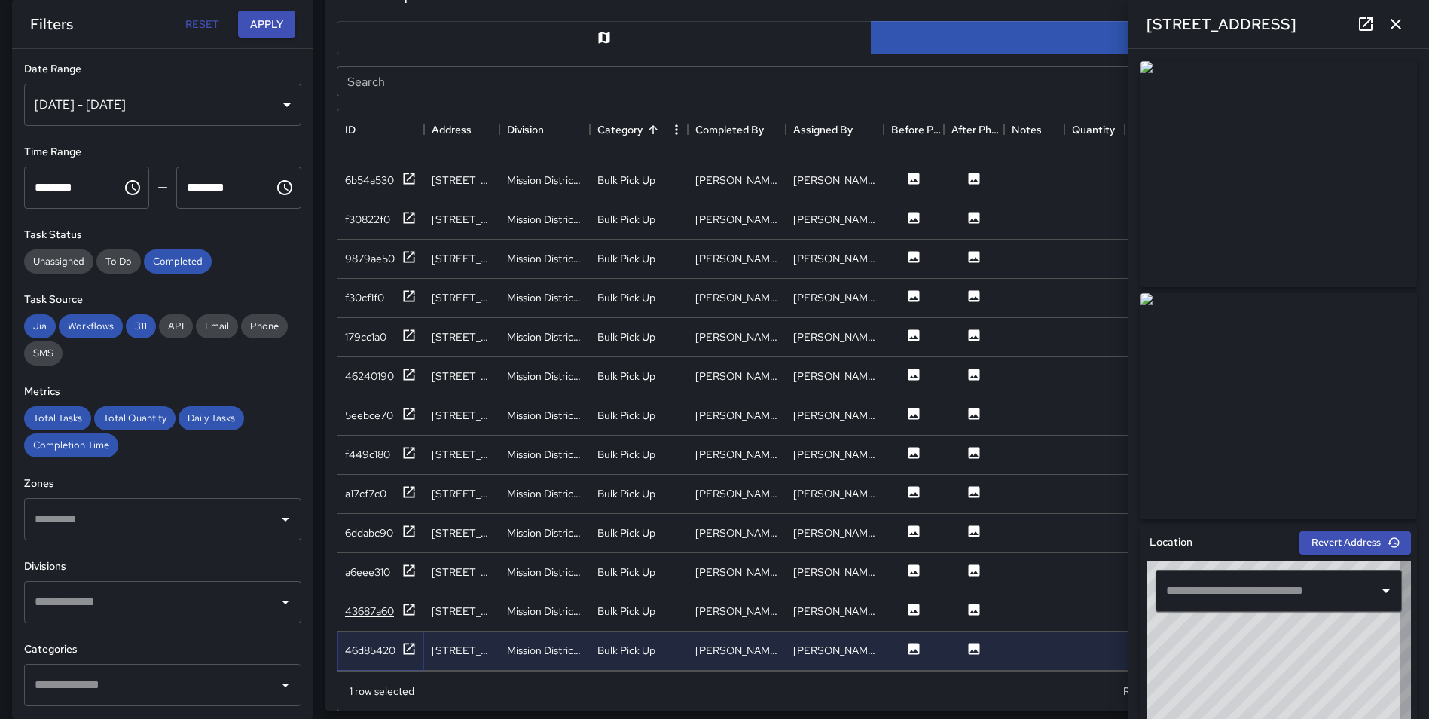
type input "**********"
click at [409, 603] on icon at bounding box center [409, 608] width 11 height 11
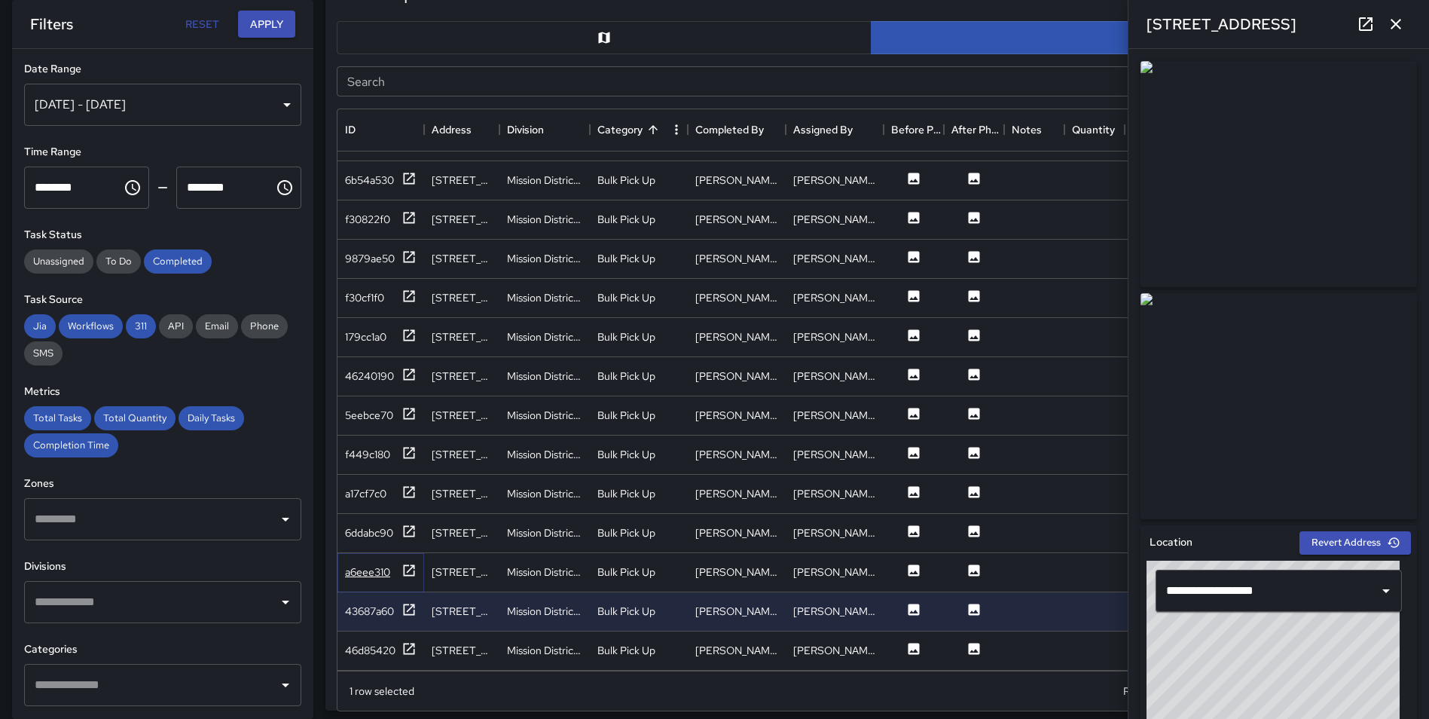
click at [412, 563] on icon at bounding box center [408, 570] width 15 height 15
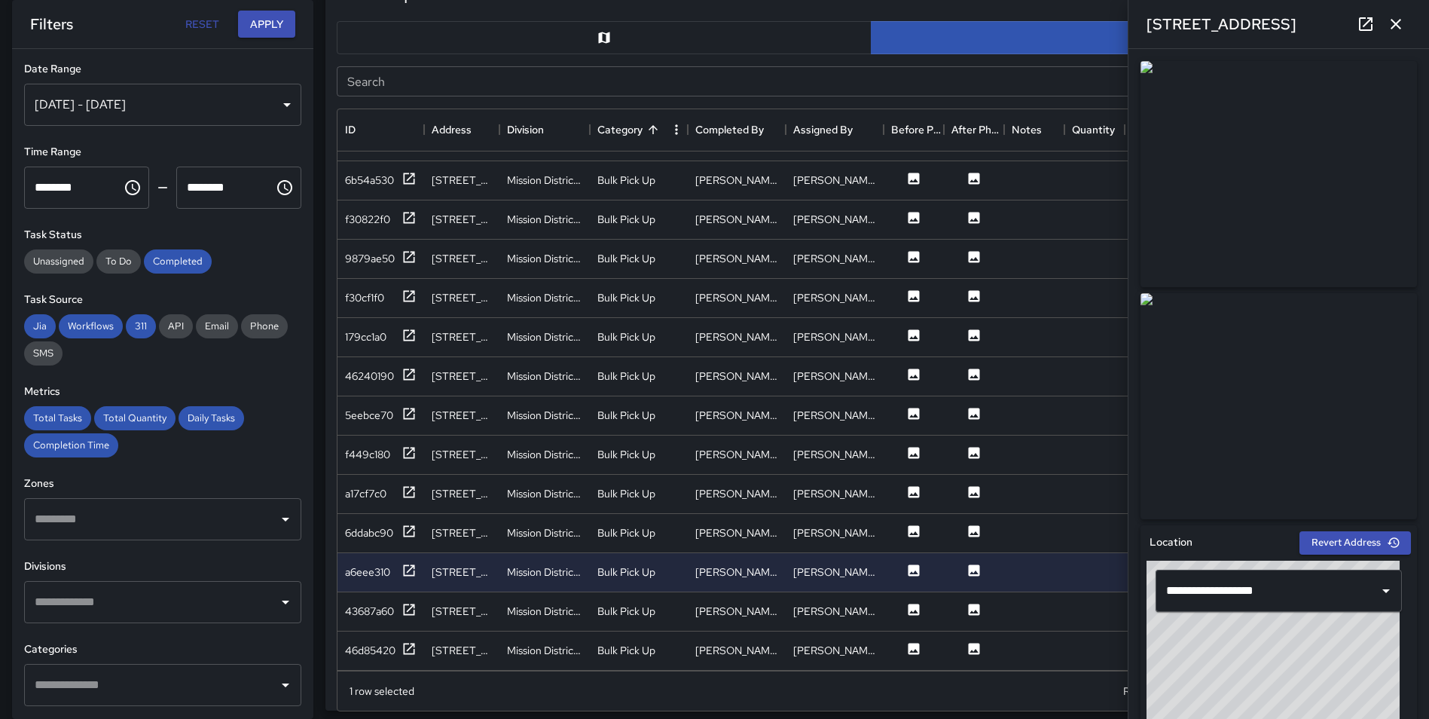
click at [1394, 20] on icon "button" at bounding box center [1396, 24] width 18 height 18
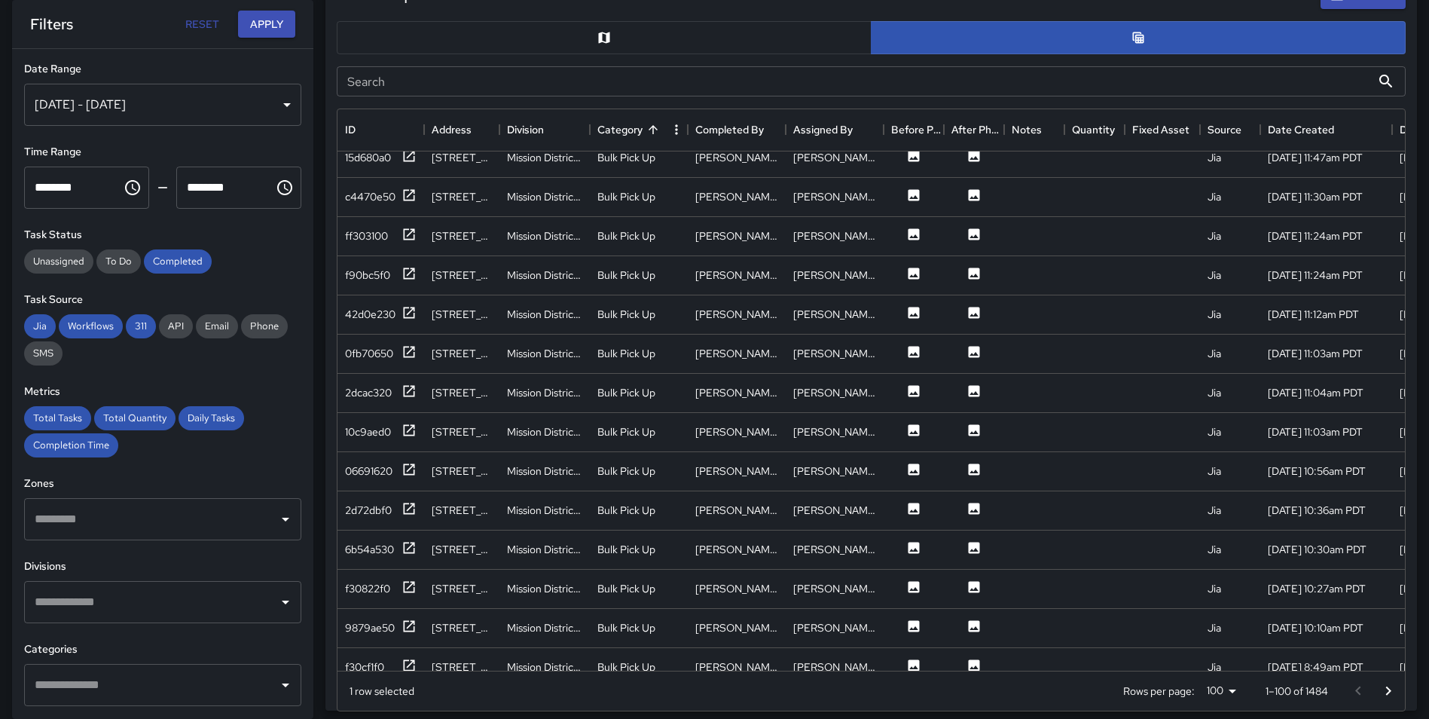
scroll to position [2898, 0]
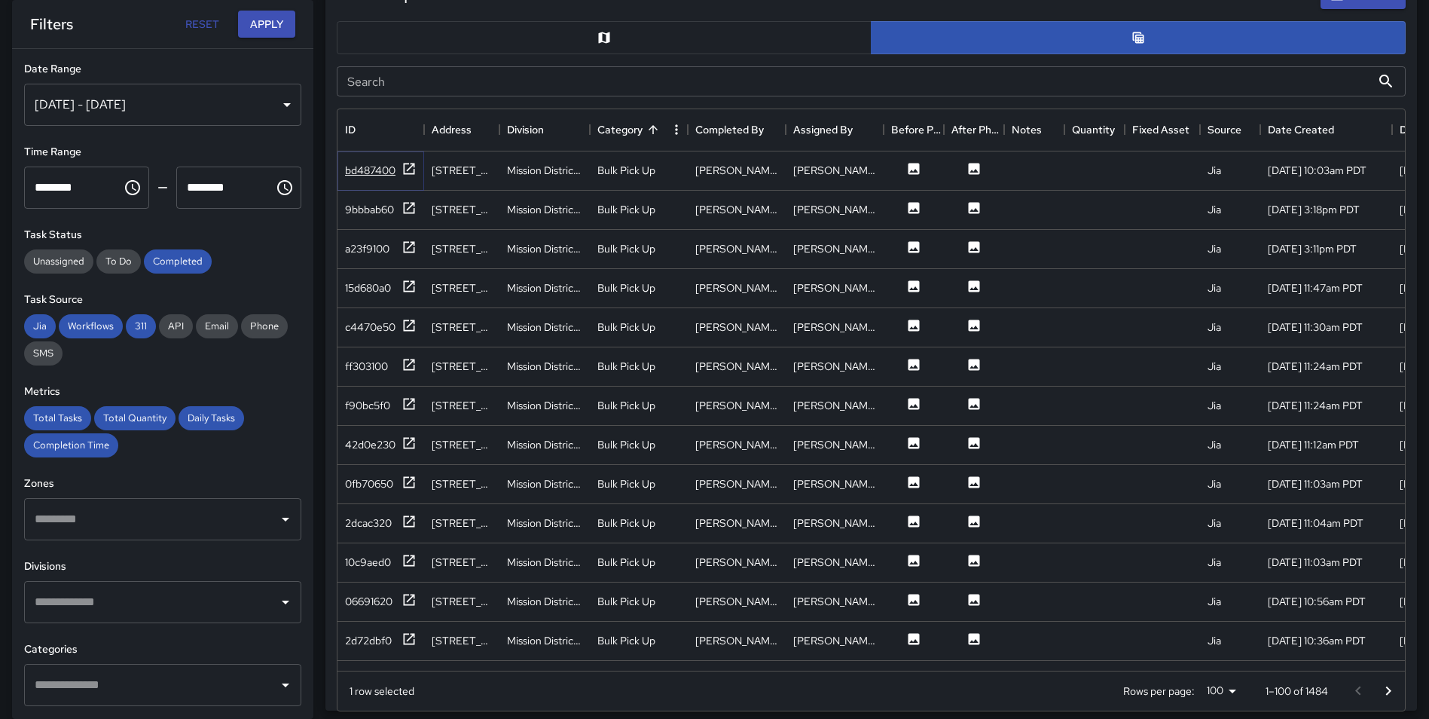
click at [409, 166] on icon at bounding box center [408, 168] width 15 height 15
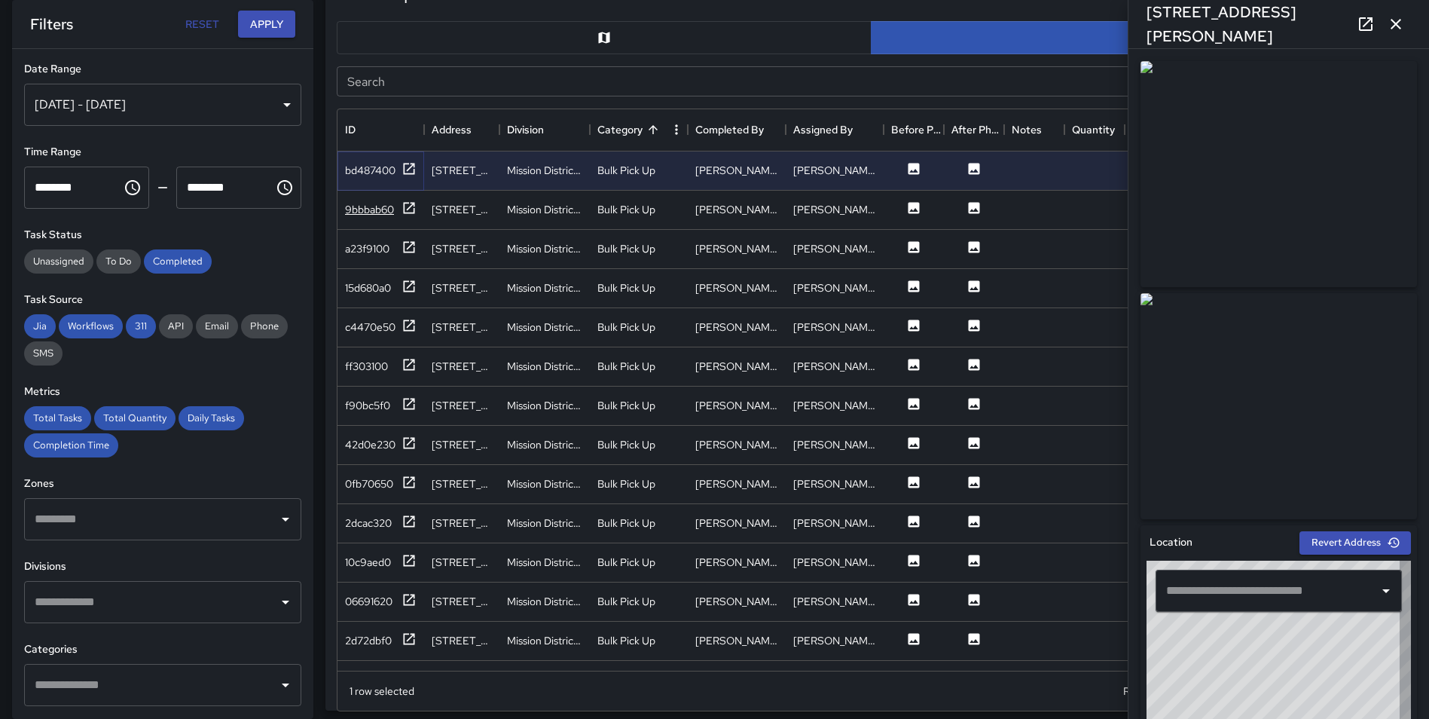
type input "**********"
click at [408, 167] on icon at bounding box center [408, 168] width 15 height 15
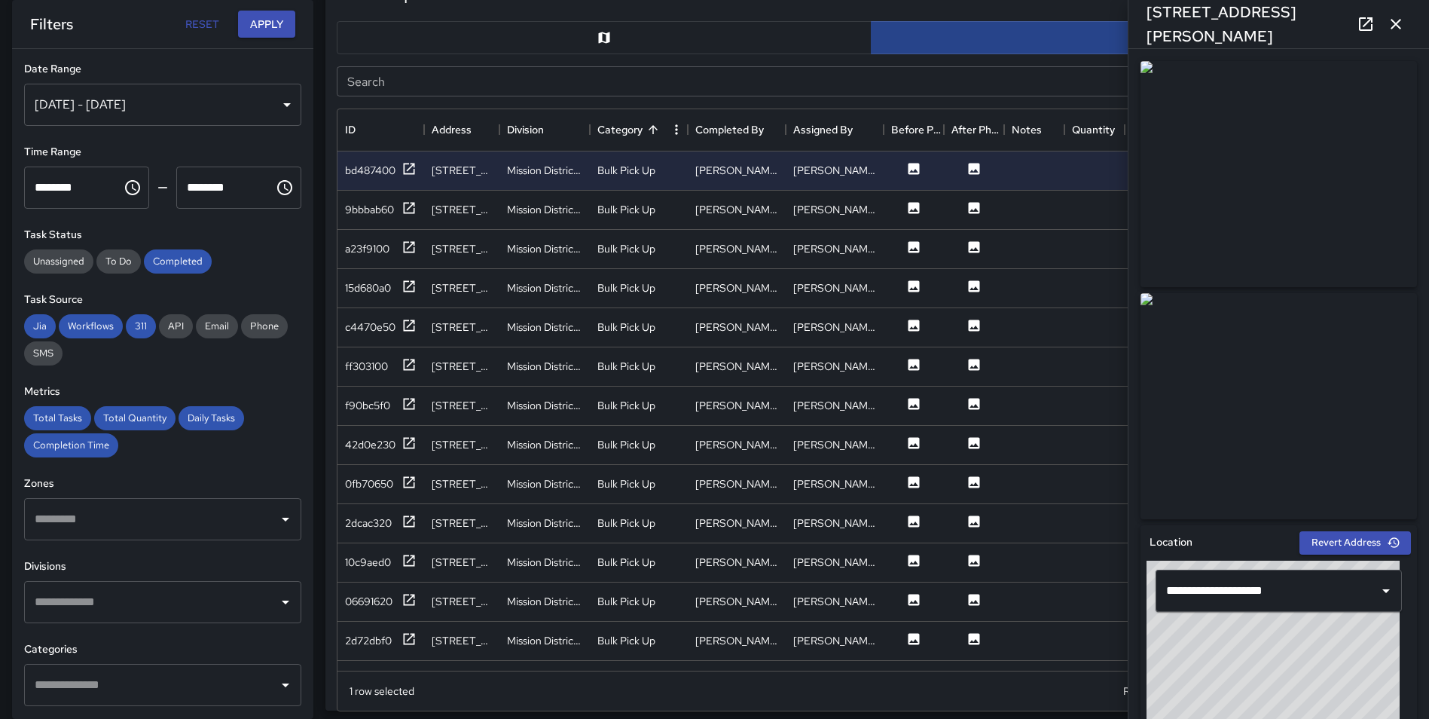
drag, startPoint x: 1396, startPoint y: 26, endPoint x: 1396, endPoint y: 41, distance: 15.8
click at [1397, 27] on icon "button" at bounding box center [1396, 24] width 18 height 18
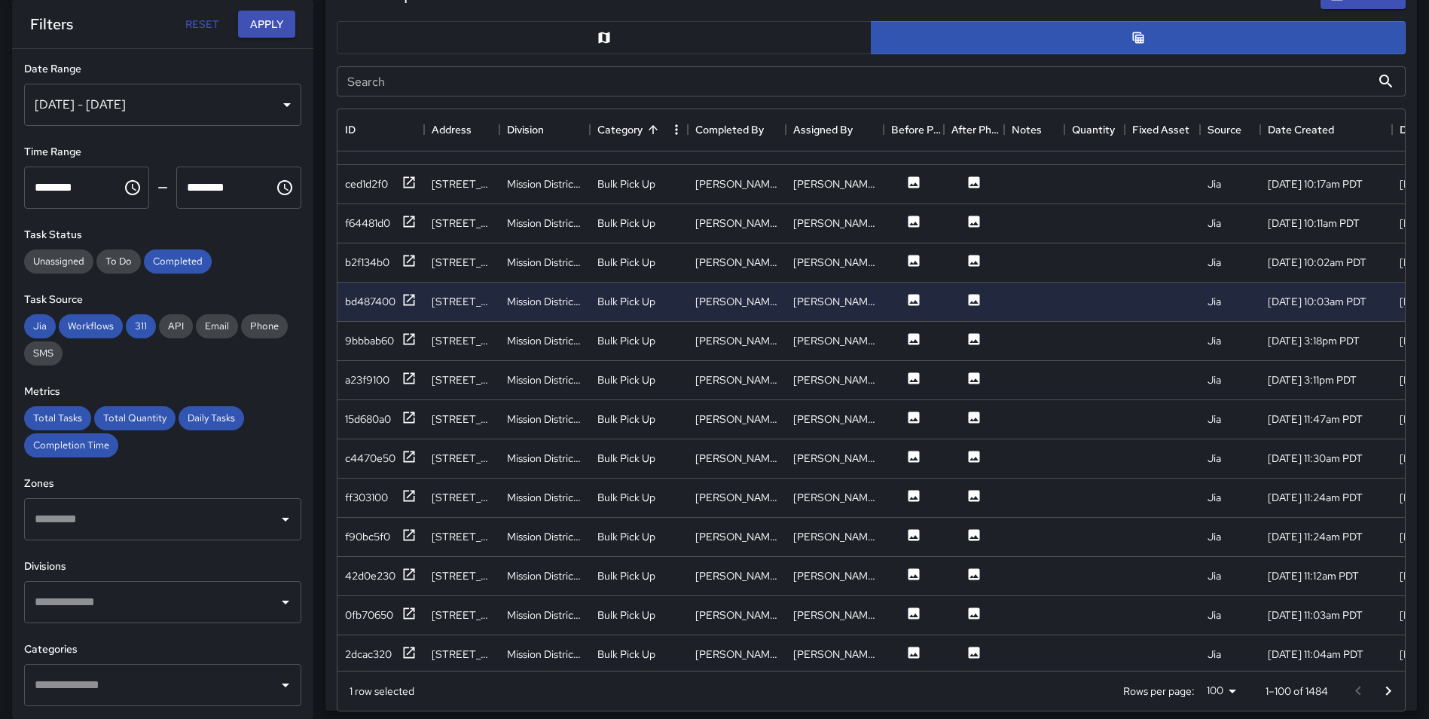
scroll to position [2730, 0]
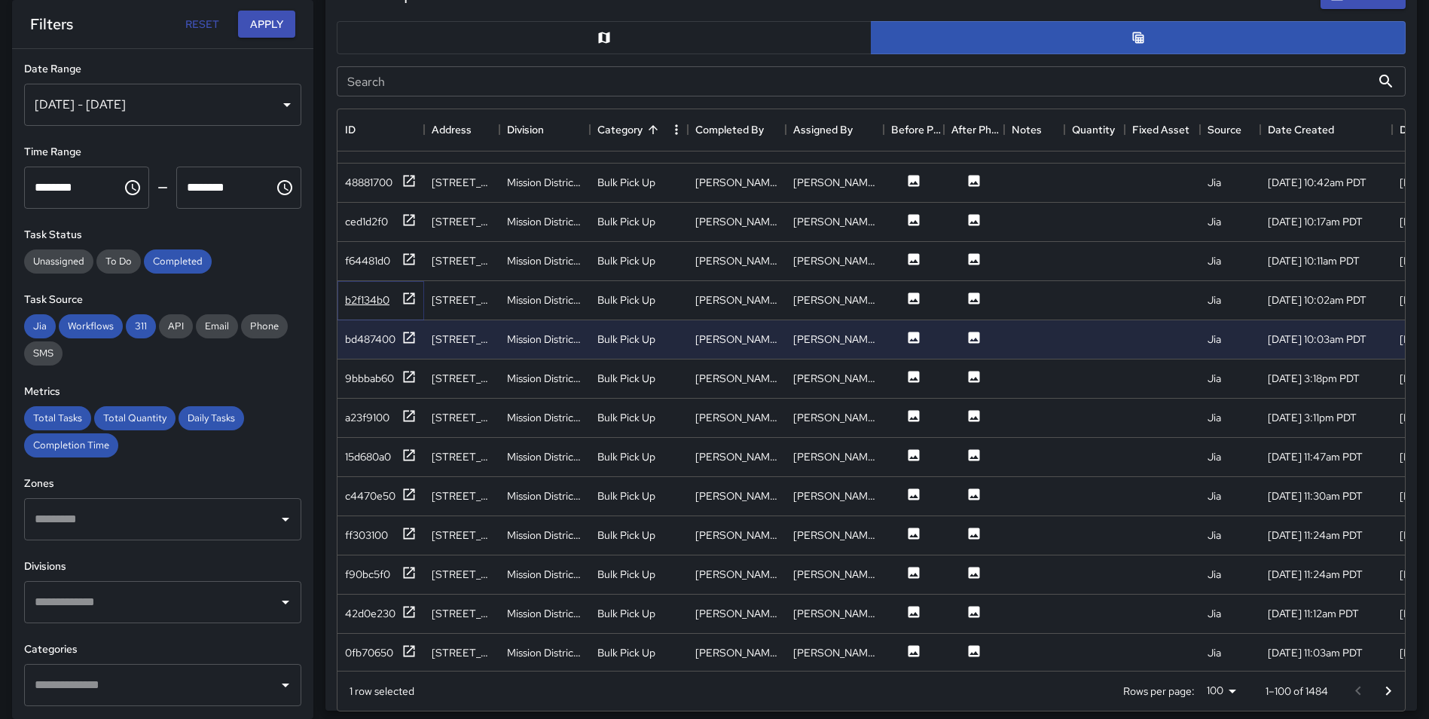
click at [407, 298] on icon at bounding box center [408, 298] width 15 height 15
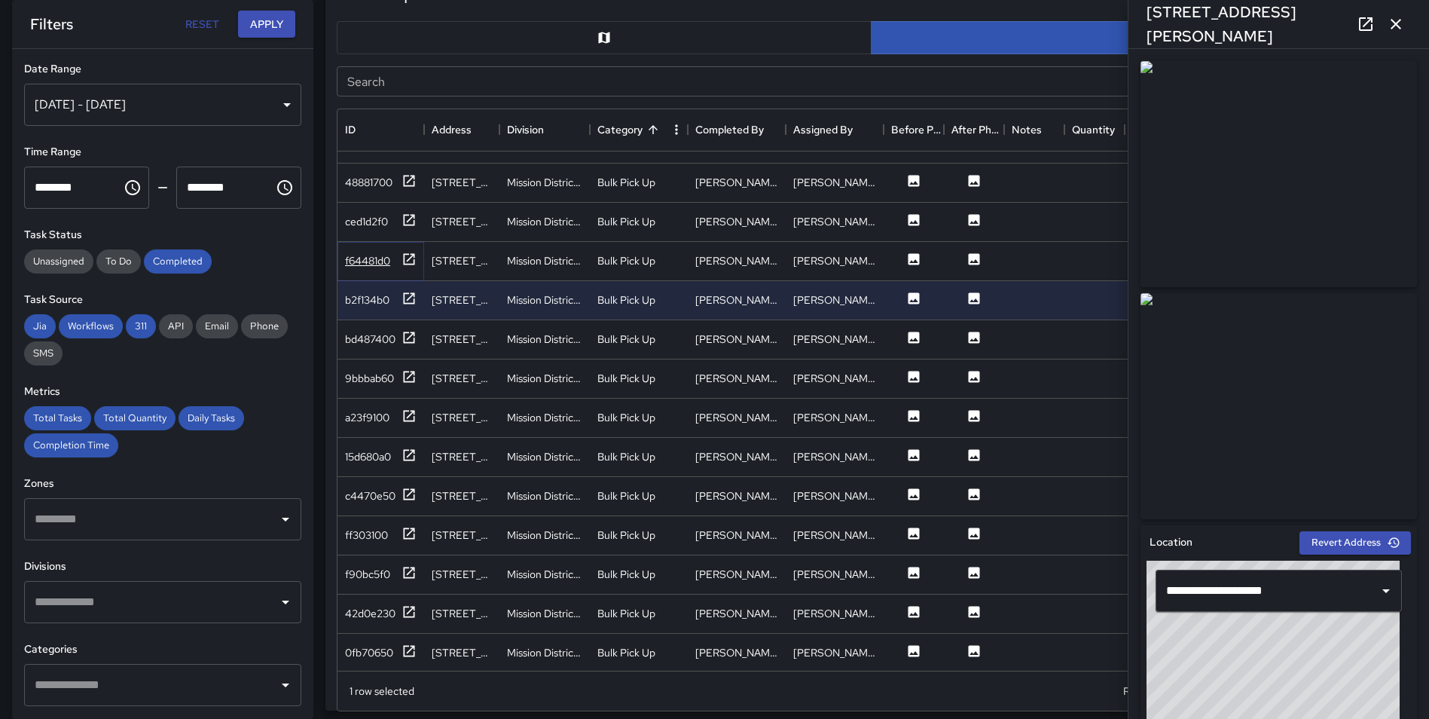
click at [407, 261] on icon at bounding box center [409, 258] width 11 height 11
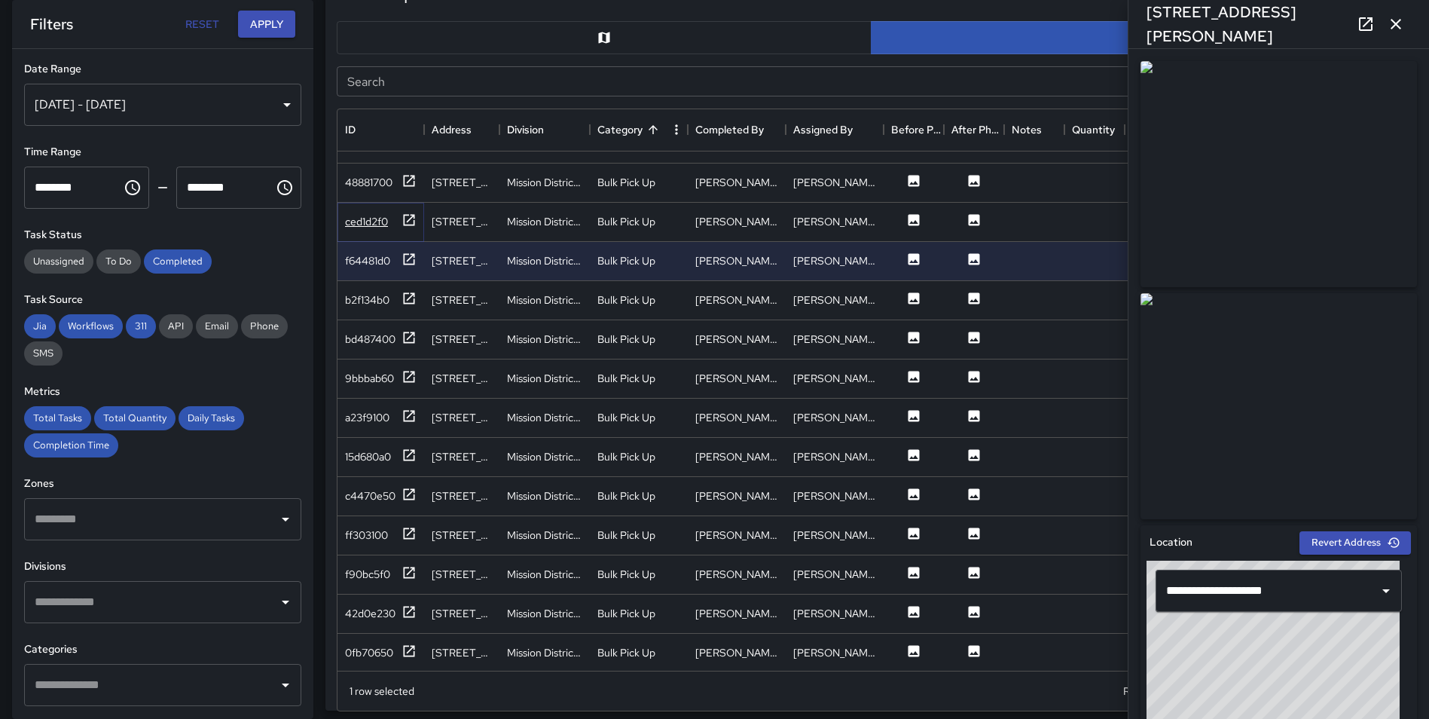
click at [410, 214] on icon at bounding box center [408, 219] width 15 height 15
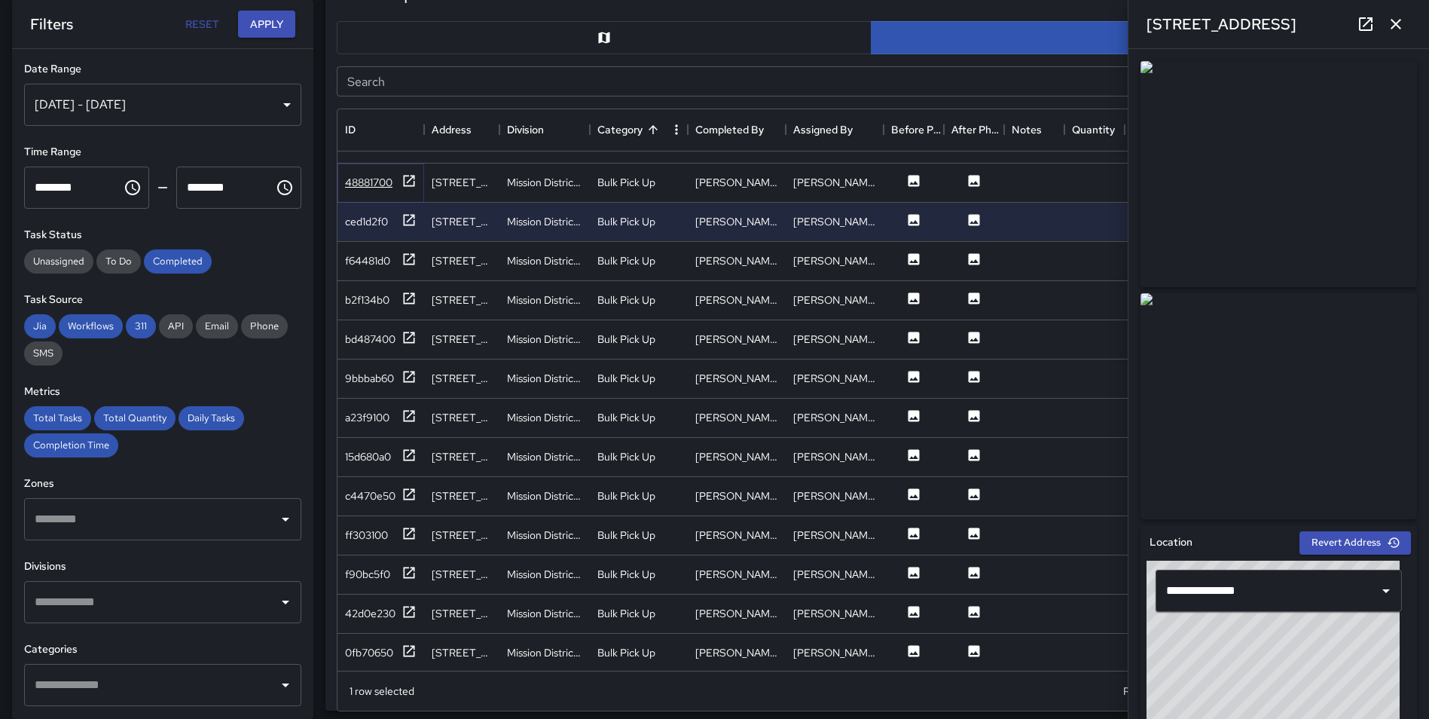
click at [410, 179] on icon at bounding box center [408, 180] width 15 height 15
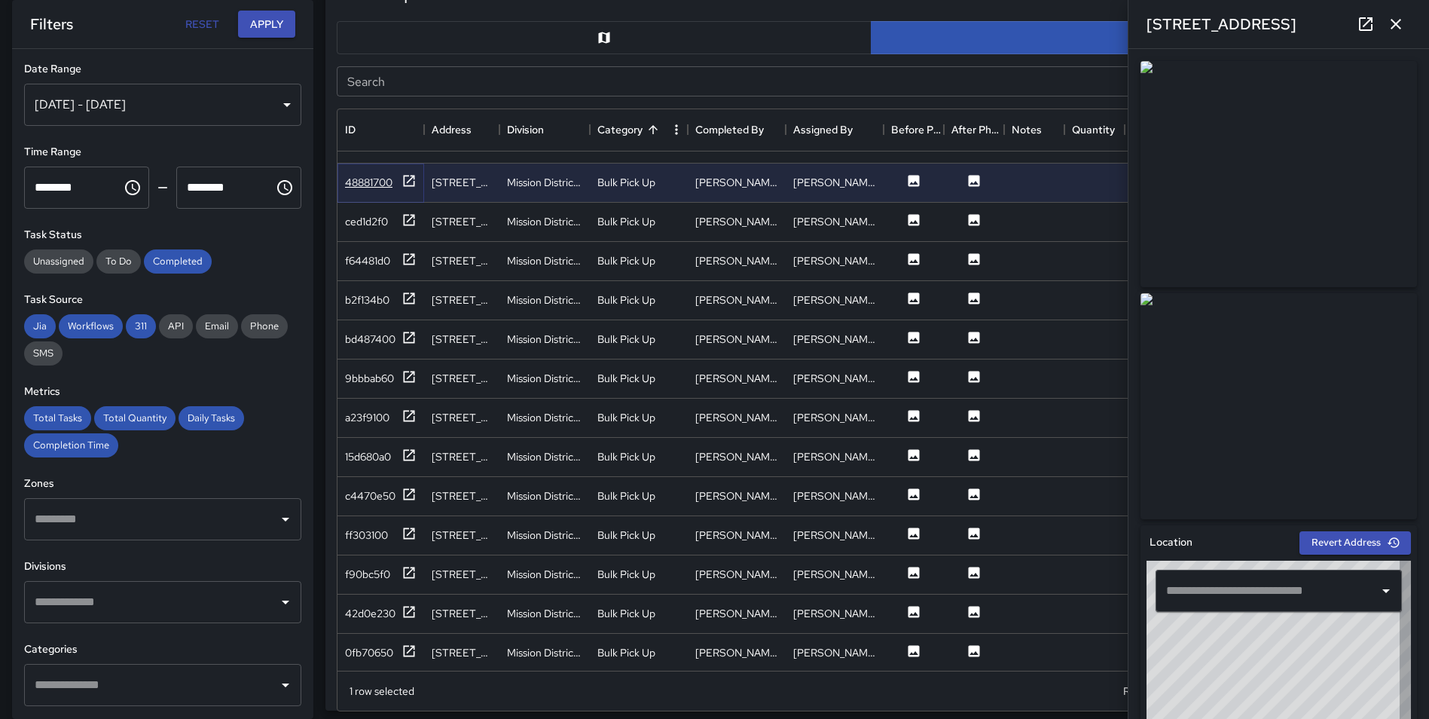
type input "**********"
click at [1400, 29] on icon "button" at bounding box center [1395, 24] width 11 height 11
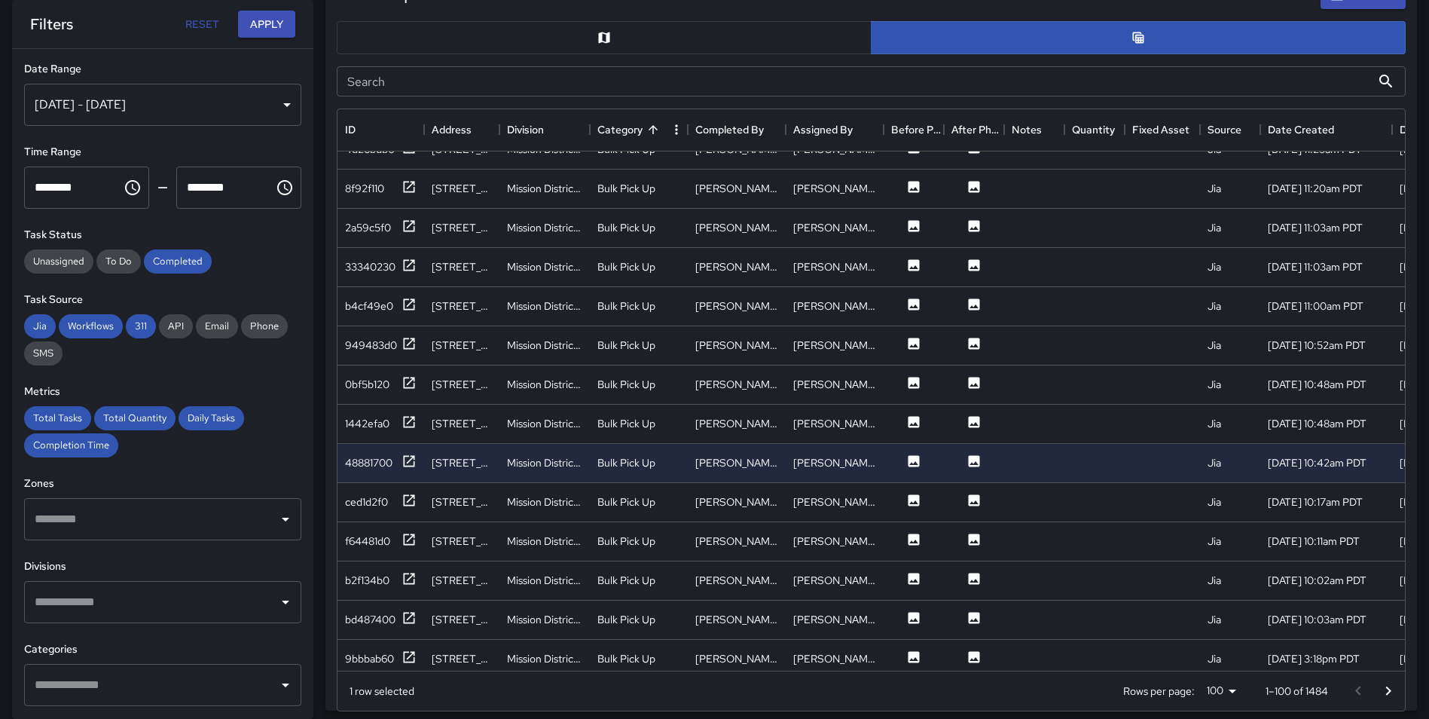
scroll to position [2406, 0]
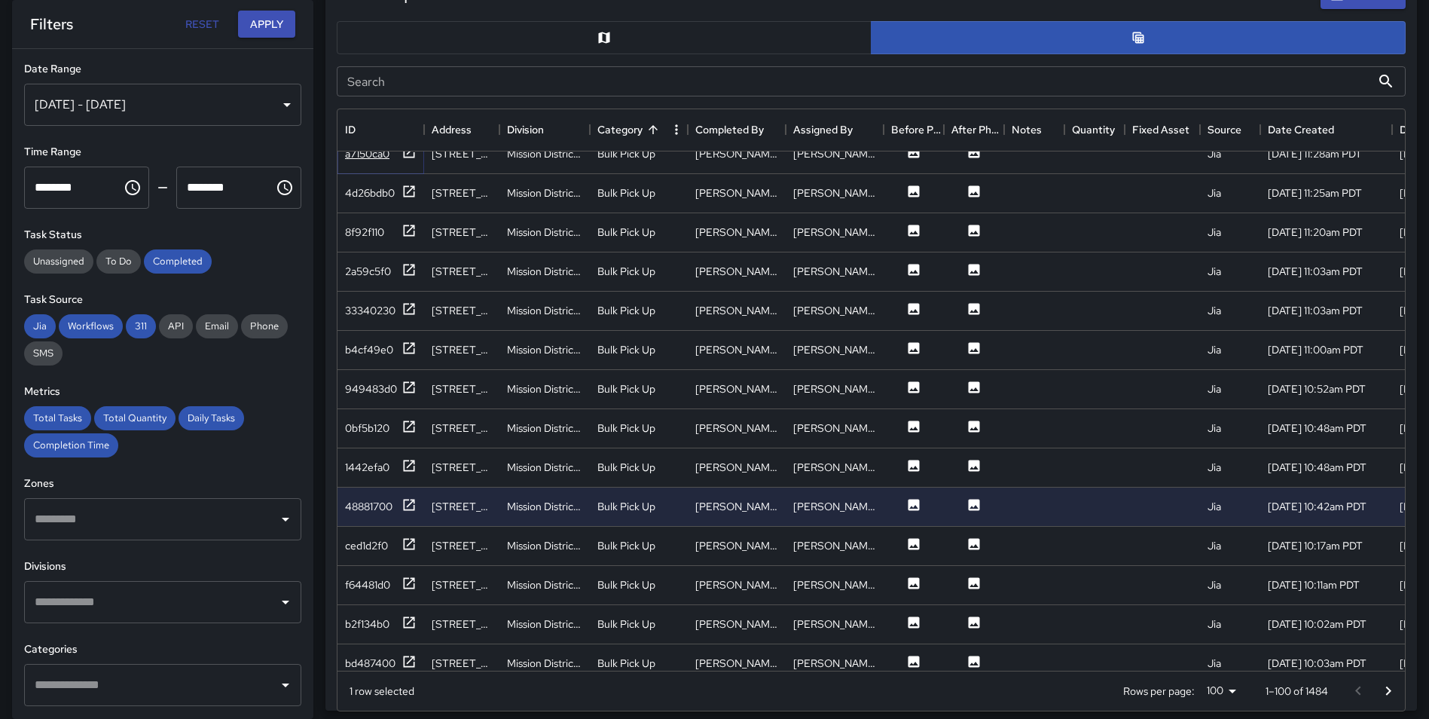
click at [411, 154] on icon at bounding box center [408, 152] width 15 height 15
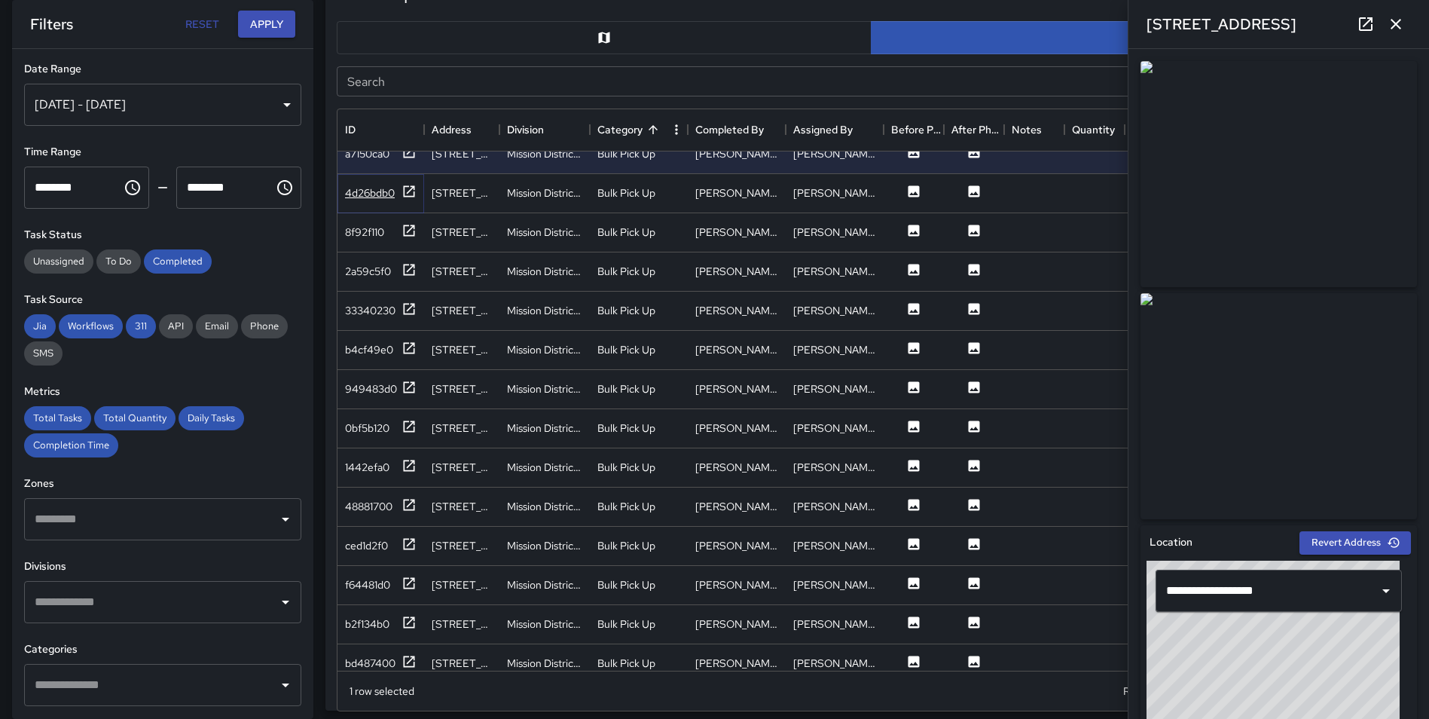
click at [413, 191] on icon at bounding box center [408, 191] width 15 height 15
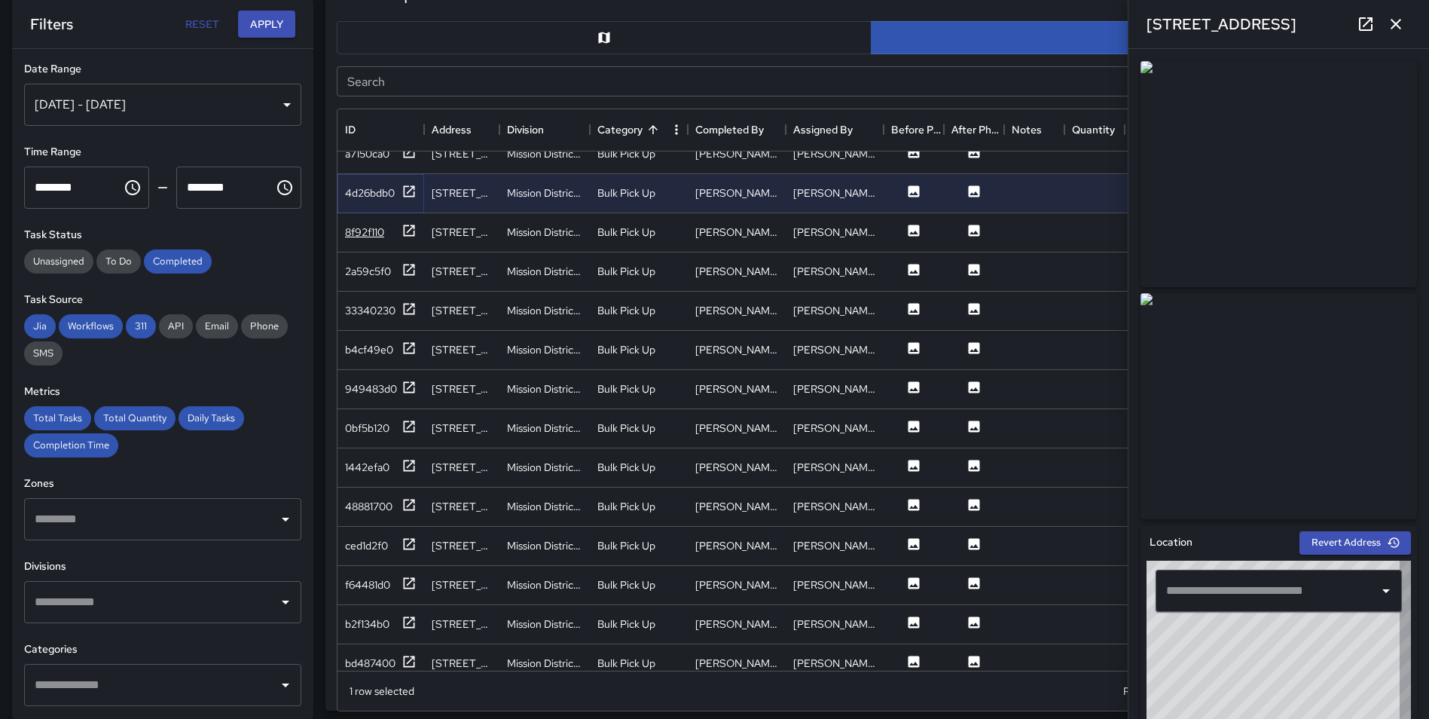
type input "**********"
click at [410, 226] on icon at bounding box center [408, 230] width 15 height 15
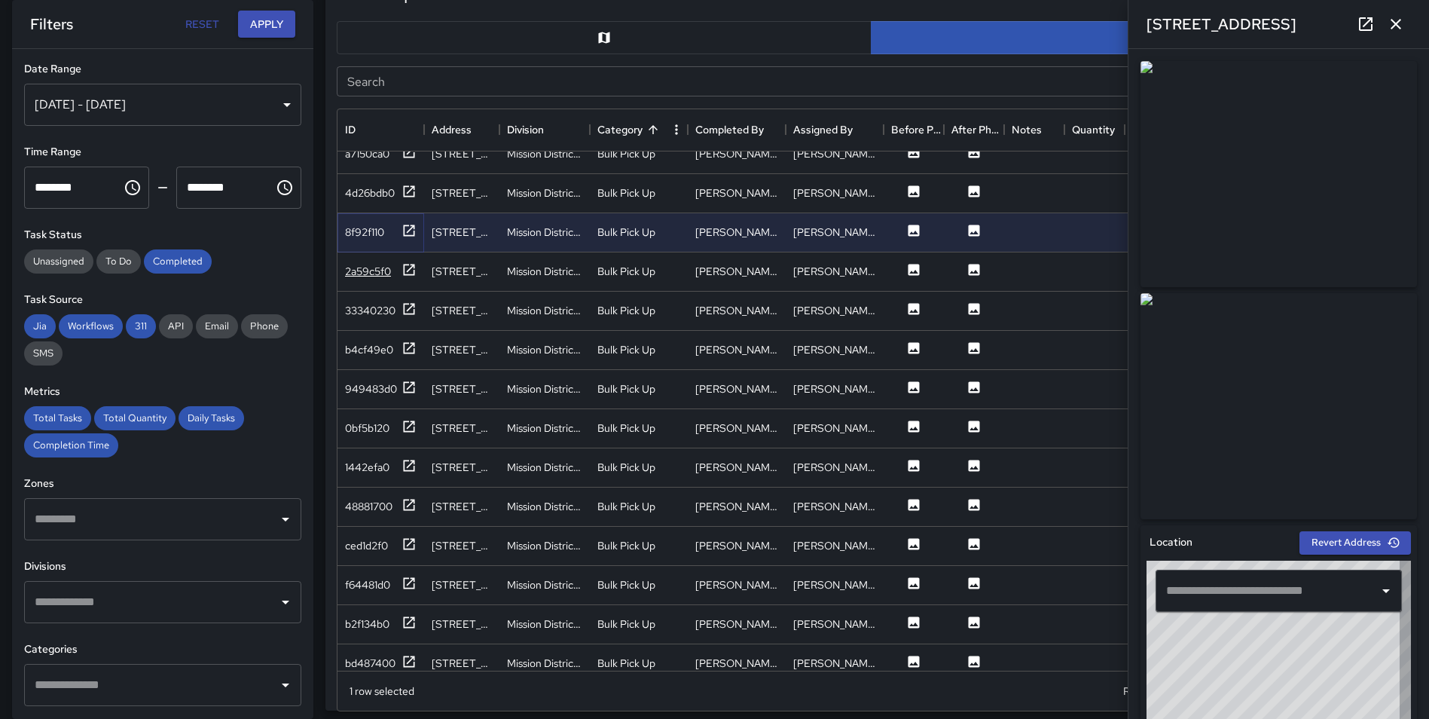
type input "**********"
click at [407, 267] on icon at bounding box center [408, 269] width 15 height 15
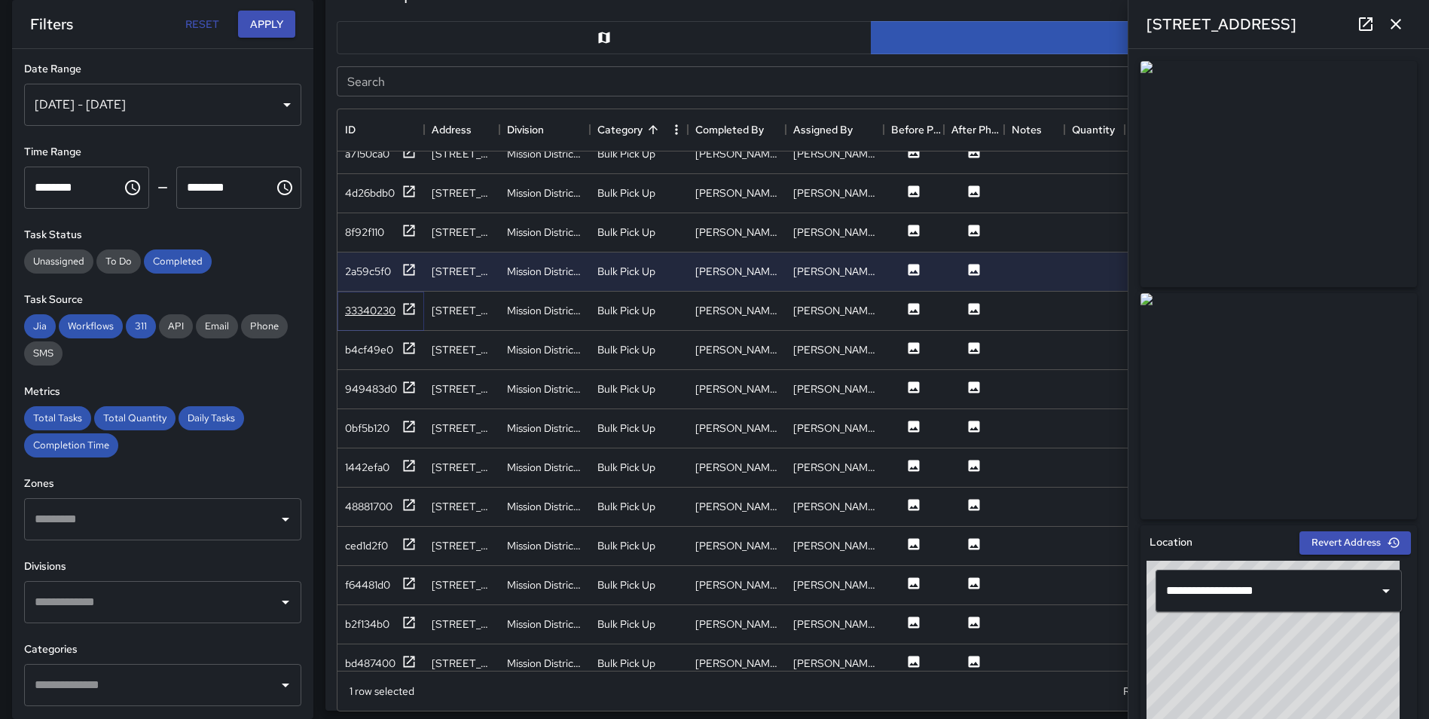
click at [409, 307] on icon at bounding box center [408, 308] width 15 height 15
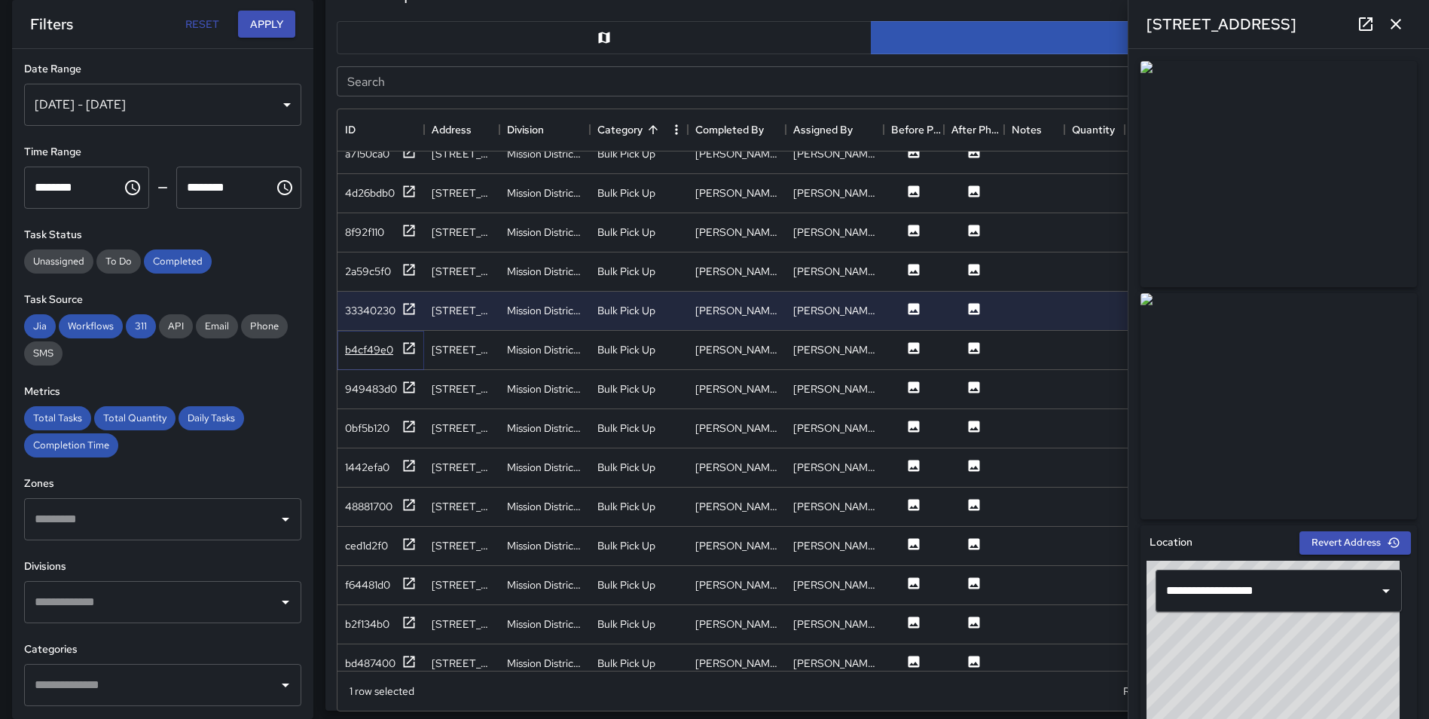
click at [405, 346] on icon at bounding box center [408, 347] width 15 height 15
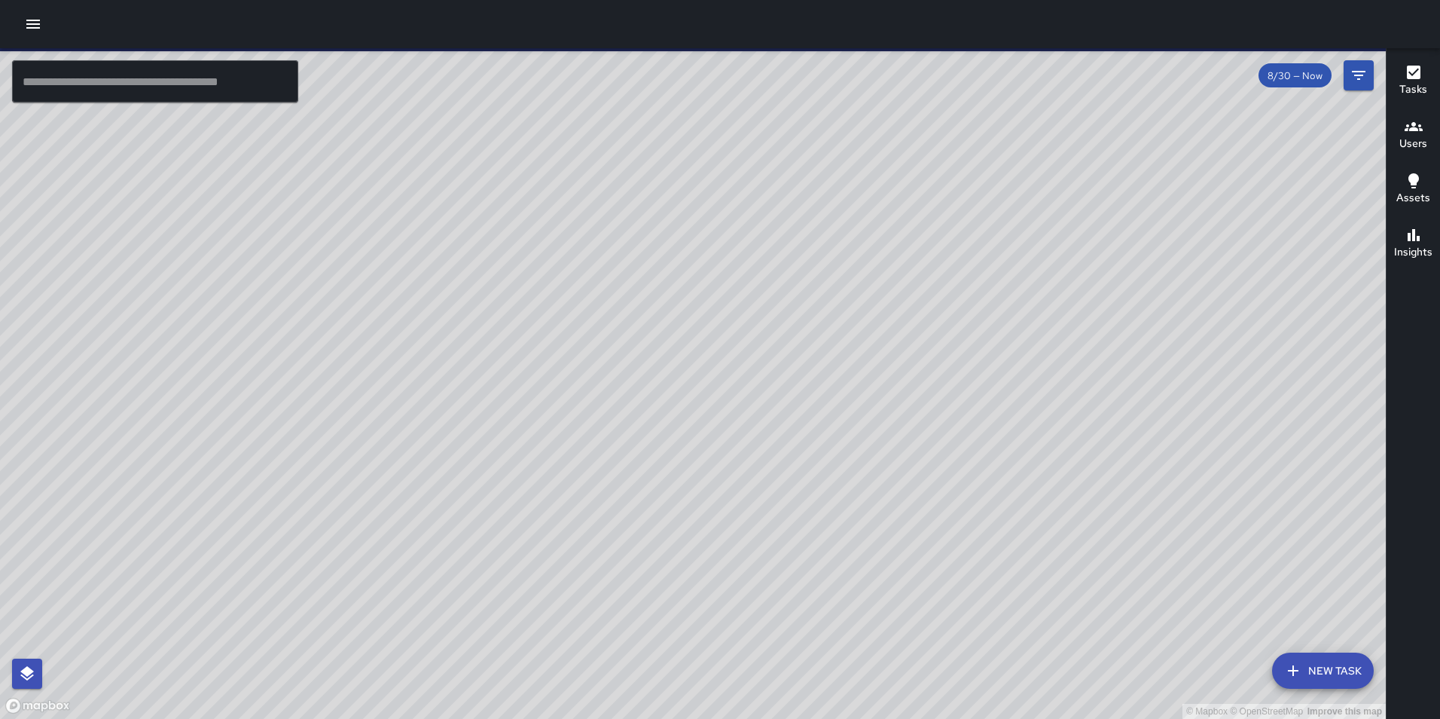
click at [38, 19] on icon "button" at bounding box center [33, 24] width 18 height 18
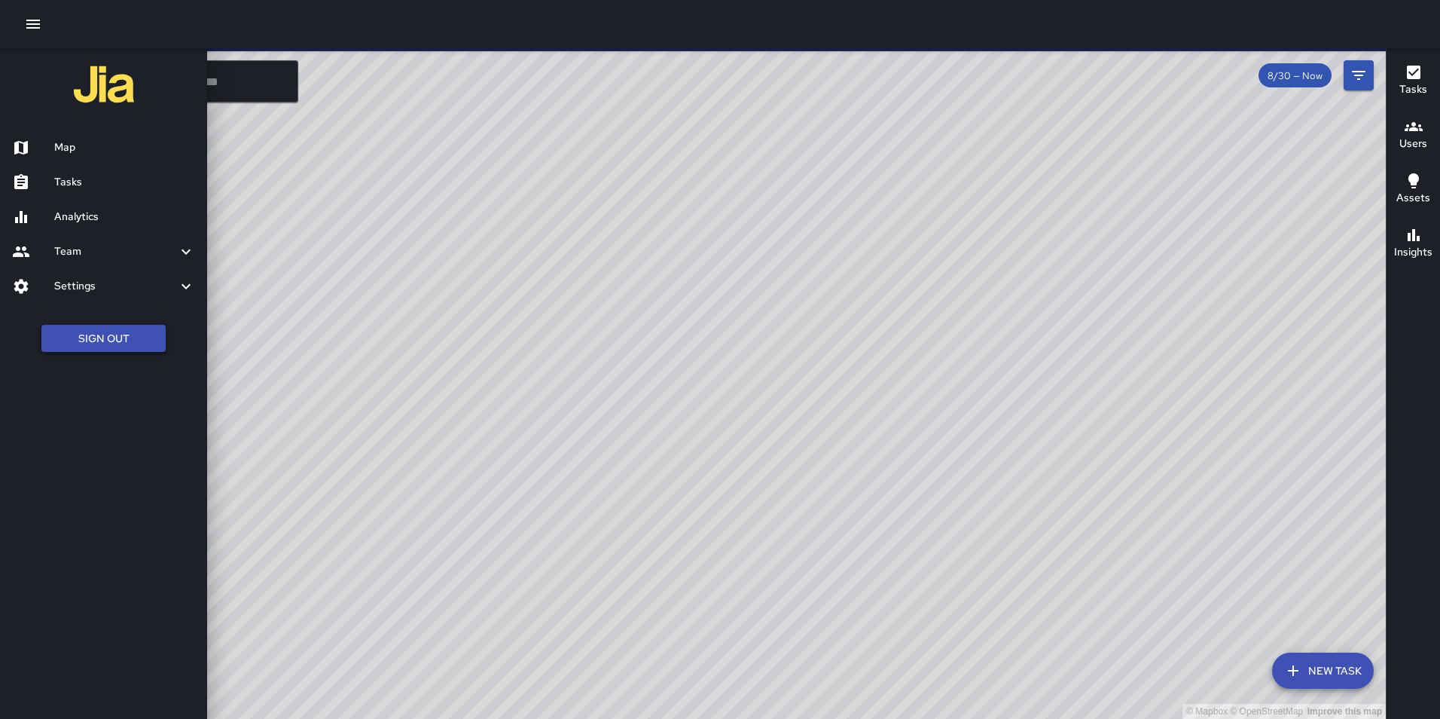
click at [114, 329] on button "Sign Out" at bounding box center [103, 339] width 124 height 28
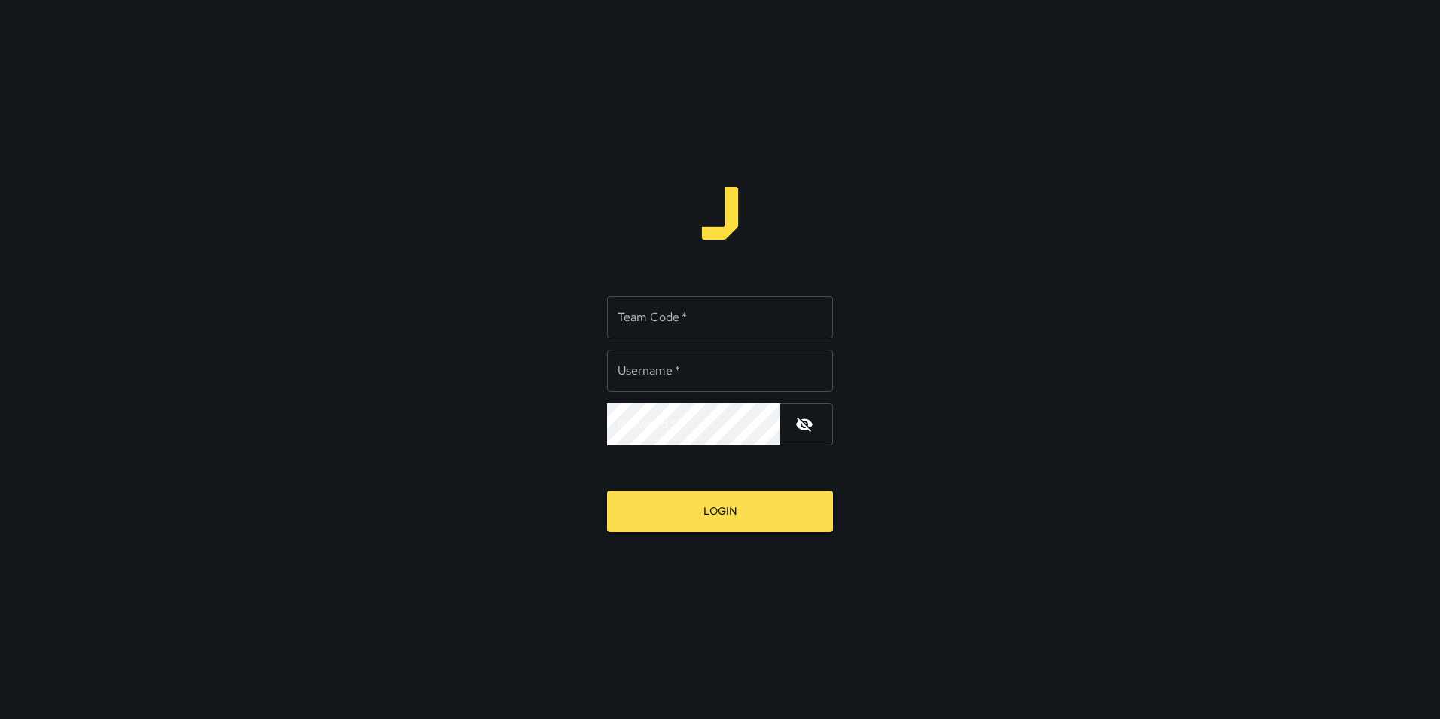
click at [725, 320] on input "Team Code   *" at bounding box center [720, 317] width 226 height 42
type input "**********"
type input "*****"
click at [984, 295] on div "**********" at bounding box center [720, 359] width 1440 height 719
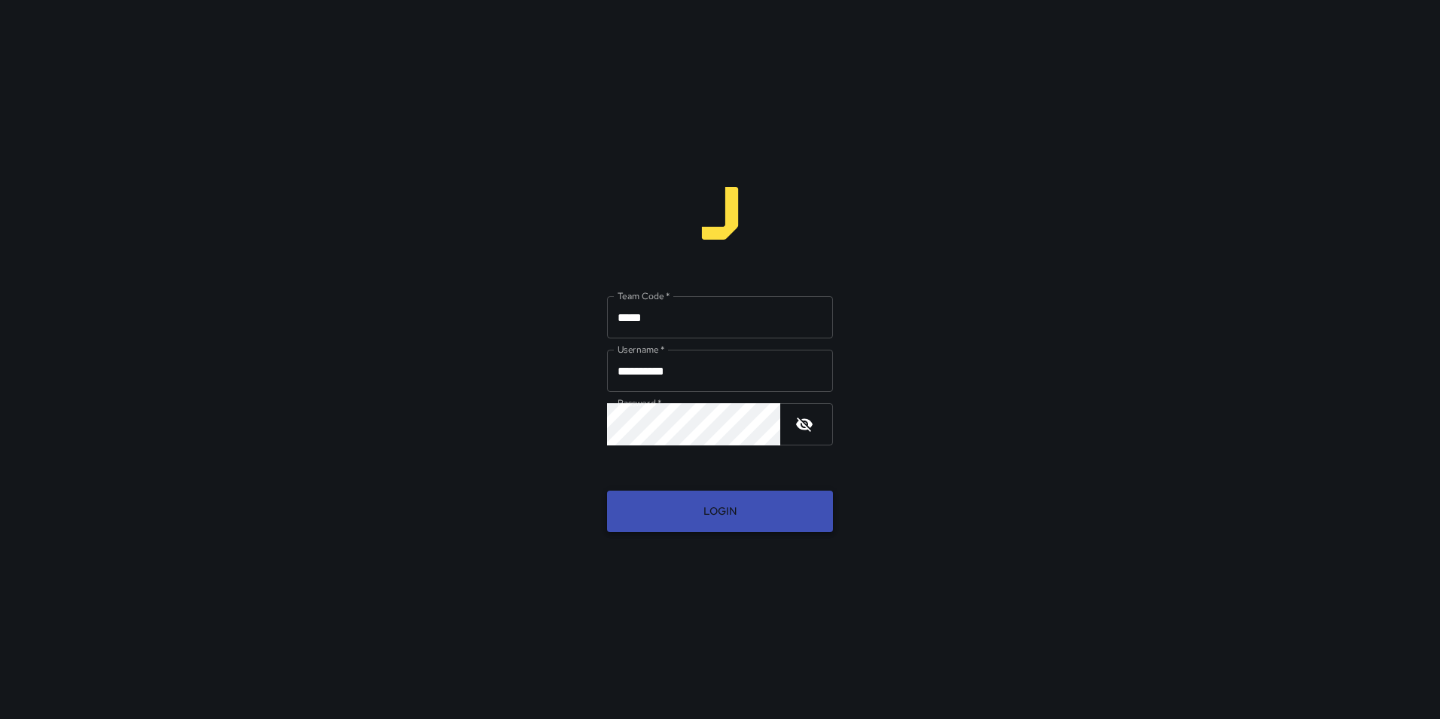
click at [761, 516] on button "Login" at bounding box center [720, 510] width 226 height 41
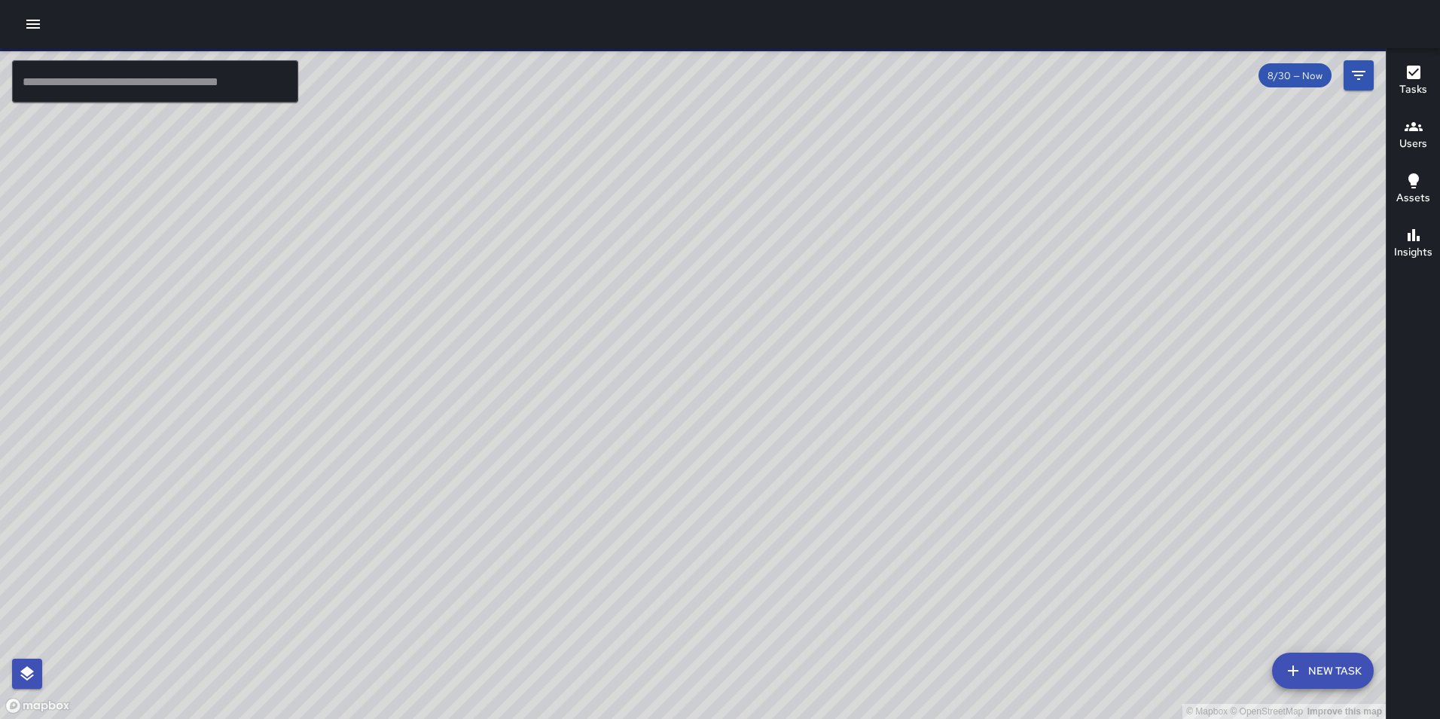
click at [33, 21] on icon "button" at bounding box center [33, 24] width 14 height 9
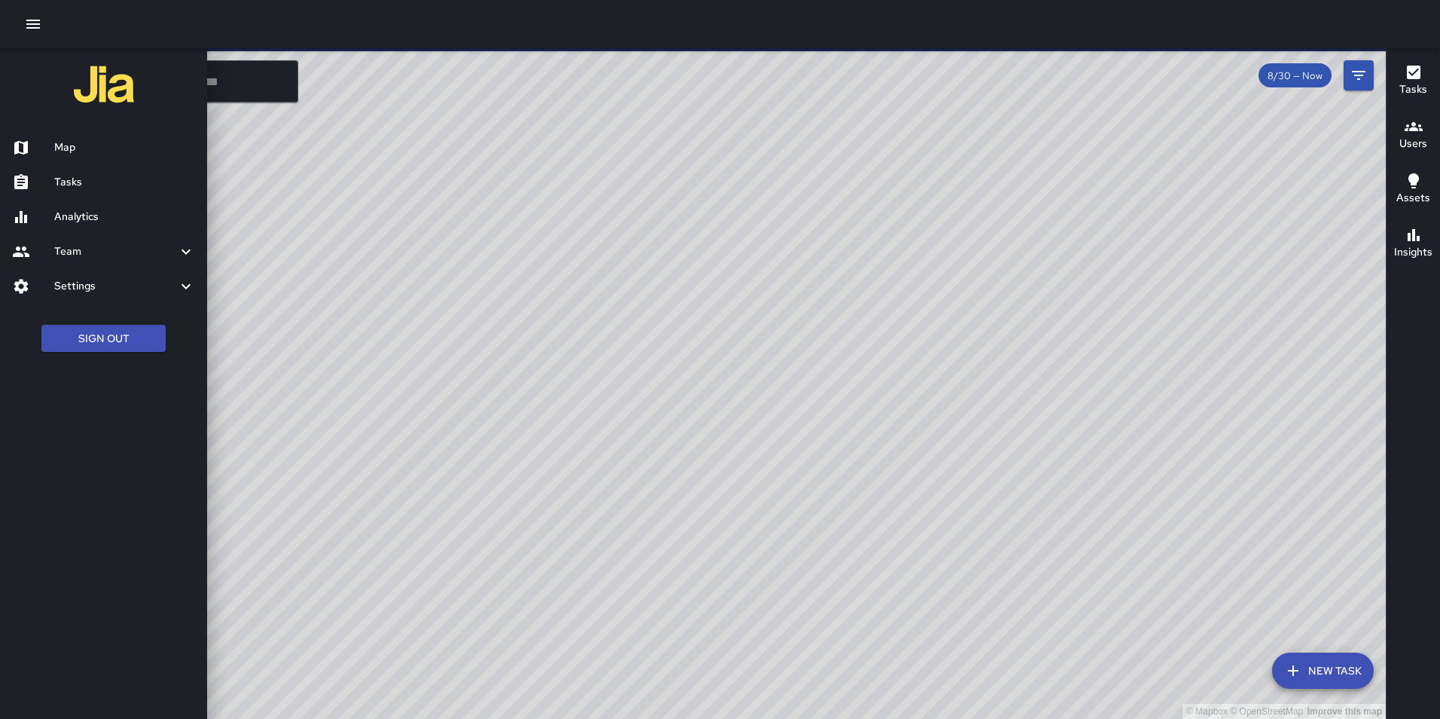
click at [1361, 71] on div at bounding box center [720, 359] width 1440 height 719
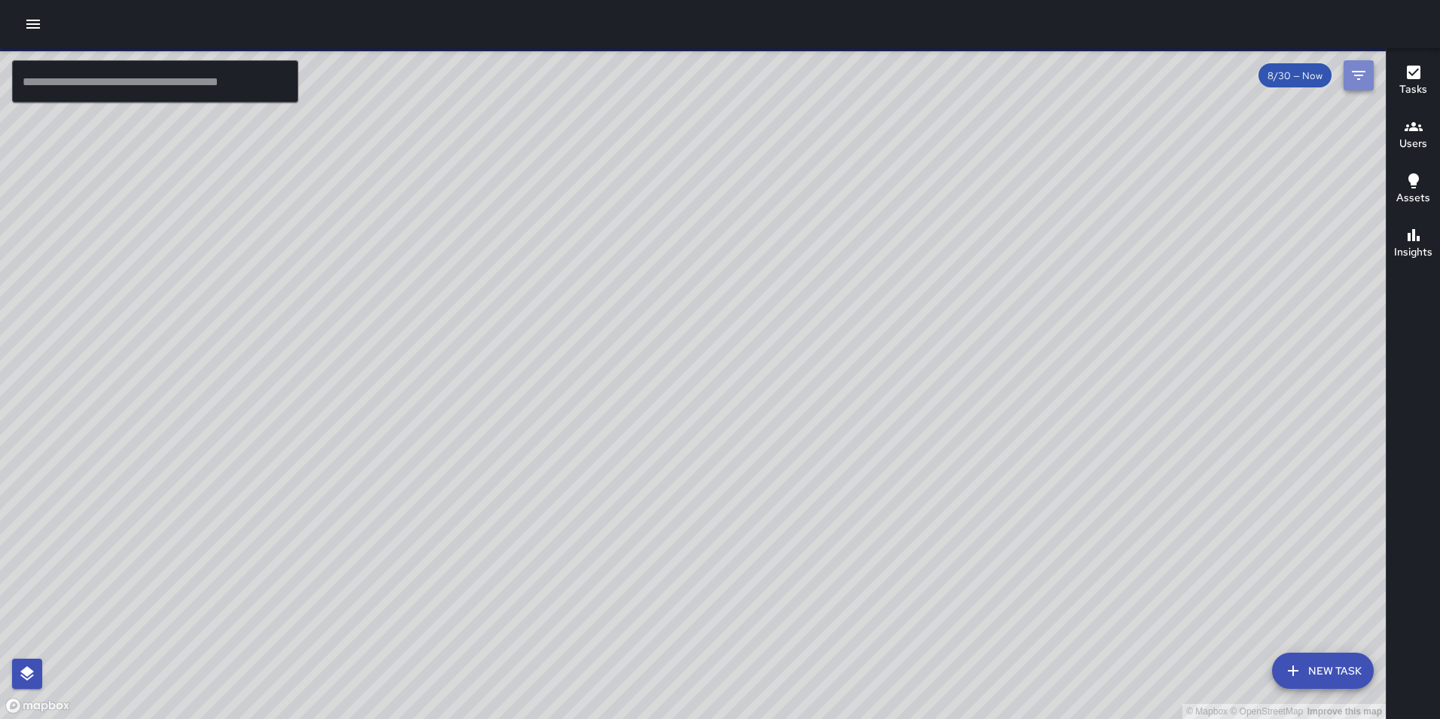
click at [1359, 80] on icon "Filters" at bounding box center [1359, 75] width 14 height 9
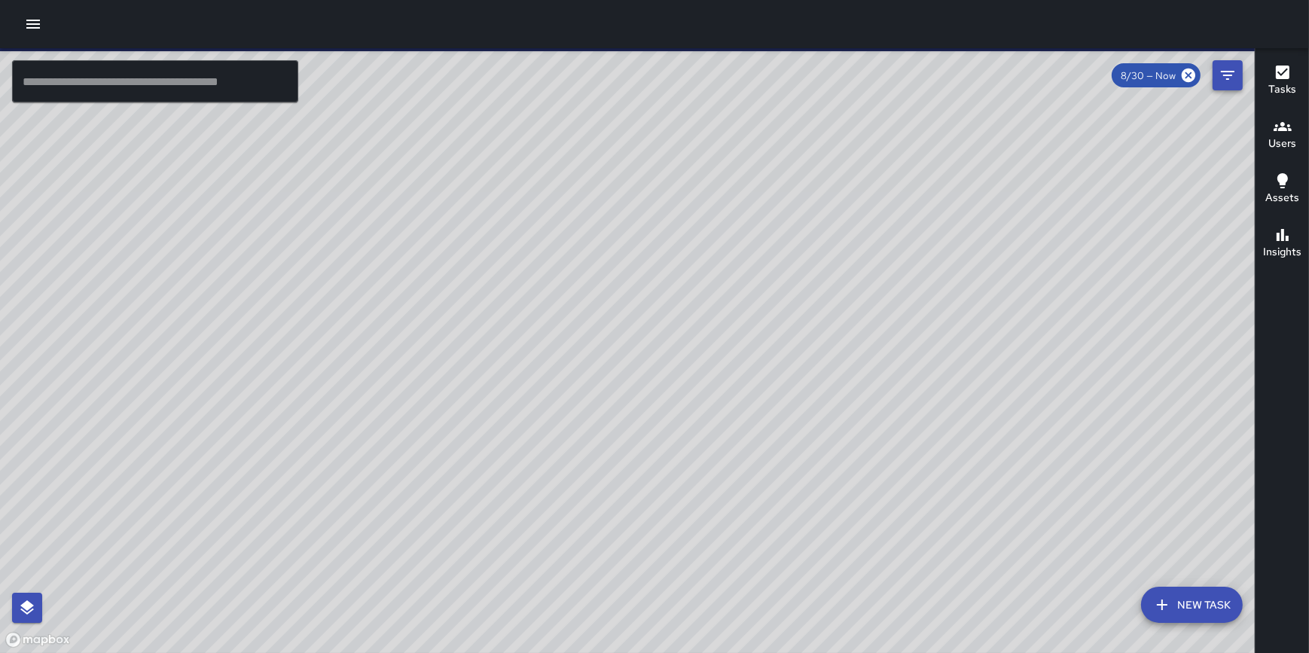
click at [1222, 69] on icon "Filters" at bounding box center [1228, 75] width 18 height 18
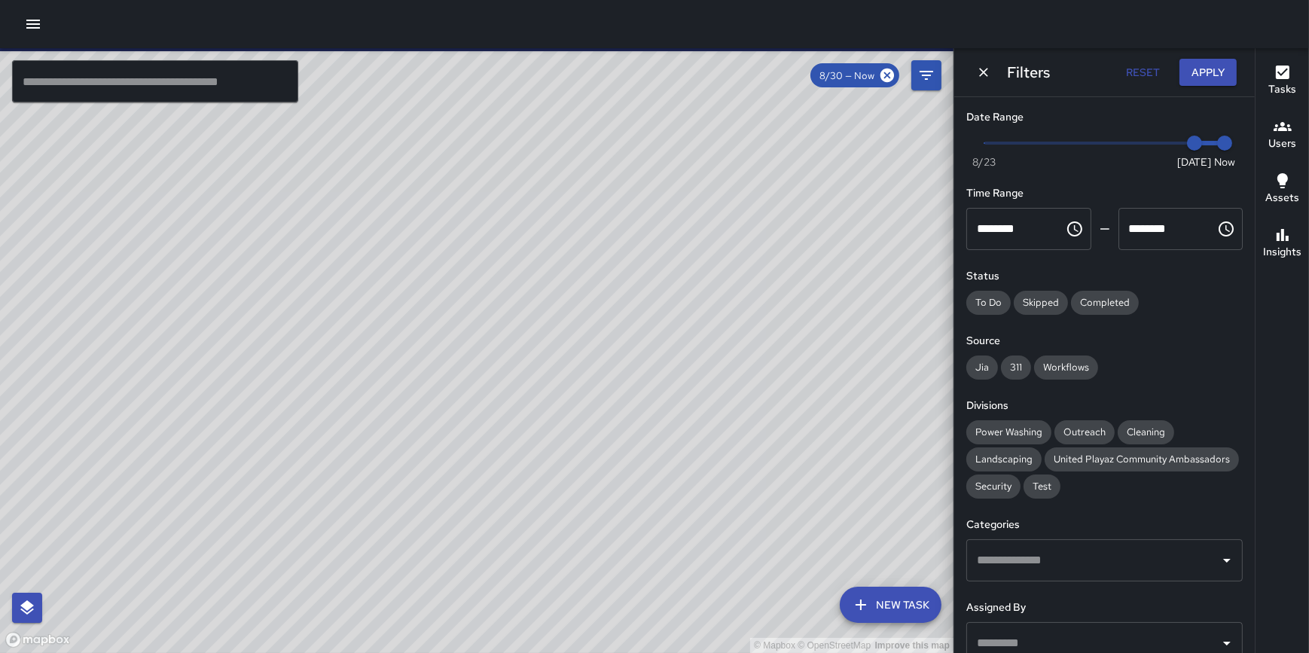
click at [1238, 75] on div "Filters Reset Apply" at bounding box center [1104, 72] width 301 height 48
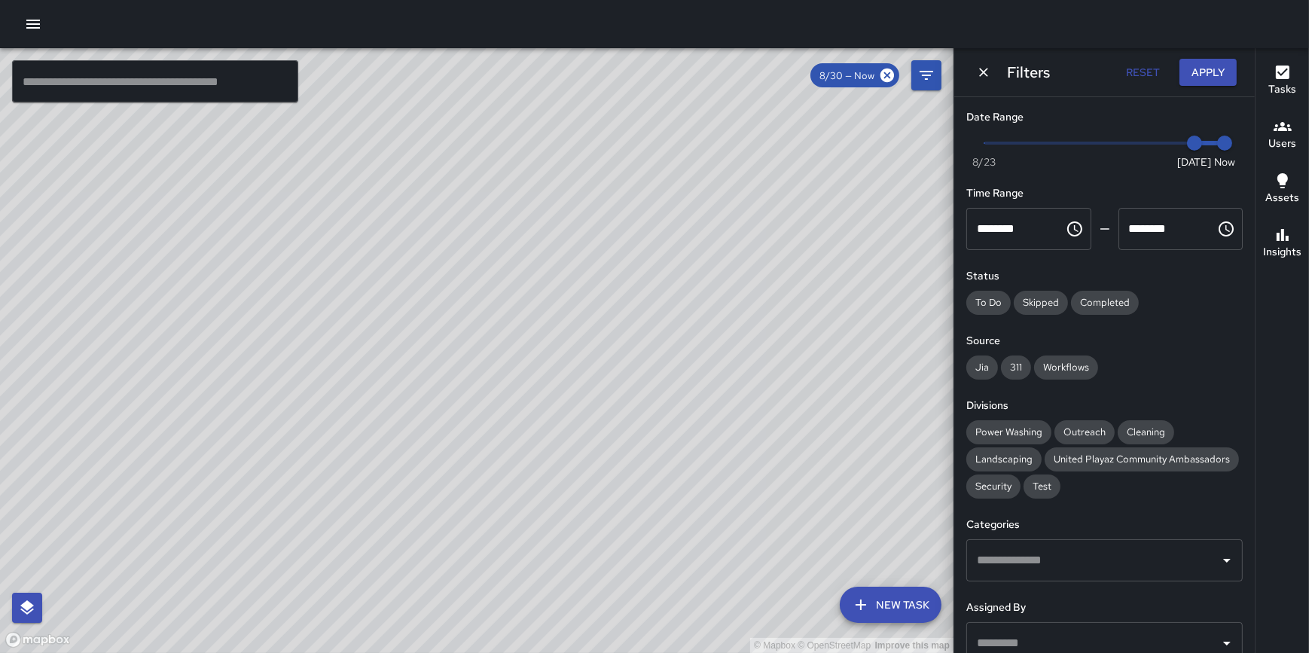
click at [29, 18] on icon "button" at bounding box center [33, 24] width 18 height 18
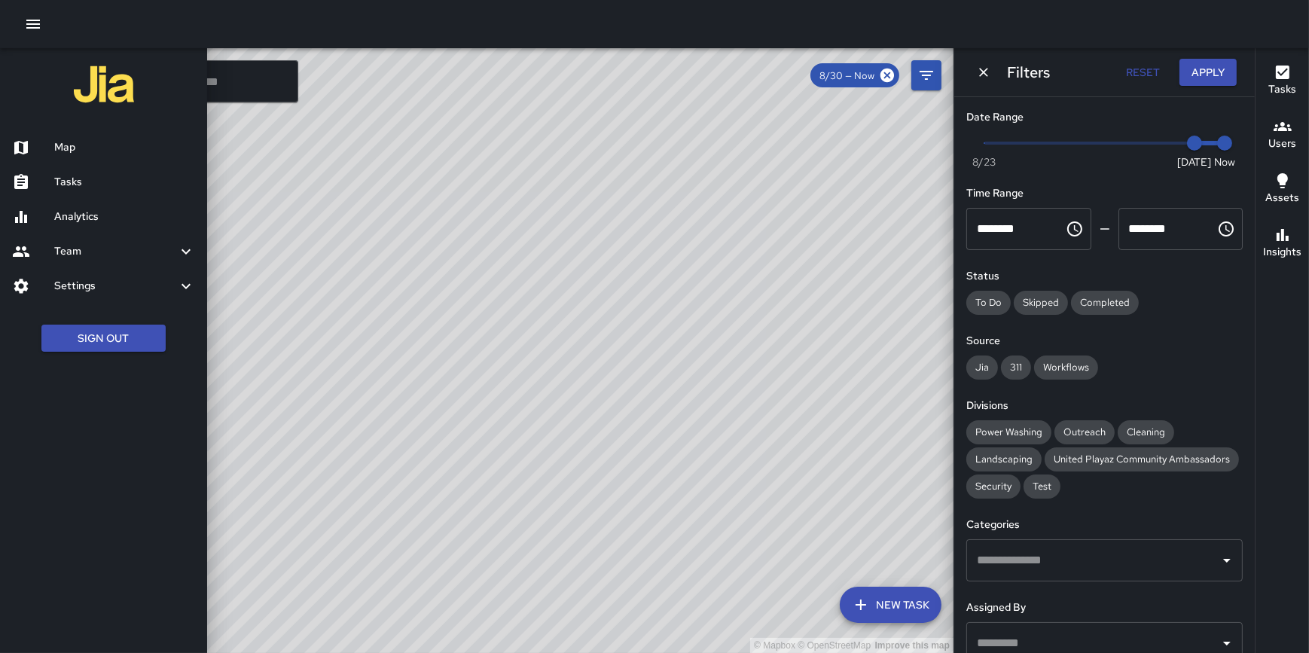
click at [79, 211] on h6 "Analytics" at bounding box center [124, 217] width 141 height 17
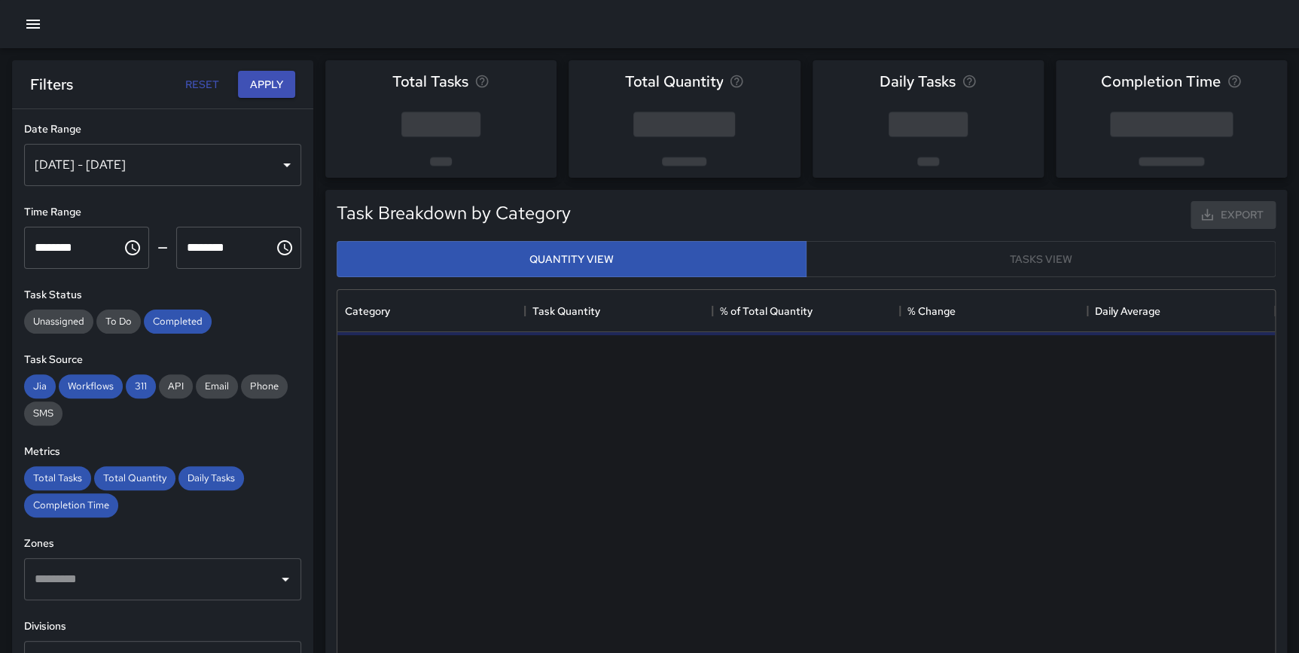
scroll to position [440, 926]
